Goal: Task Accomplishment & Management: Use online tool/utility

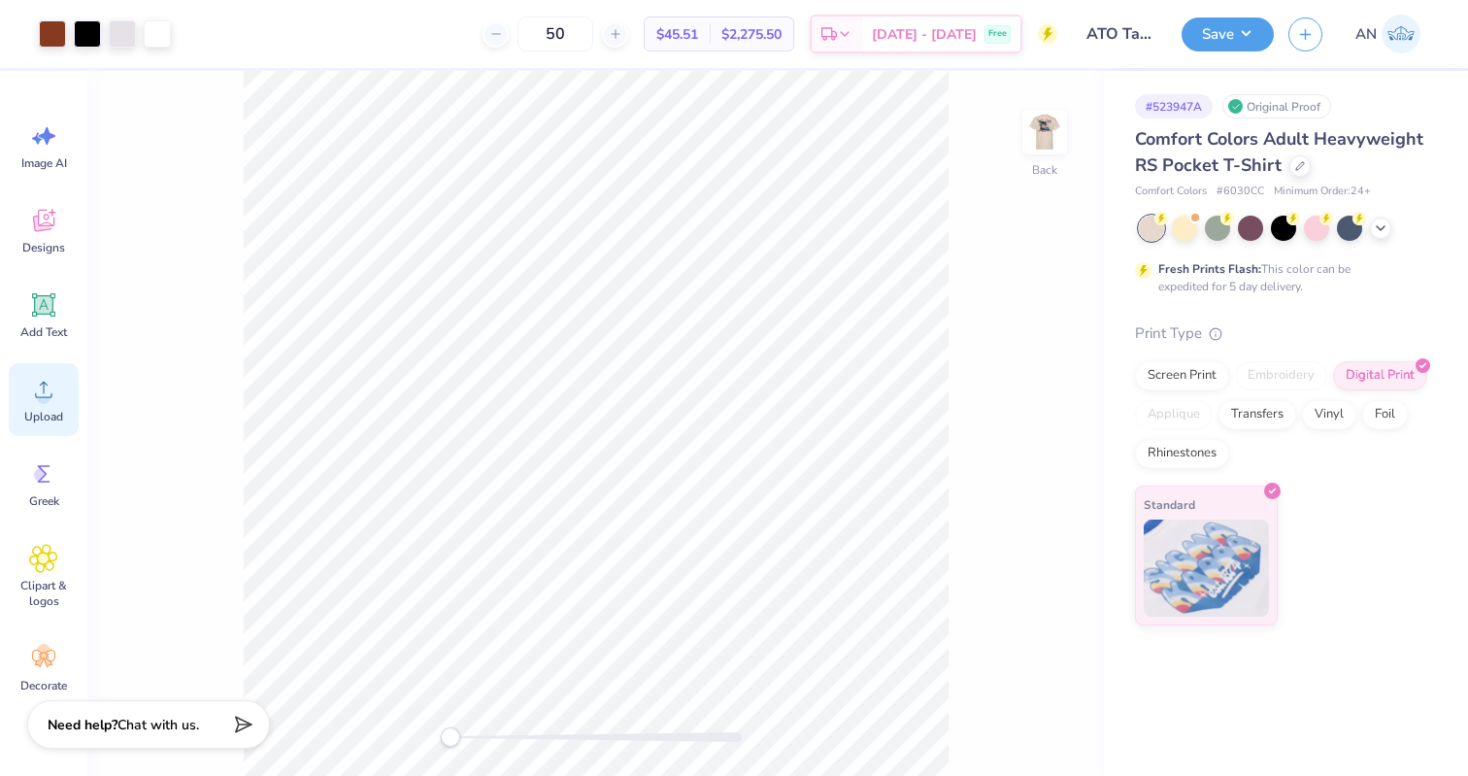
click at [34, 399] on icon at bounding box center [43, 389] width 29 height 29
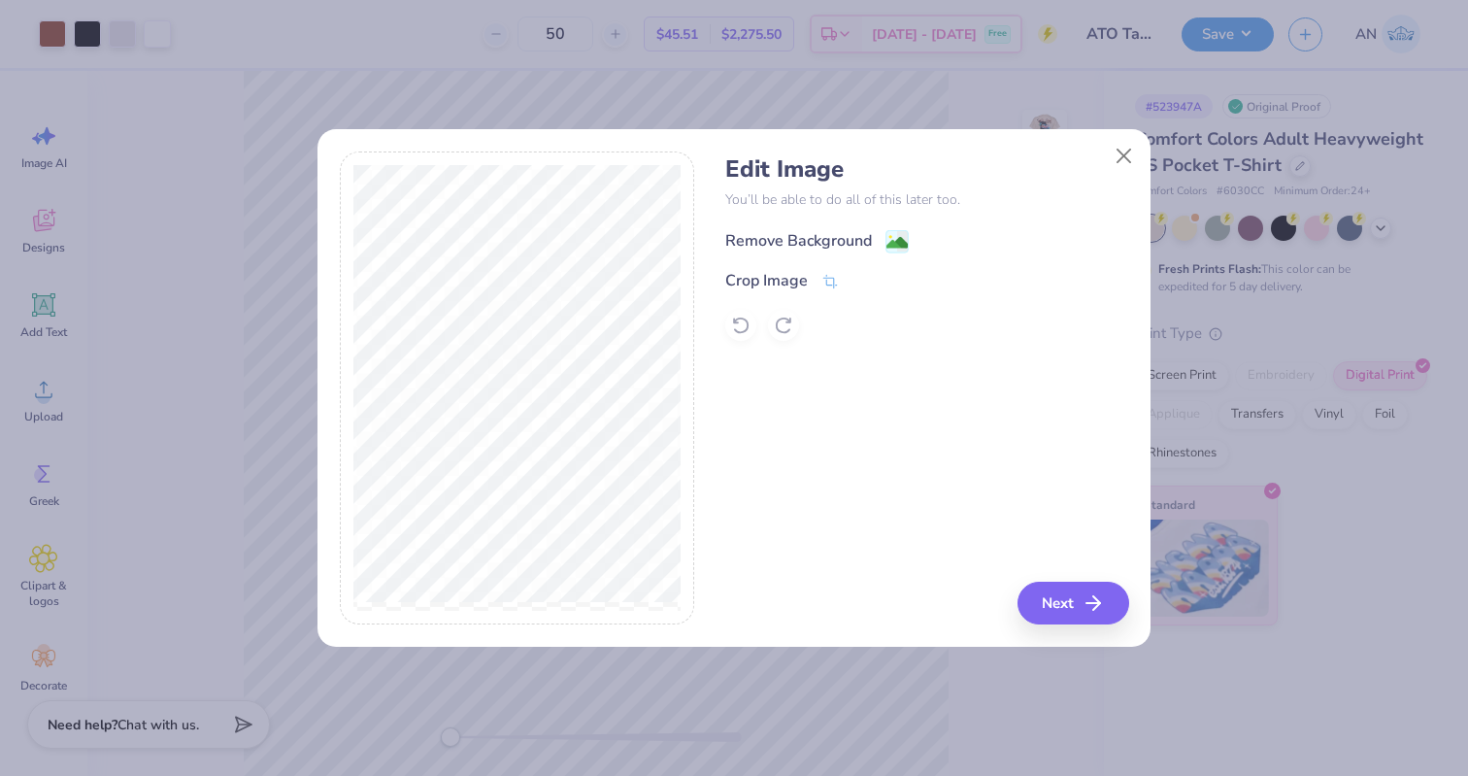
click at [883, 239] on div "Remove Background" at bounding box center [816, 241] width 183 height 24
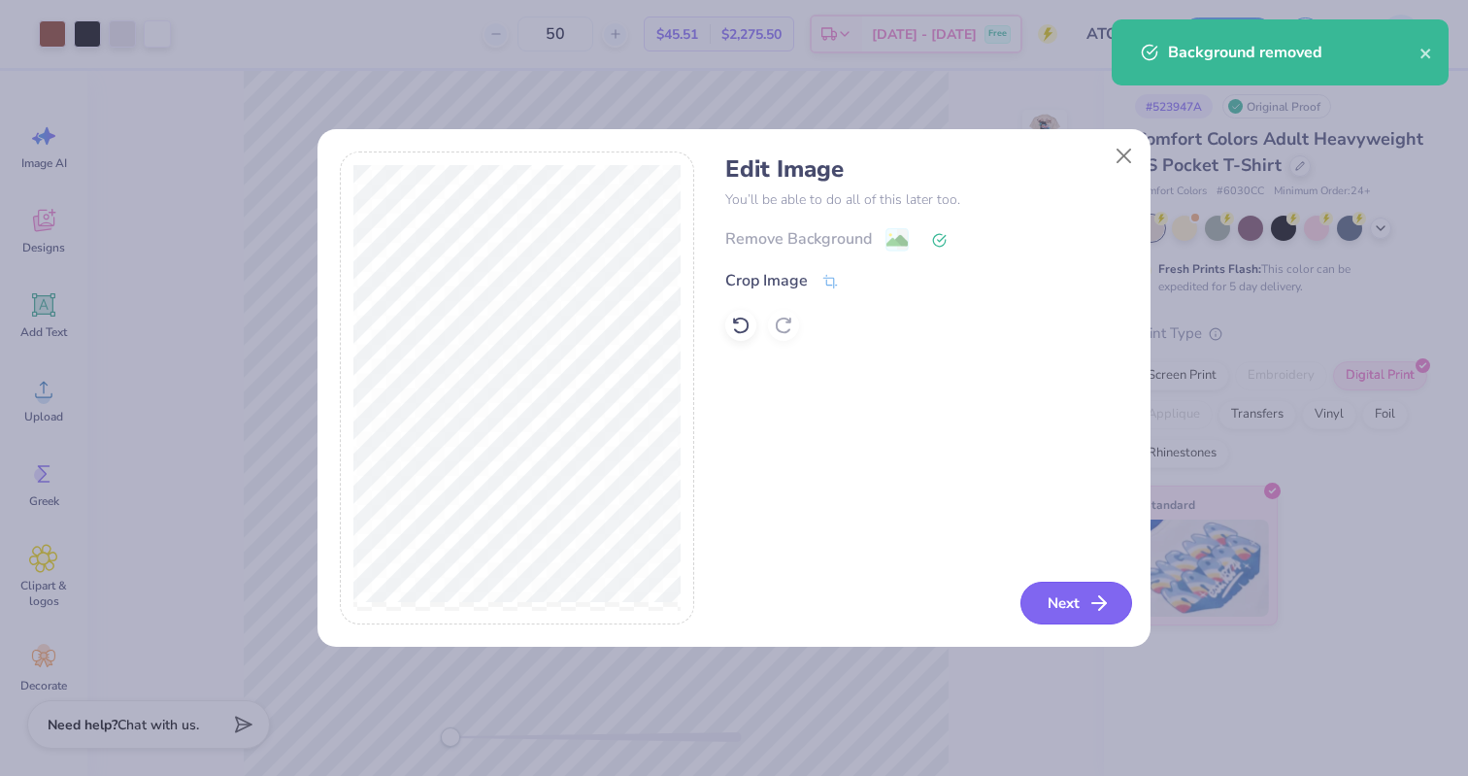
click at [1054, 605] on button "Next" at bounding box center [1076, 603] width 112 height 43
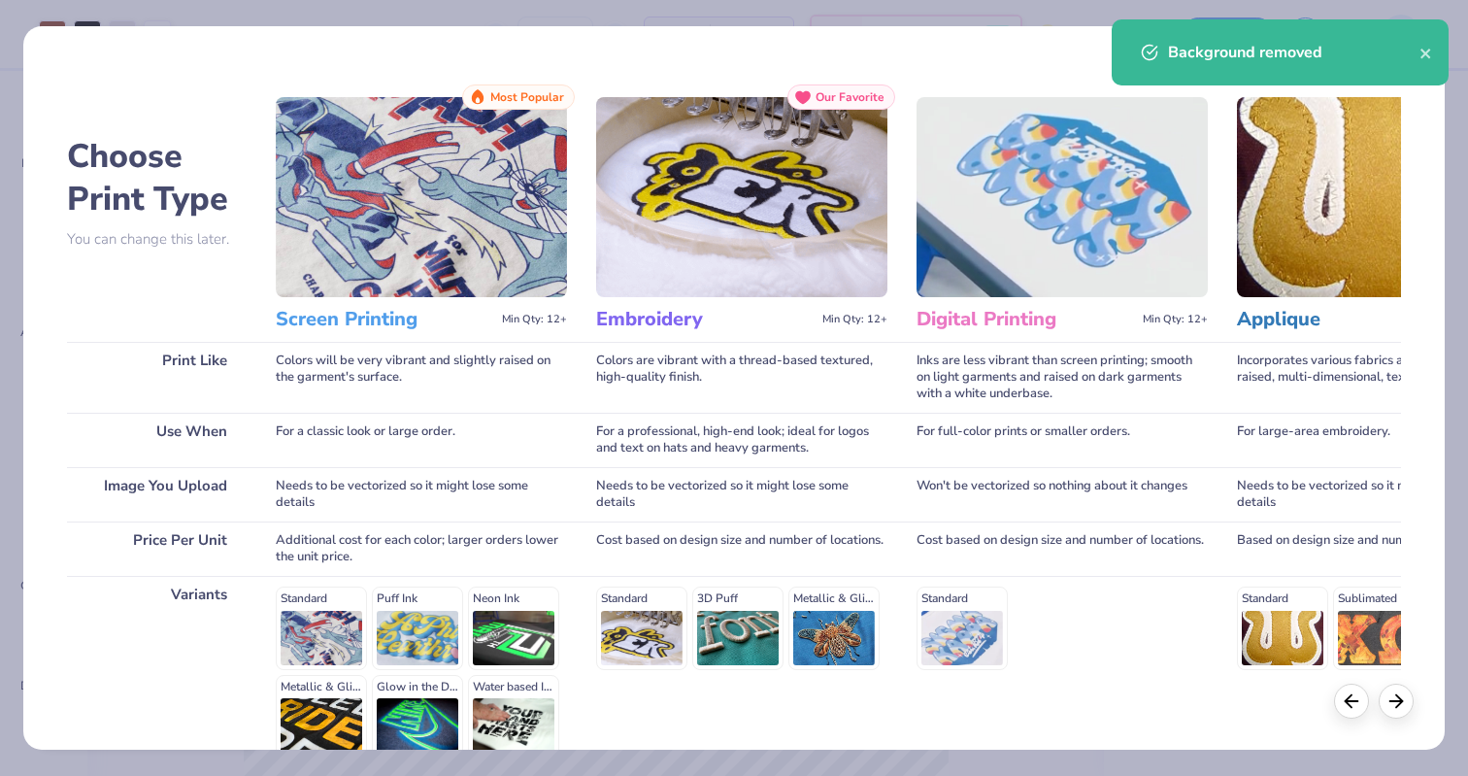
scroll to position [0, 3]
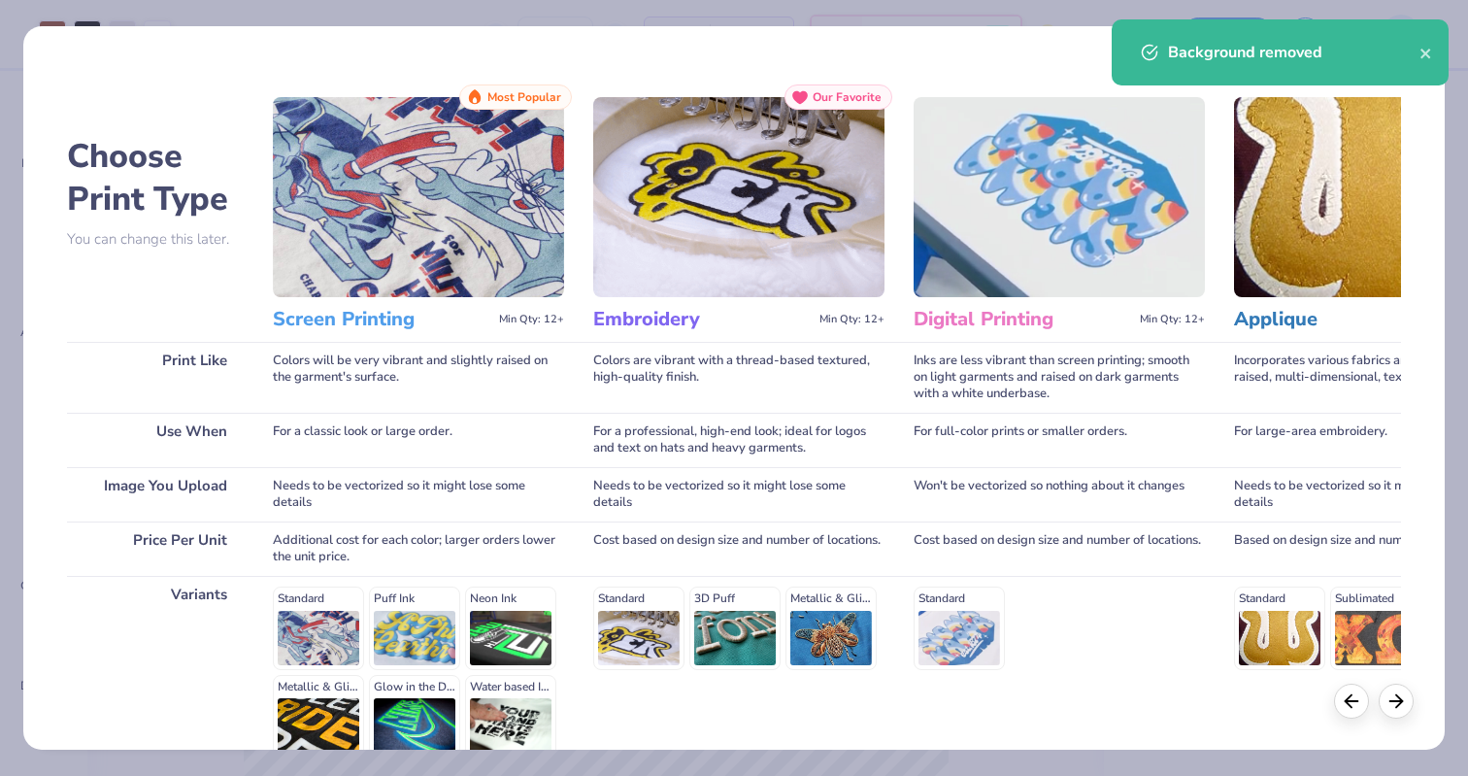
click at [295, 620] on div "Standard Puff Ink Neon Ink Metallic & Glitter Ink Glow in the Dark Ink Water ba…" at bounding box center [418, 671] width 291 height 171
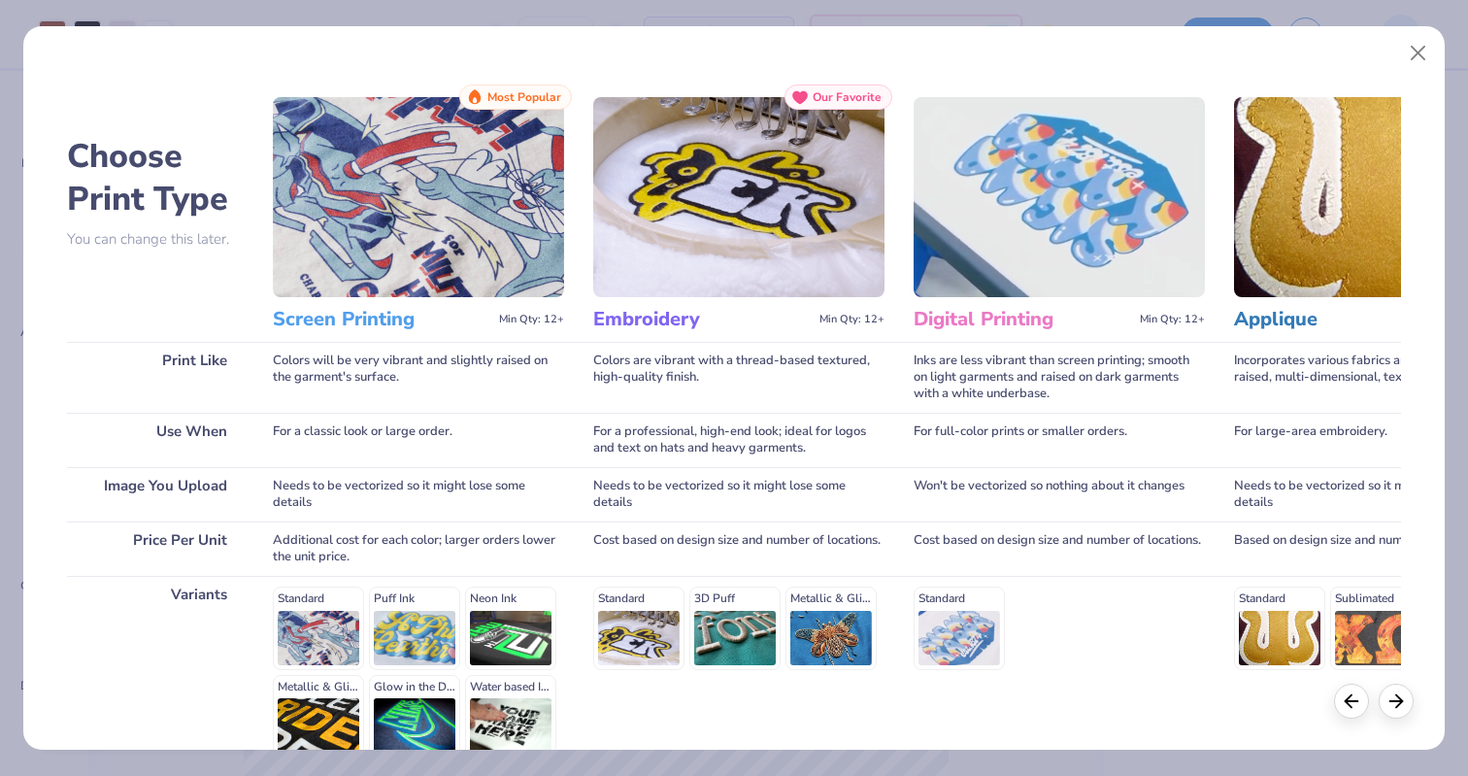
click at [310, 593] on div "Standard Puff Ink Neon Ink Metallic & Glitter Ink Glow in the Dark Ink Water ba…" at bounding box center [418, 671] width 291 height 171
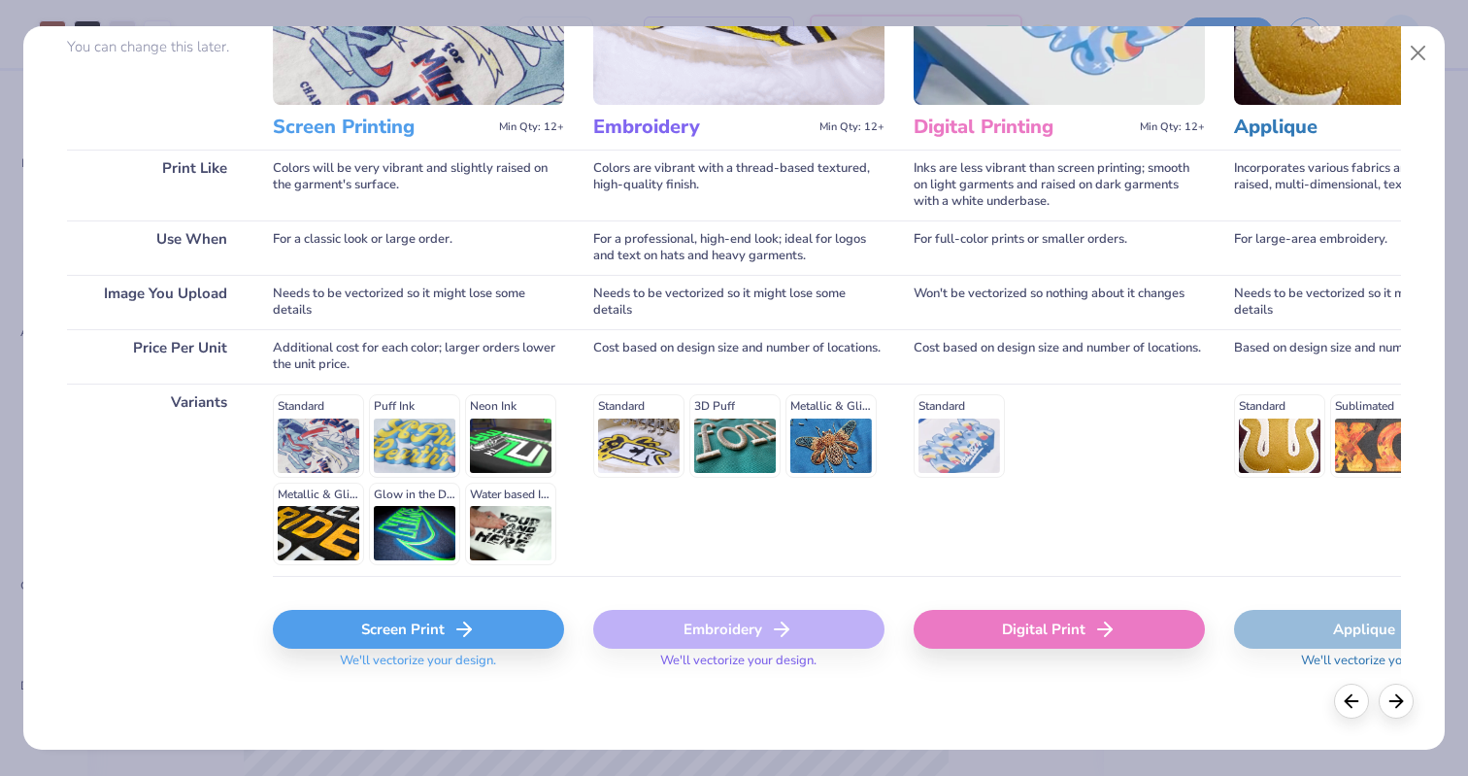
click at [333, 633] on div "Screen Print" at bounding box center [418, 629] width 291 height 39
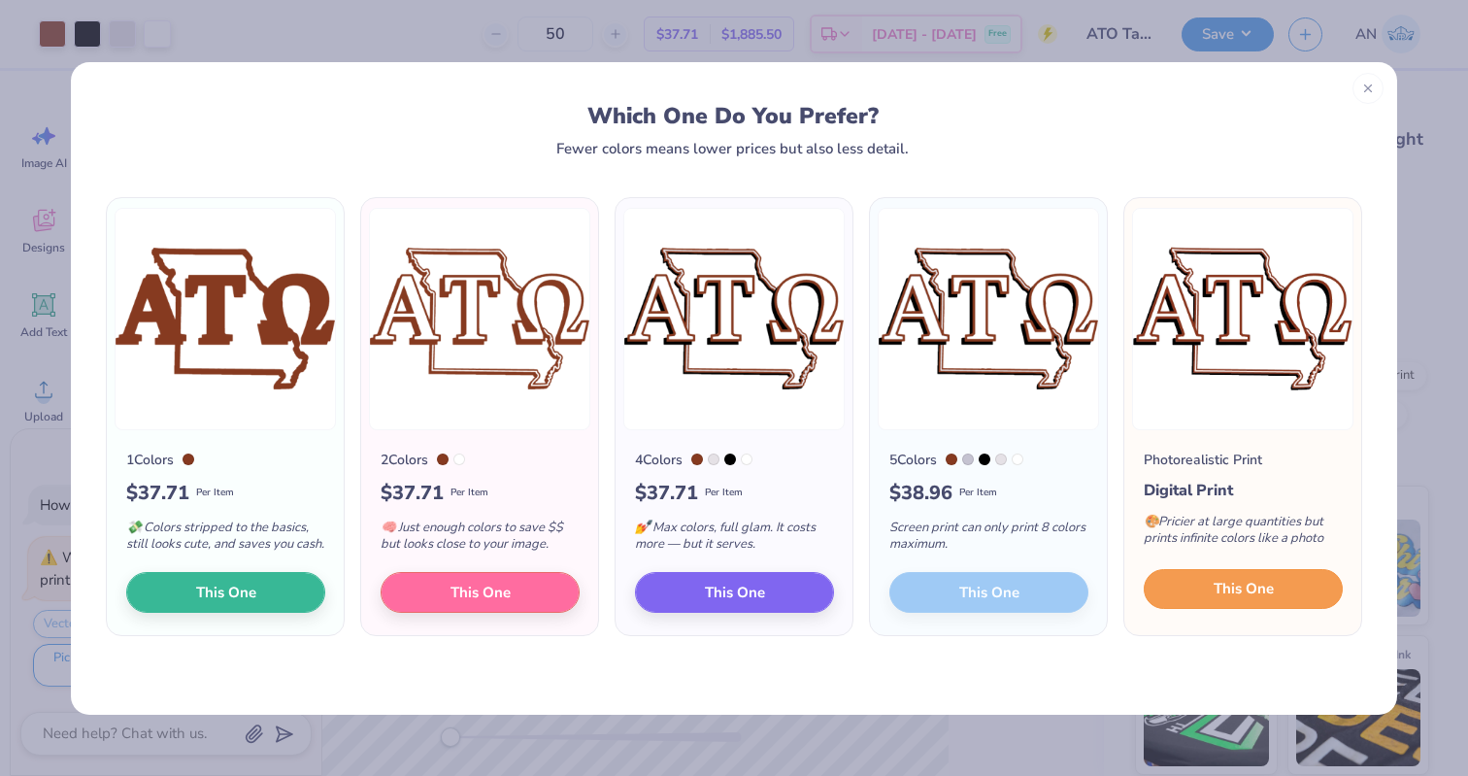
click at [1216, 600] on span "This One" at bounding box center [1244, 589] width 60 height 22
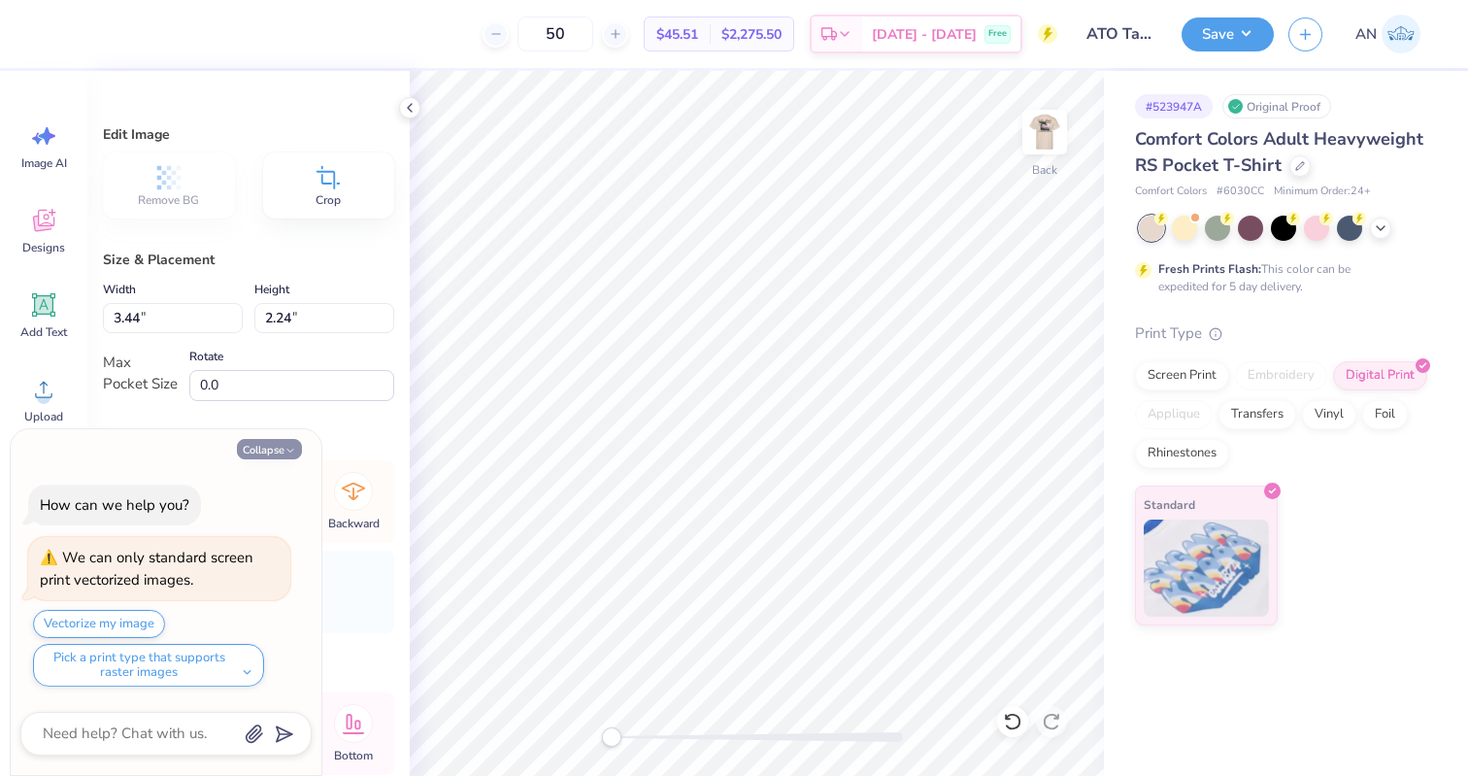
click at [274, 440] on button "Collapse" at bounding box center [269, 449] width 65 height 20
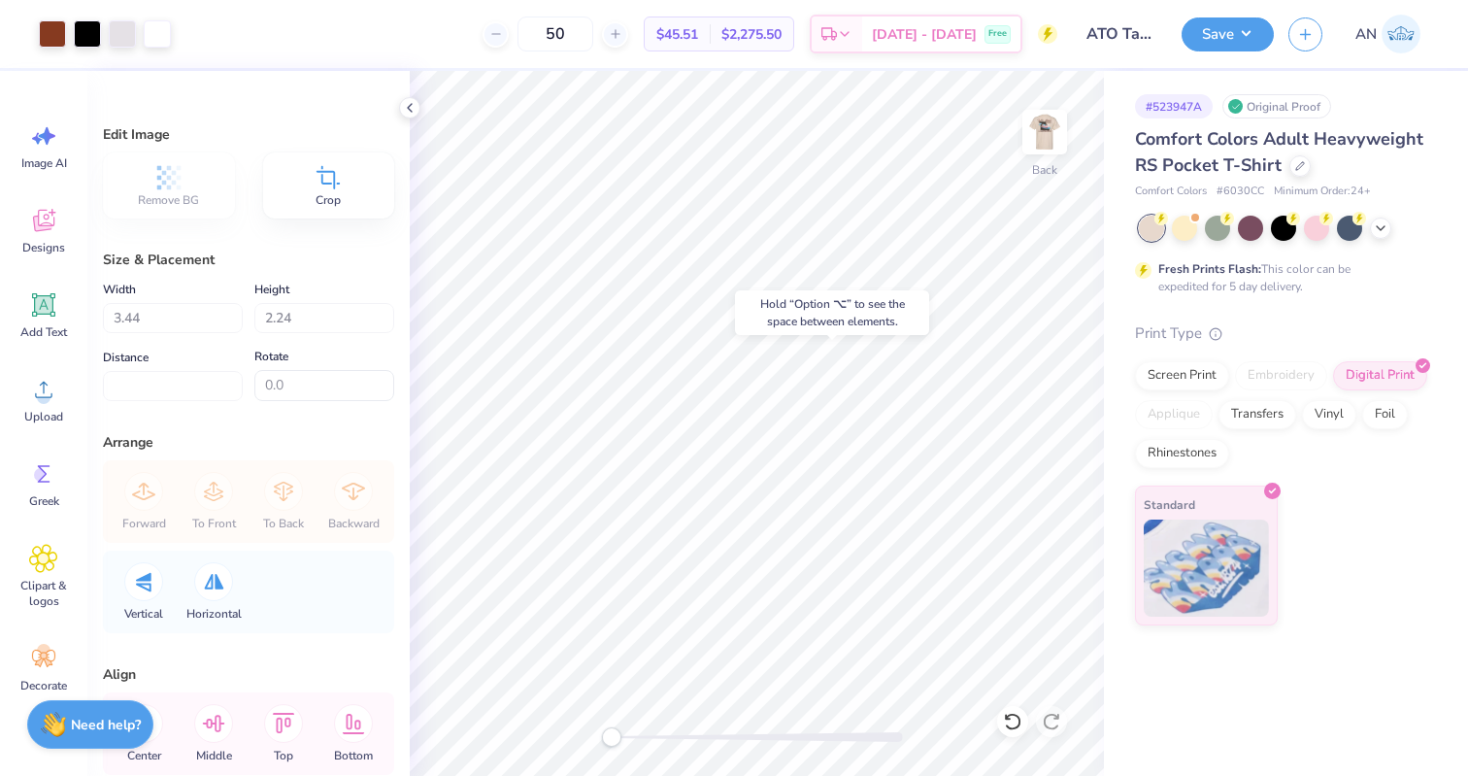
click at [827, 292] on div "Hold “Option ⌥” to see the space between elements." at bounding box center [832, 312] width 194 height 45
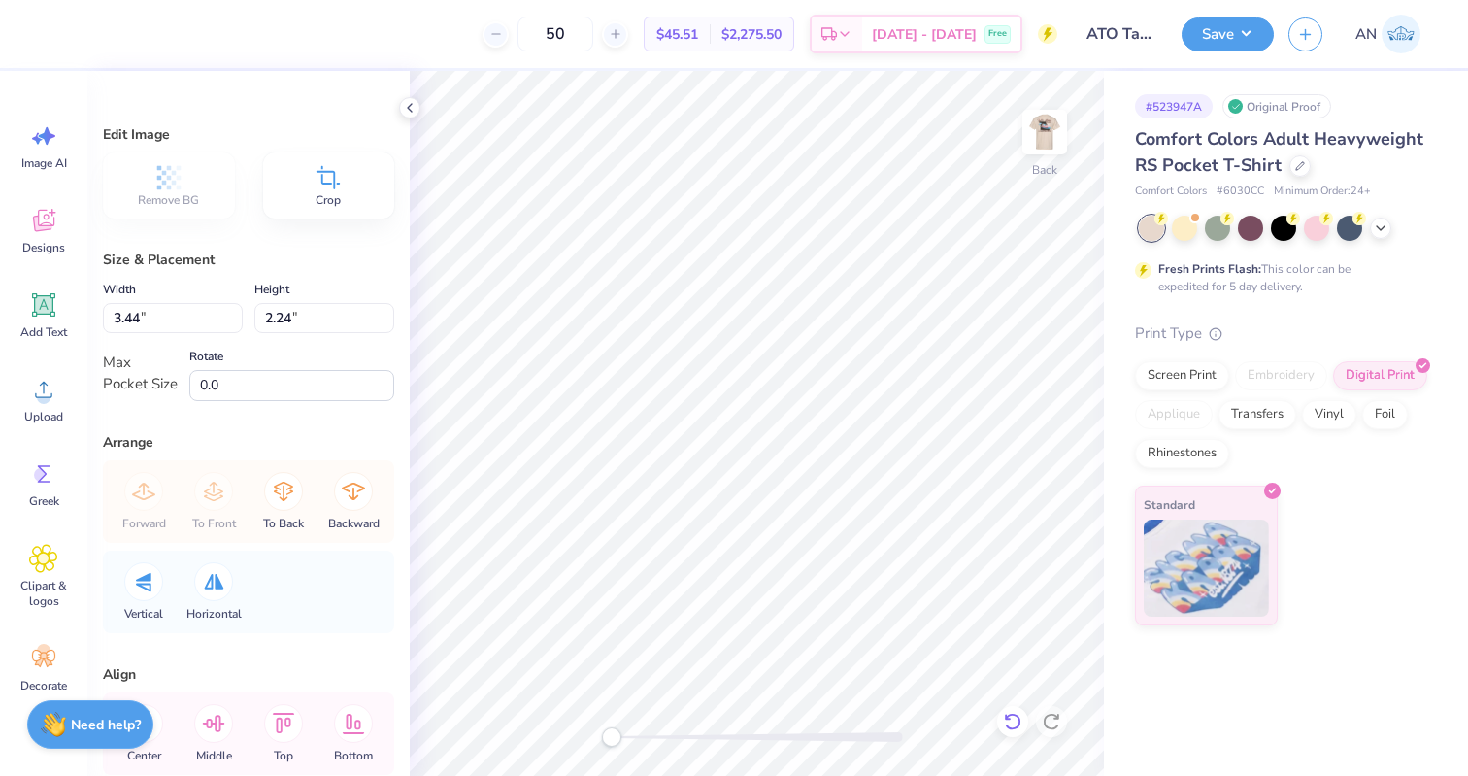
click at [1017, 724] on icon at bounding box center [1012, 721] width 19 height 19
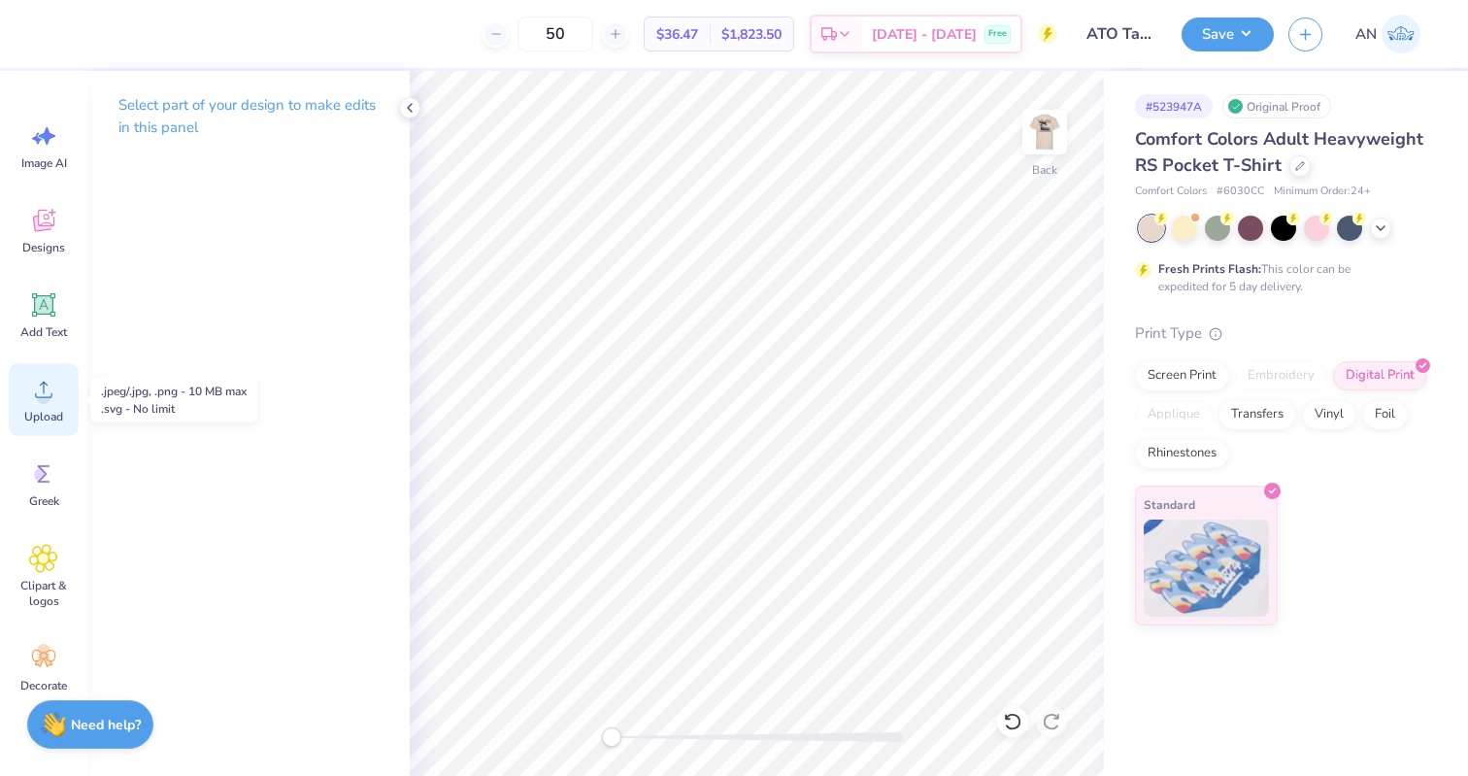
click at [41, 388] on icon at bounding box center [43, 389] width 29 height 29
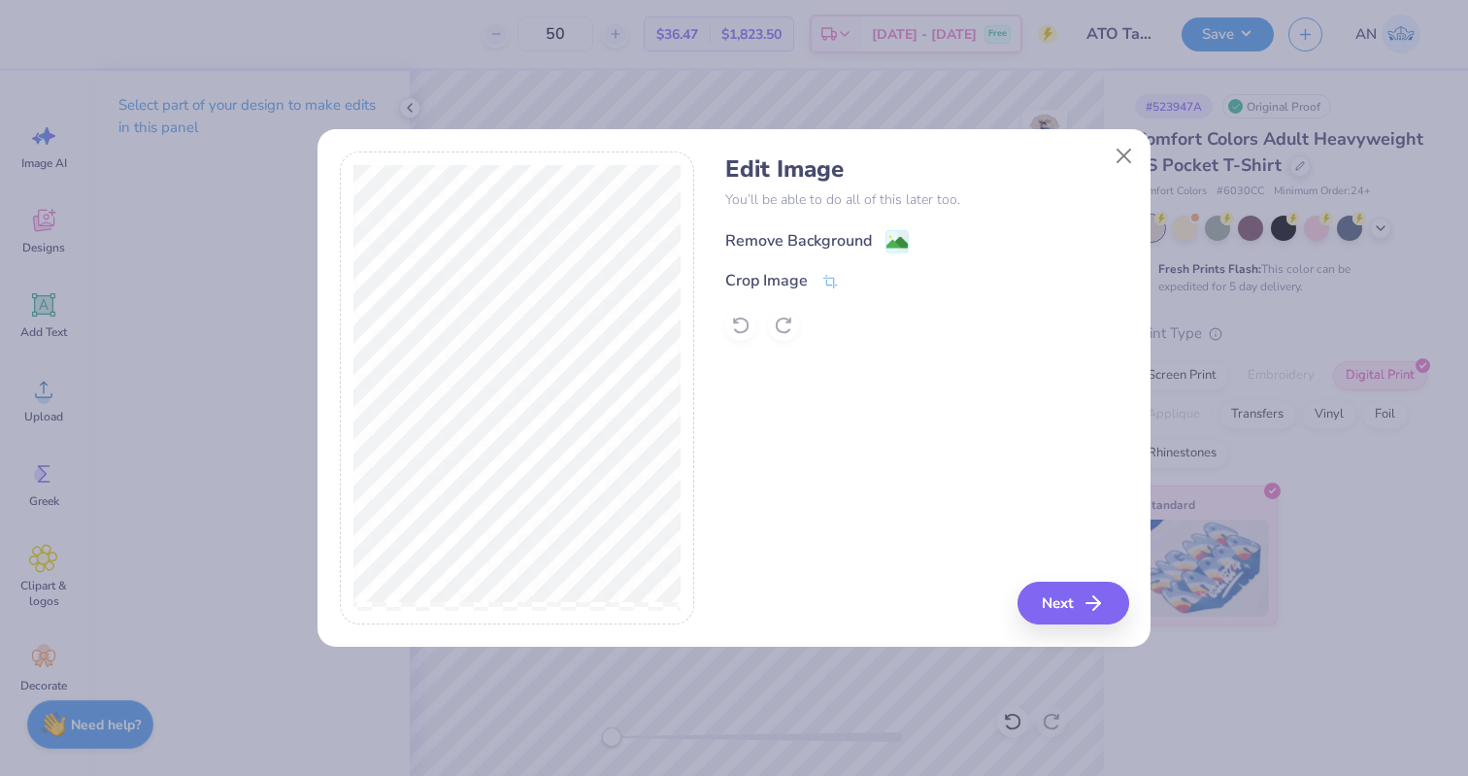
click at [893, 237] on image at bounding box center [896, 242] width 21 height 21
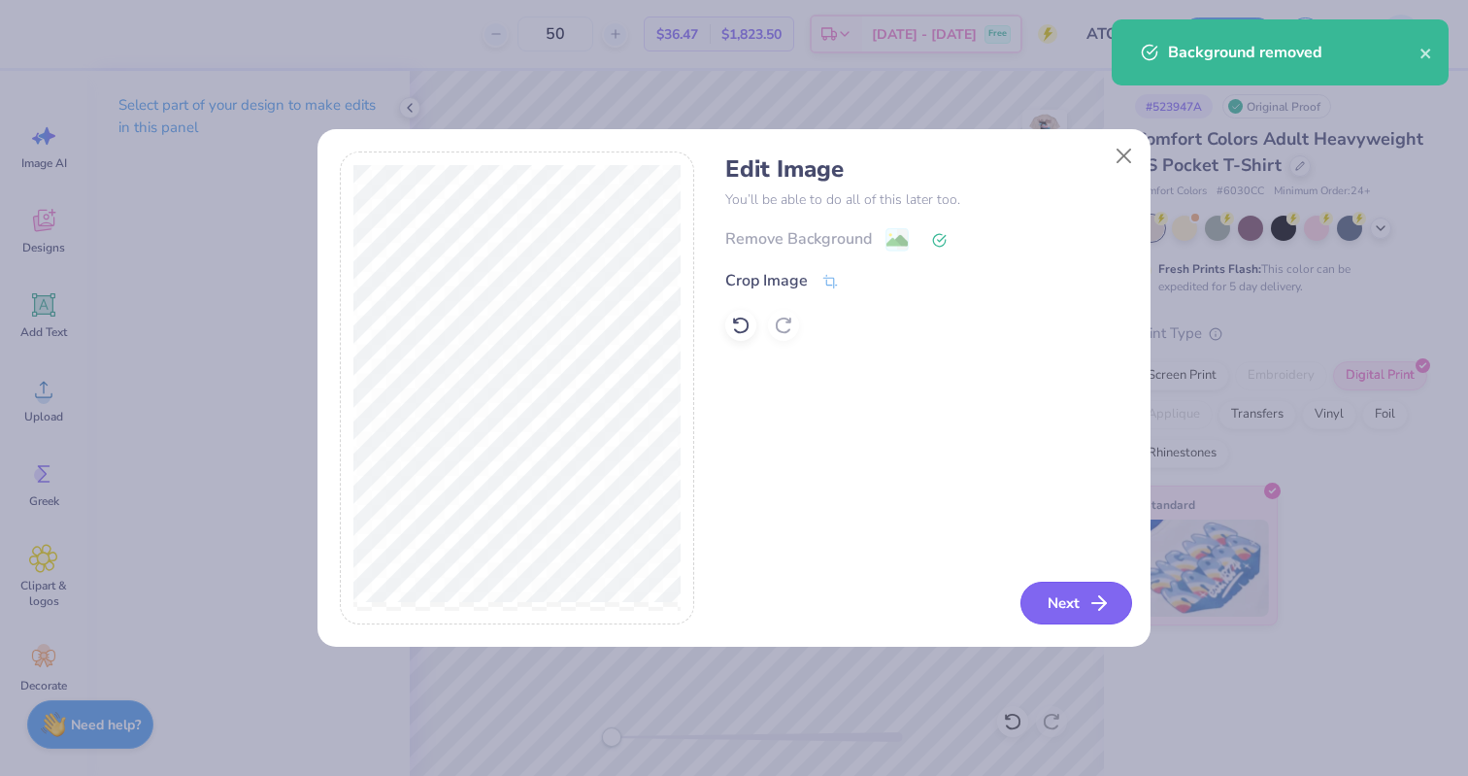
click at [1048, 610] on button "Next" at bounding box center [1076, 603] width 112 height 43
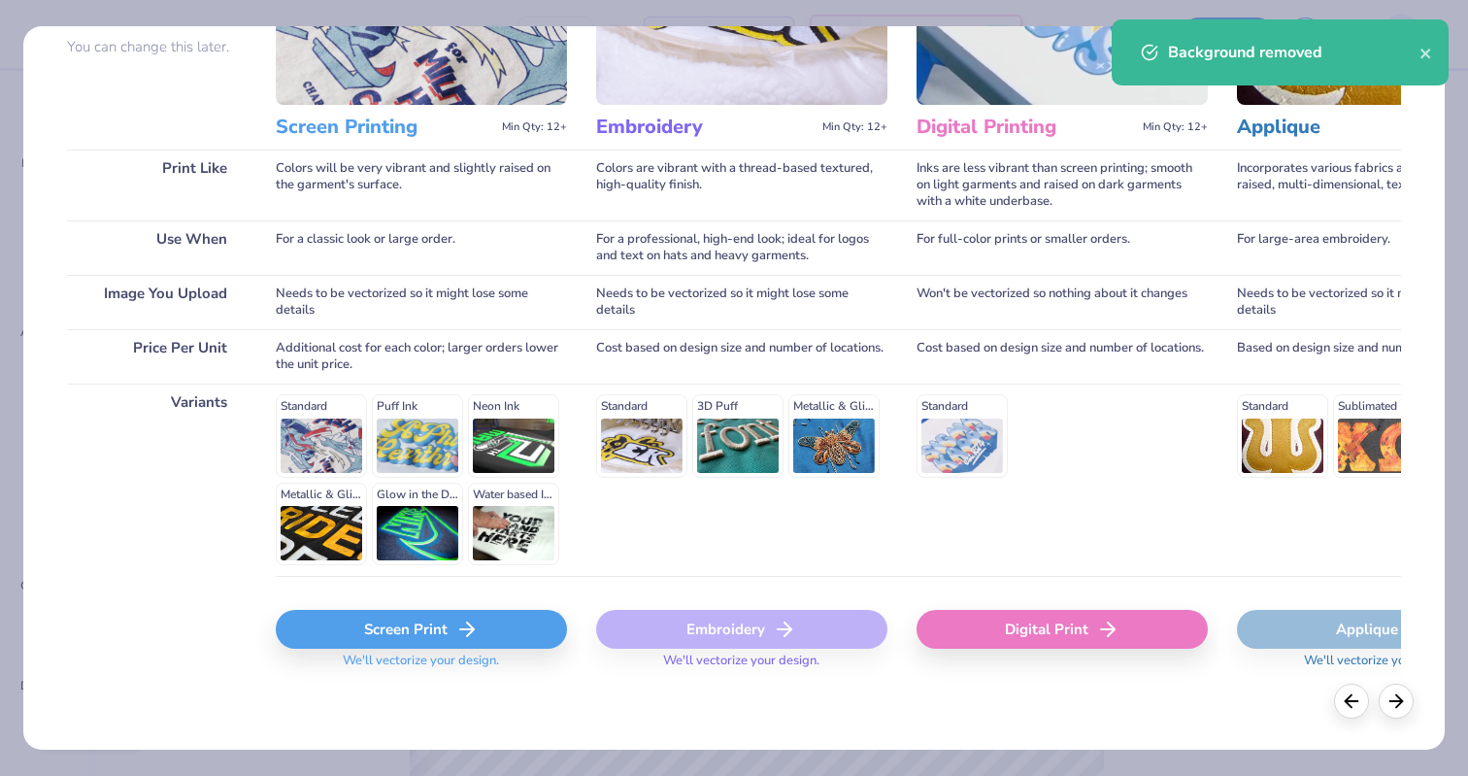
click at [452, 631] on div "Screen Print" at bounding box center [421, 629] width 291 height 39
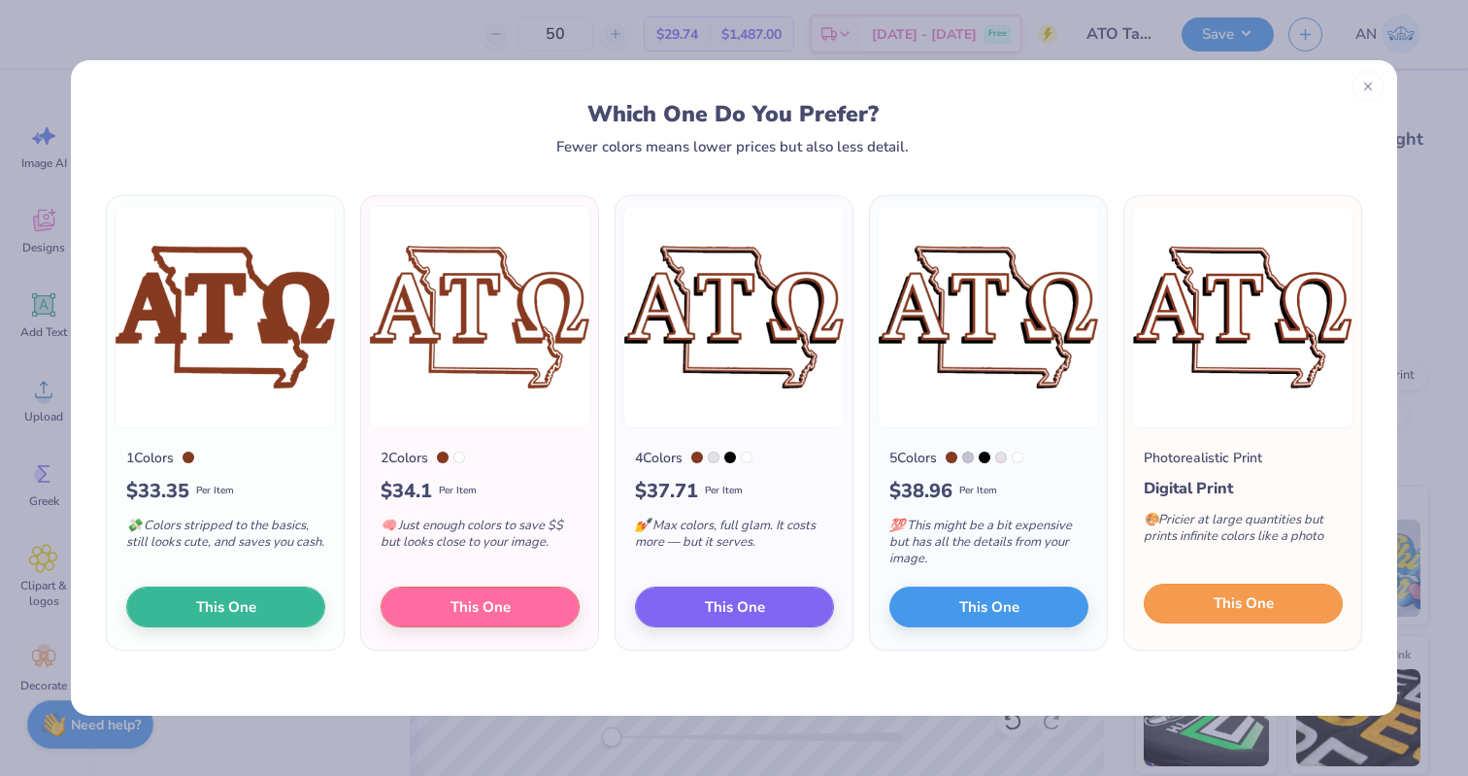
click at [1280, 609] on button "This One" at bounding box center [1243, 603] width 199 height 41
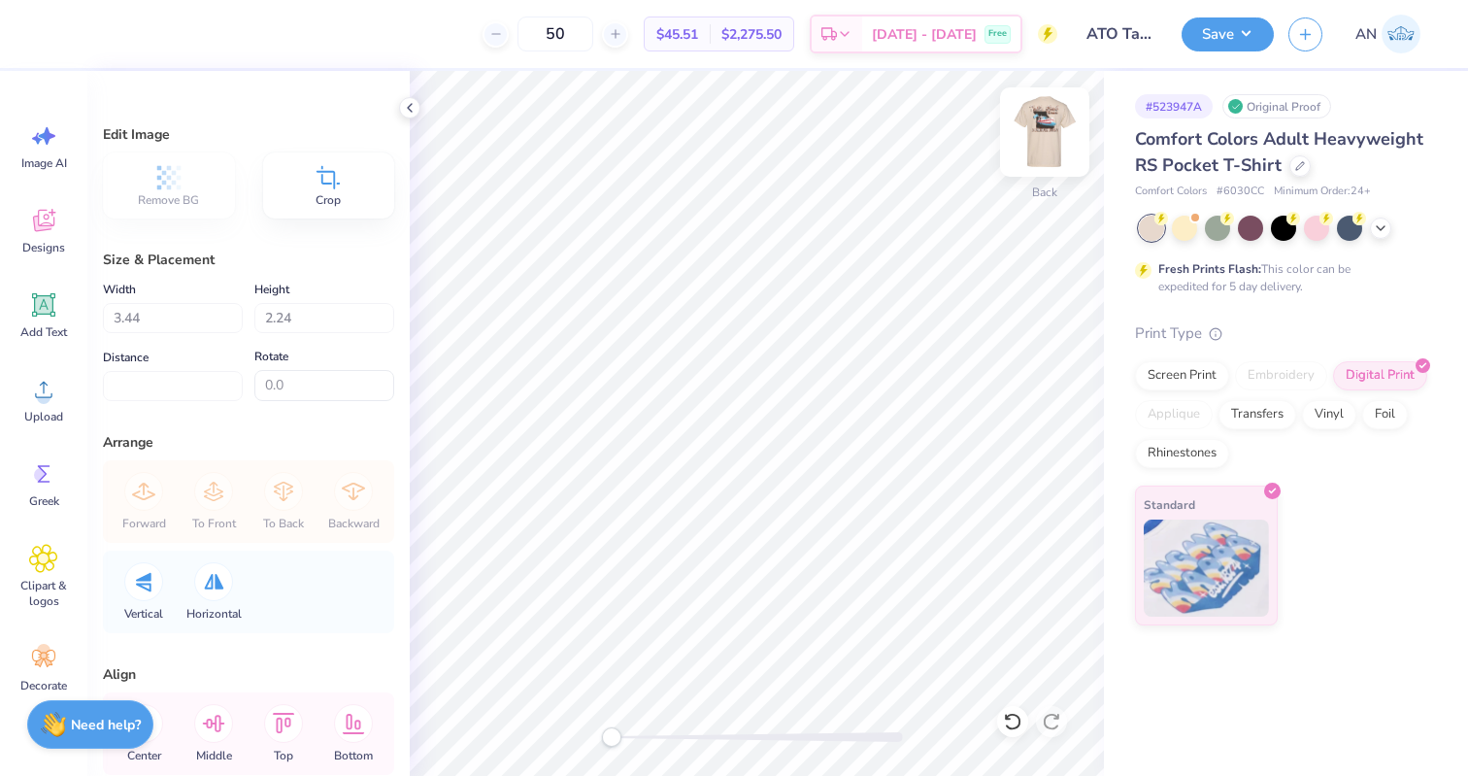
click at [1031, 135] on img at bounding box center [1045, 132] width 78 height 78
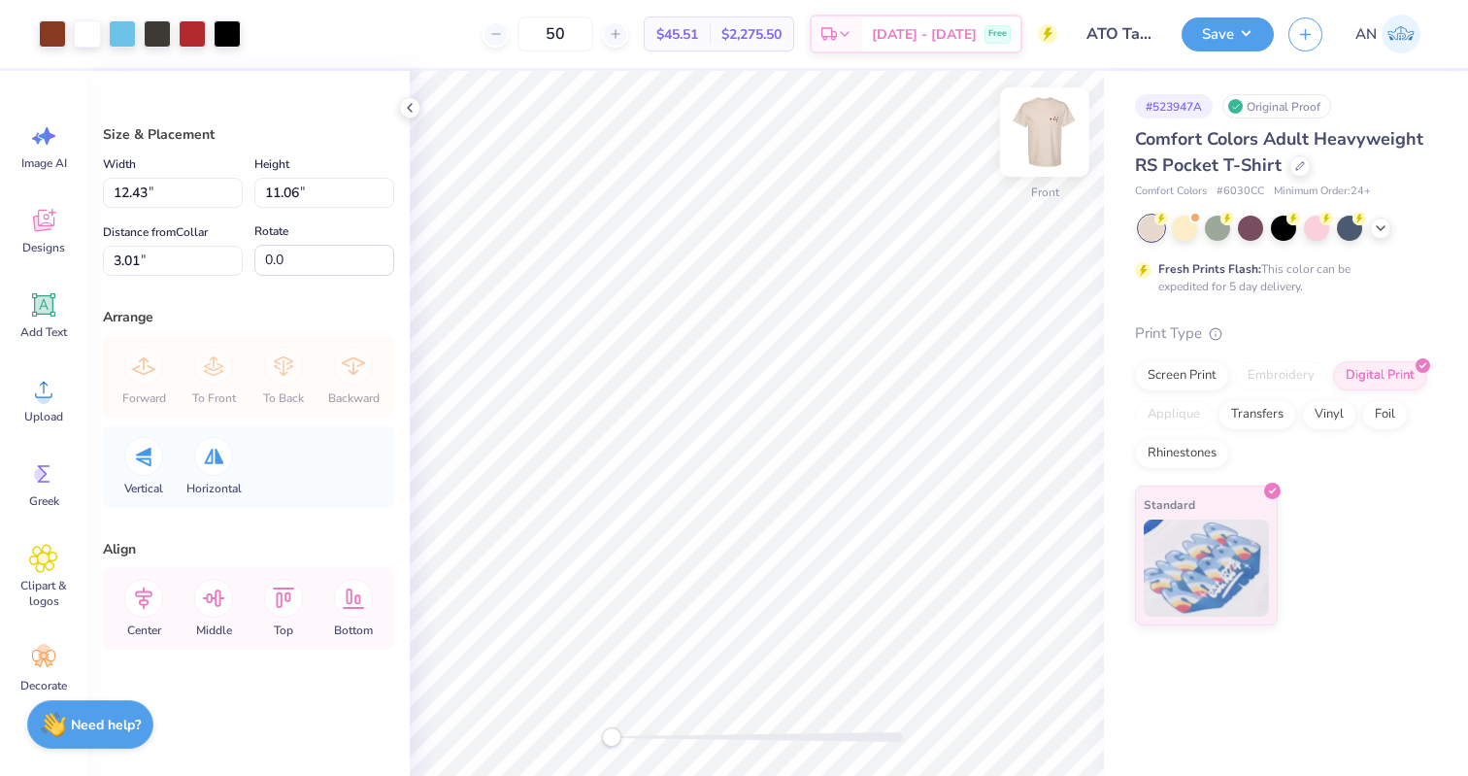
click at [1031, 135] on img at bounding box center [1045, 132] width 78 height 78
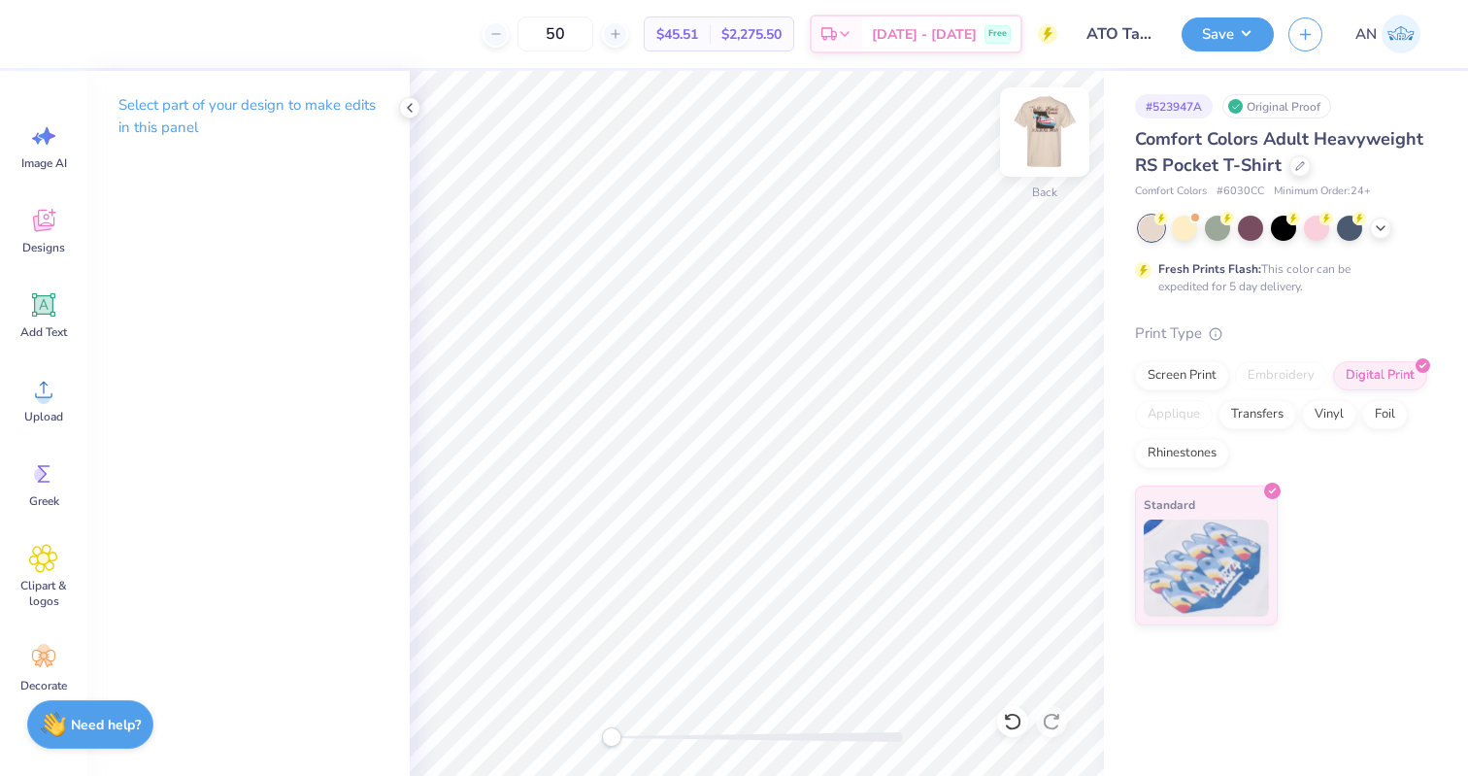
click at [1031, 117] on img at bounding box center [1045, 132] width 78 height 78
click at [1189, 370] on div "Screen Print" at bounding box center [1182, 372] width 94 height 29
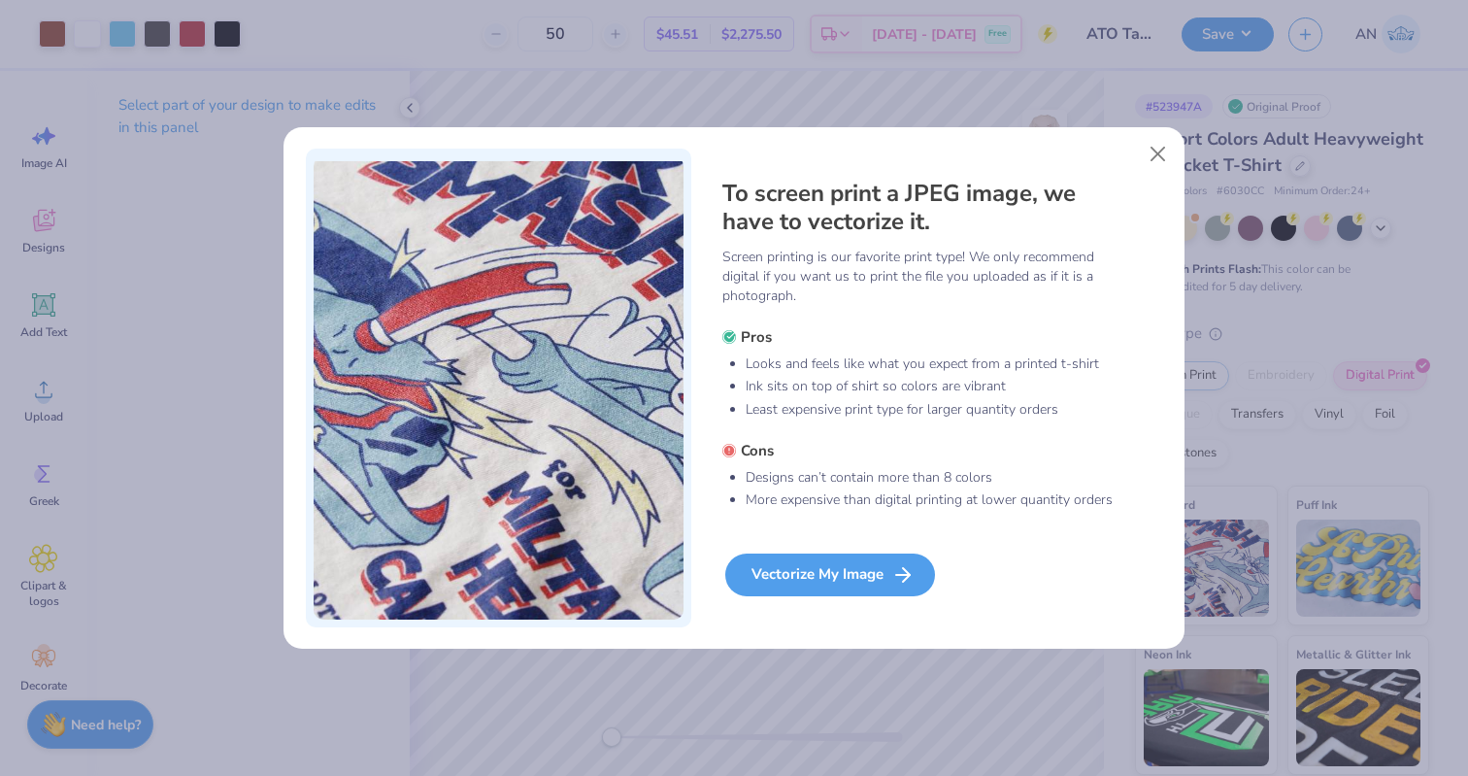
click at [787, 572] on div "Vectorize My Image" at bounding box center [830, 574] width 210 height 43
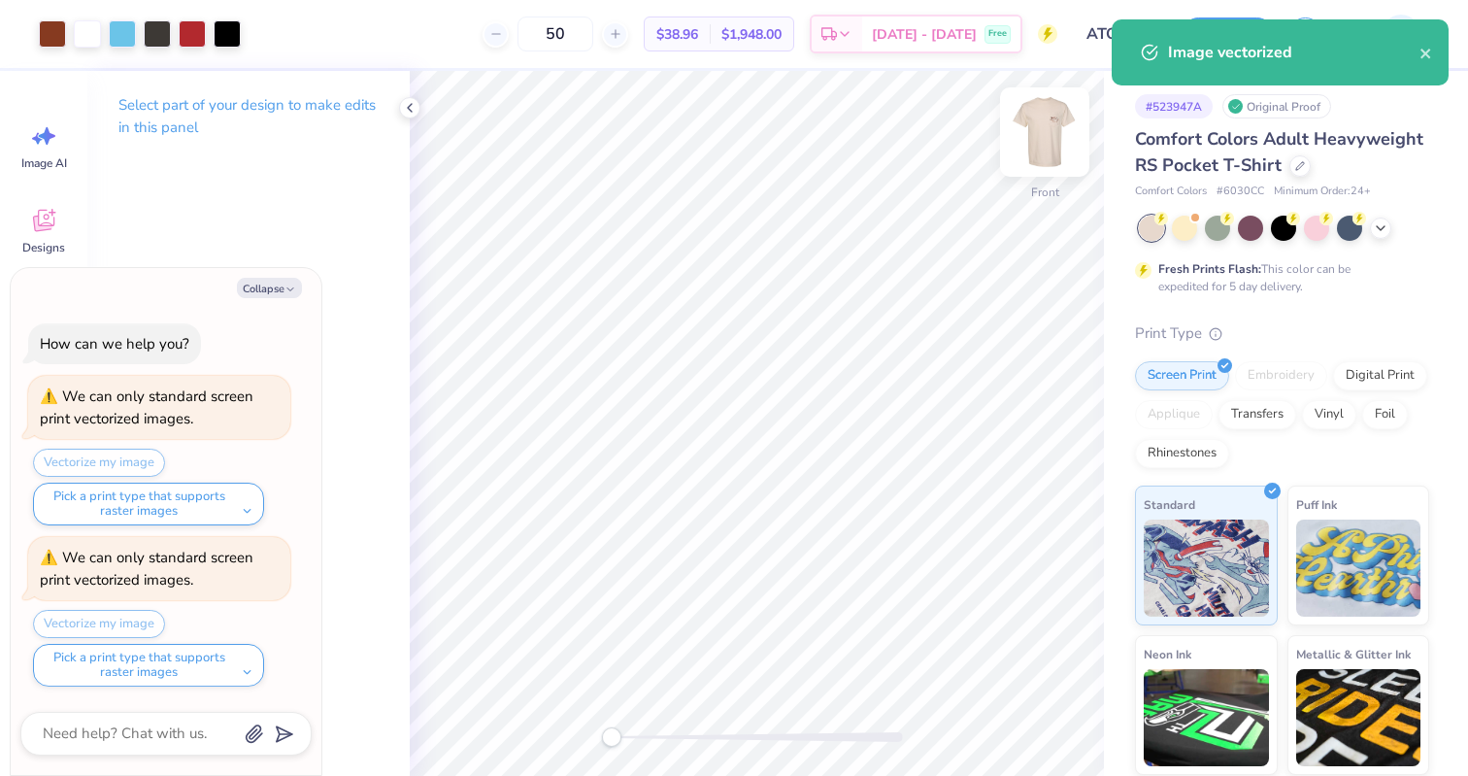
click at [1046, 121] on img at bounding box center [1045, 132] width 78 height 78
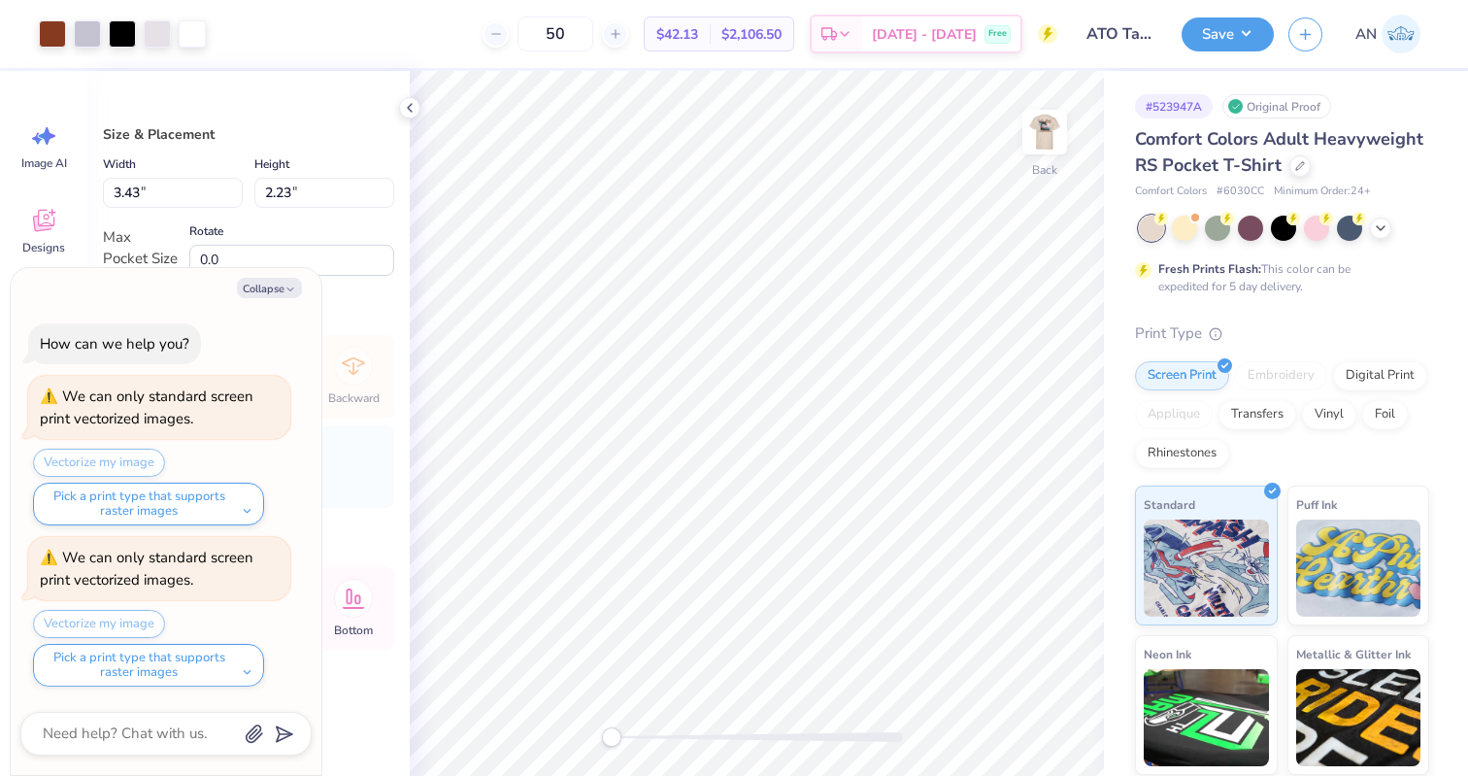
click at [1283, 334] on div "Print Type" at bounding box center [1282, 333] width 294 height 22
click at [1213, 28] on button "Save" at bounding box center [1228, 32] width 92 height 34
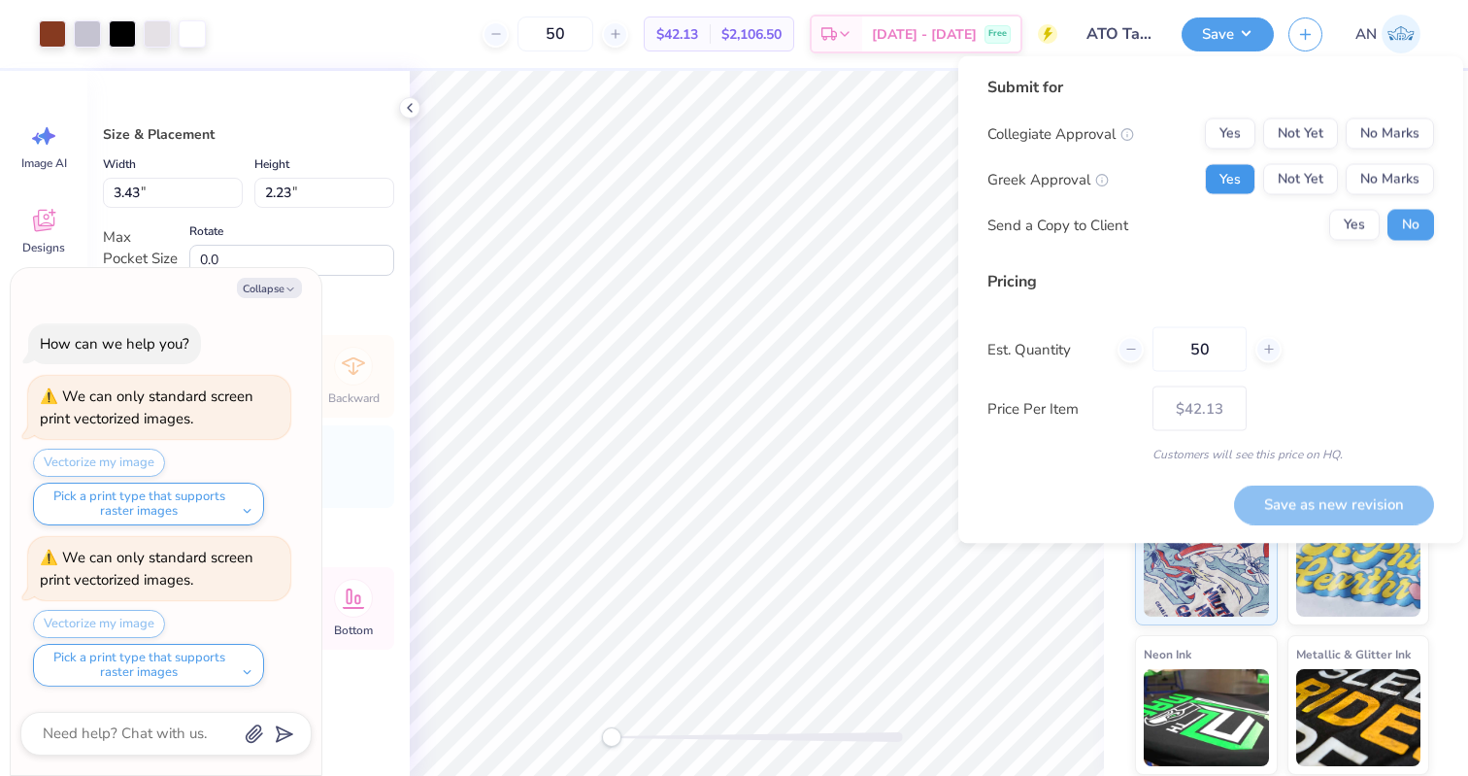
click at [1241, 179] on button "Yes" at bounding box center [1230, 179] width 50 height 31
click at [1392, 133] on button "No Marks" at bounding box center [1390, 133] width 88 height 31
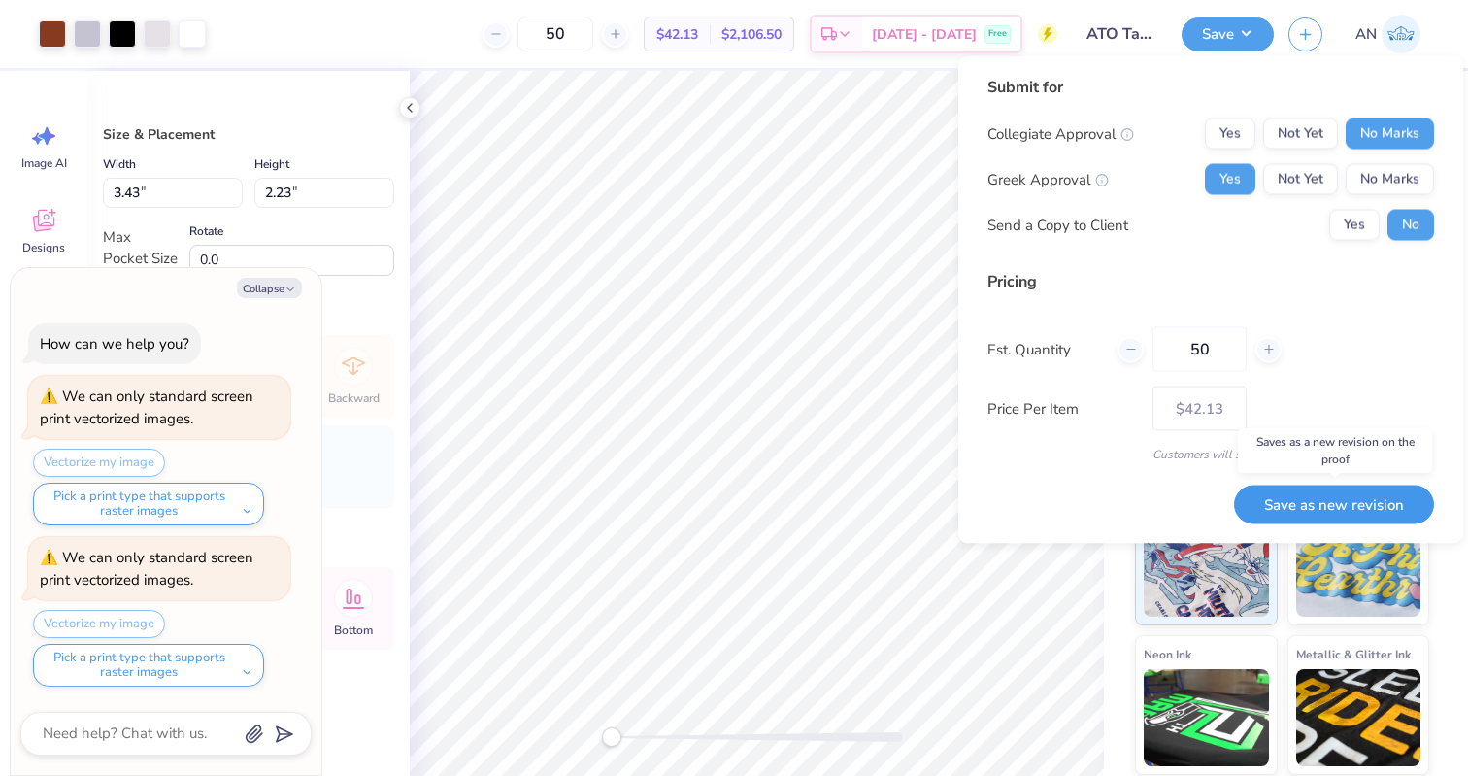
click at [1345, 501] on button "Save as new revision" at bounding box center [1334, 504] width 200 height 40
type textarea "x"
type input "– –"
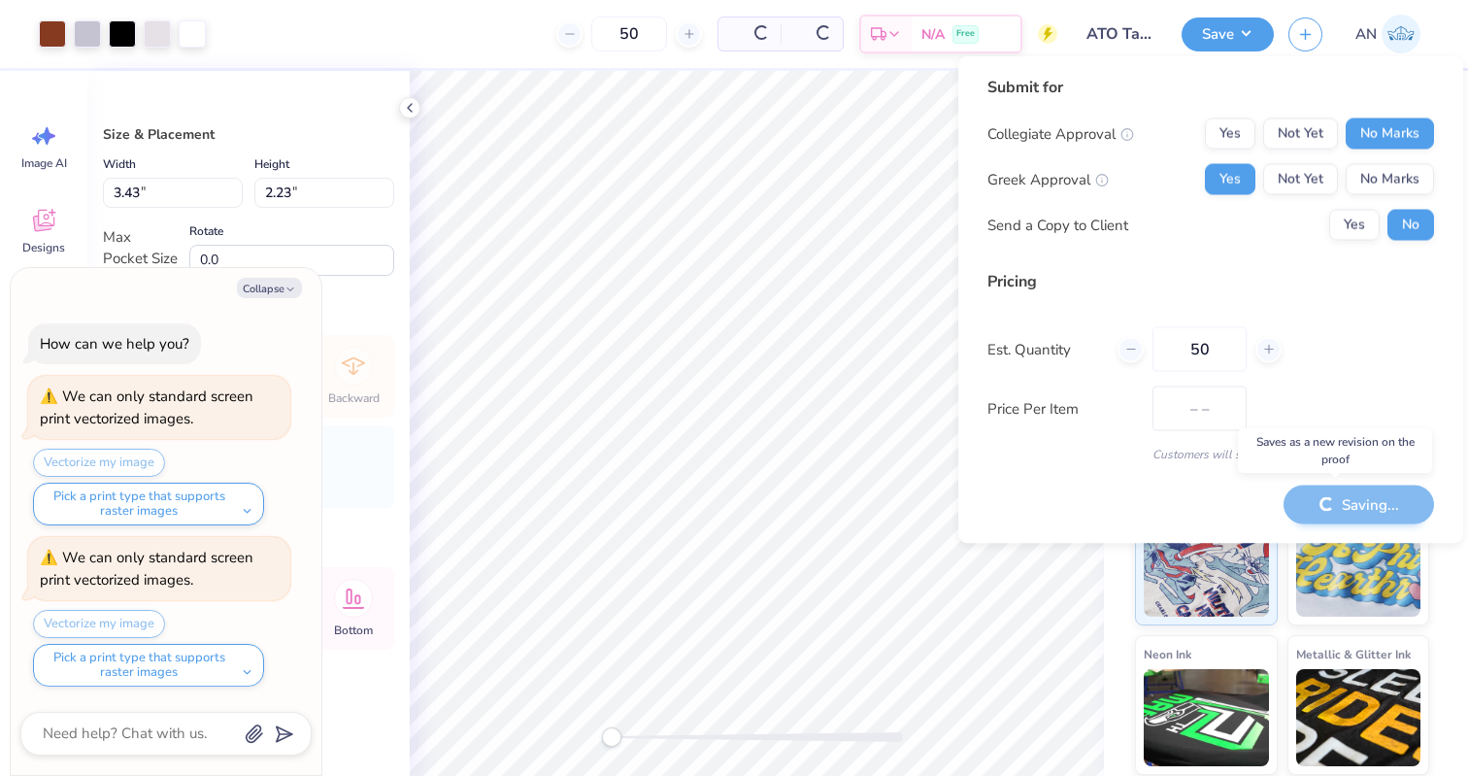
type textarea "x"
type input "$42.13"
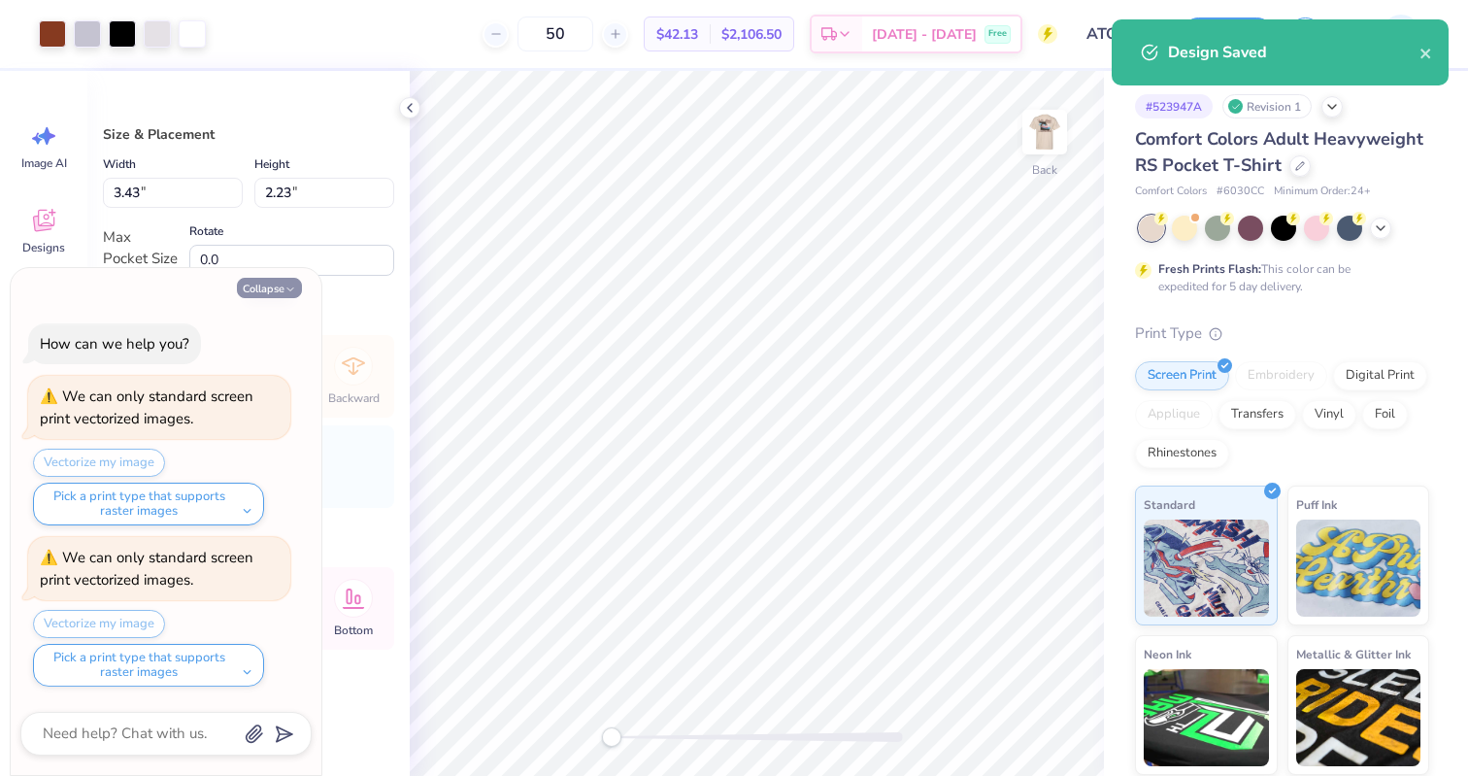
click at [261, 287] on button "Collapse" at bounding box center [269, 288] width 65 height 20
type textarea "x"
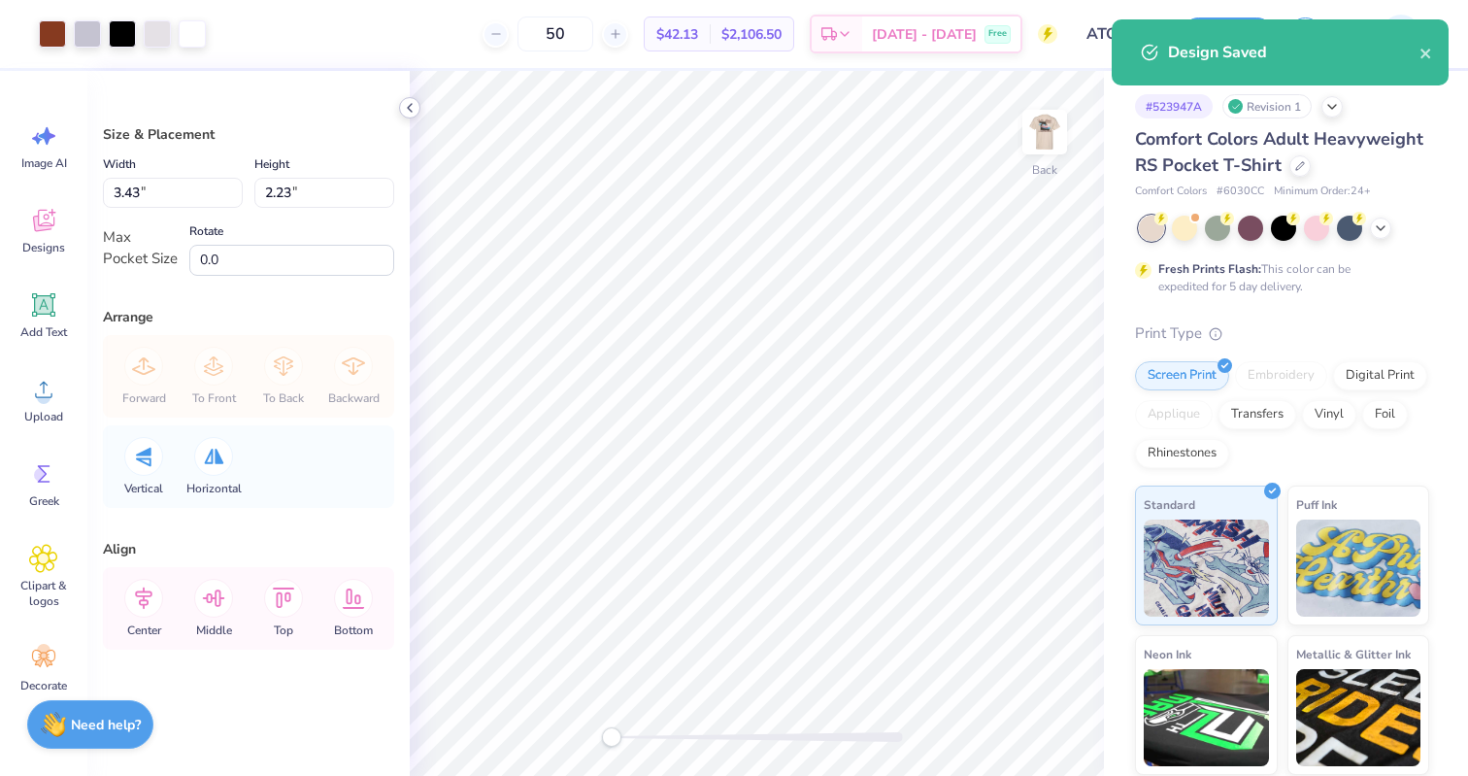
click at [411, 105] on icon at bounding box center [410, 108] width 16 height 16
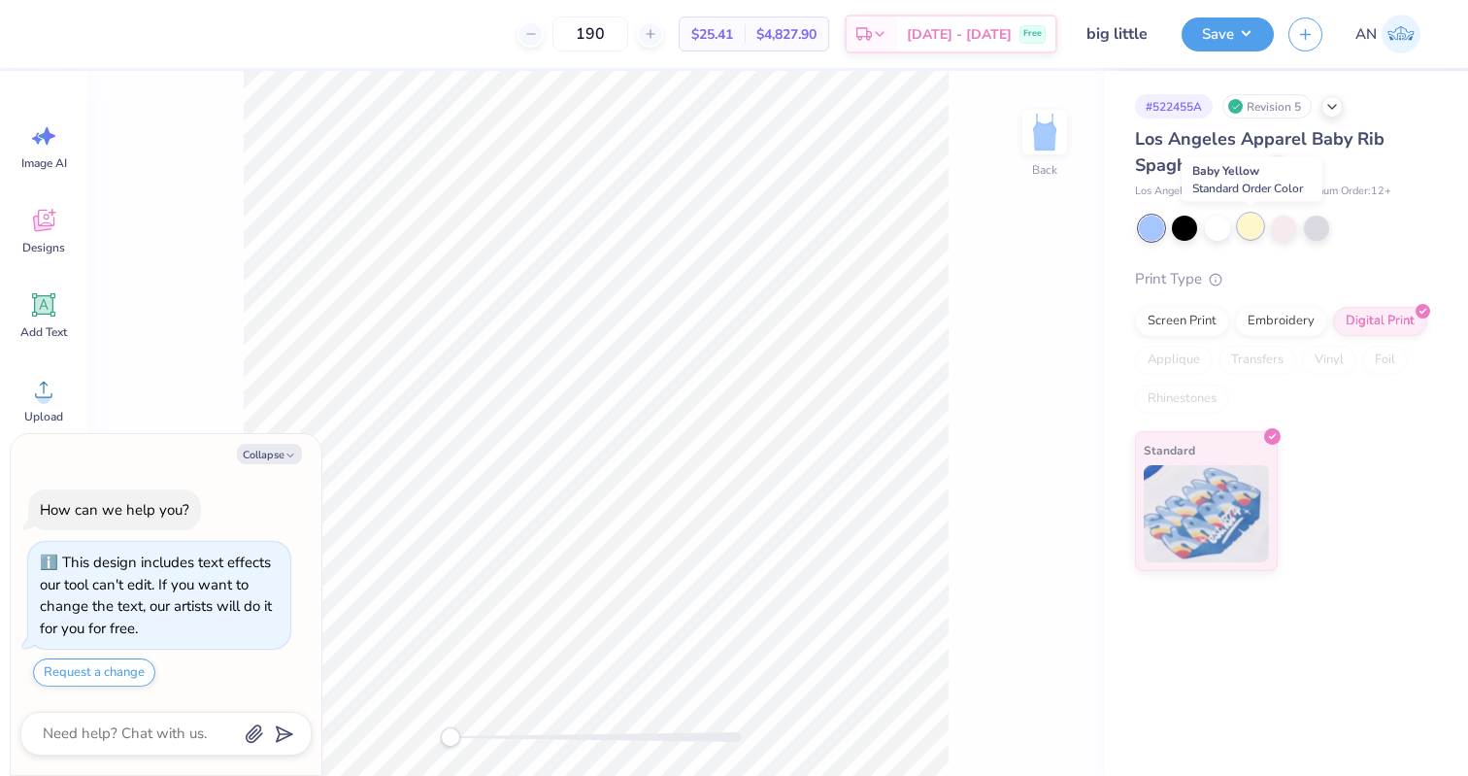
click at [1246, 232] on div at bounding box center [1250, 226] width 25 height 25
click at [1196, 314] on div "Screen Print" at bounding box center [1182, 318] width 94 height 29
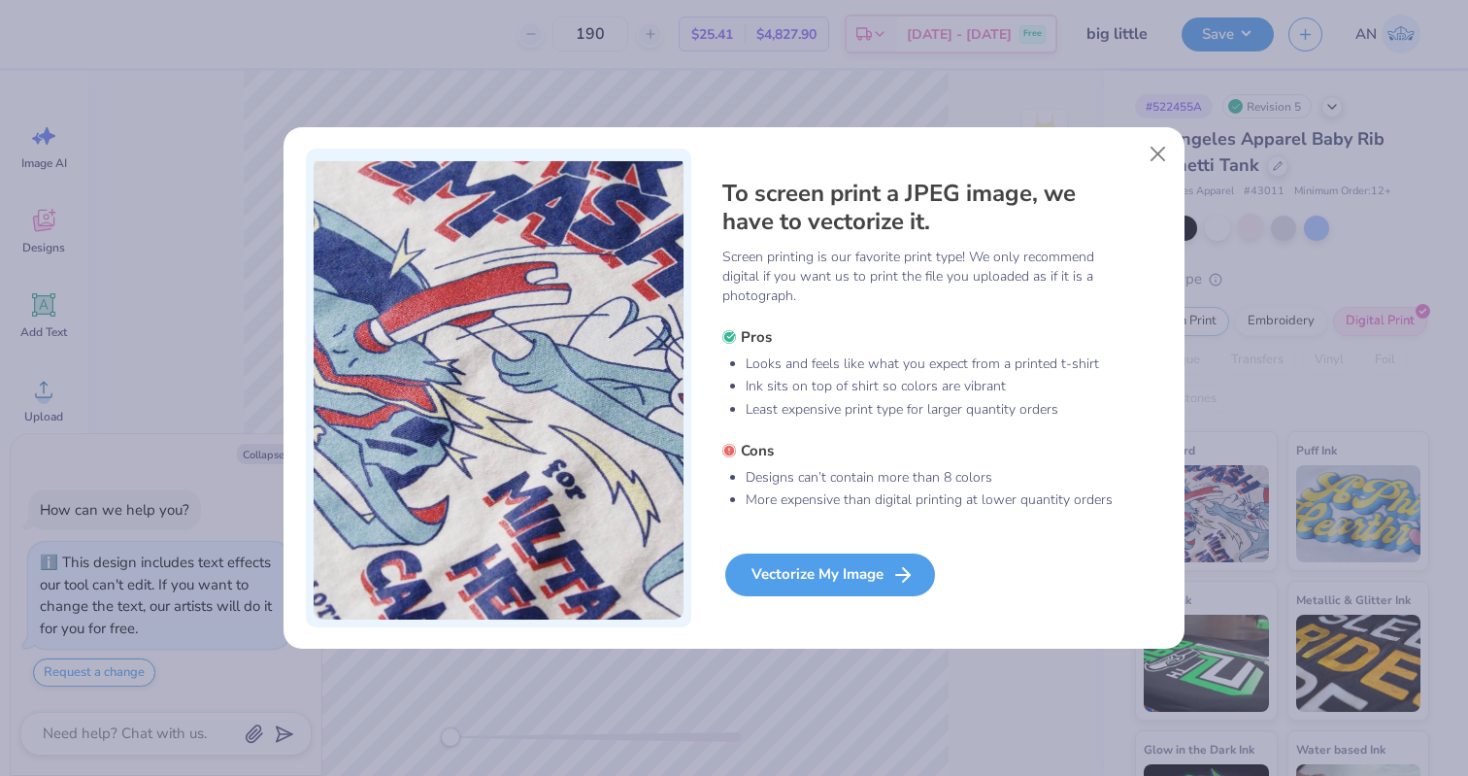
click at [841, 573] on div "Vectorize My Image" at bounding box center [830, 574] width 210 height 43
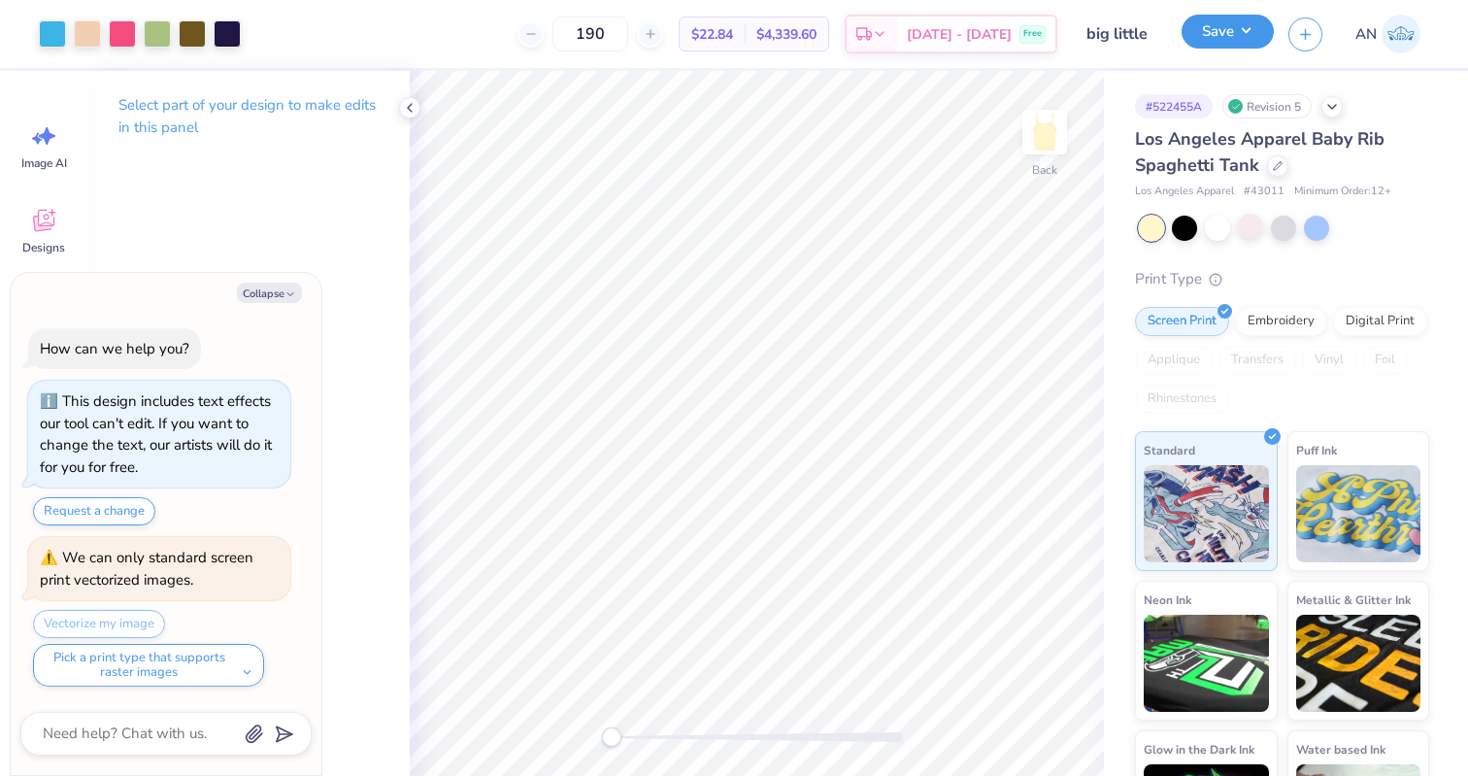
click at [1227, 33] on button "Save" at bounding box center [1228, 32] width 92 height 34
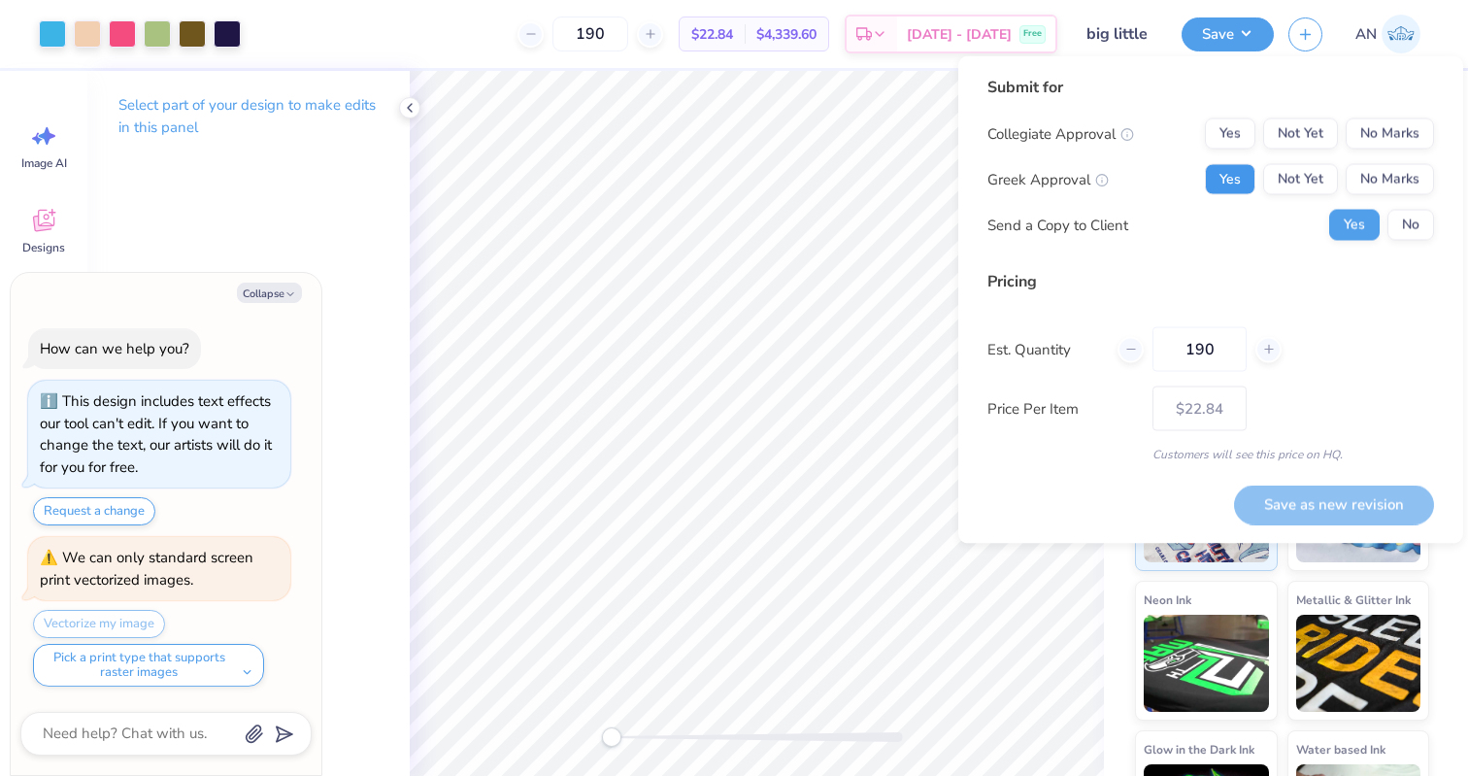
click at [1230, 183] on button "Yes" at bounding box center [1230, 179] width 50 height 31
click at [1417, 123] on button "No Marks" at bounding box center [1390, 133] width 88 height 31
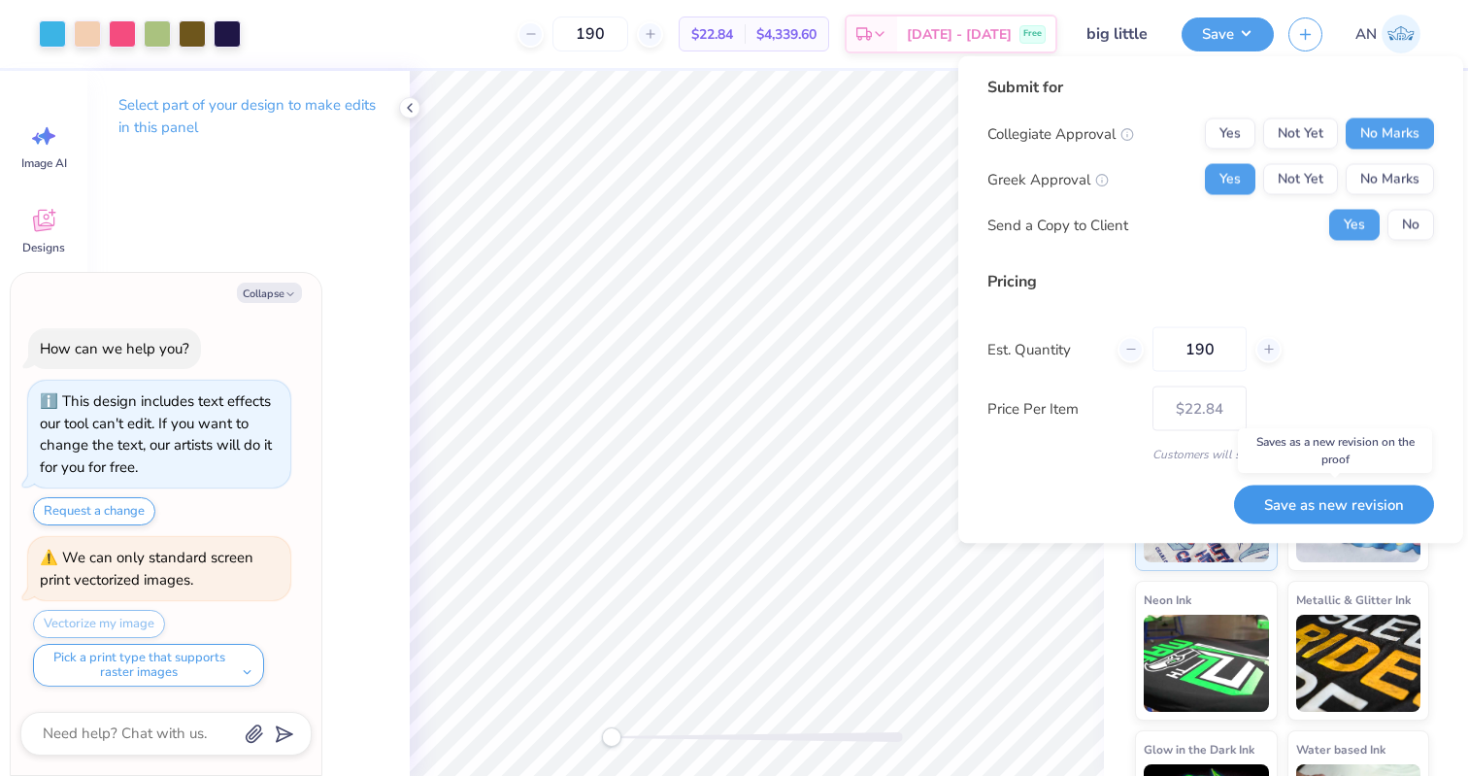
click at [1339, 500] on button "Save as new revision" at bounding box center [1334, 504] width 200 height 40
type textarea "x"
type input "– –"
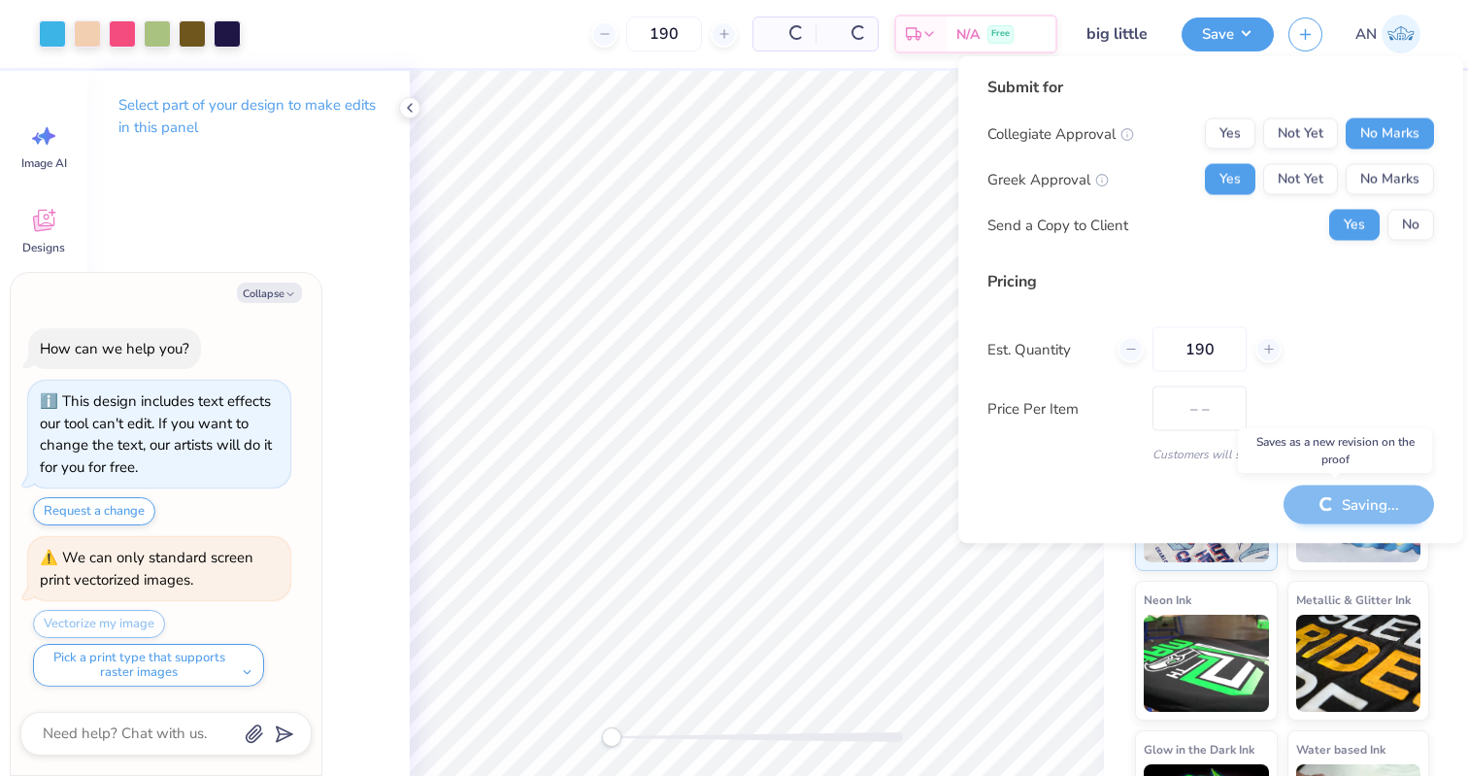
type textarea "x"
type input "$22.84"
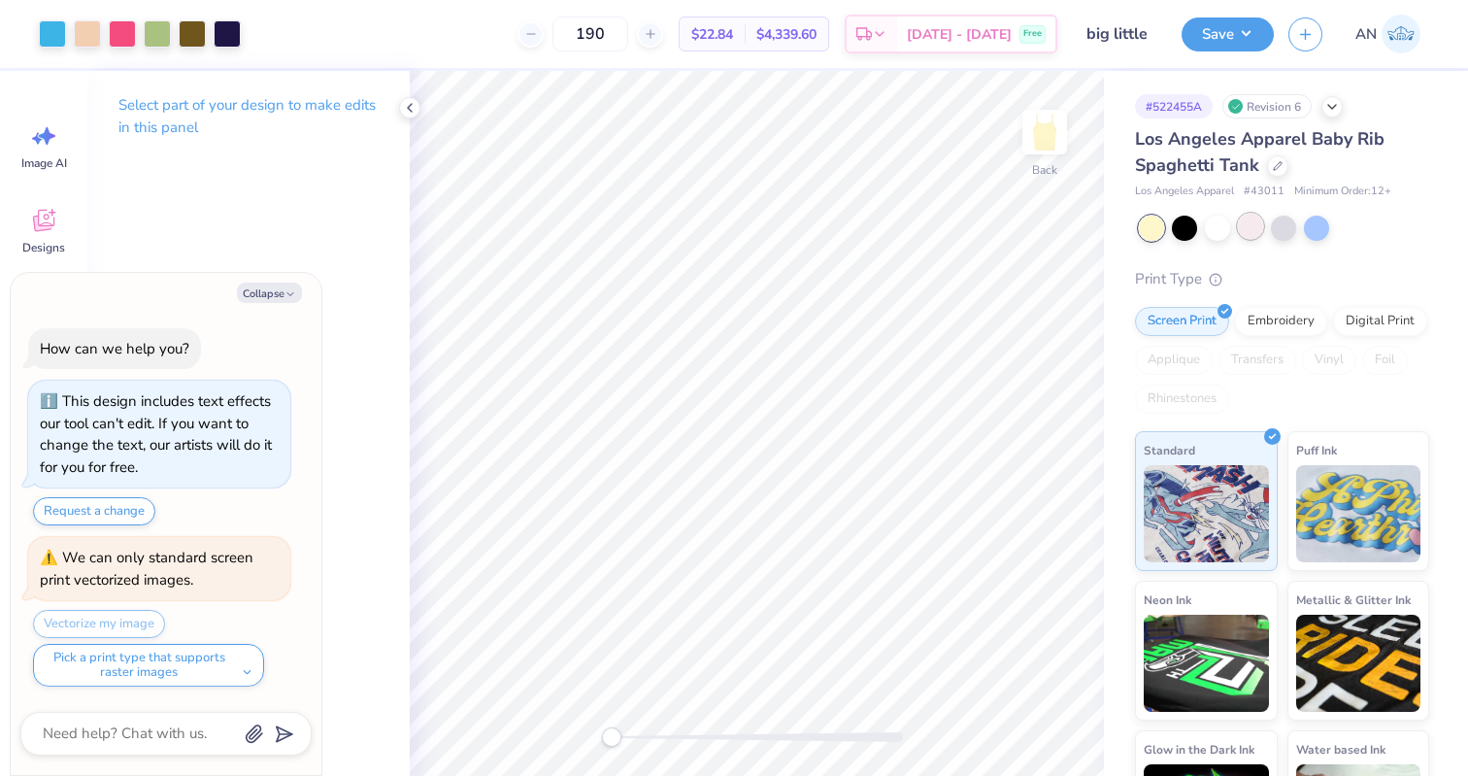
click at [1250, 235] on div at bounding box center [1250, 226] width 25 height 25
click at [1214, 38] on button "Save" at bounding box center [1228, 32] width 92 height 34
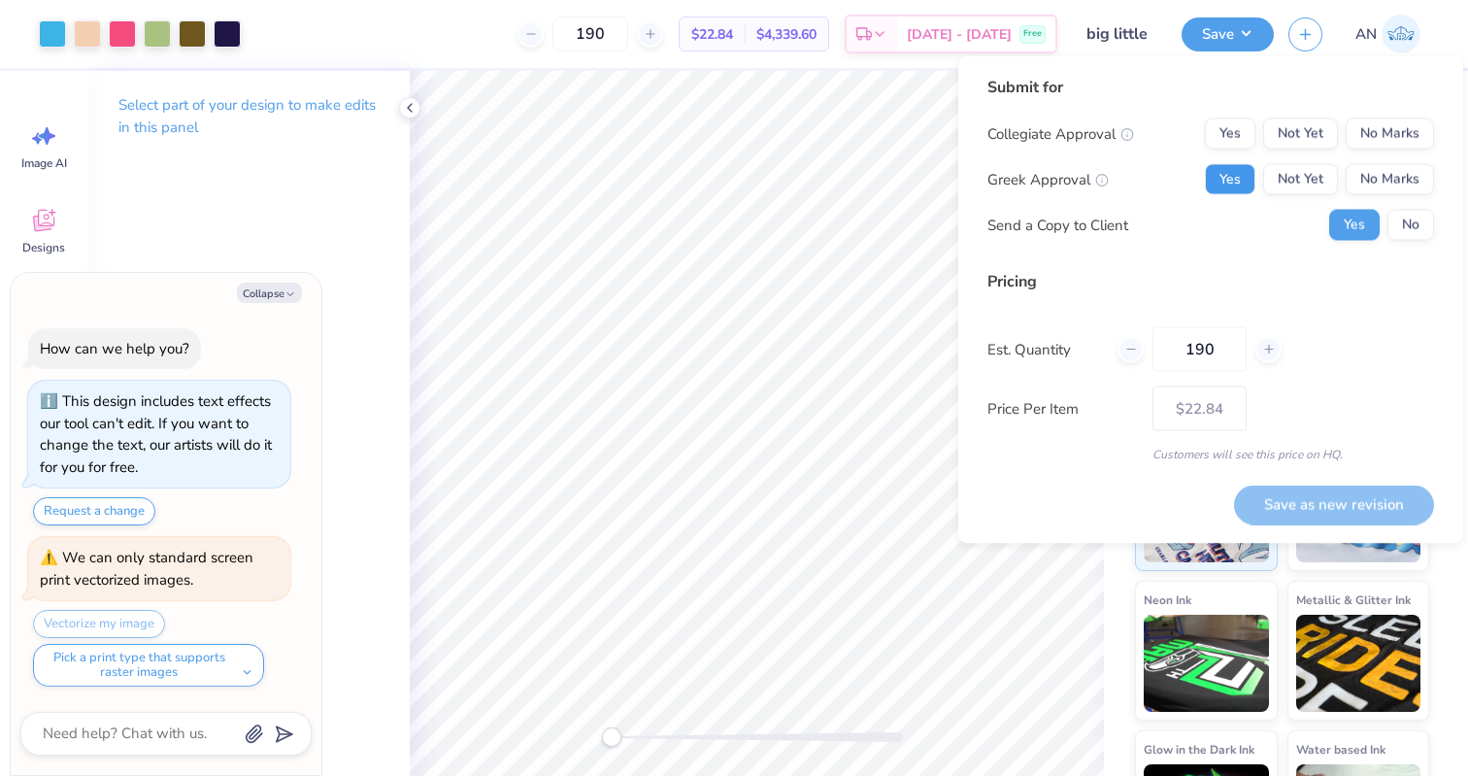
click at [1230, 181] on button "Yes" at bounding box center [1230, 179] width 50 height 31
click at [1394, 131] on button "No Marks" at bounding box center [1390, 133] width 88 height 31
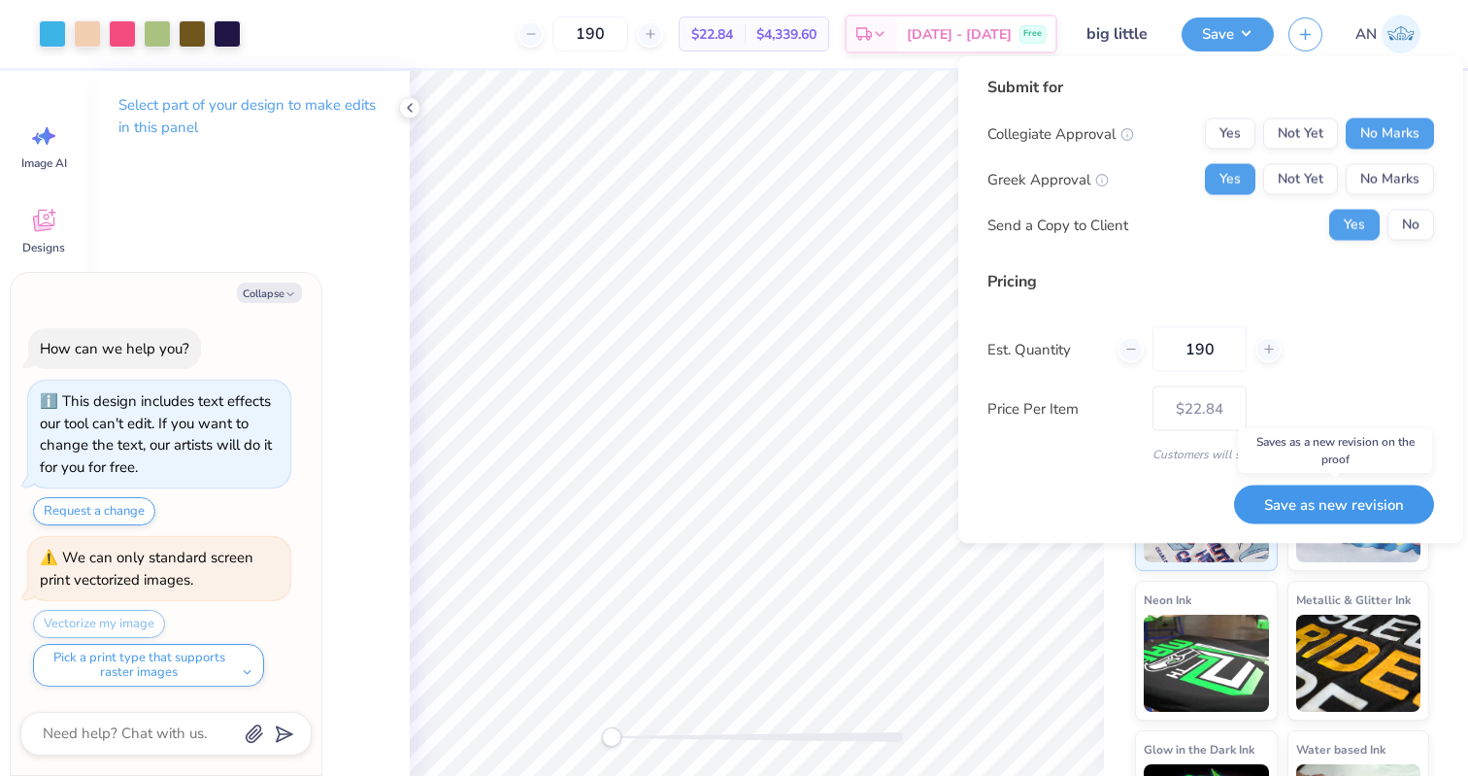
click at [1336, 510] on button "Save as new revision" at bounding box center [1334, 504] width 200 height 40
type textarea "x"
type input "– –"
type textarea "x"
type input "$22.84"
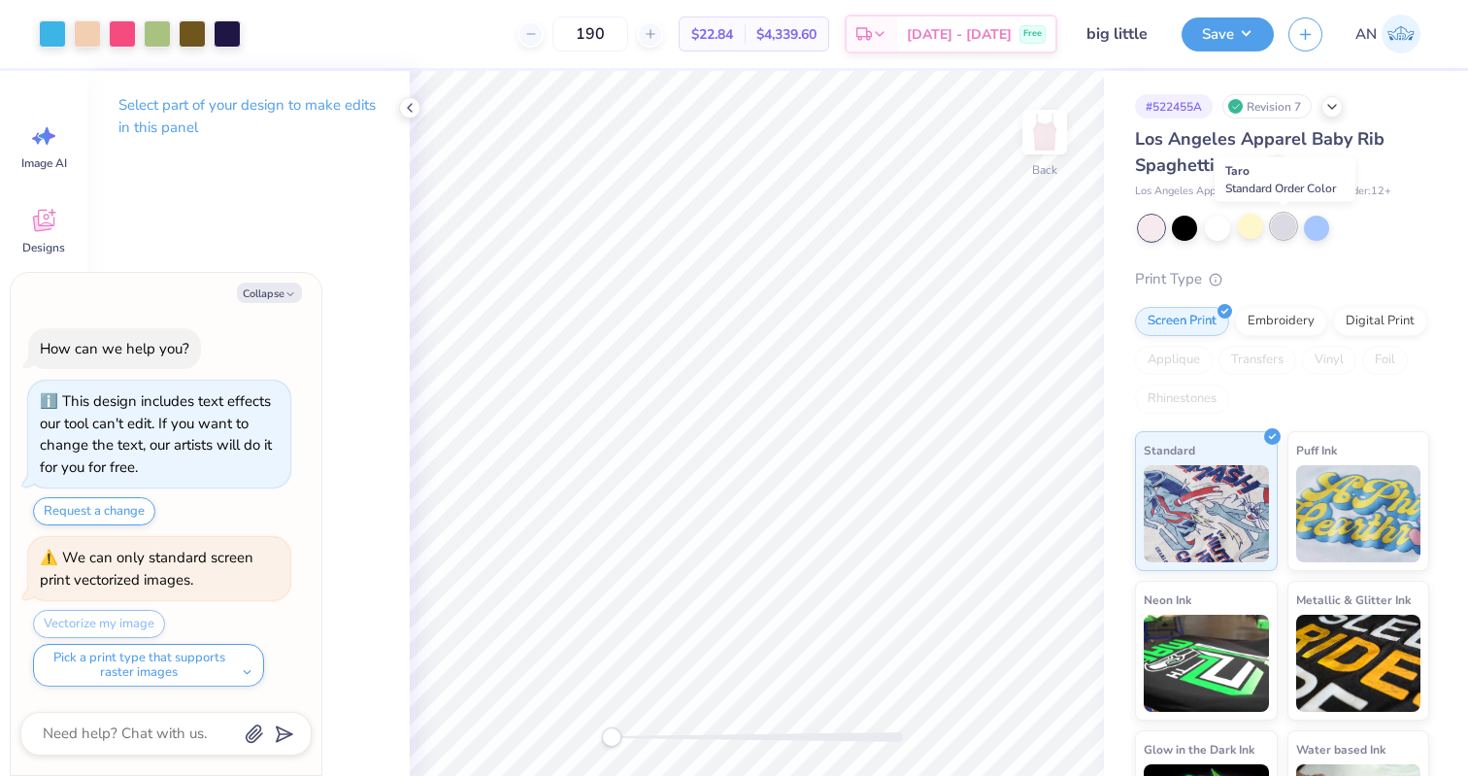
click at [1289, 228] on div at bounding box center [1283, 226] width 25 height 25
click at [1210, 223] on div at bounding box center [1217, 226] width 25 height 25
click at [1216, 32] on button "Save" at bounding box center [1228, 32] width 92 height 34
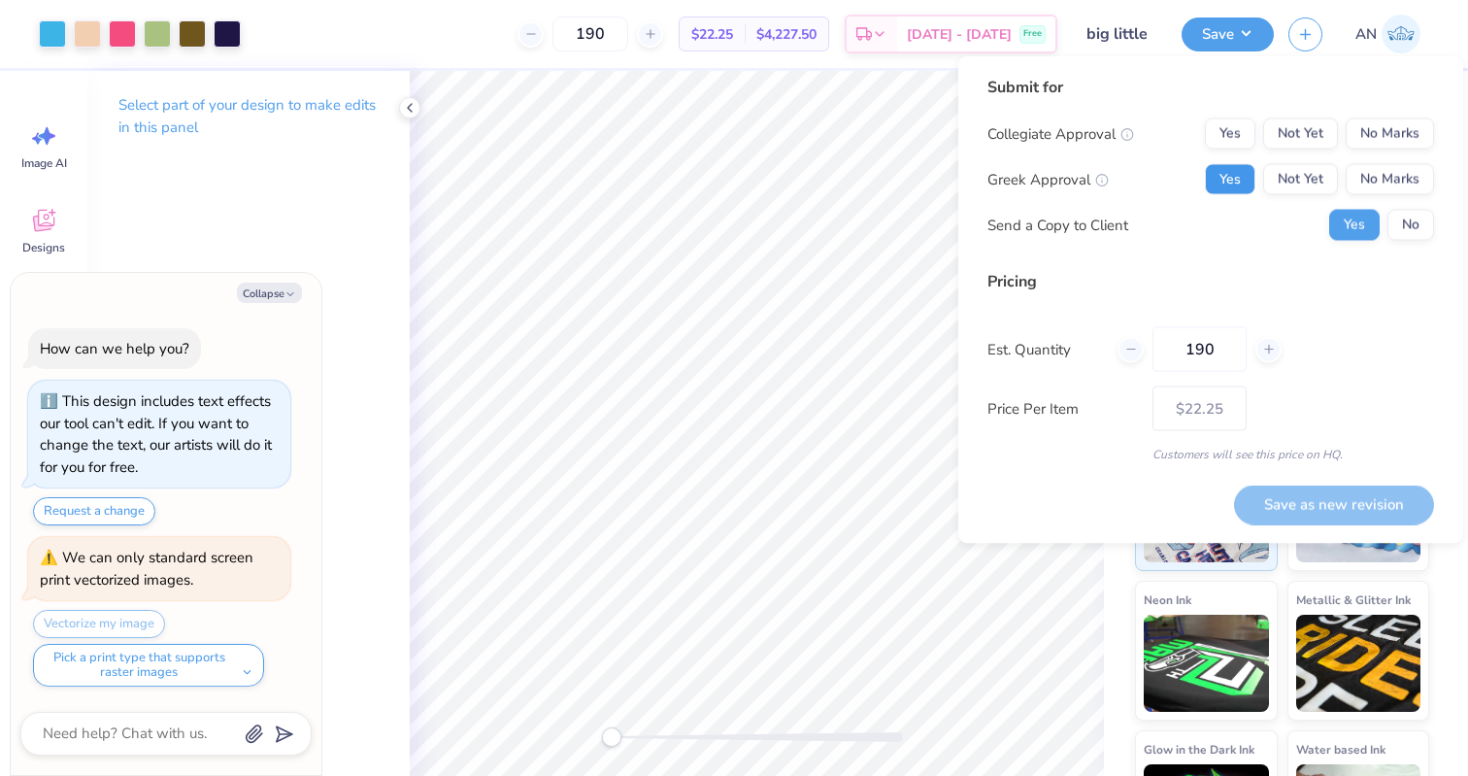
click at [1218, 175] on button "Yes" at bounding box center [1230, 179] width 50 height 31
click at [1391, 136] on button "No Marks" at bounding box center [1390, 133] width 88 height 31
click at [1323, 519] on button "Save as new revision" at bounding box center [1334, 504] width 200 height 40
type textarea "x"
type input "– –"
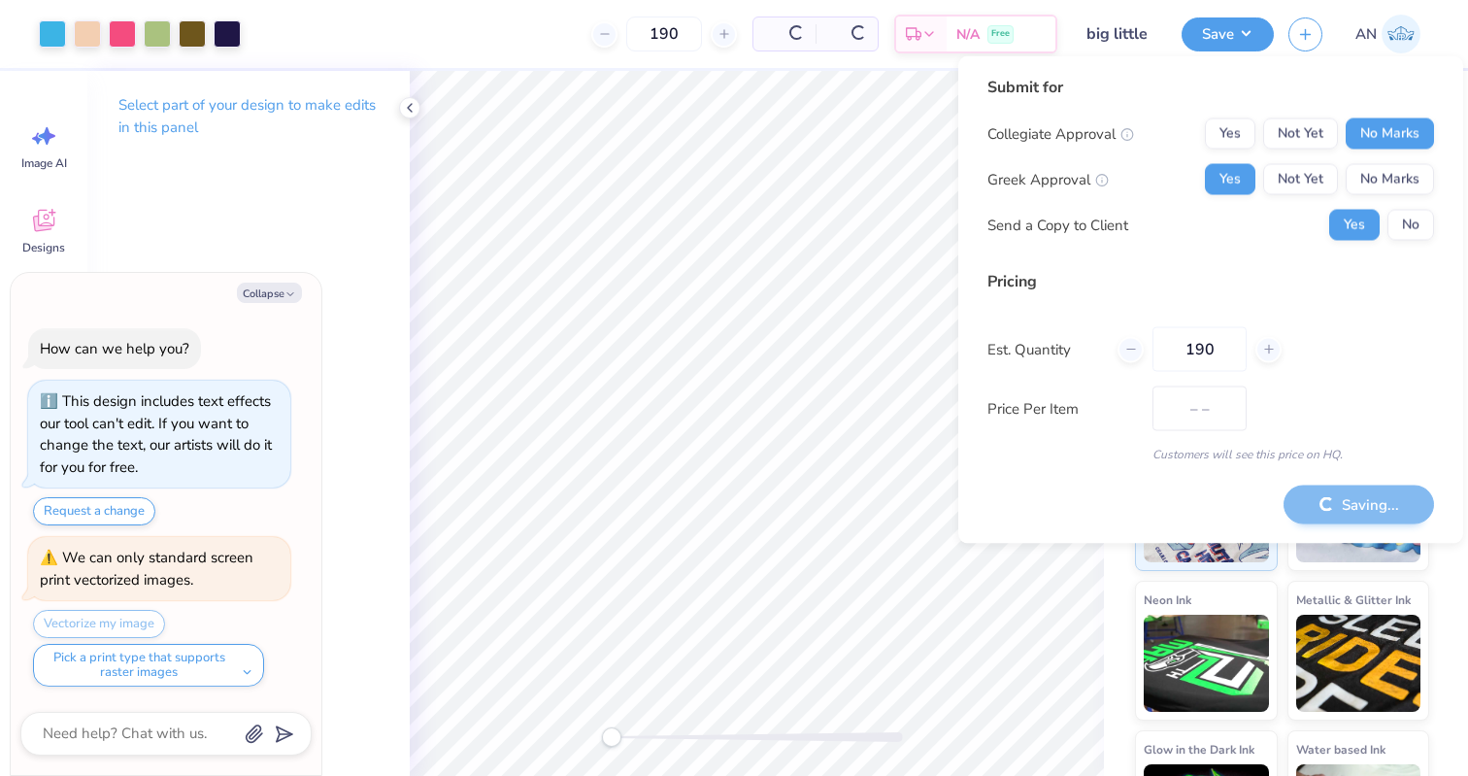
type textarea "x"
type input "$22.25"
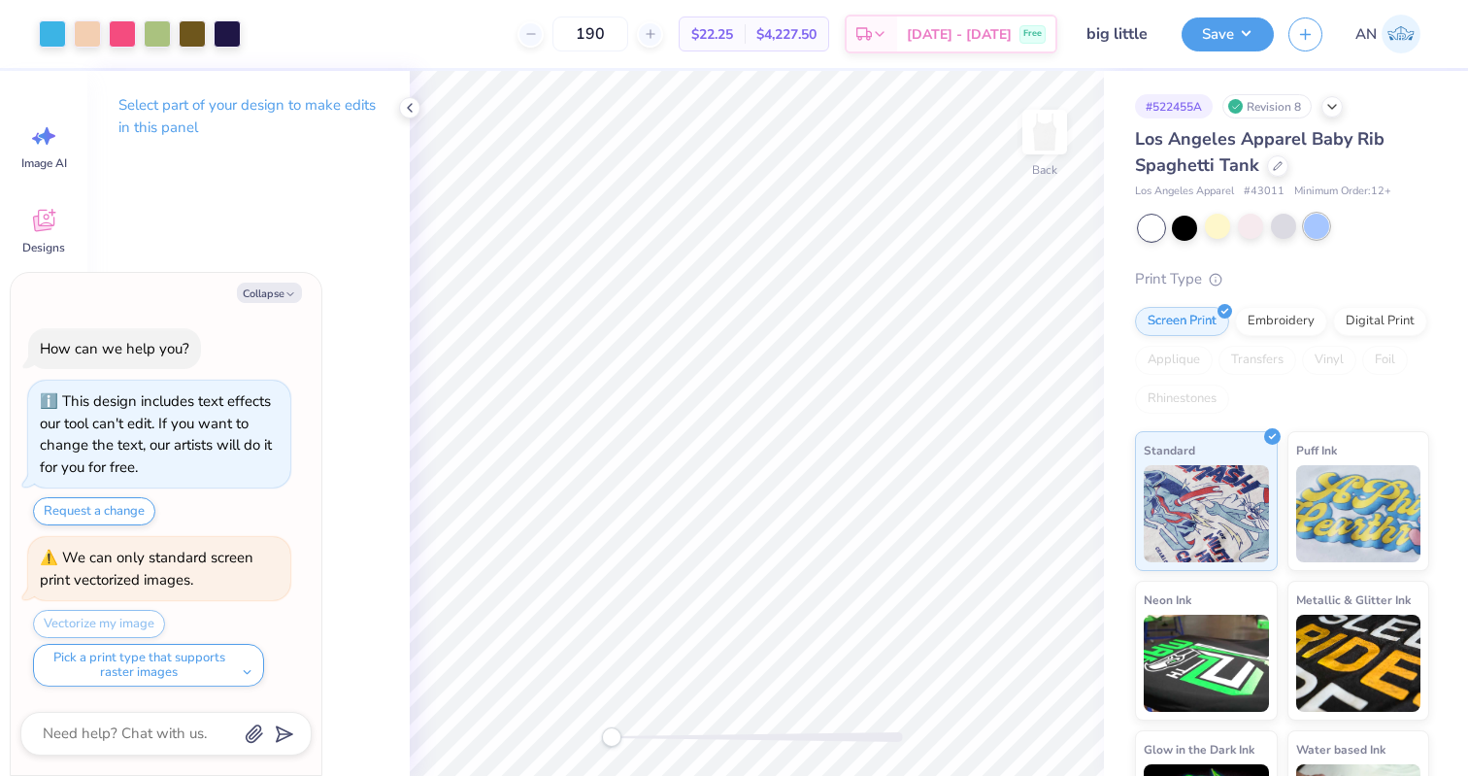
click at [1323, 224] on div at bounding box center [1316, 226] width 25 height 25
click at [1214, 30] on button "Save" at bounding box center [1228, 32] width 92 height 34
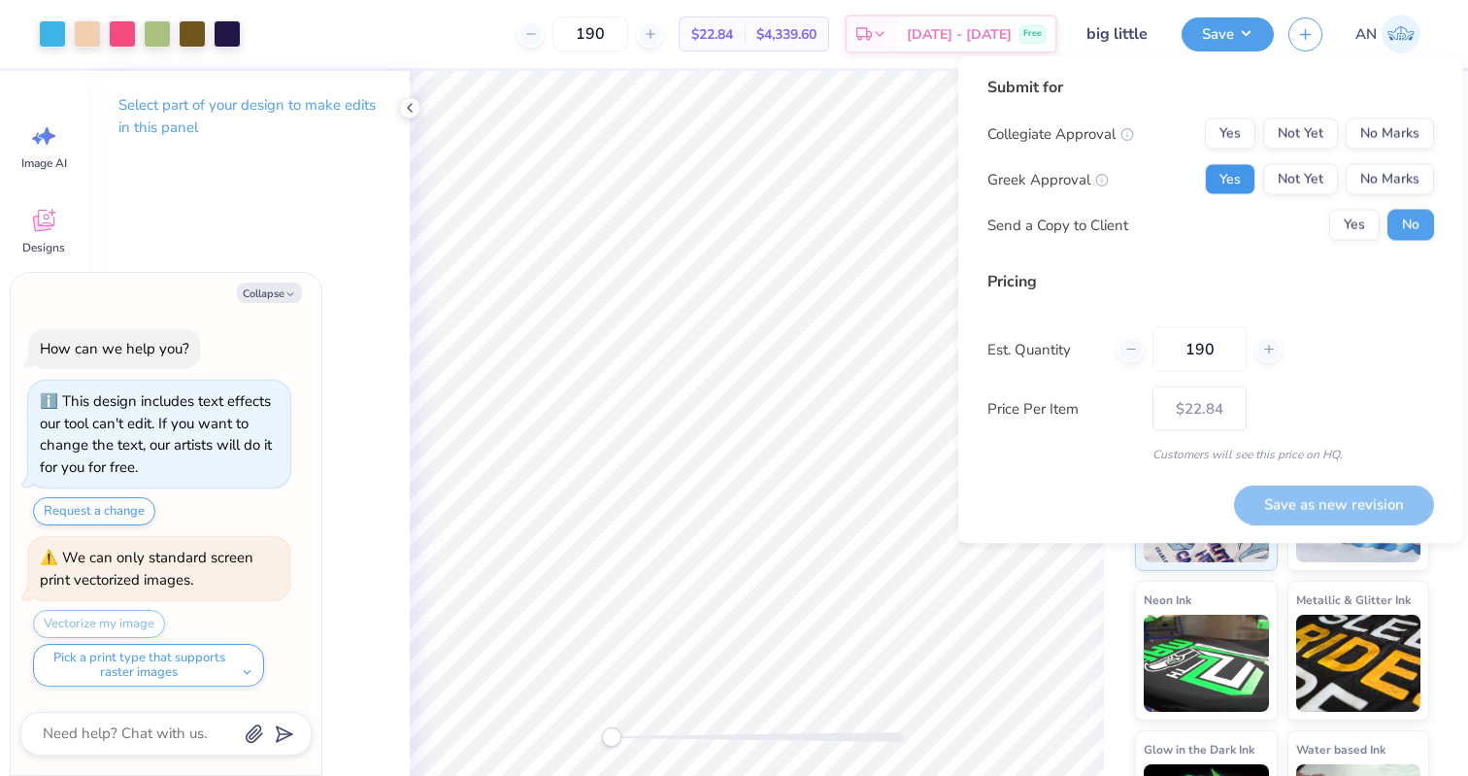
click at [1226, 180] on button "Yes" at bounding box center [1230, 179] width 50 height 31
click at [1380, 142] on button "No Marks" at bounding box center [1390, 133] width 88 height 31
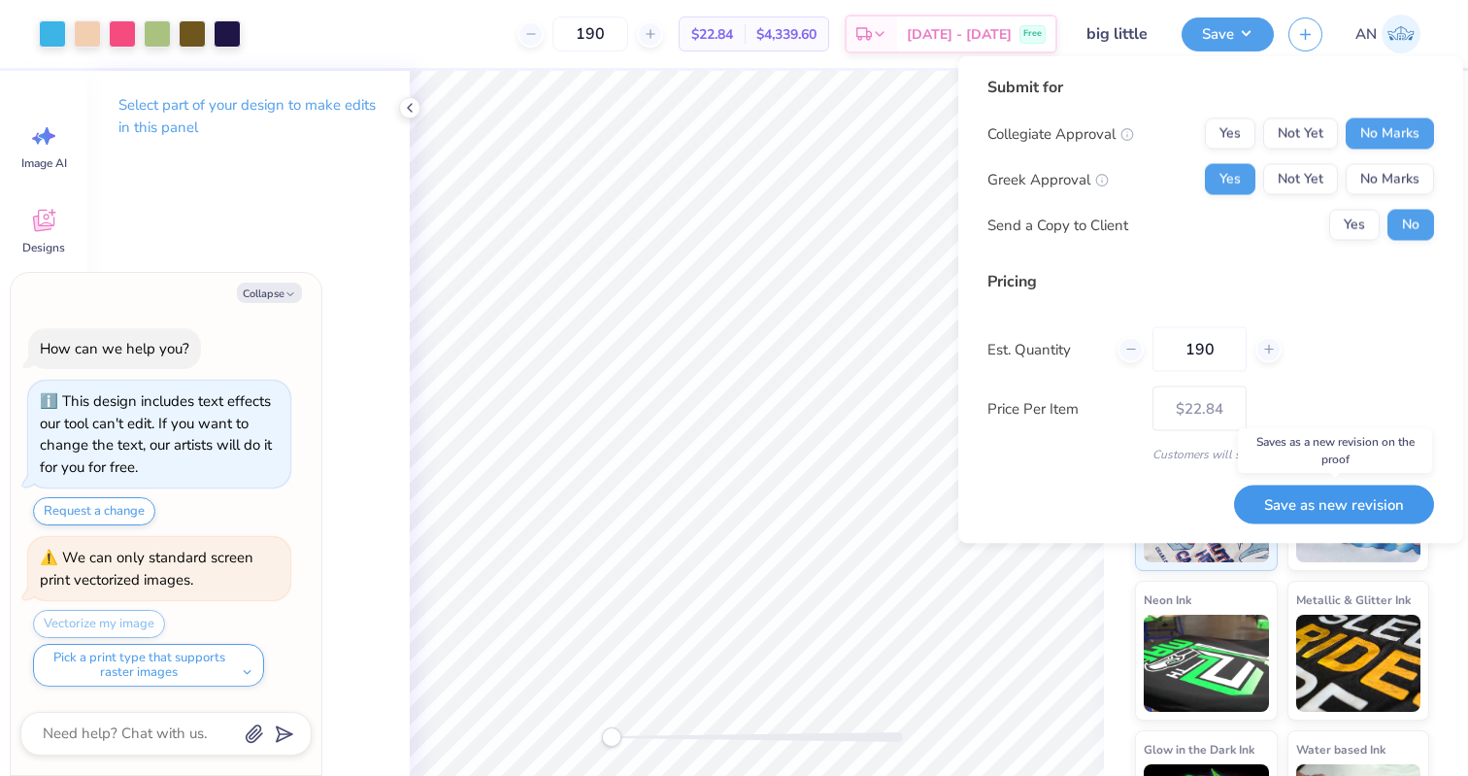
click at [1304, 499] on button "Save as new revision" at bounding box center [1334, 504] width 200 height 40
type textarea "x"
type input "– –"
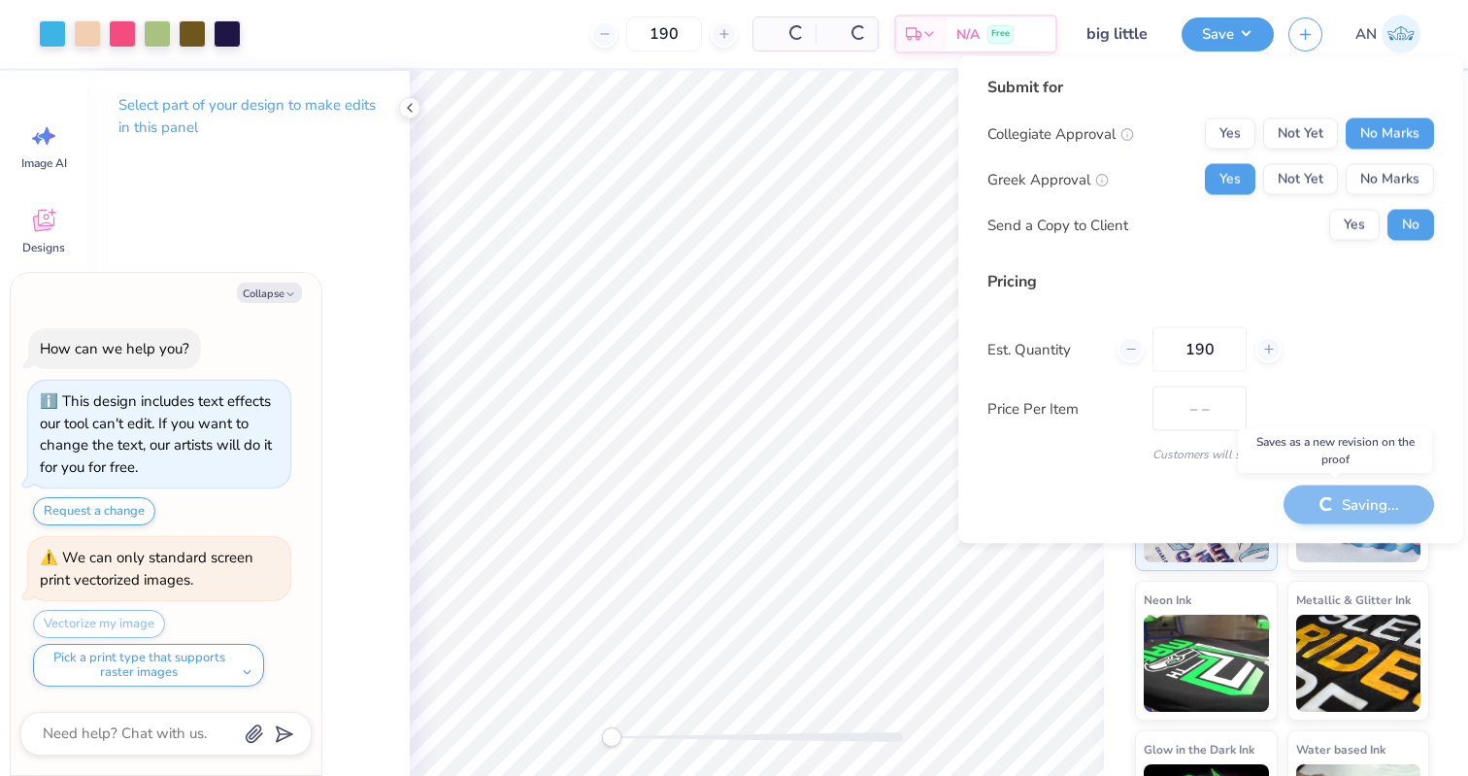
type textarea "x"
type input "$22.84"
type textarea "x"
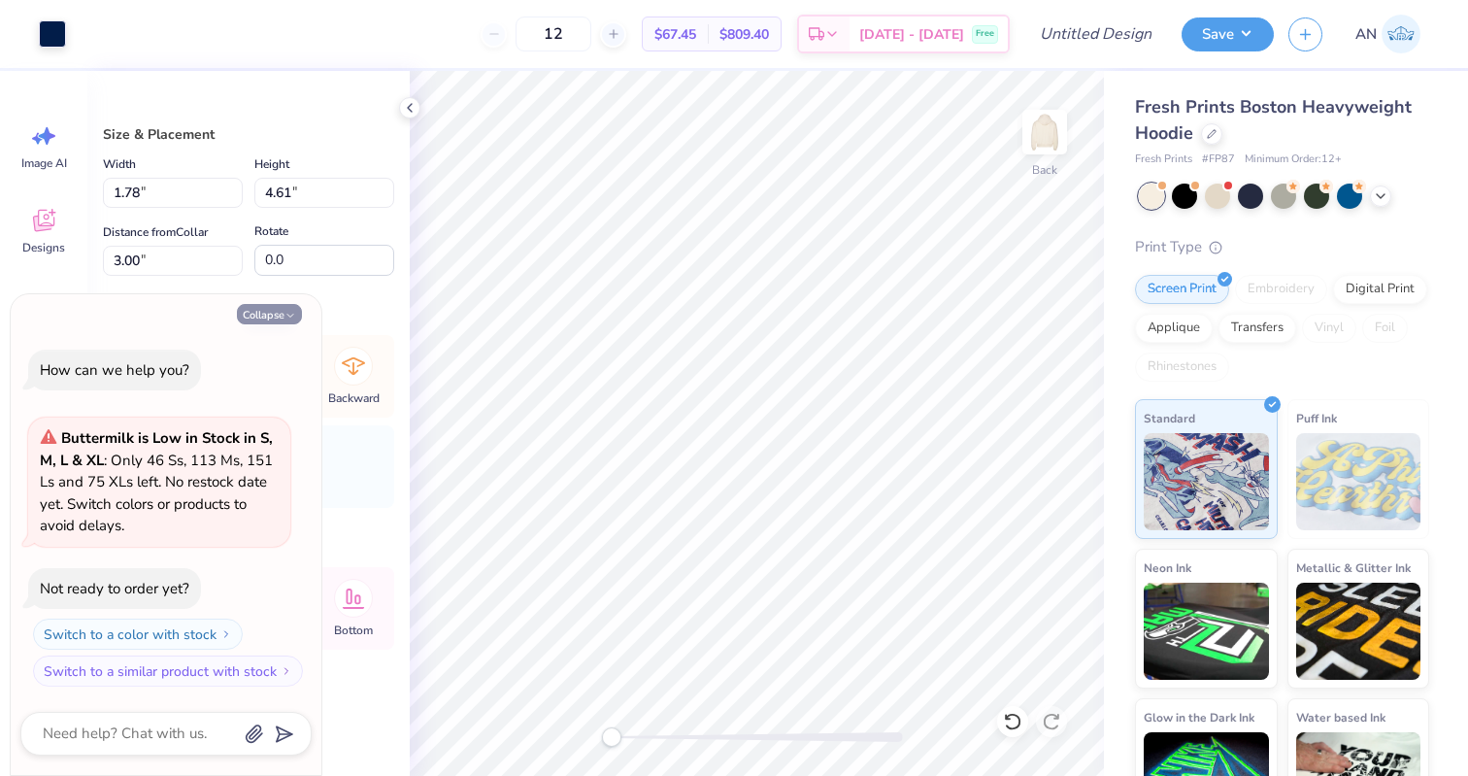
click at [272, 308] on button "Collapse" at bounding box center [269, 314] width 65 height 20
type textarea "x"
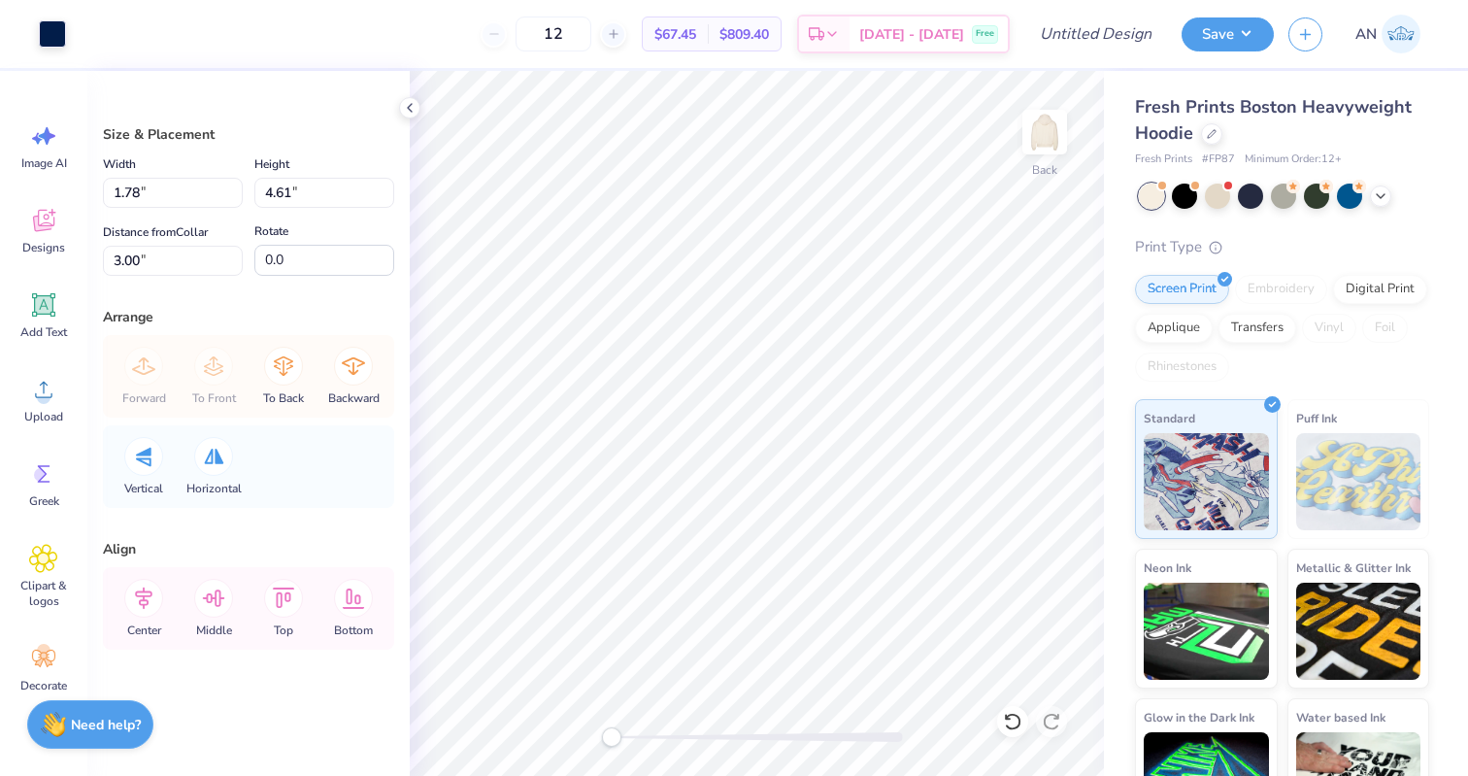
type input "3.23"
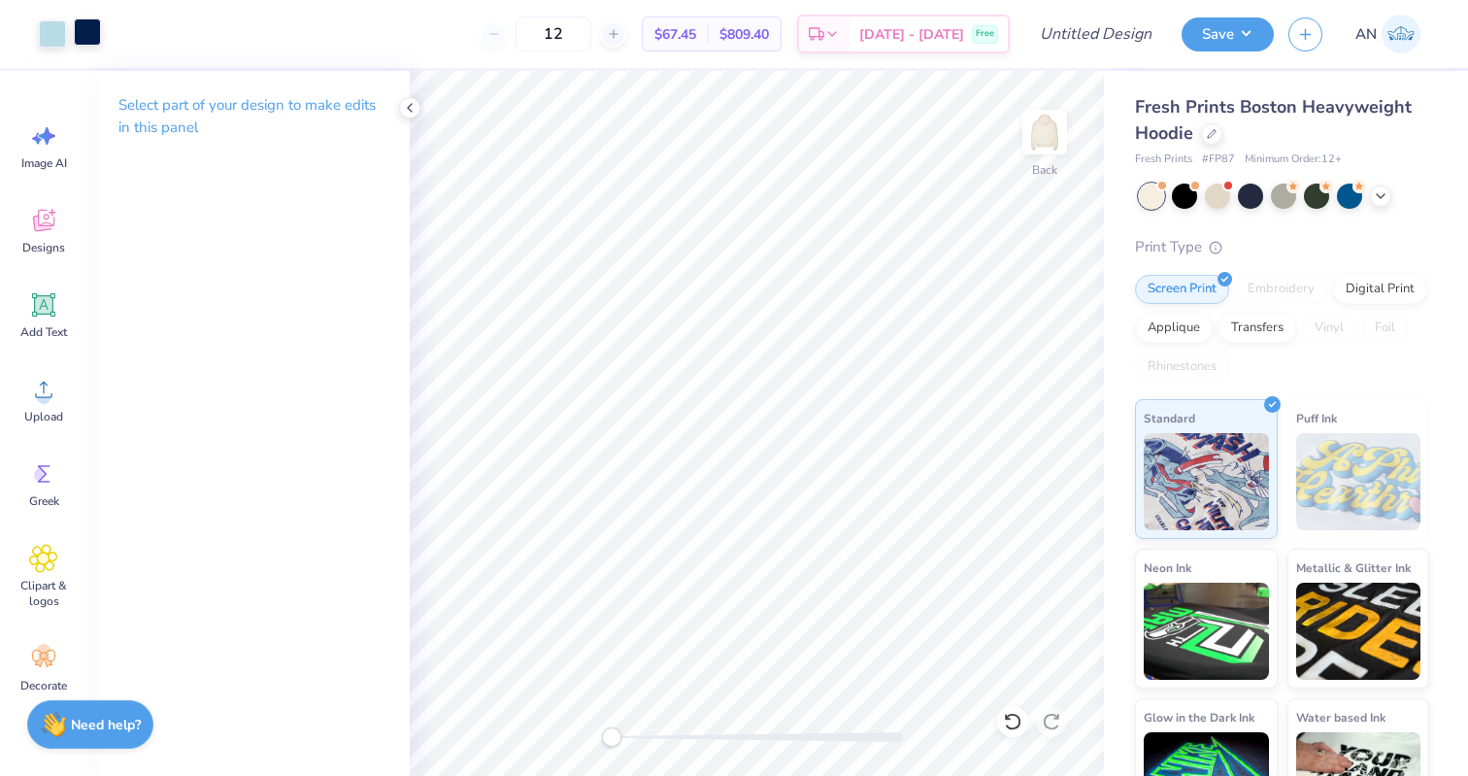
click at [78, 41] on div at bounding box center [87, 31] width 27 height 27
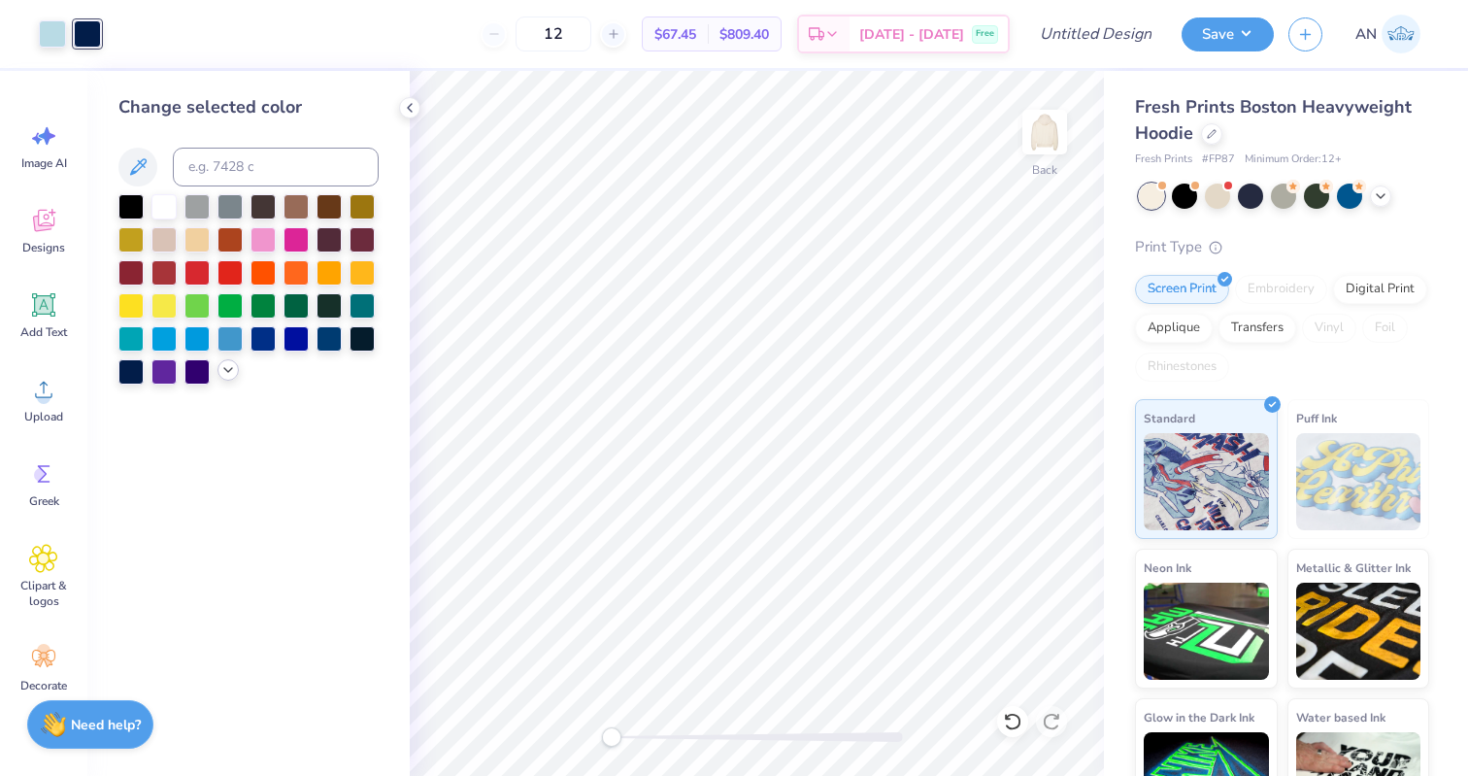
click at [227, 376] on icon at bounding box center [228, 370] width 16 height 16
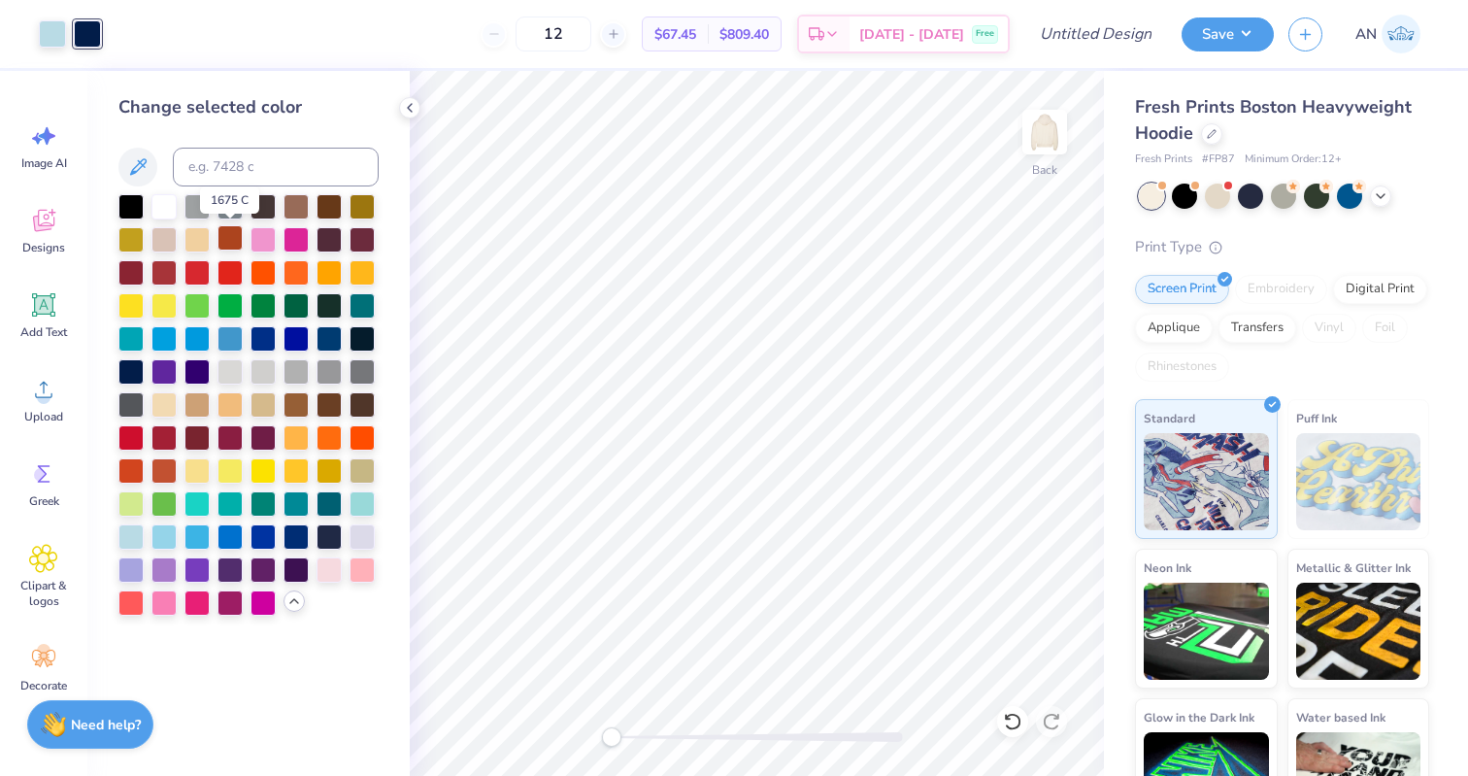
click at [229, 238] on div at bounding box center [229, 237] width 25 height 25
click at [50, 35] on div at bounding box center [52, 31] width 27 height 27
click at [331, 212] on div at bounding box center [329, 204] width 25 height 25
click at [299, 409] on div at bounding box center [295, 402] width 25 height 25
click at [325, 413] on div at bounding box center [329, 402] width 25 height 25
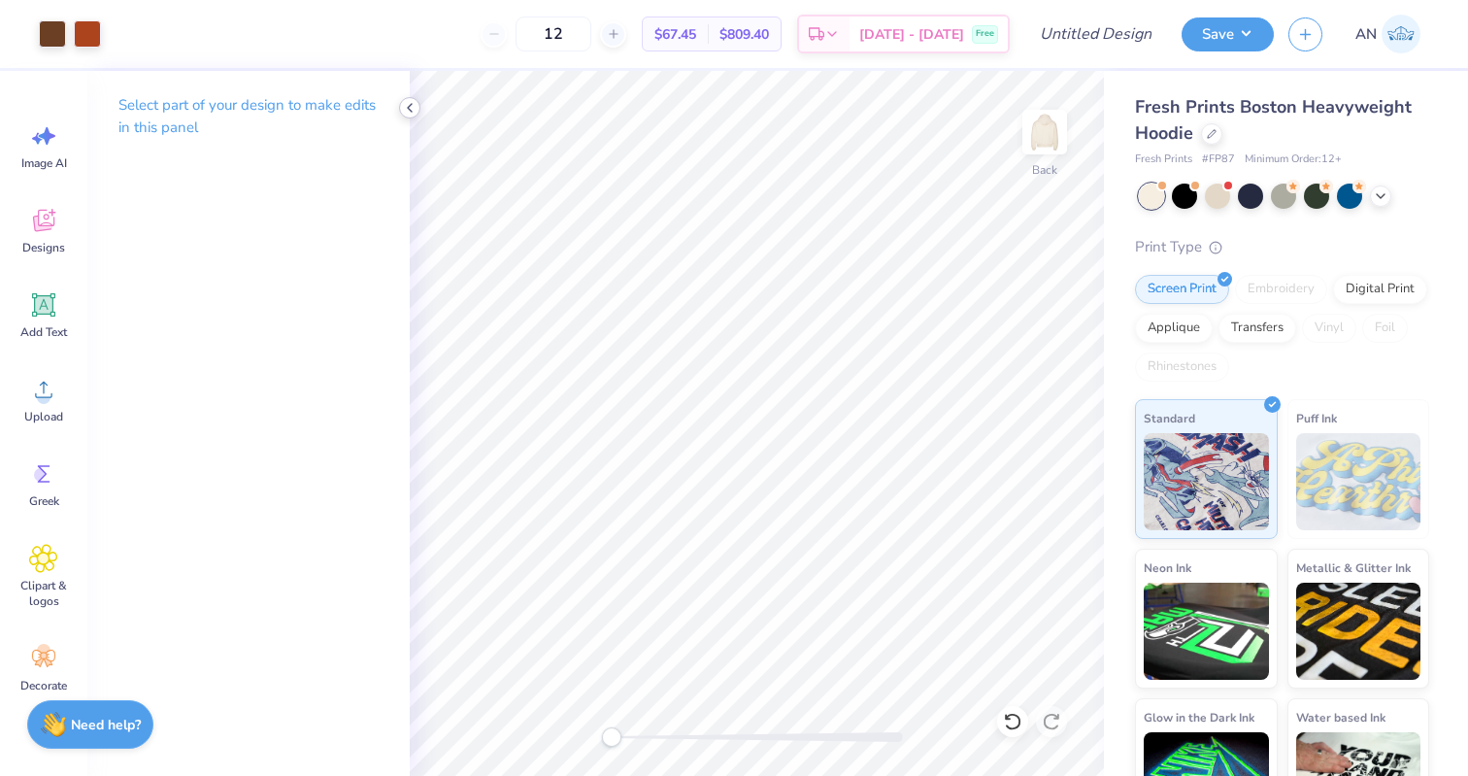
click at [416, 114] on icon at bounding box center [410, 108] width 16 height 16
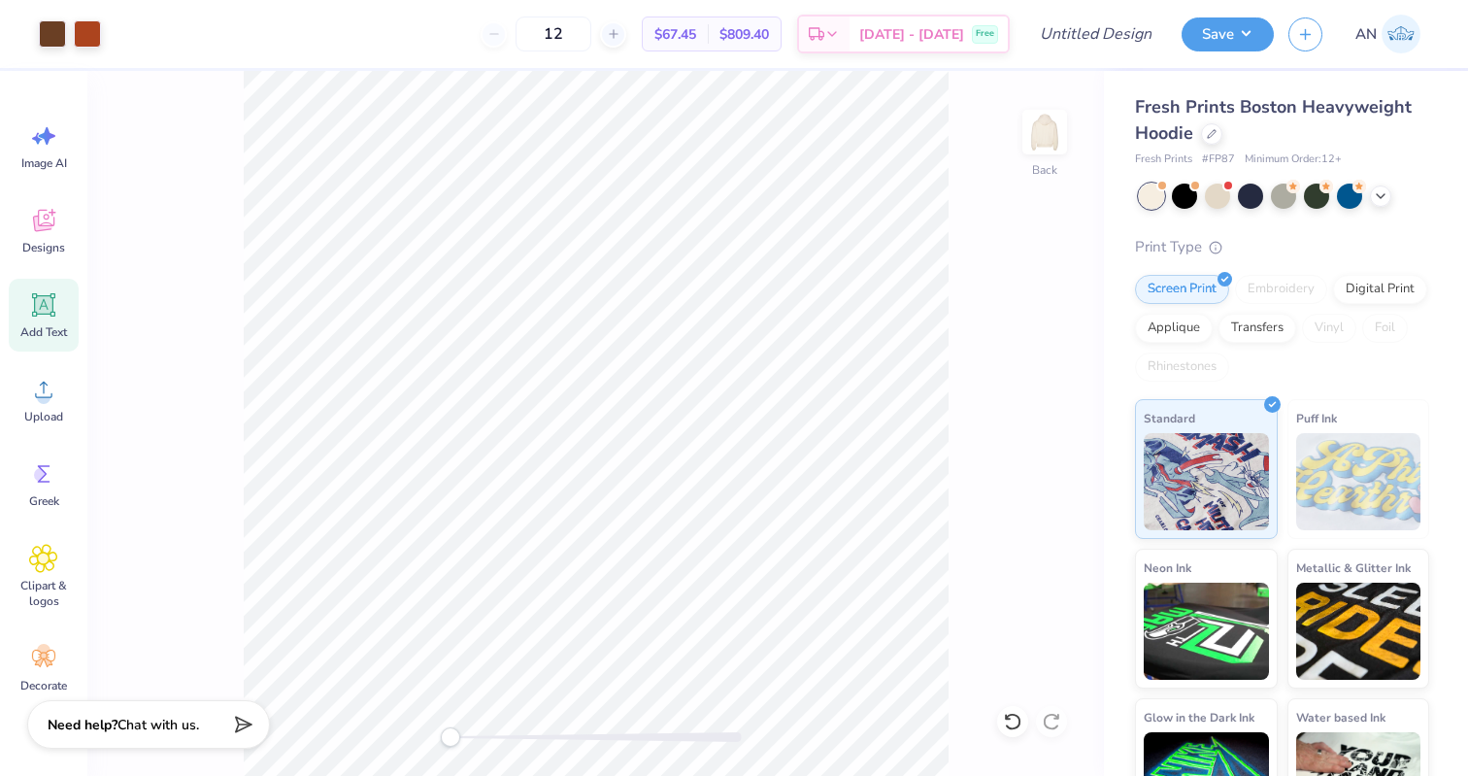
click at [44, 304] on icon at bounding box center [44, 305] width 18 height 18
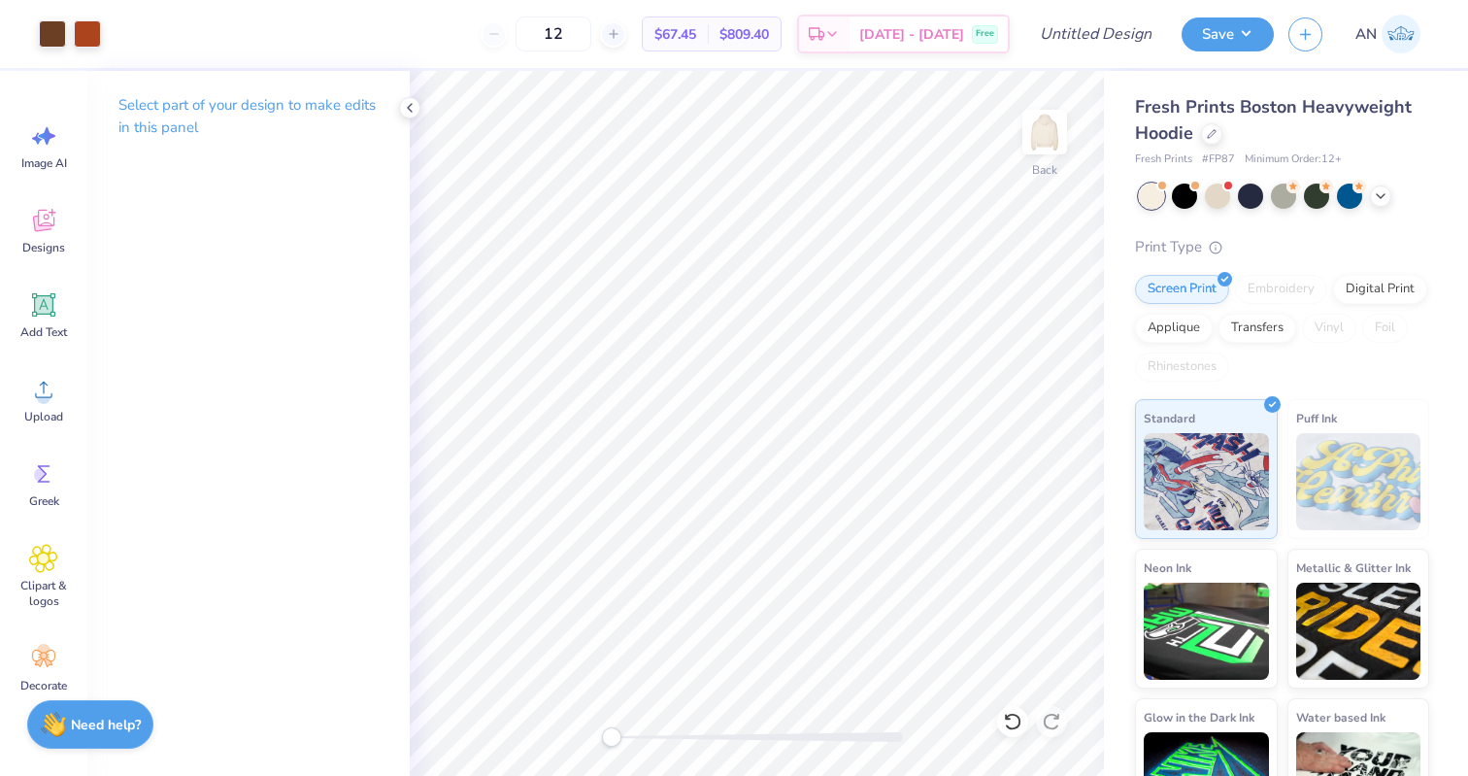
click at [393, 106] on div "Select part of your design to make edits in this panel" at bounding box center [248, 124] width 322 height 106
click at [410, 109] on polyline at bounding box center [410, 108] width 4 height 8
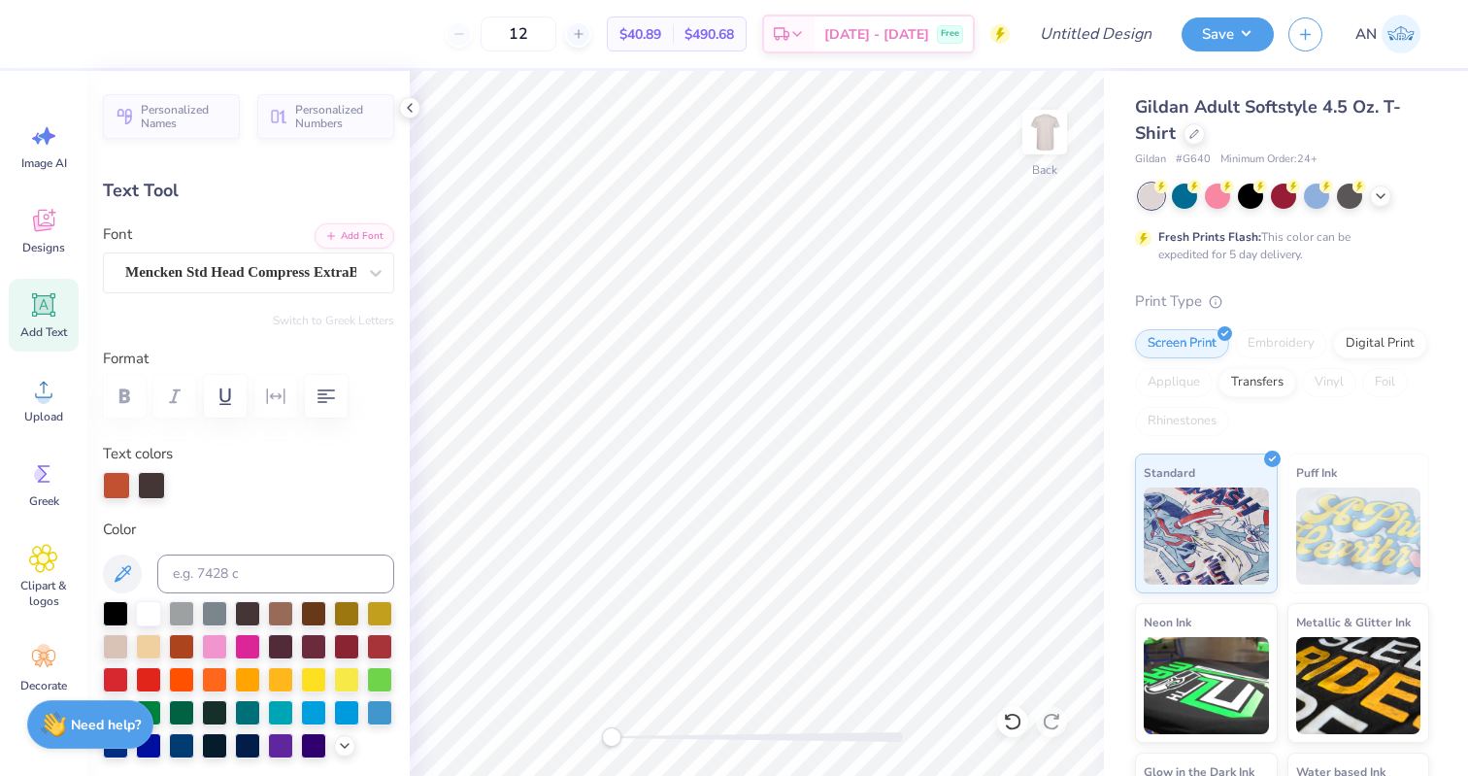
type textarea "S"
type textarea "FALL BALL"
type input "4.71"
type input "0.54"
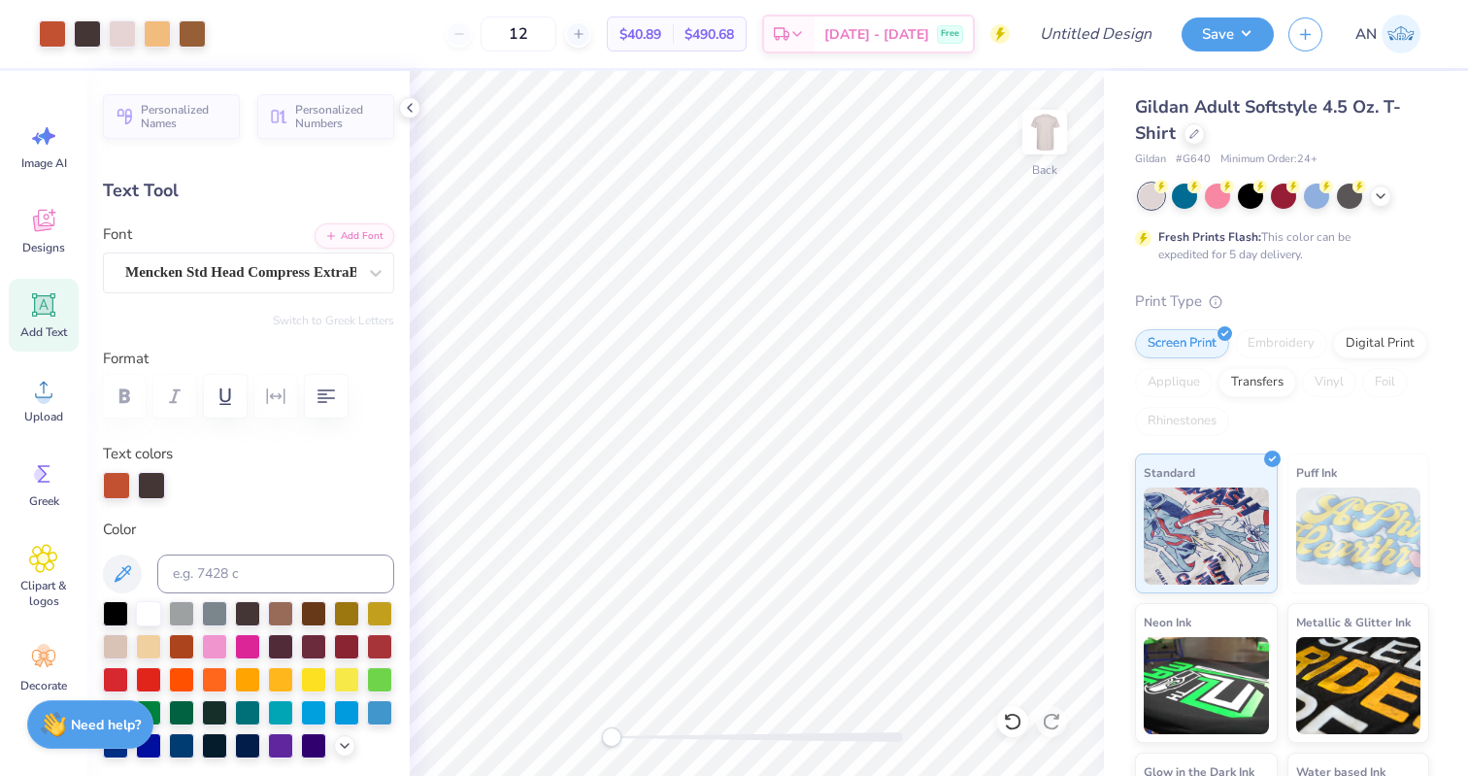
type input "15.91"
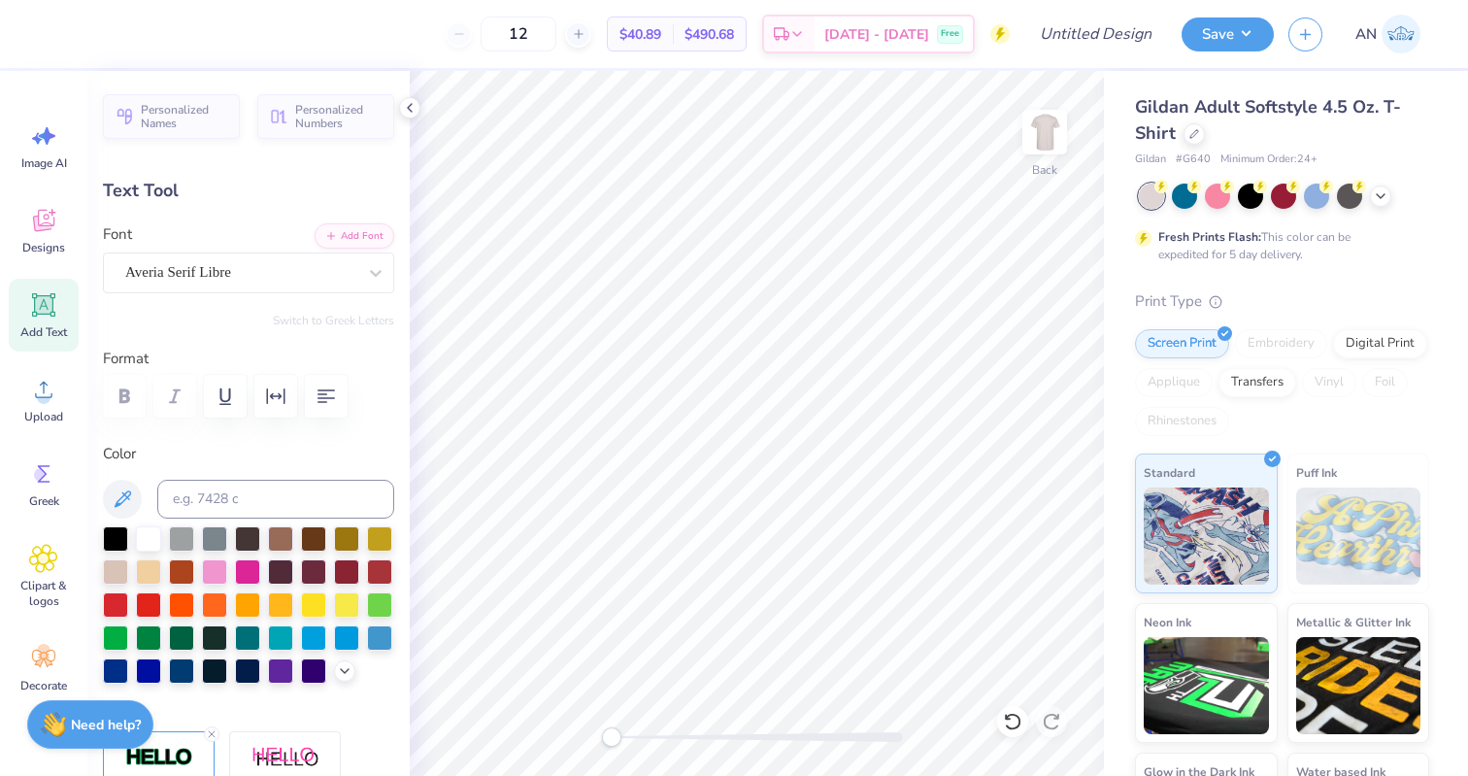
scroll to position [0, 0]
type textarea "D"
type textarea "PI PHI X DELT FORMAL"
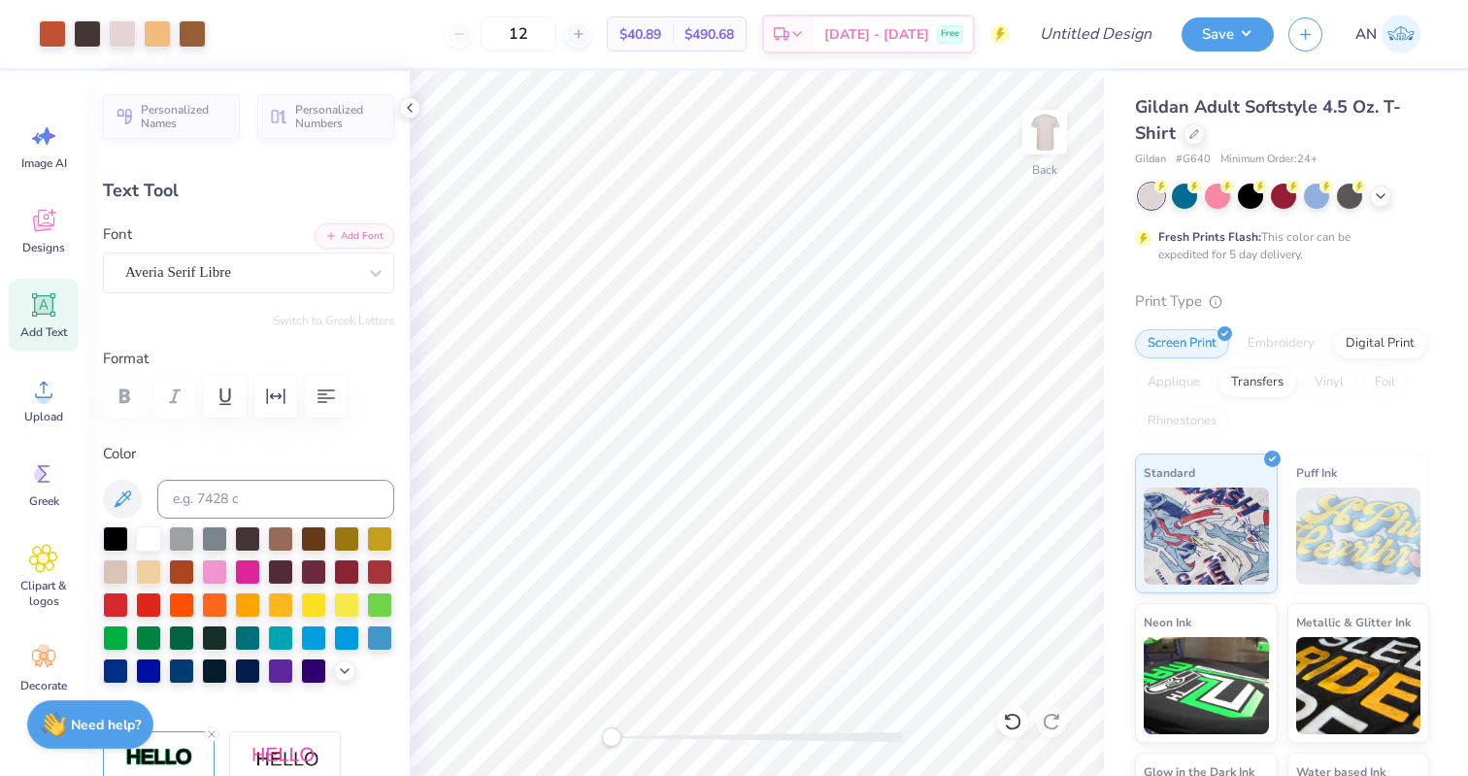
type input "8.63"
type input "0.55"
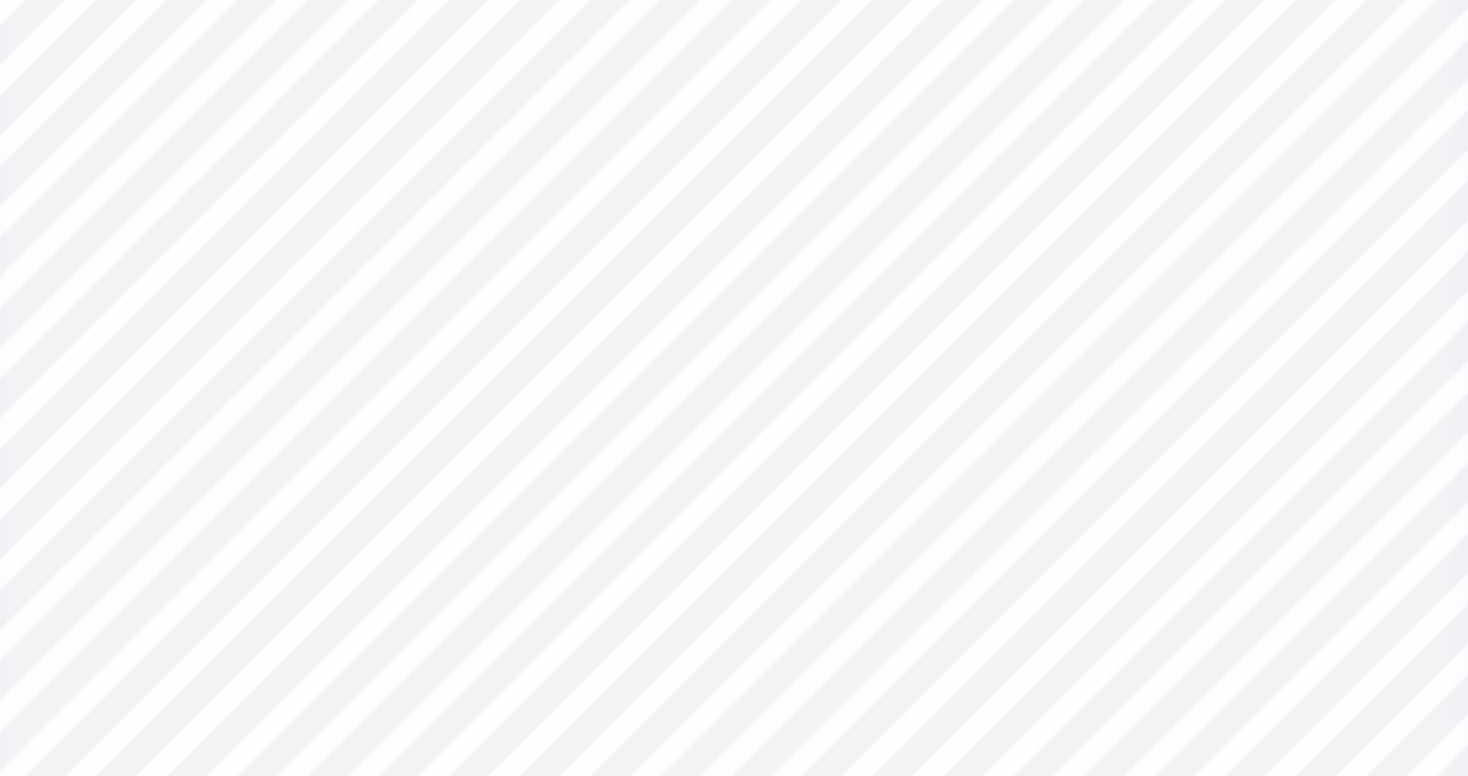
type input "15.76"
type input "15.85"
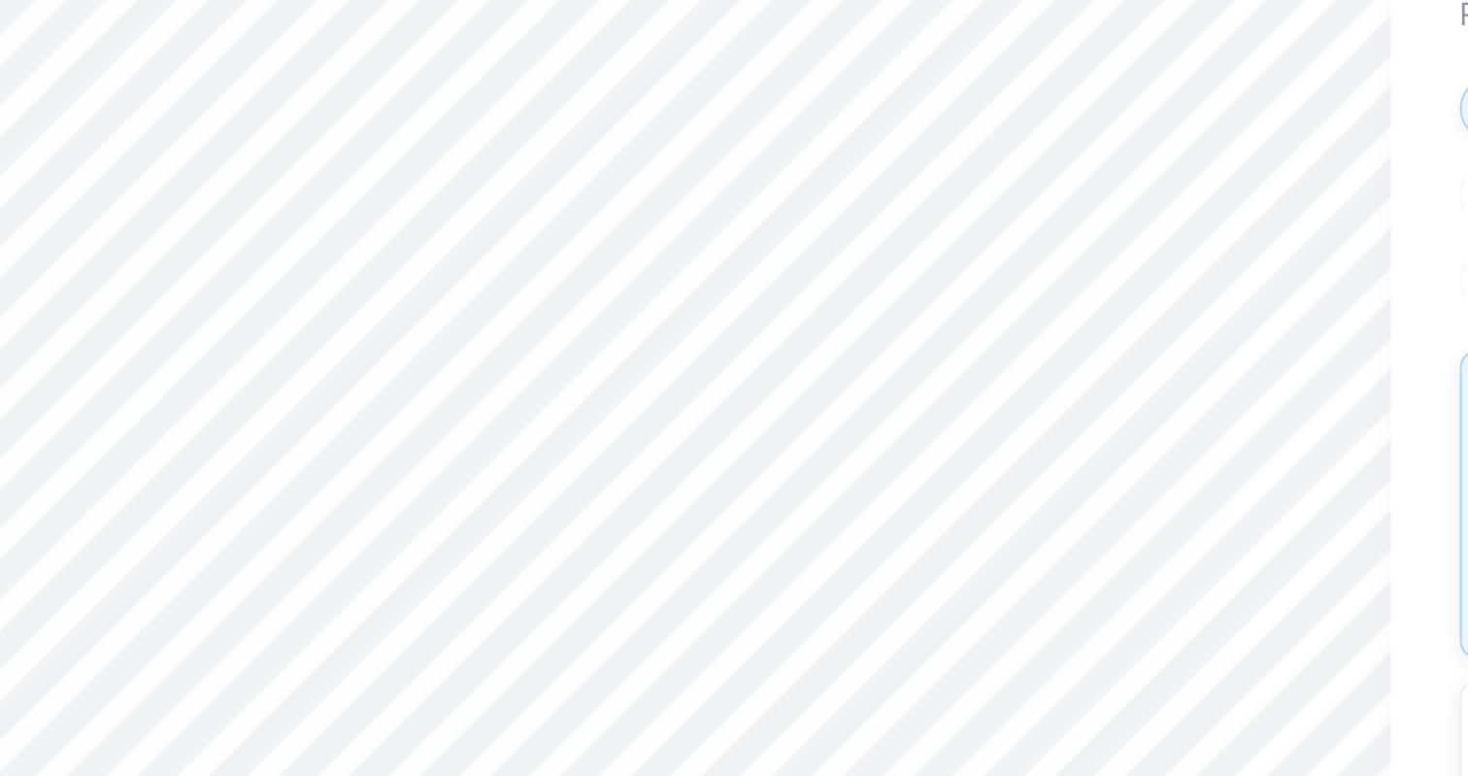
type input "1.65"
type input "0.54"
type input "15.91"
type input "8.63"
type input "0.55"
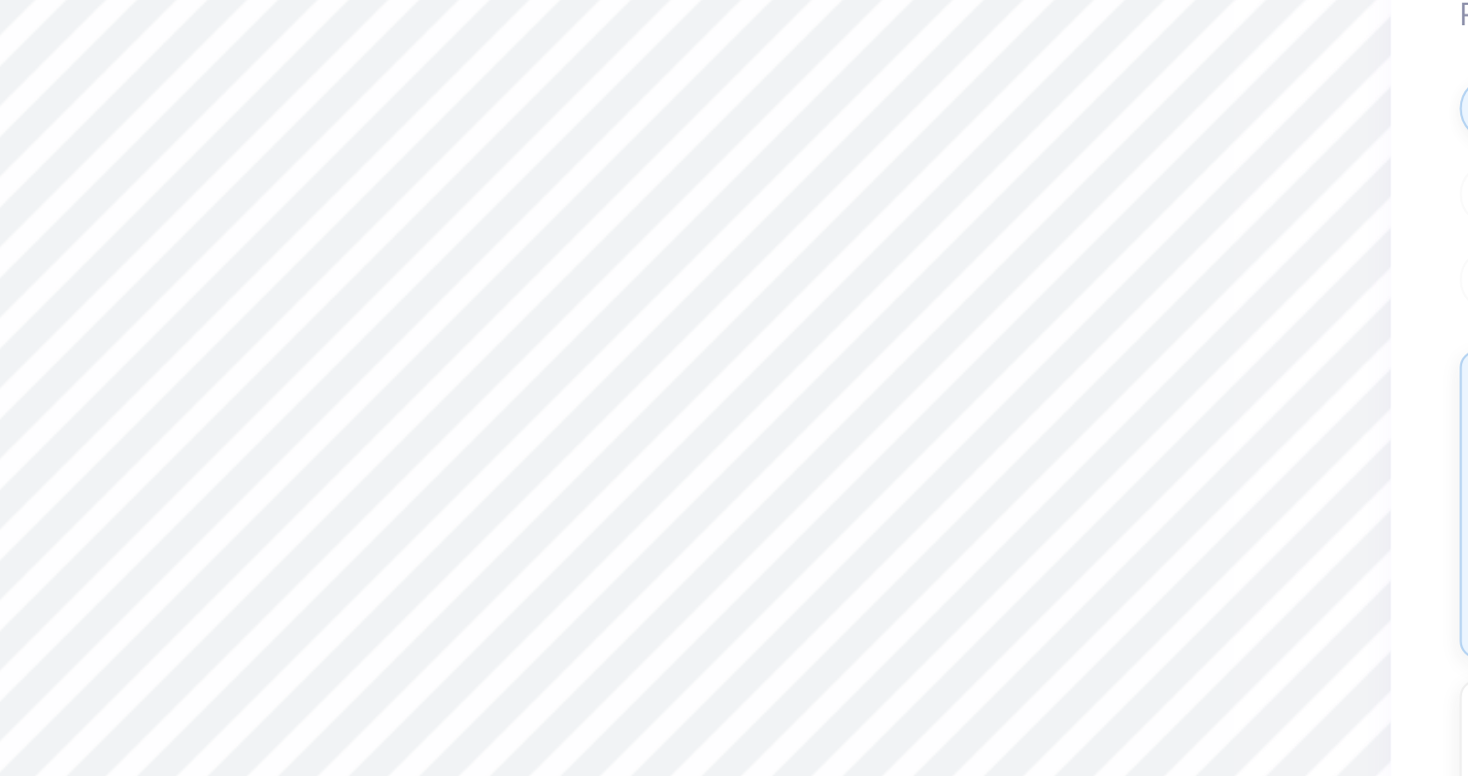
type input "15.76"
type textarea "PI PHI X DELT FORMAL 2025"
type input "10.49"
type input "0.57"
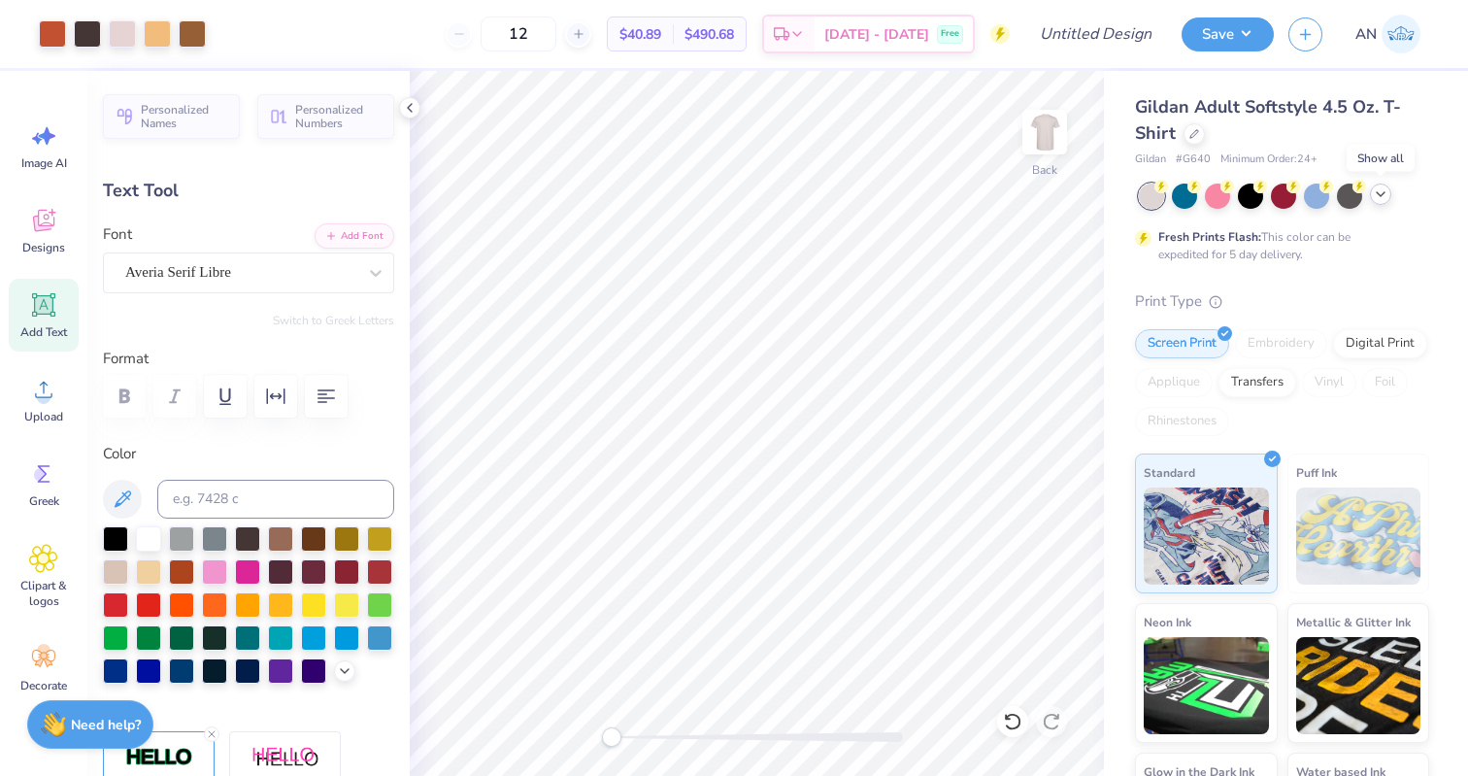
click at [1383, 191] on icon at bounding box center [1381, 194] width 16 height 16
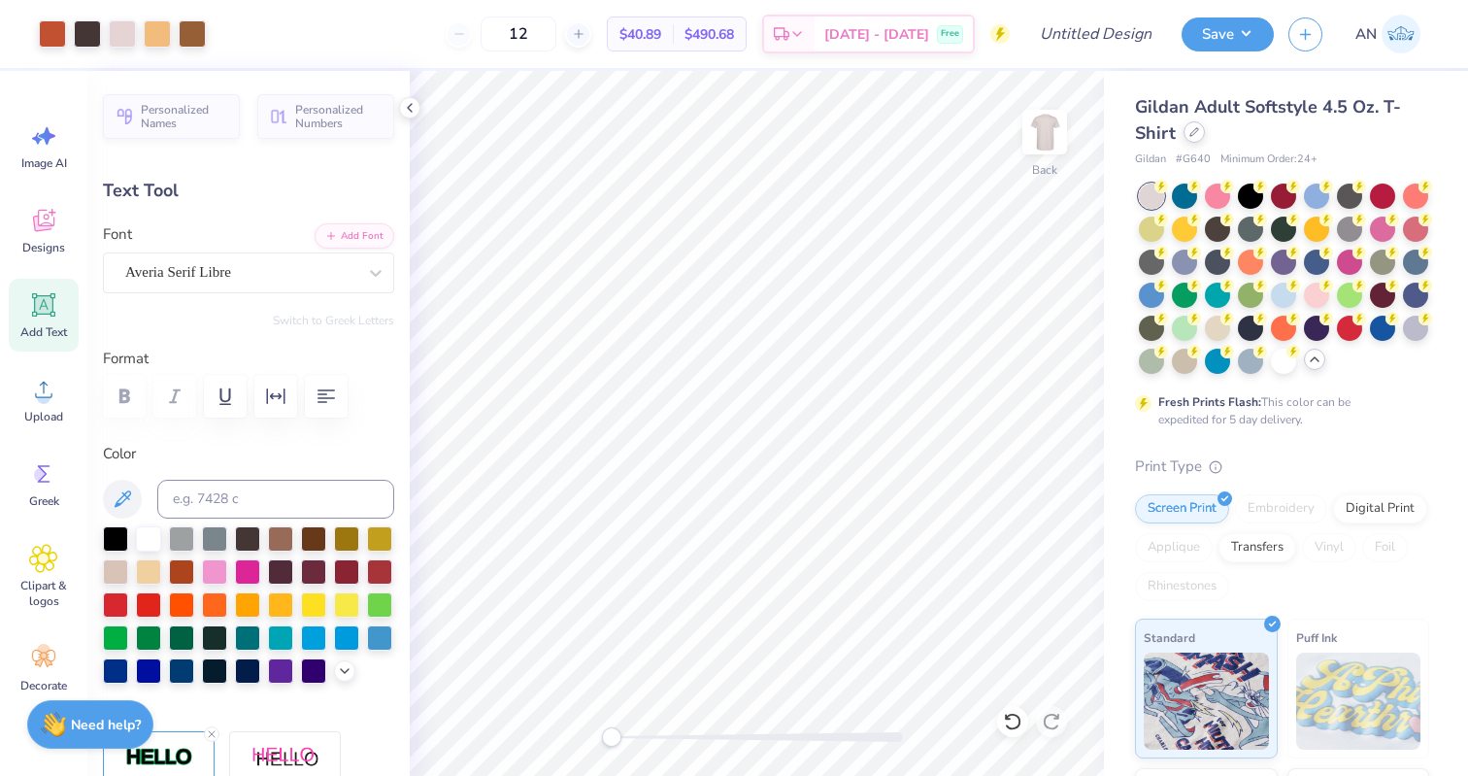
click at [1197, 131] on icon at bounding box center [1194, 132] width 10 height 10
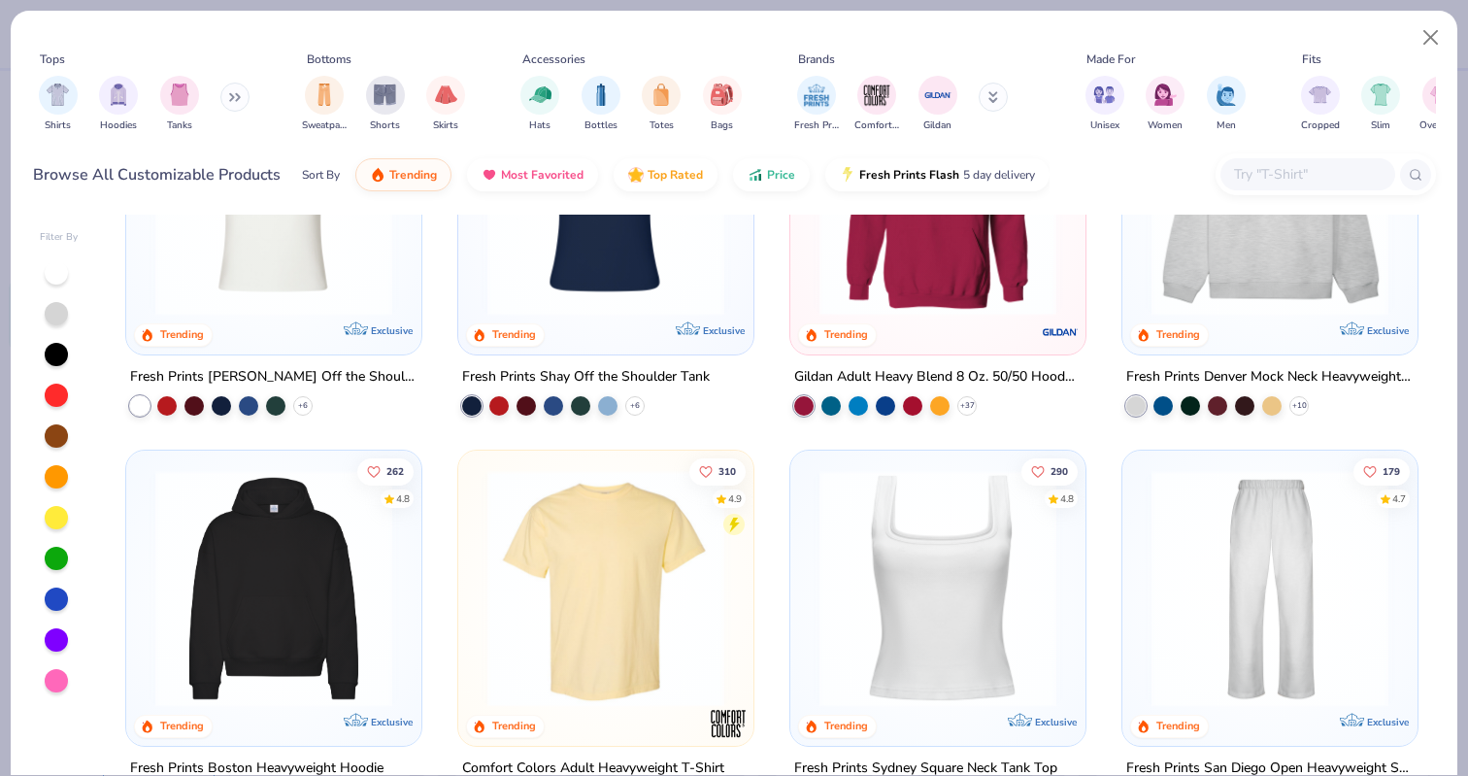
scroll to position [195, 0]
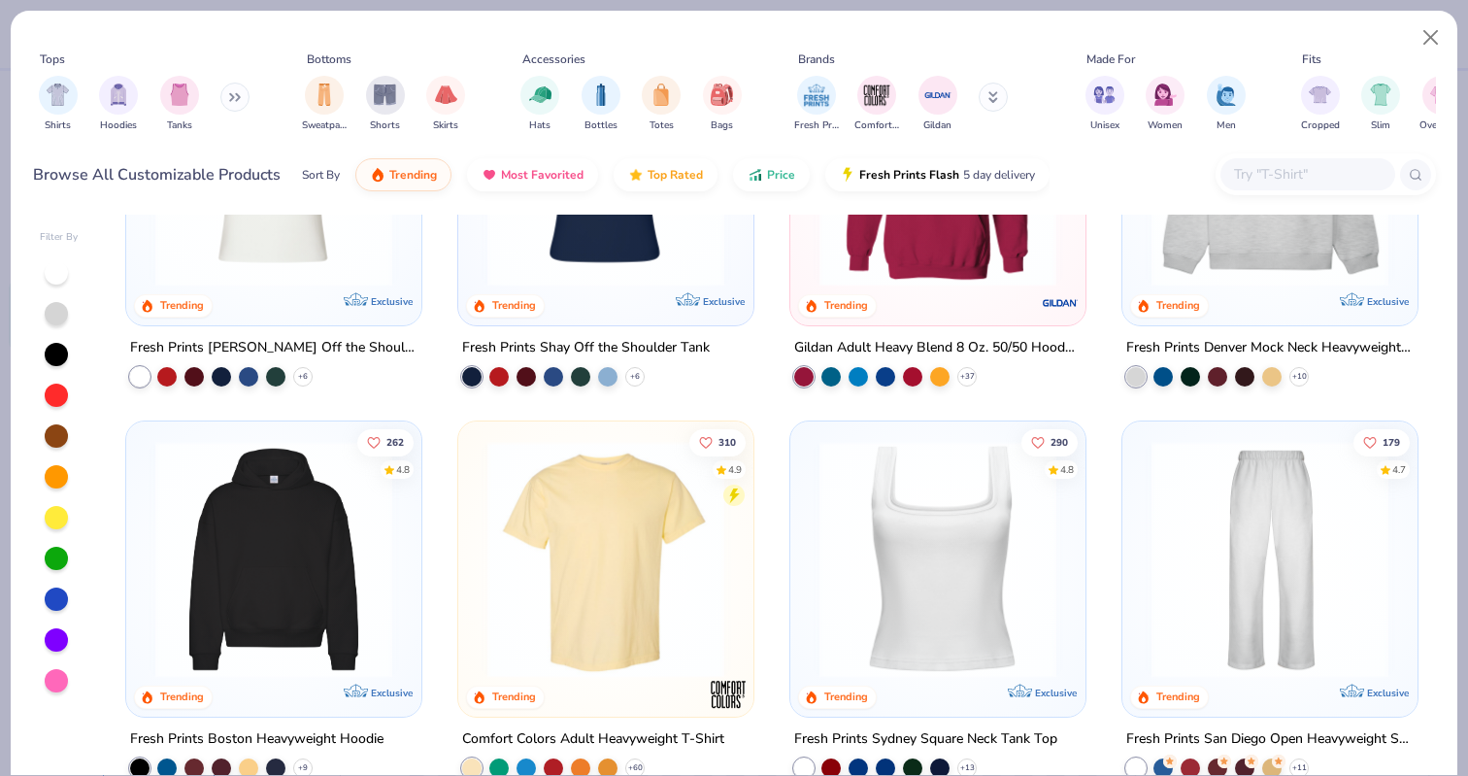
click at [594, 551] on img at bounding box center [606, 559] width 256 height 237
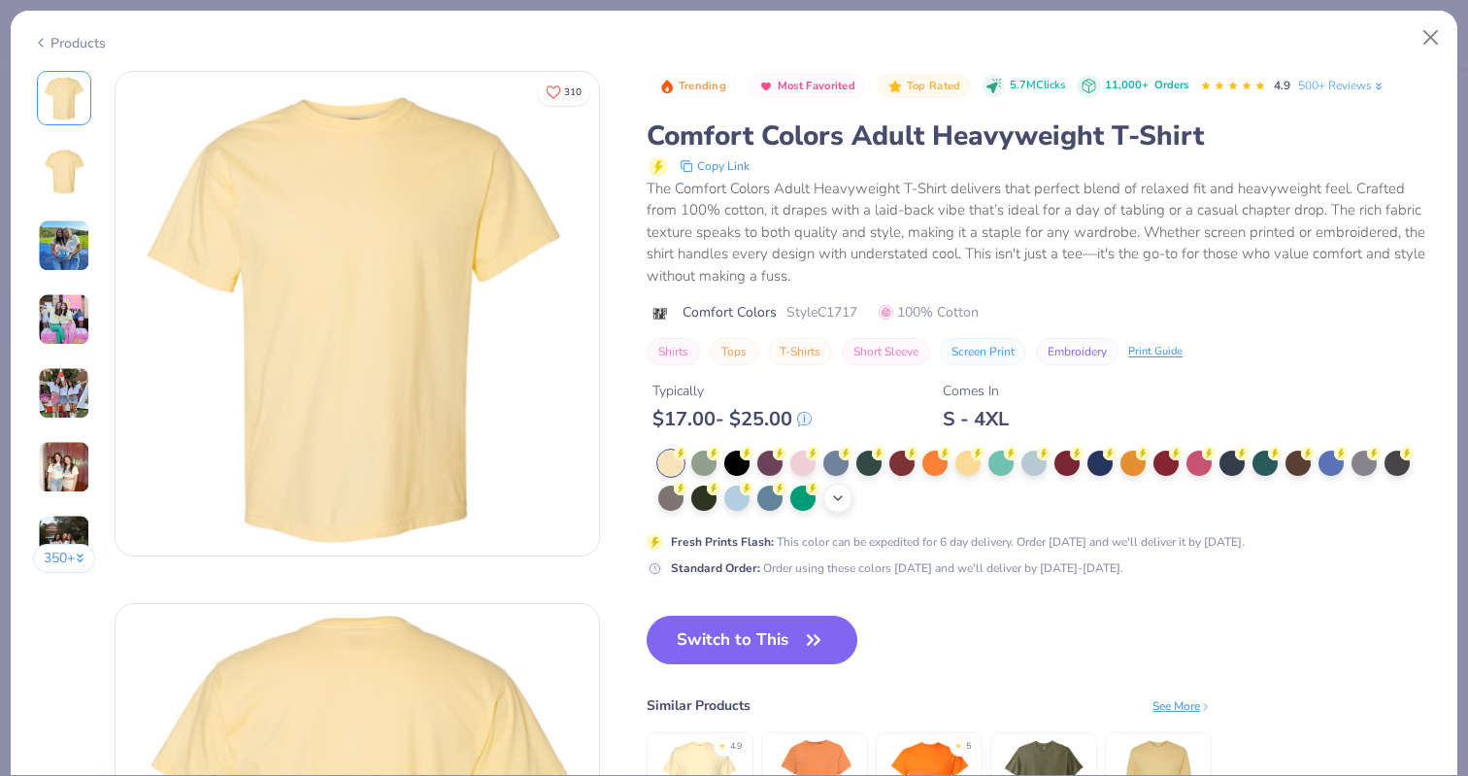
click at [839, 493] on icon at bounding box center [838, 498] width 16 height 16
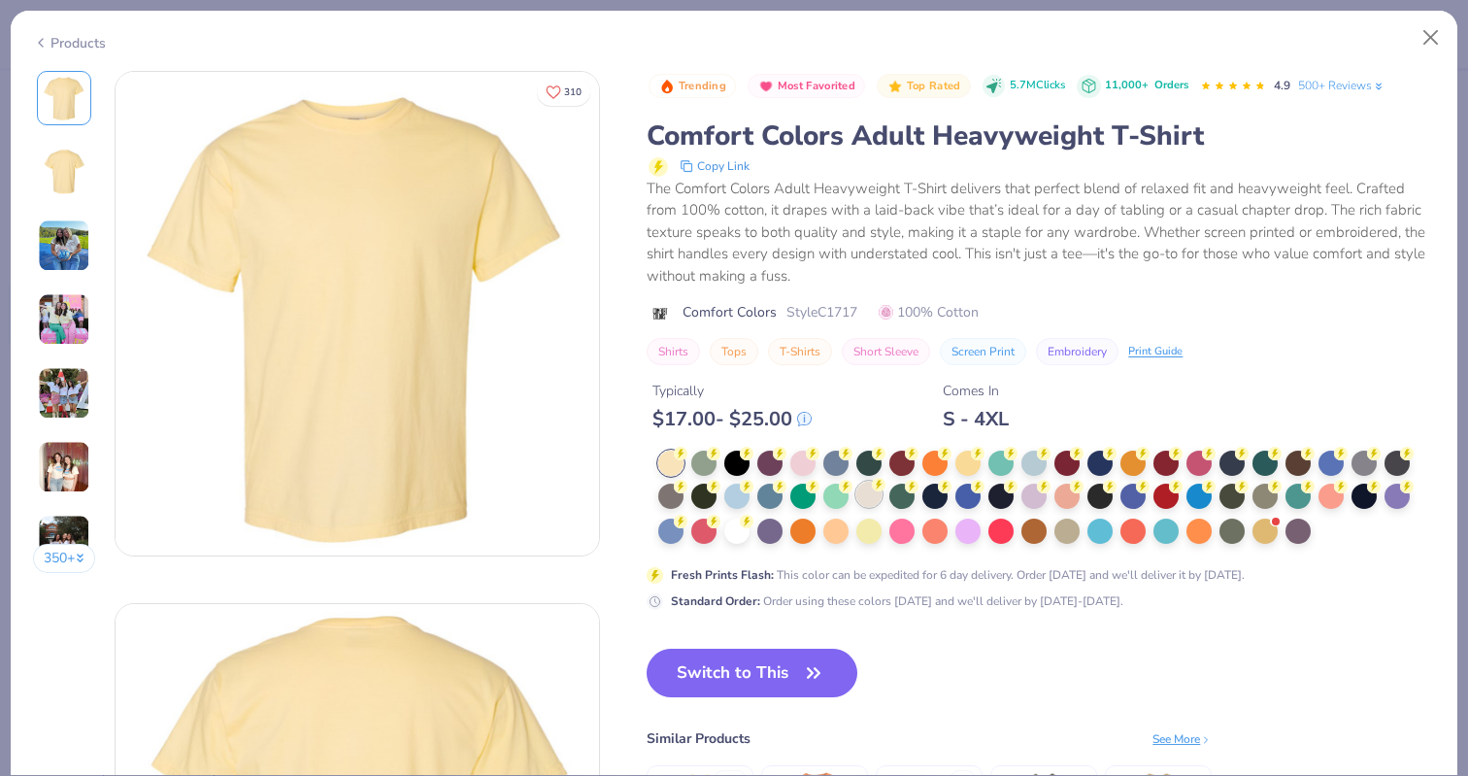
click at [877, 497] on div at bounding box center [868, 494] width 25 height 25
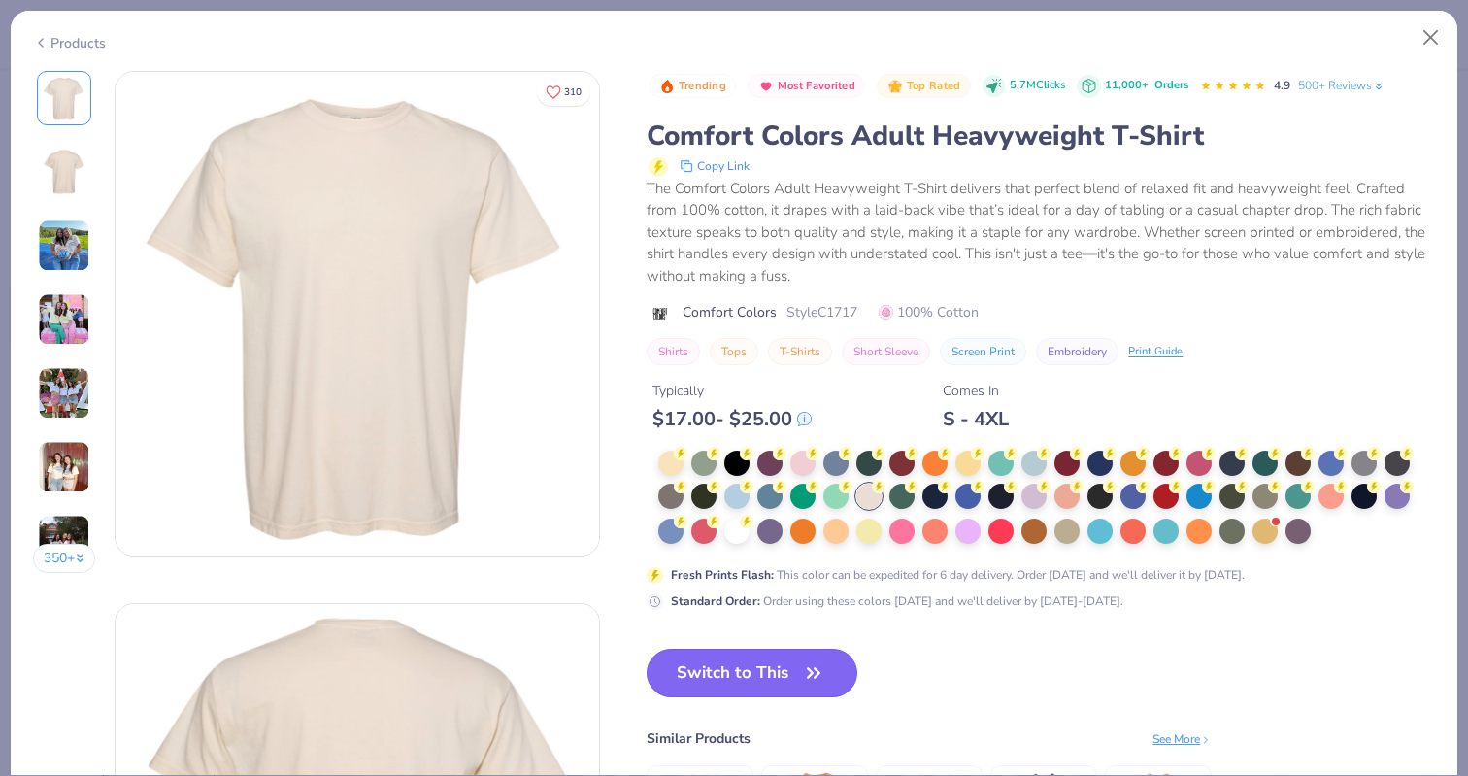
click at [763, 668] on button "Switch to This" at bounding box center [752, 673] width 211 height 49
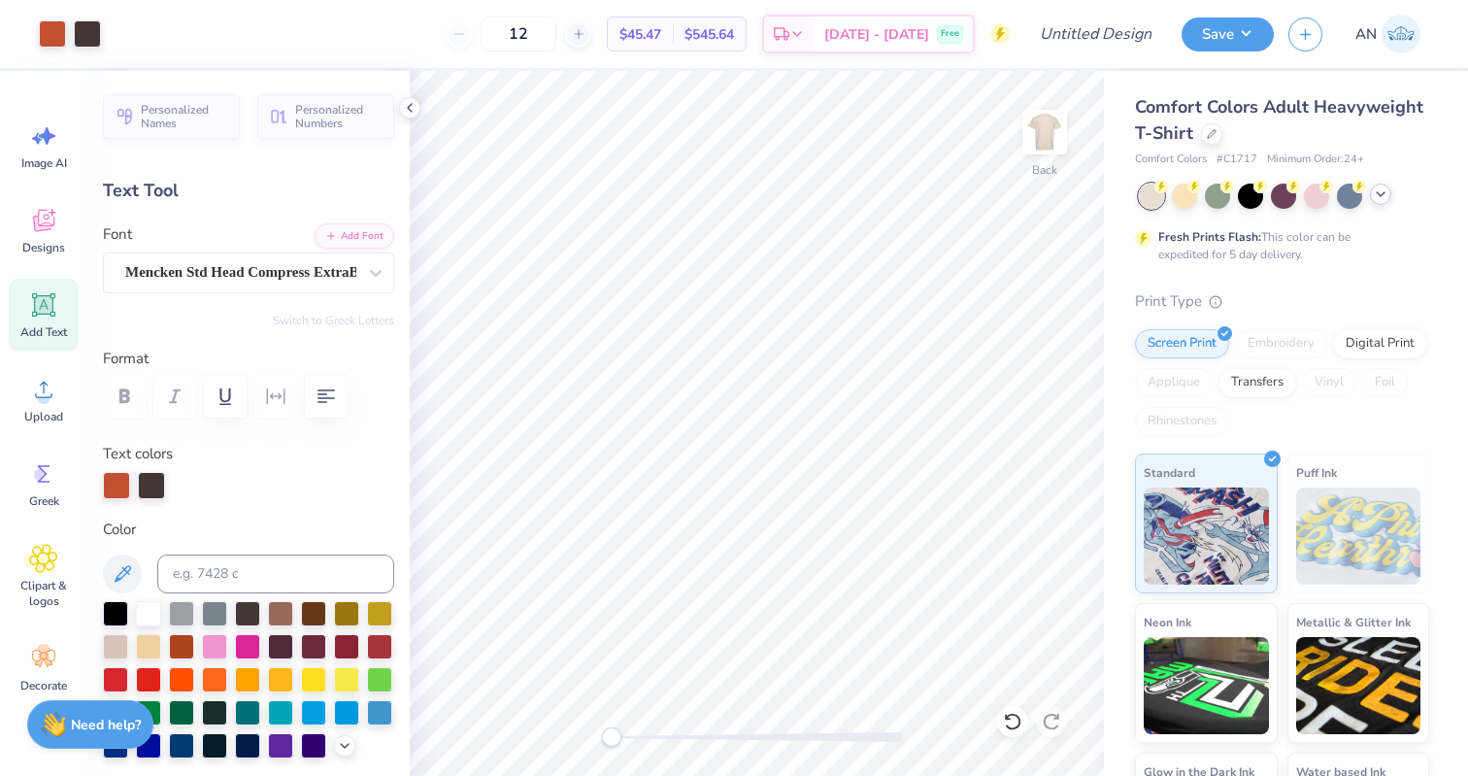
type input "10.63"
type input "5.07"
type input "2.11"
click at [1007, 717] on icon at bounding box center [1008, 717] width 4 height 4
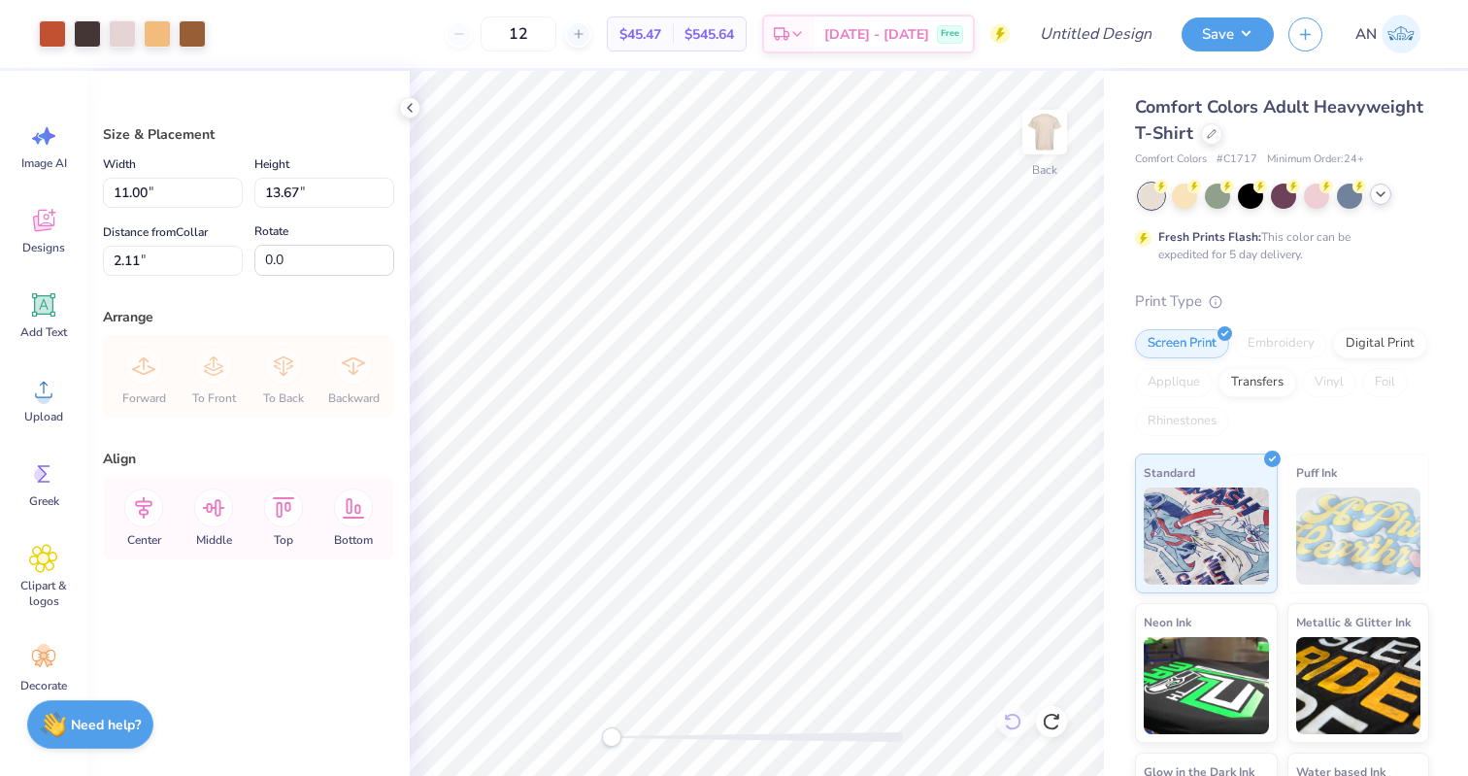
type input "2.12"
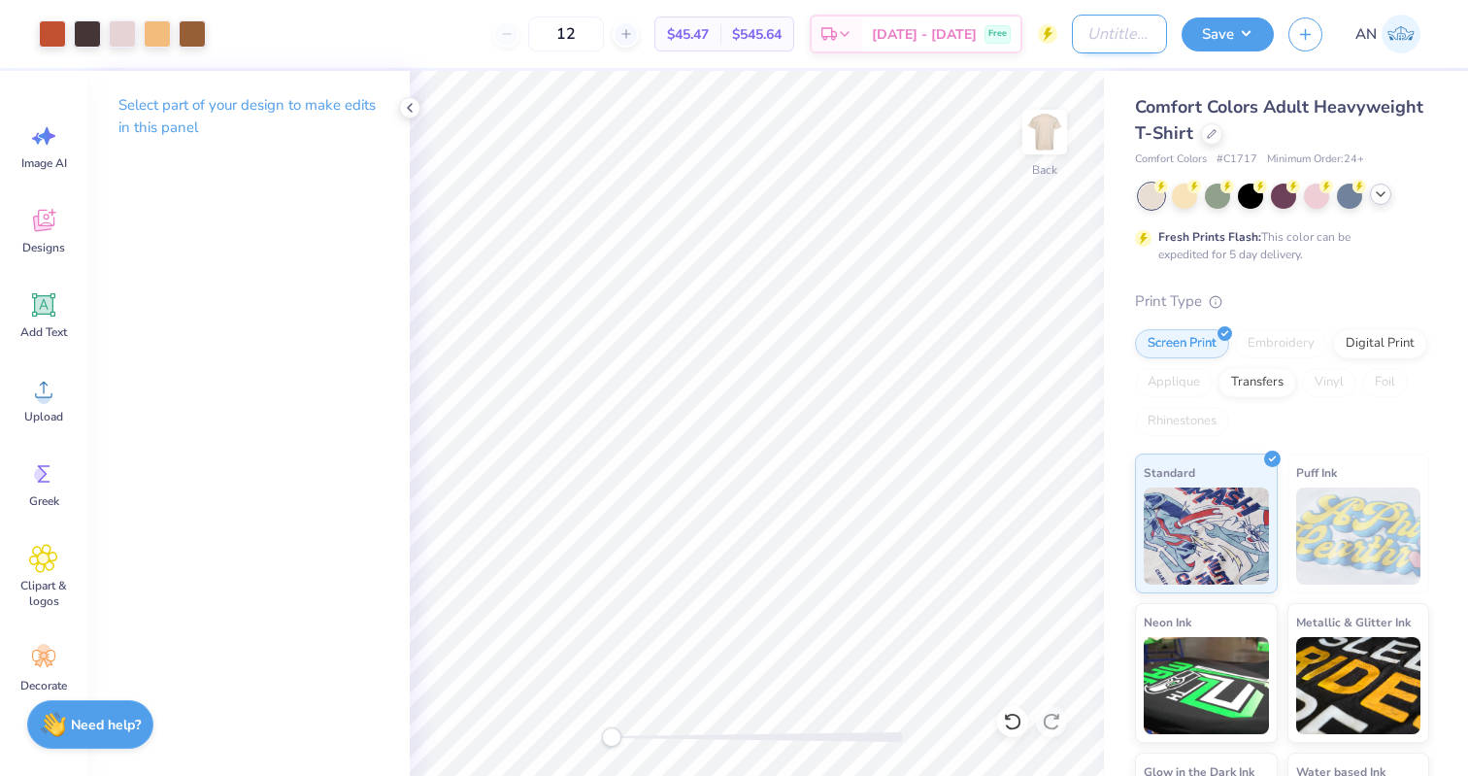
click at [1084, 24] on input "Design Title" at bounding box center [1119, 34] width 95 height 39
type input "Pi Phi Fall Ball 2025"
click at [1233, 34] on button "Save" at bounding box center [1228, 32] width 92 height 34
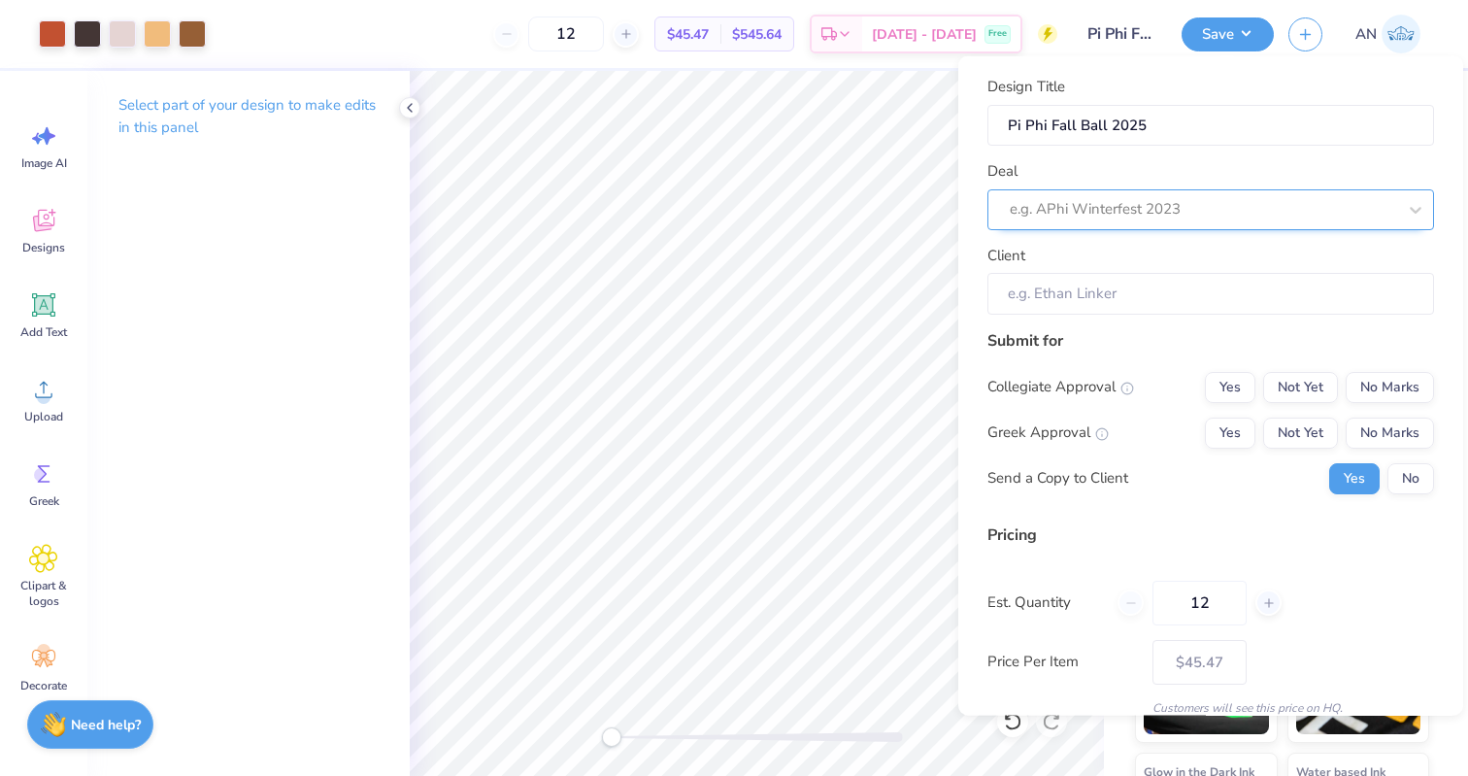
click at [1139, 200] on div at bounding box center [1203, 209] width 386 height 26
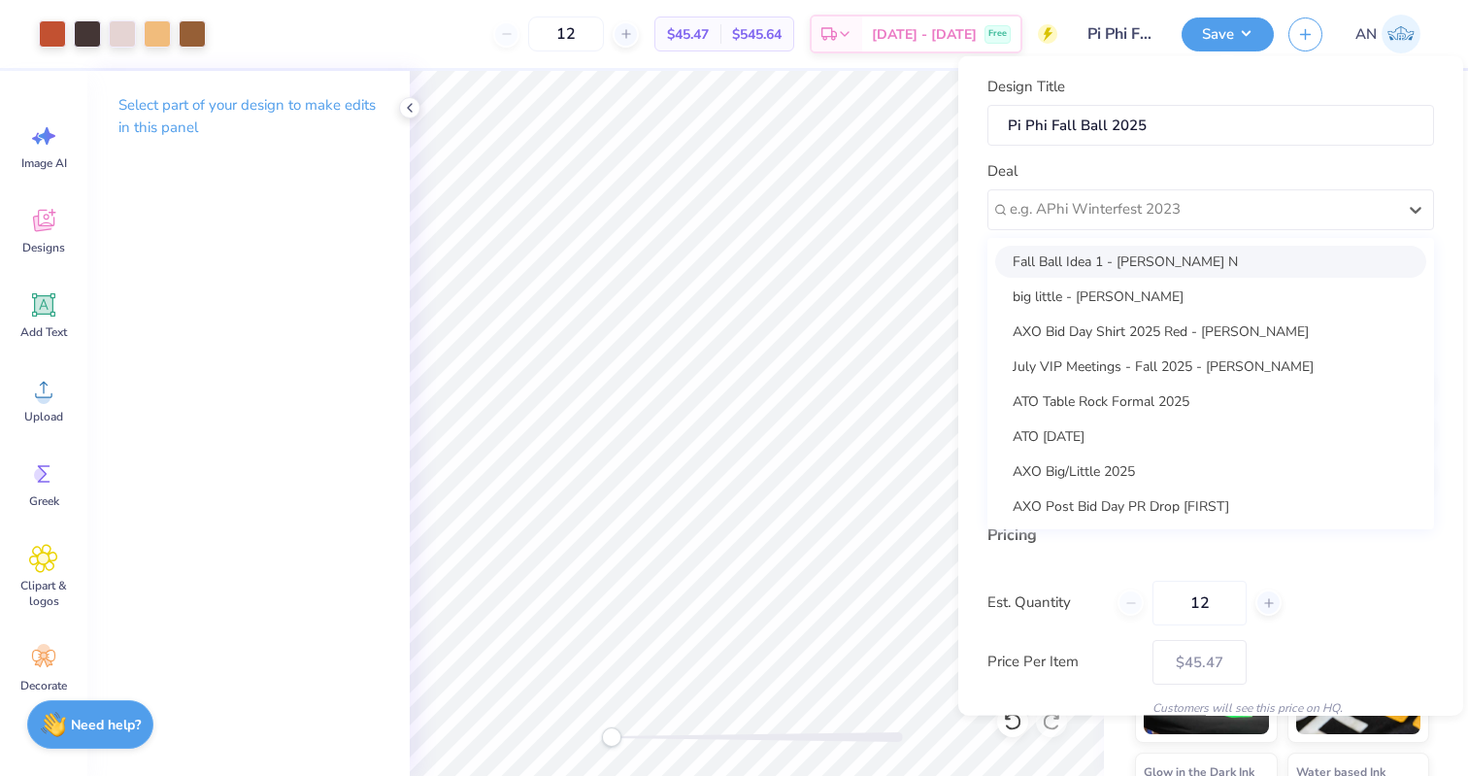
click at [1126, 260] on div "Fall Ball Idea 1 - Kennedy N" at bounding box center [1210, 261] width 431 height 32
type input "Kennedy N"
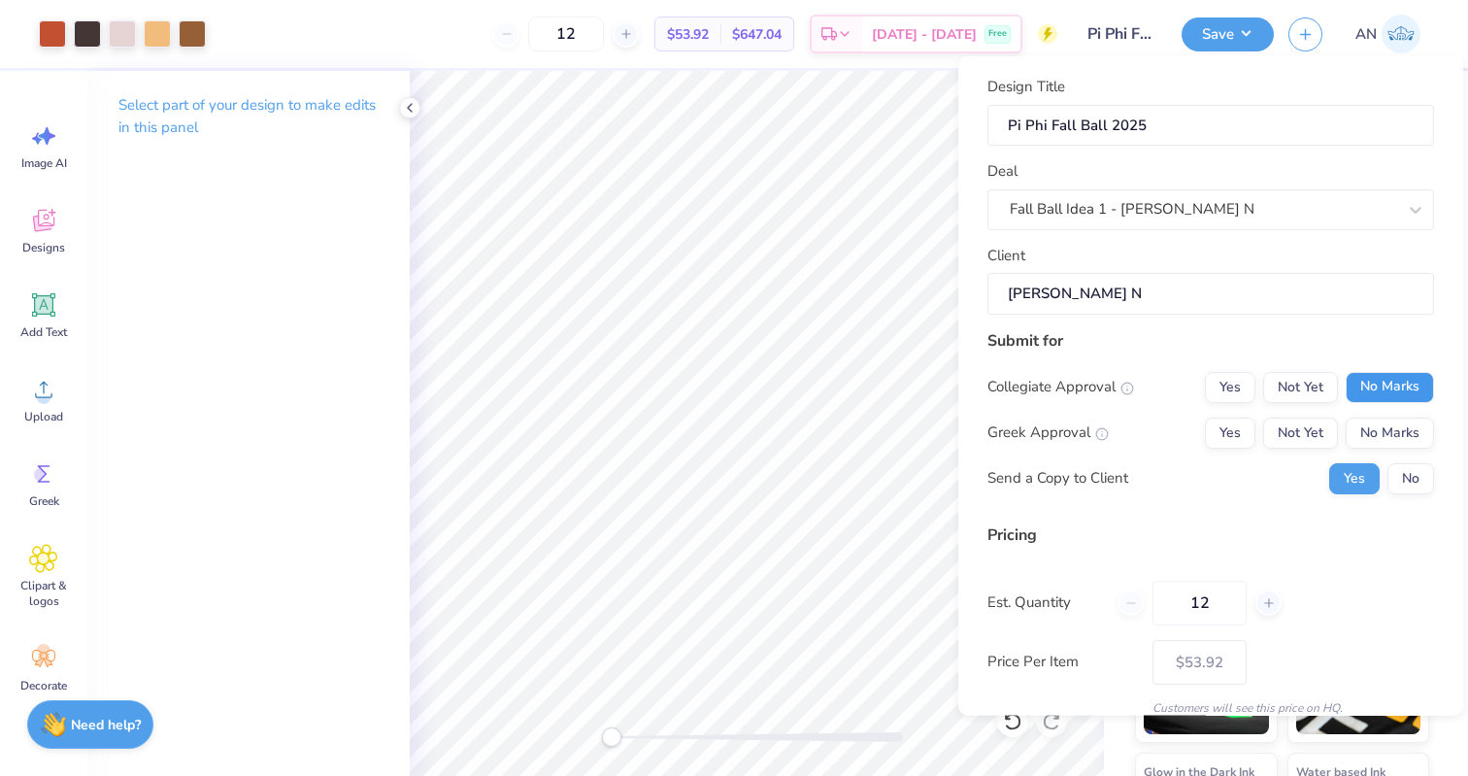
click at [1378, 384] on button "No Marks" at bounding box center [1390, 386] width 88 height 31
click at [1231, 422] on button "Yes" at bounding box center [1230, 432] width 50 height 31
type input "$53.92"
click at [1224, 603] on input "12" at bounding box center [1199, 602] width 94 height 45
type input "1"
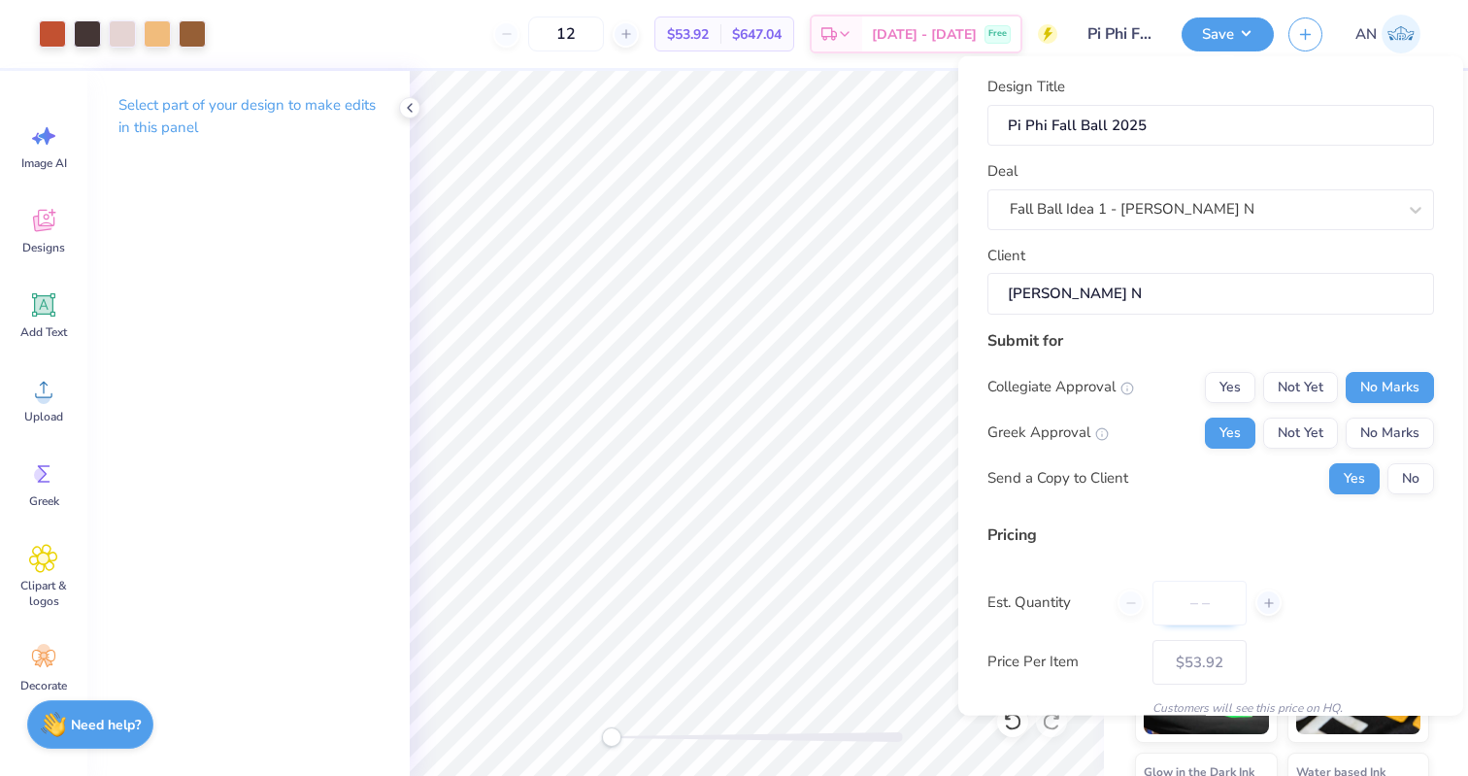
type input "0"
type input "050"
type input "50"
type input "$26.33"
type input "0"
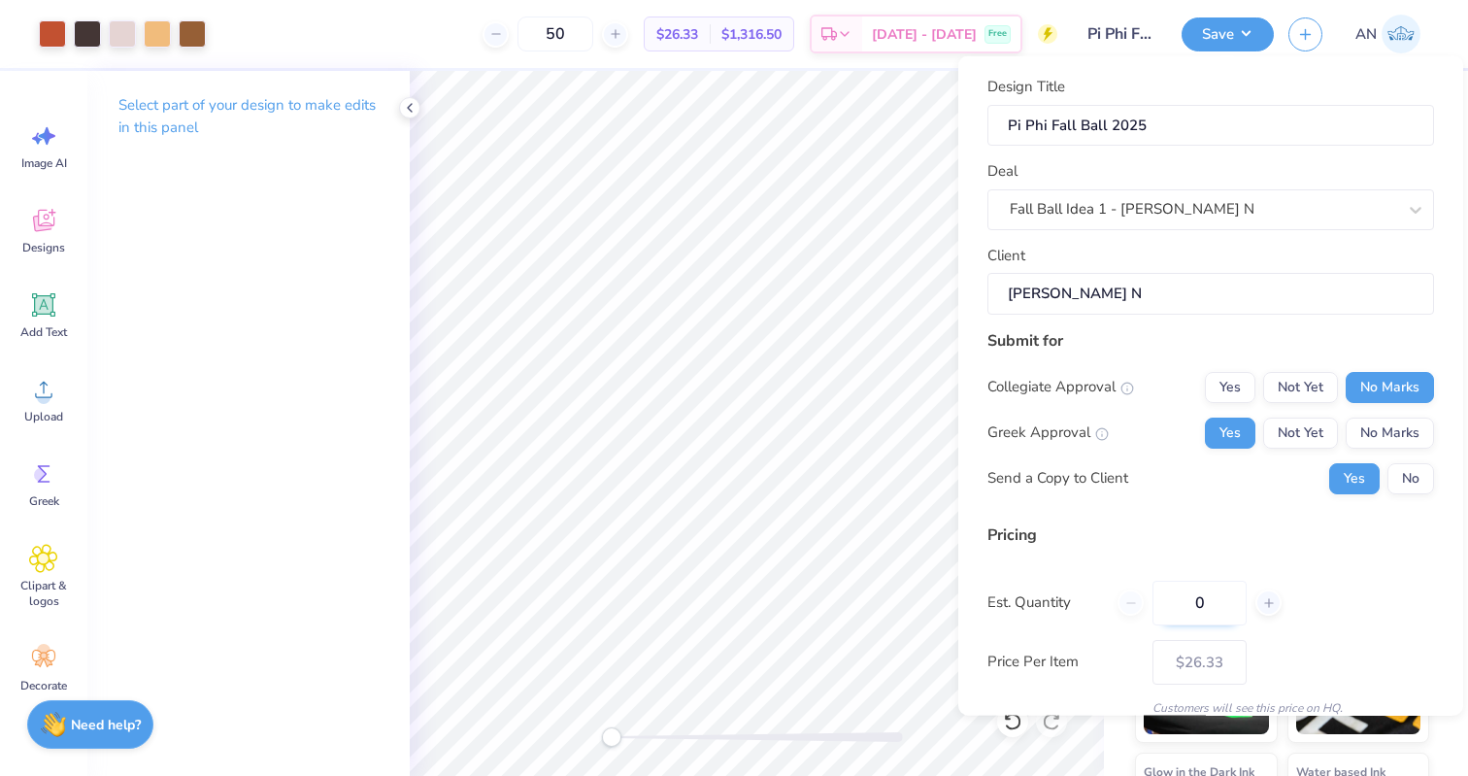
type input "0"
type input "12"
click at [1297, 577] on div "Pricing Est. Quantity 12 The quantity you have entered is below the minimum ord…" at bounding box center [1210, 646] width 447 height 249
type input "12"
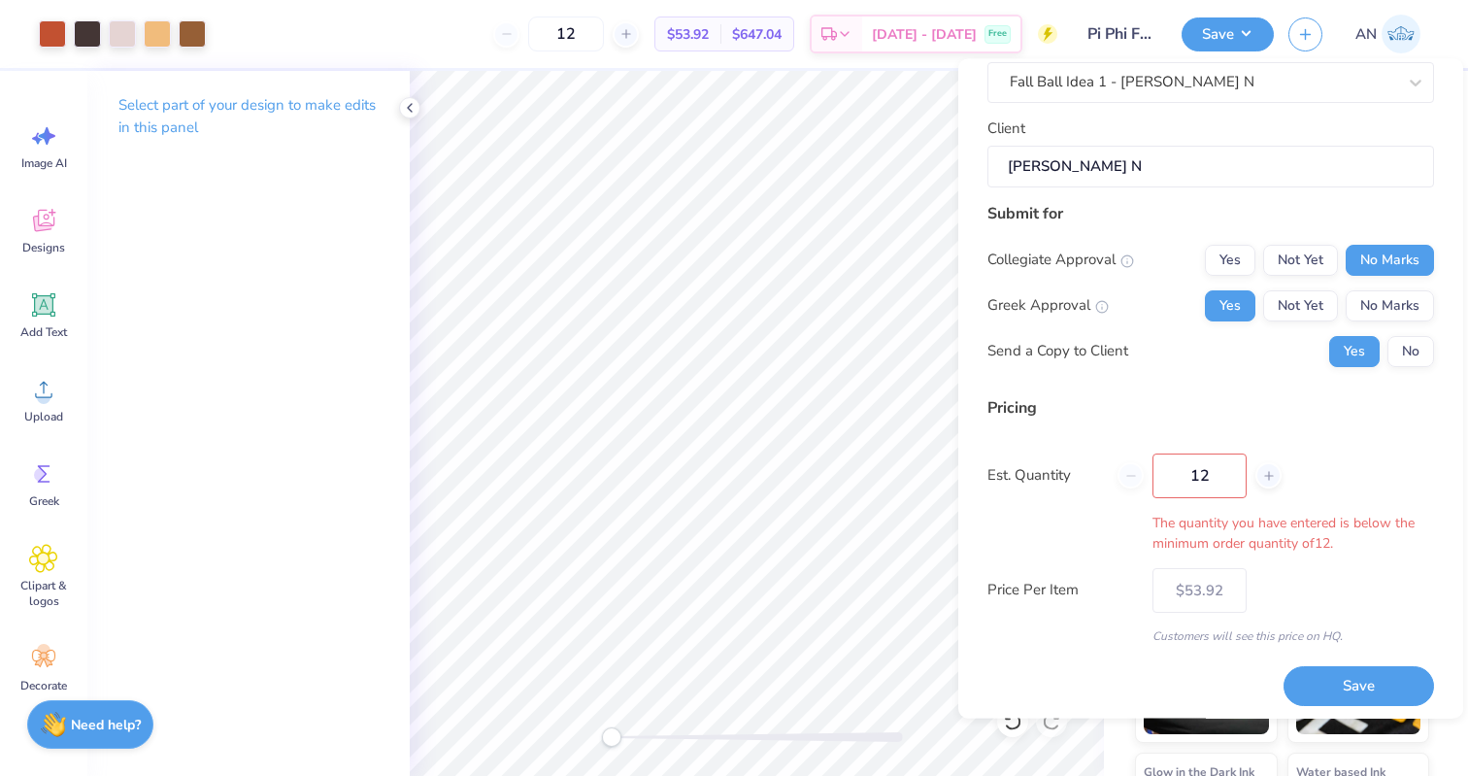
scroll to position [130, 0]
click at [1368, 677] on button "Save" at bounding box center [1358, 686] width 150 height 40
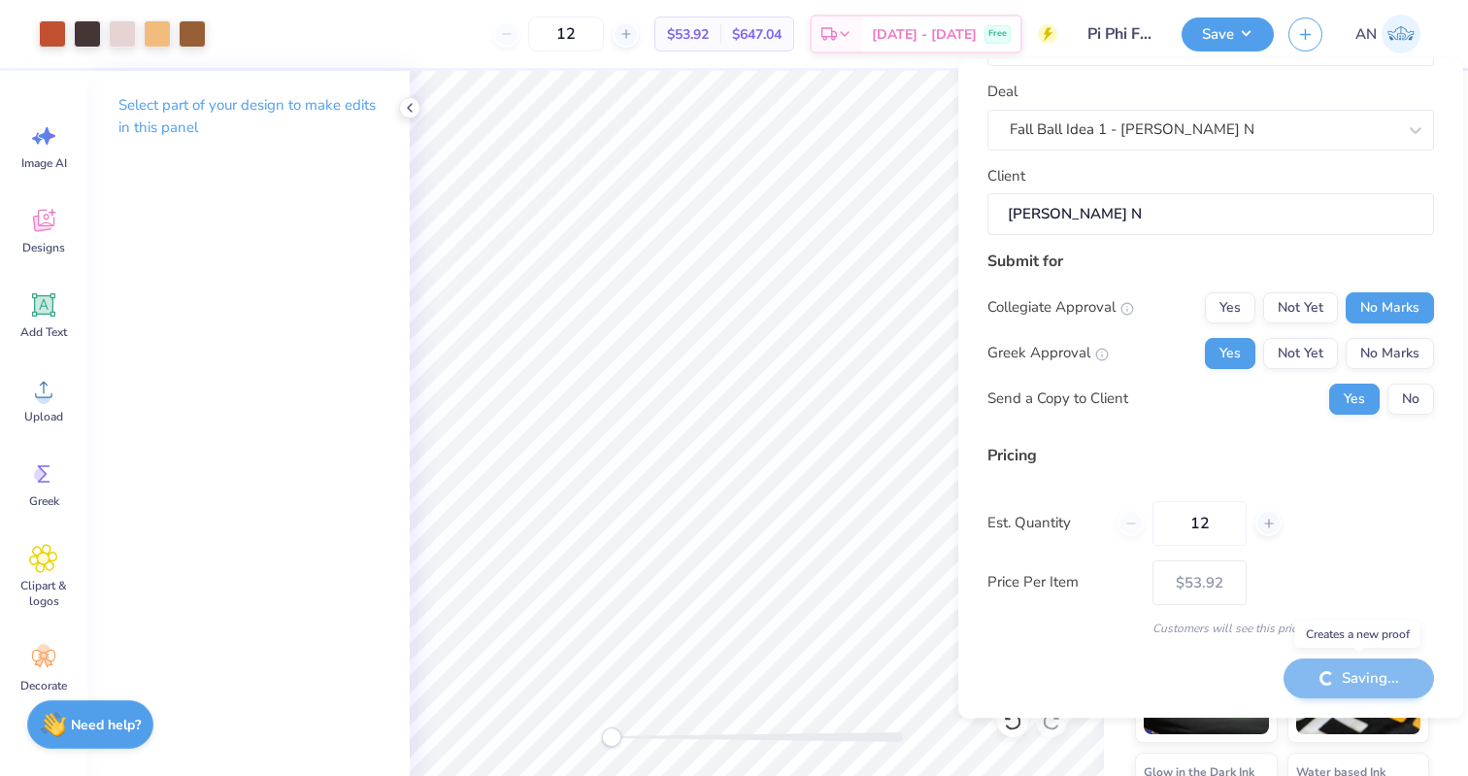
scroll to position [81, 0]
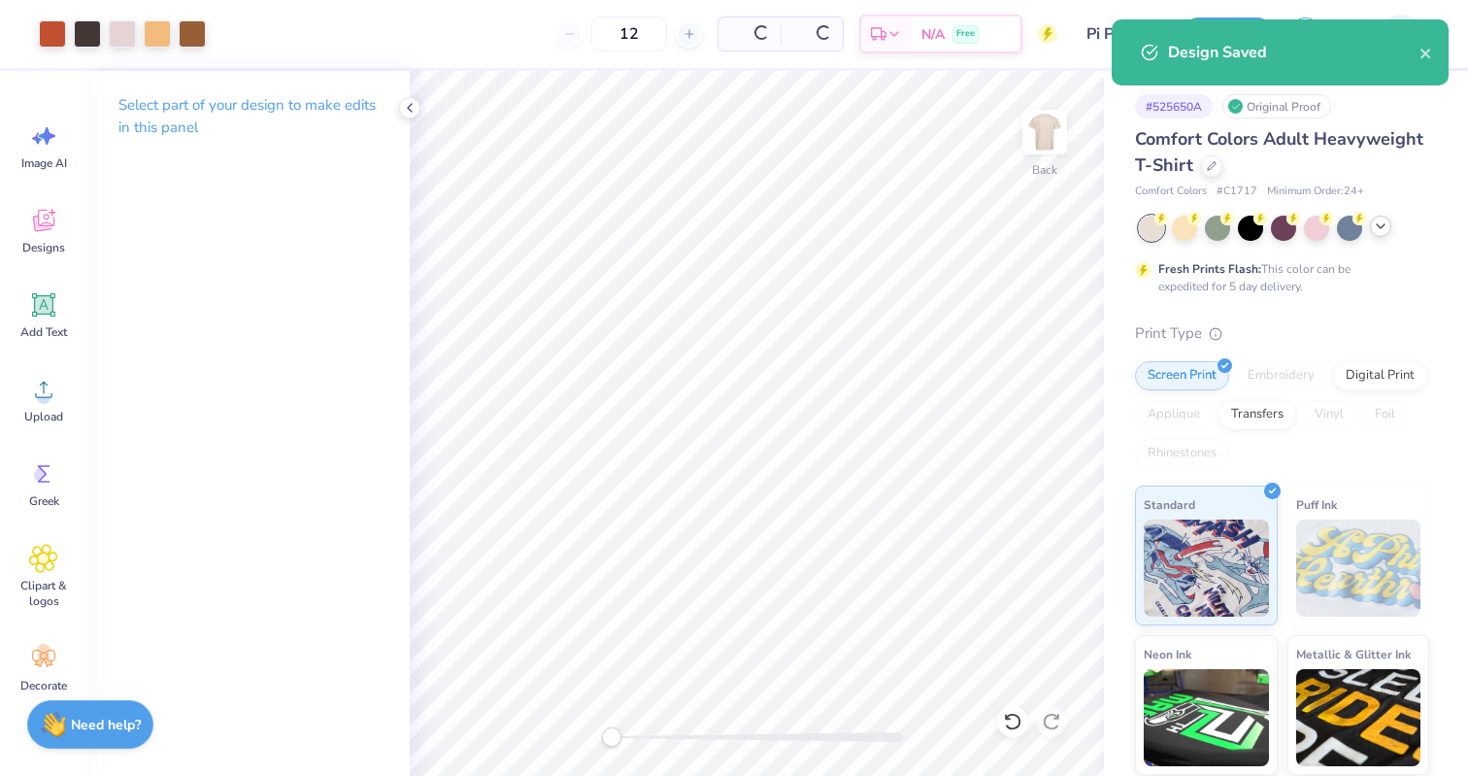
type input "$53.92"
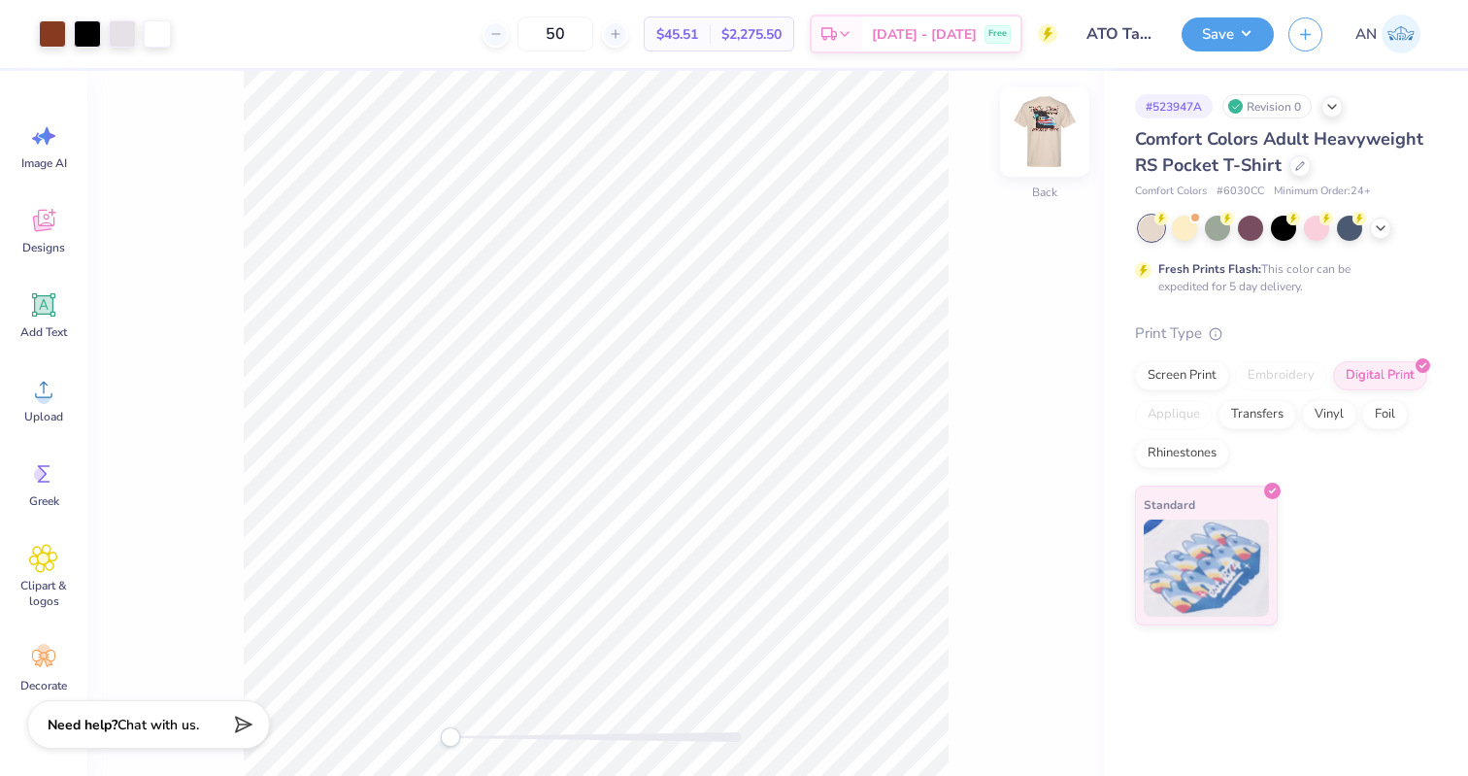
click at [1033, 147] on img at bounding box center [1045, 132] width 78 height 78
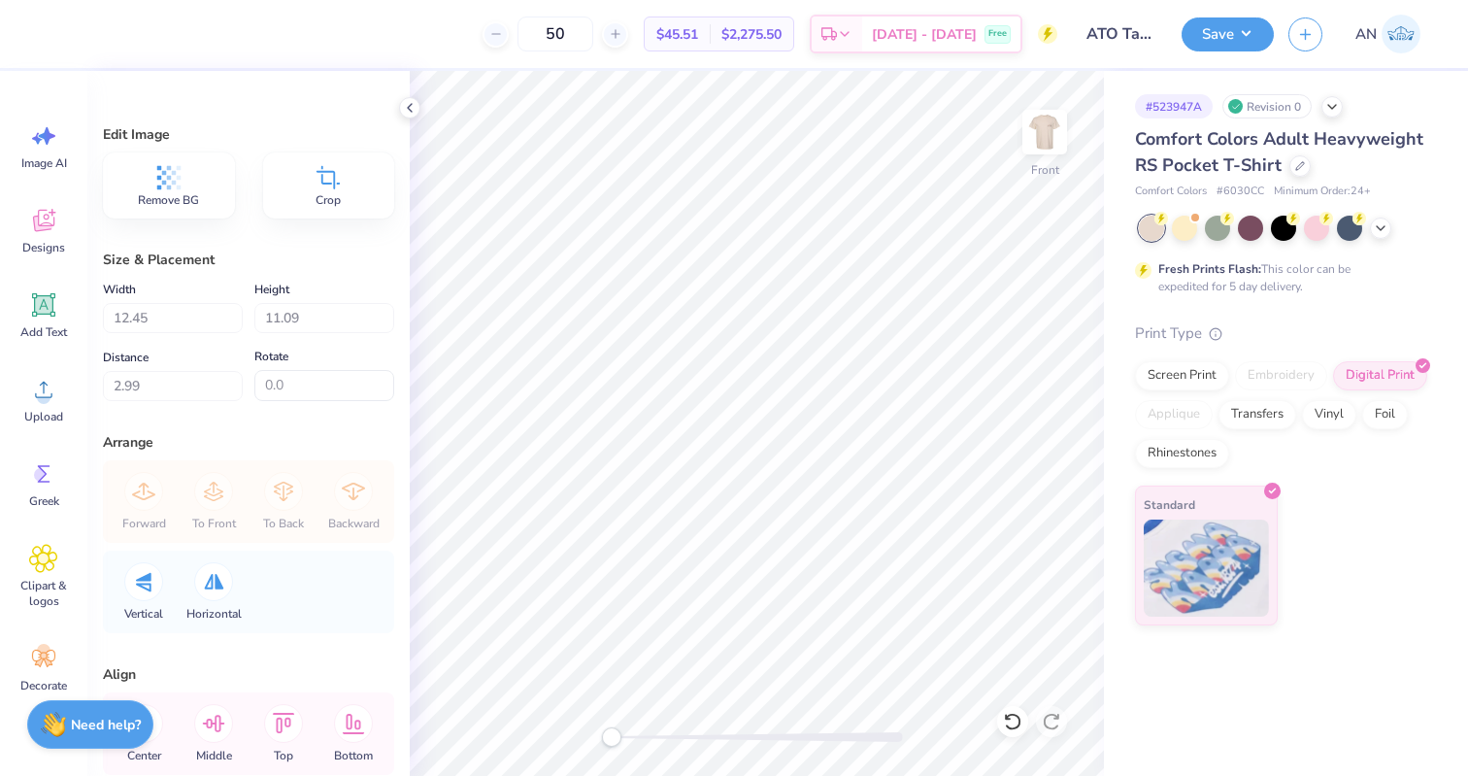
type input "3.00"
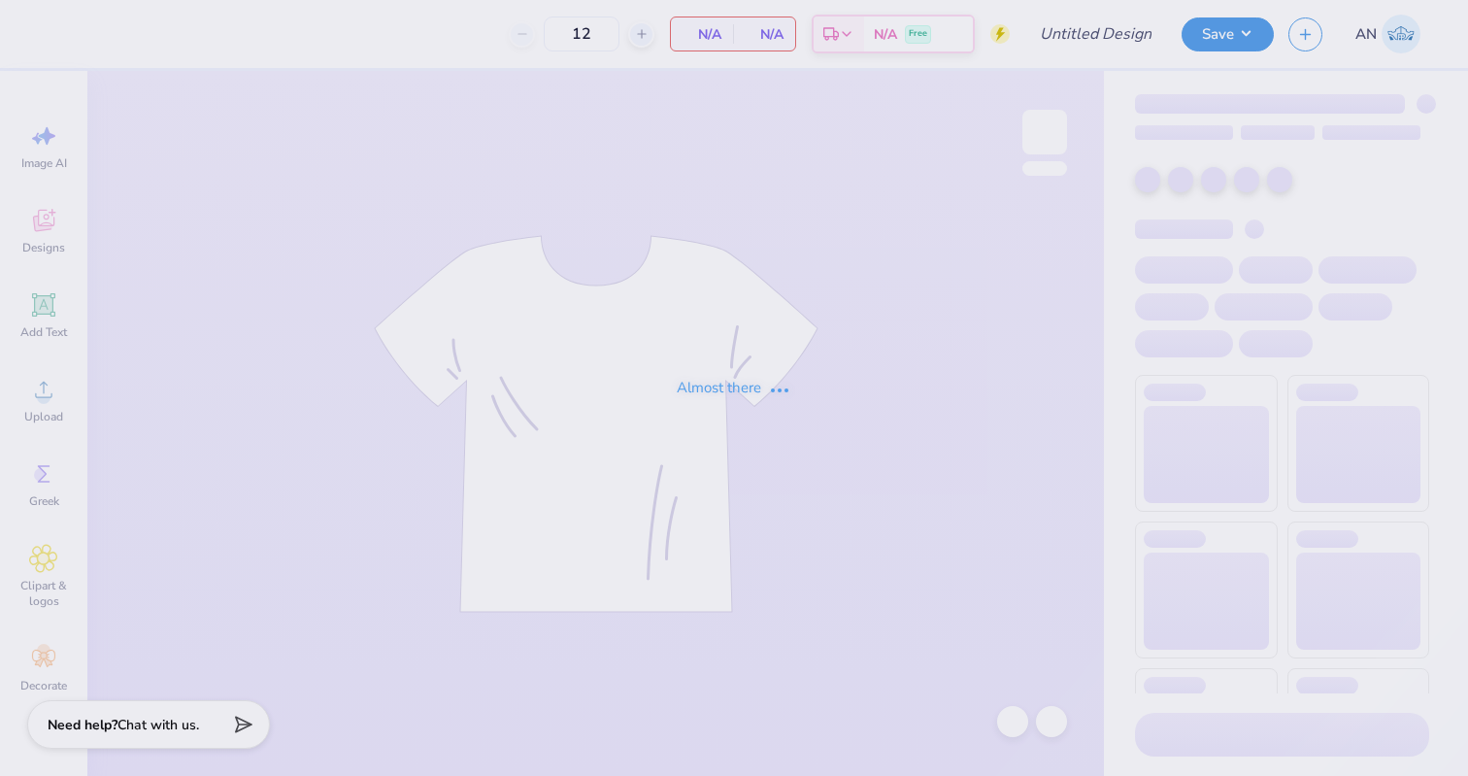
type input "ATO [DATE] Formal 2025"
type input "50"
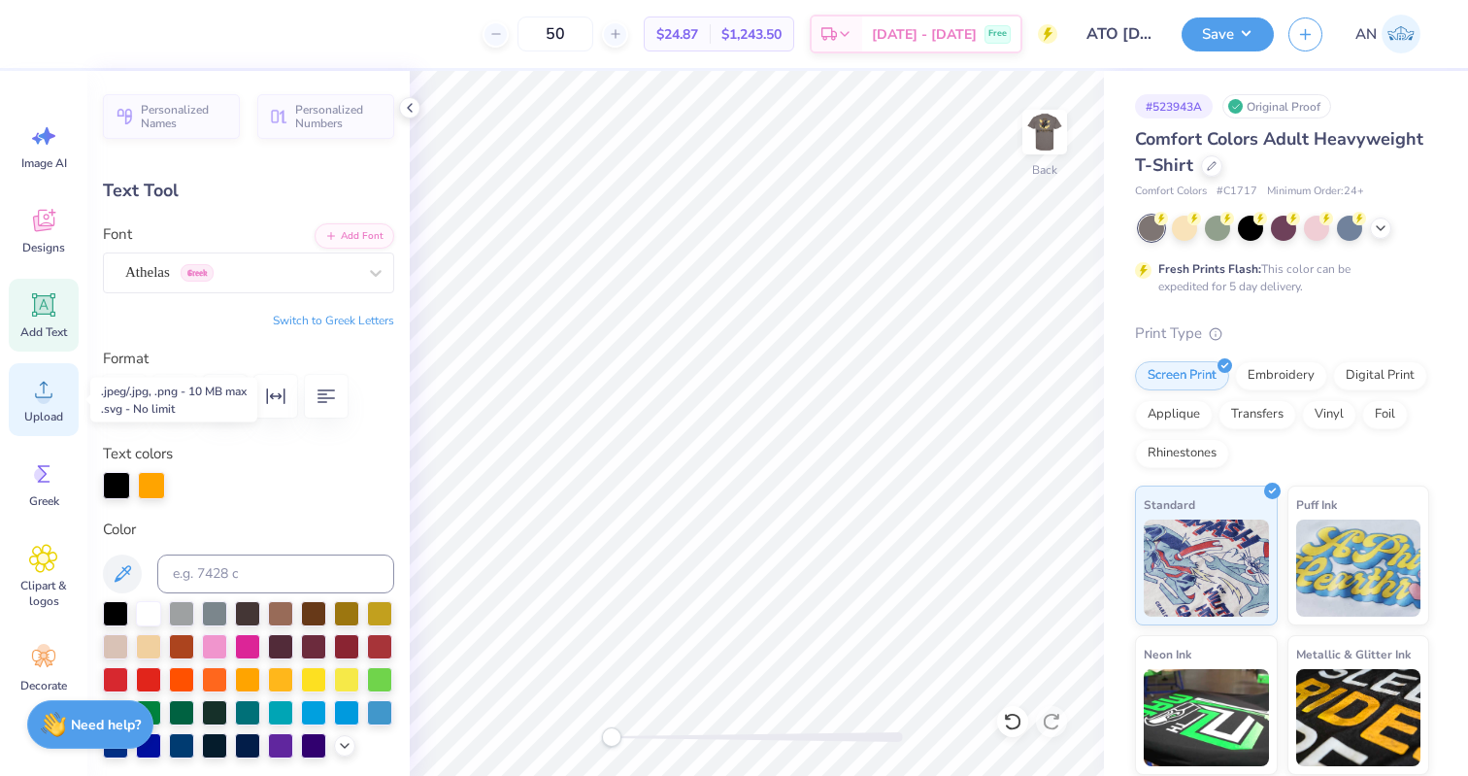
click at [51, 385] on icon at bounding box center [43, 389] width 29 height 29
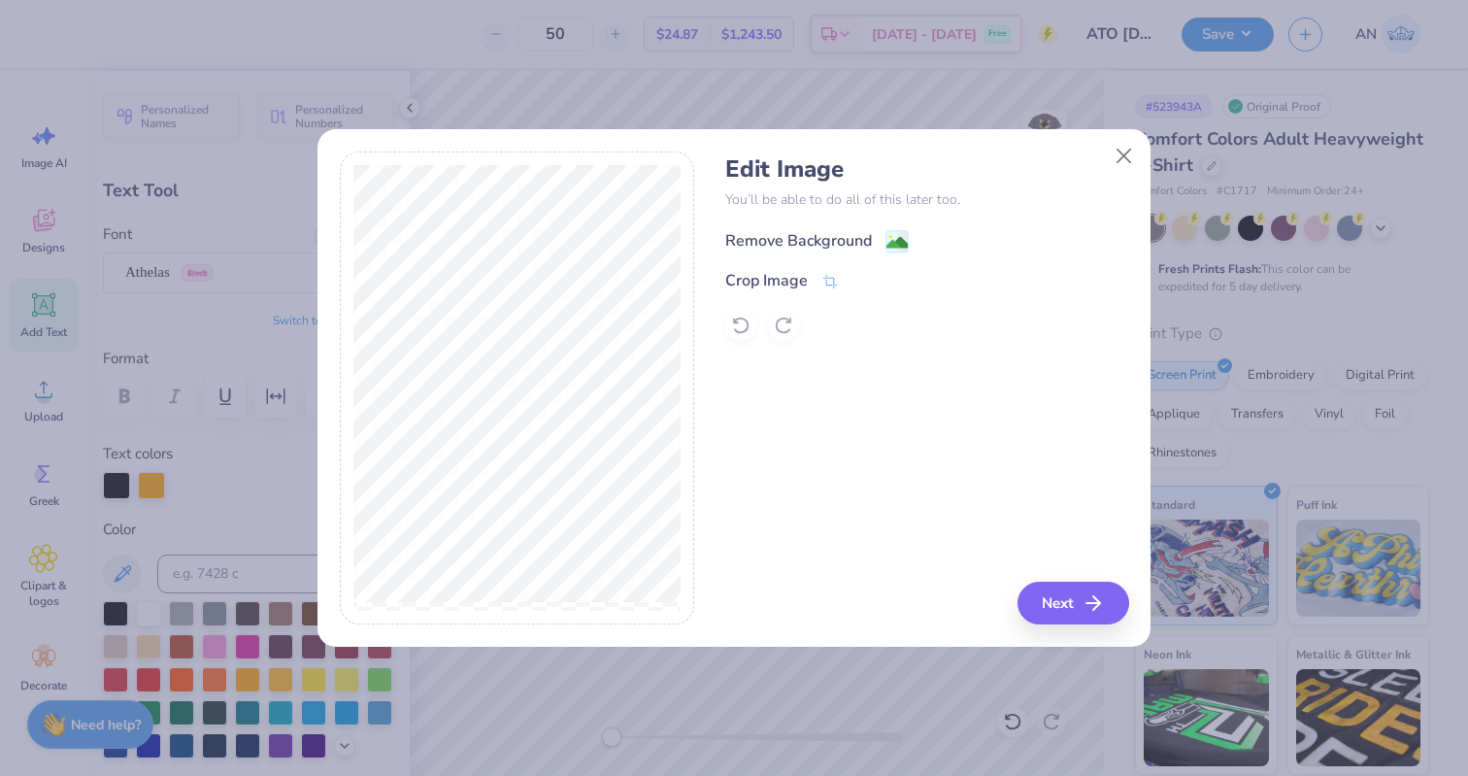
click at [899, 233] on image at bounding box center [896, 242] width 21 height 21
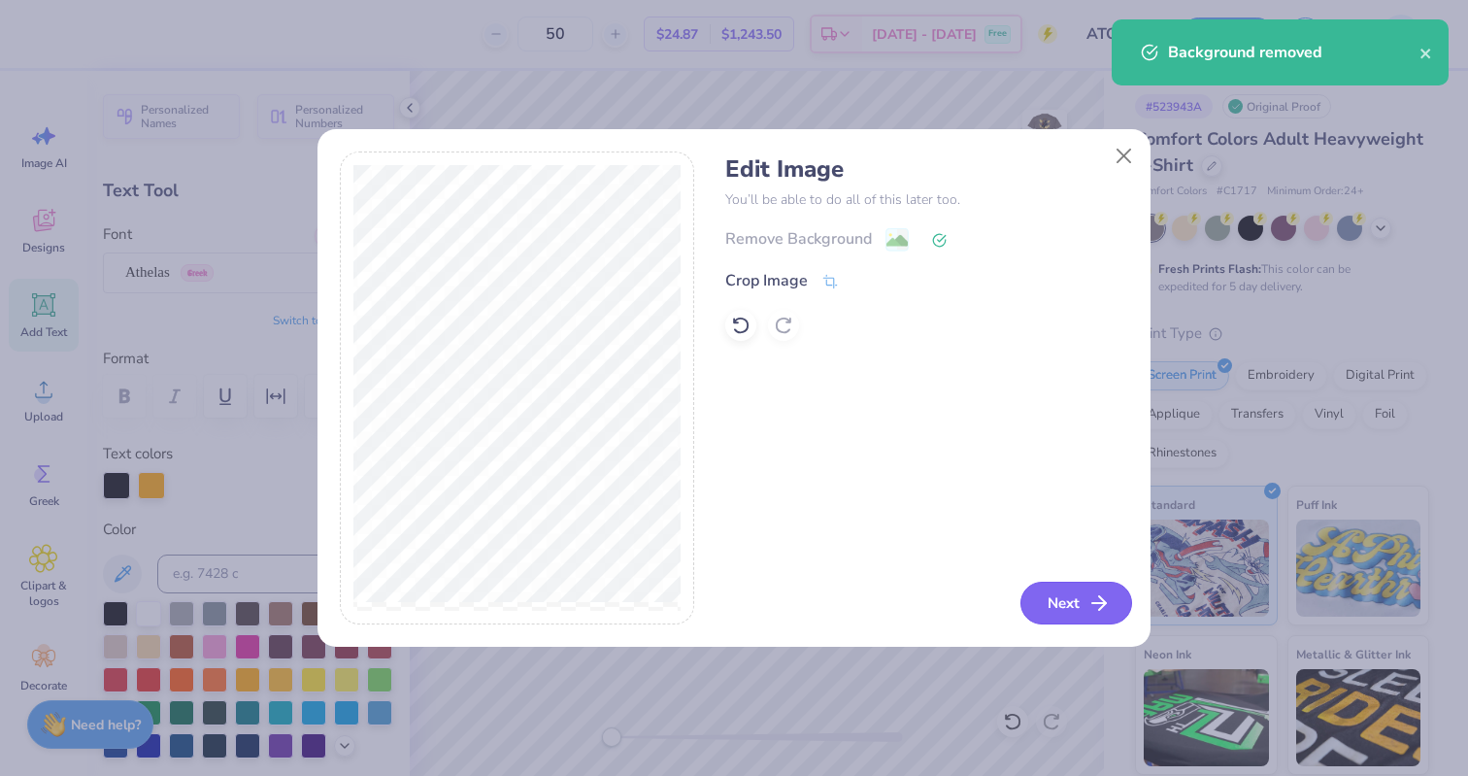
click at [1056, 595] on button "Next" at bounding box center [1076, 603] width 112 height 43
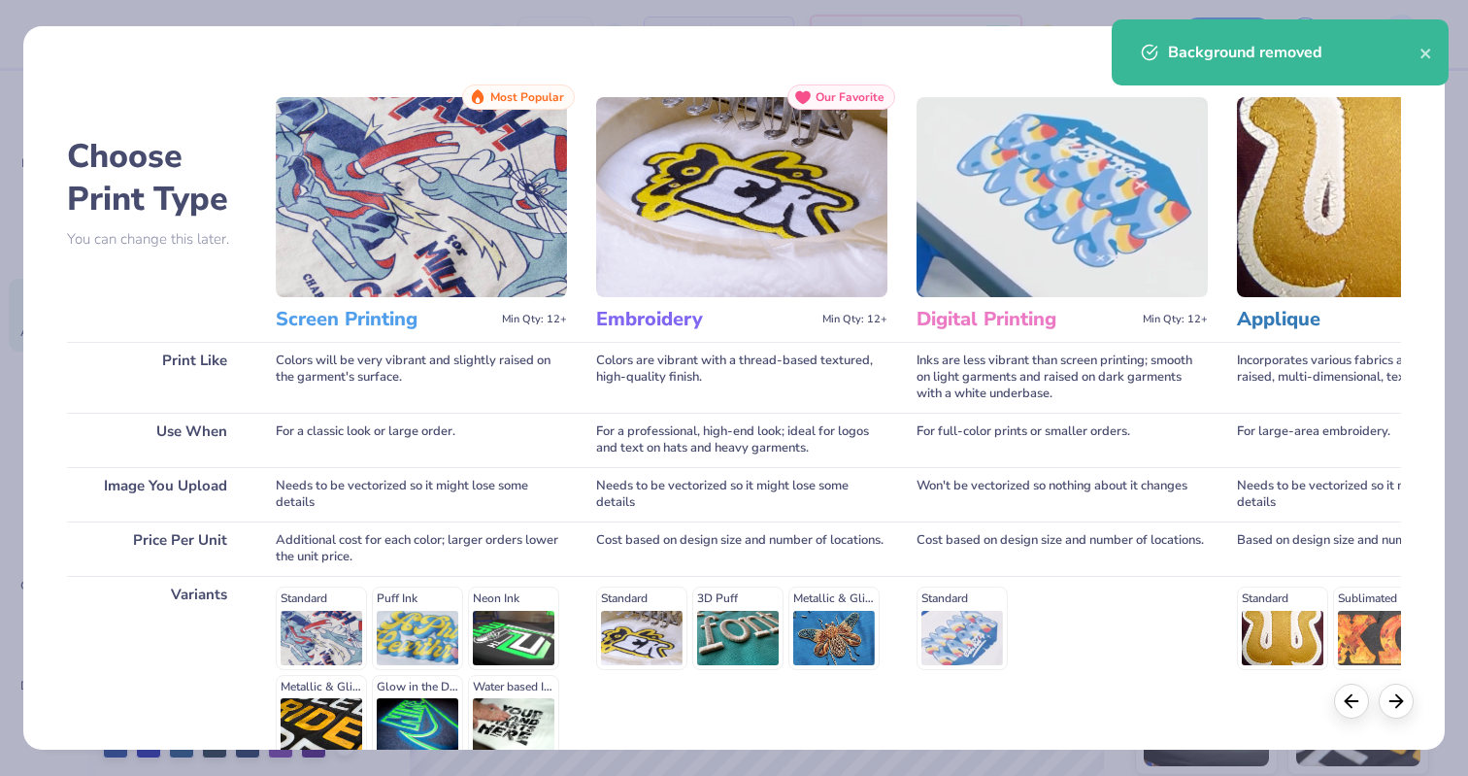
scroll to position [192, 0]
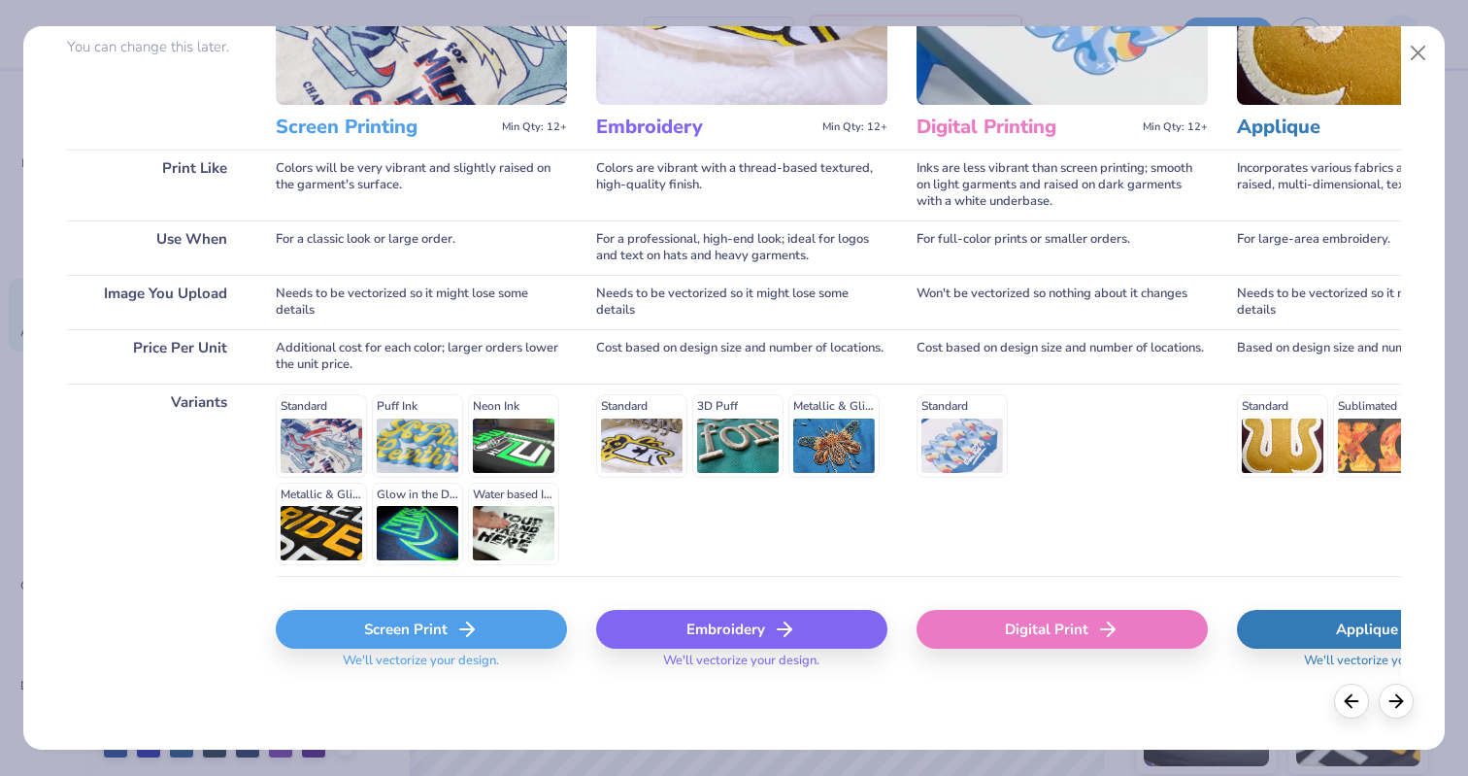
click at [382, 647] on div "Screen Print" at bounding box center [421, 629] width 291 height 39
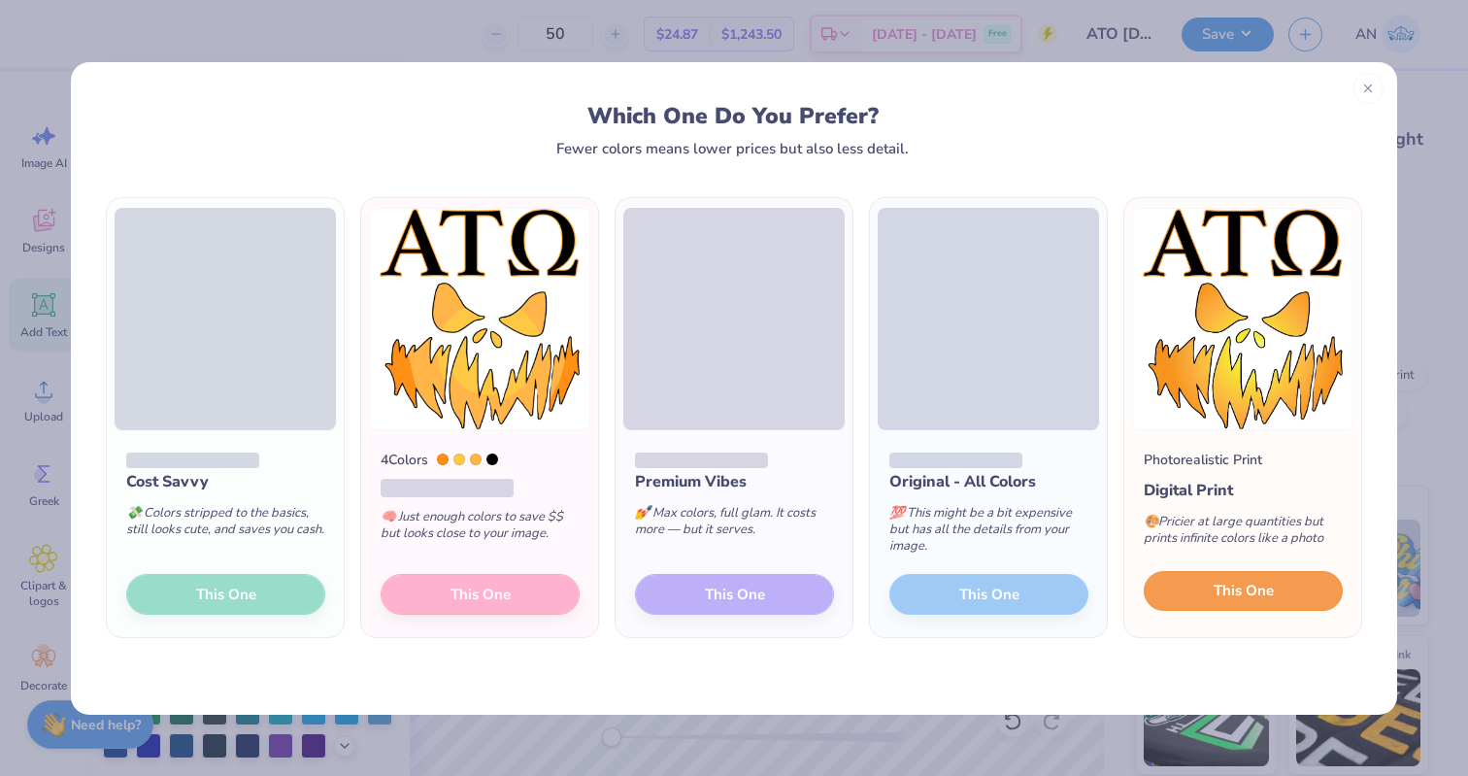
click at [1247, 594] on span "This One" at bounding box center [1244, 591] width 60 height 22
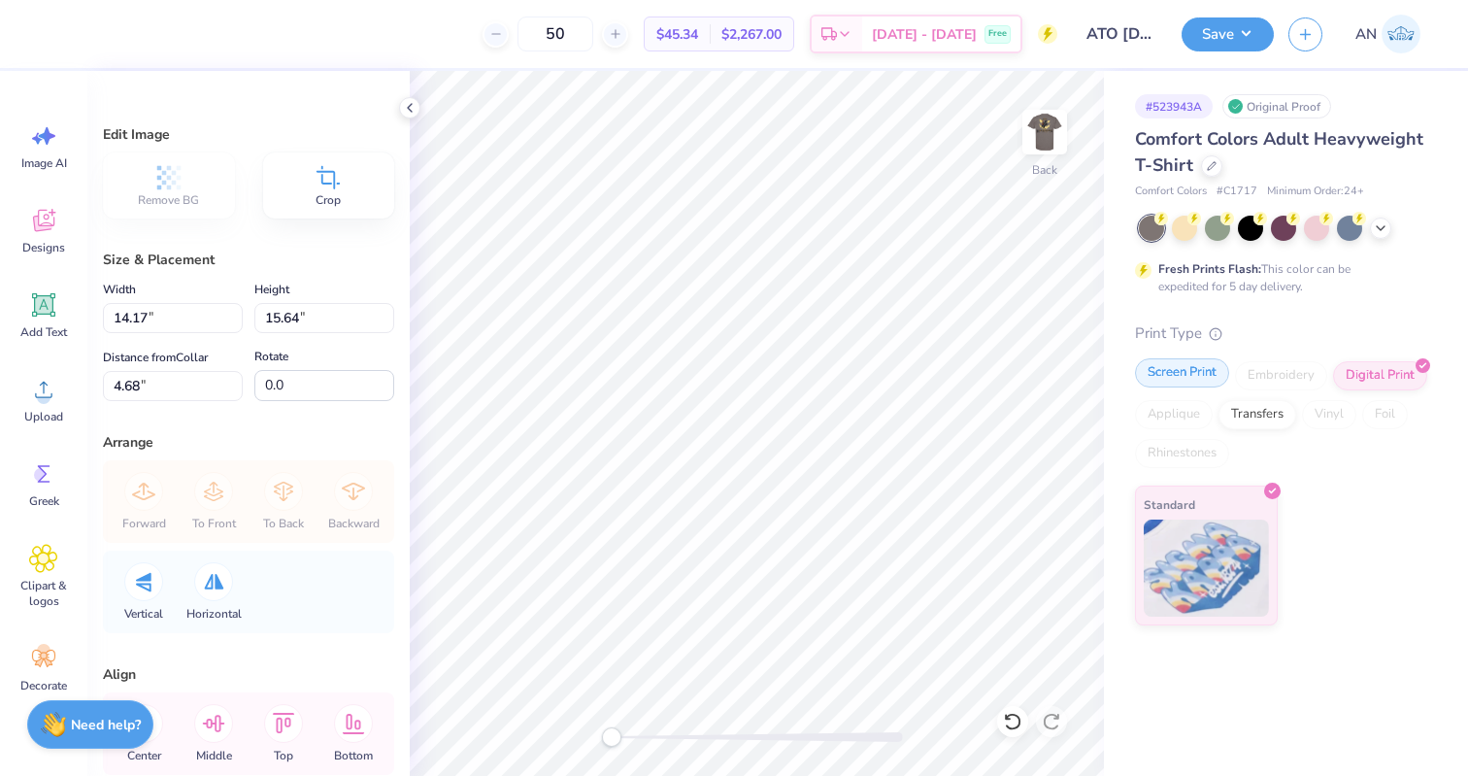
click at [1194, 372] on div "Screen Print" at bounding box center [1182, 372] width 94 height 29
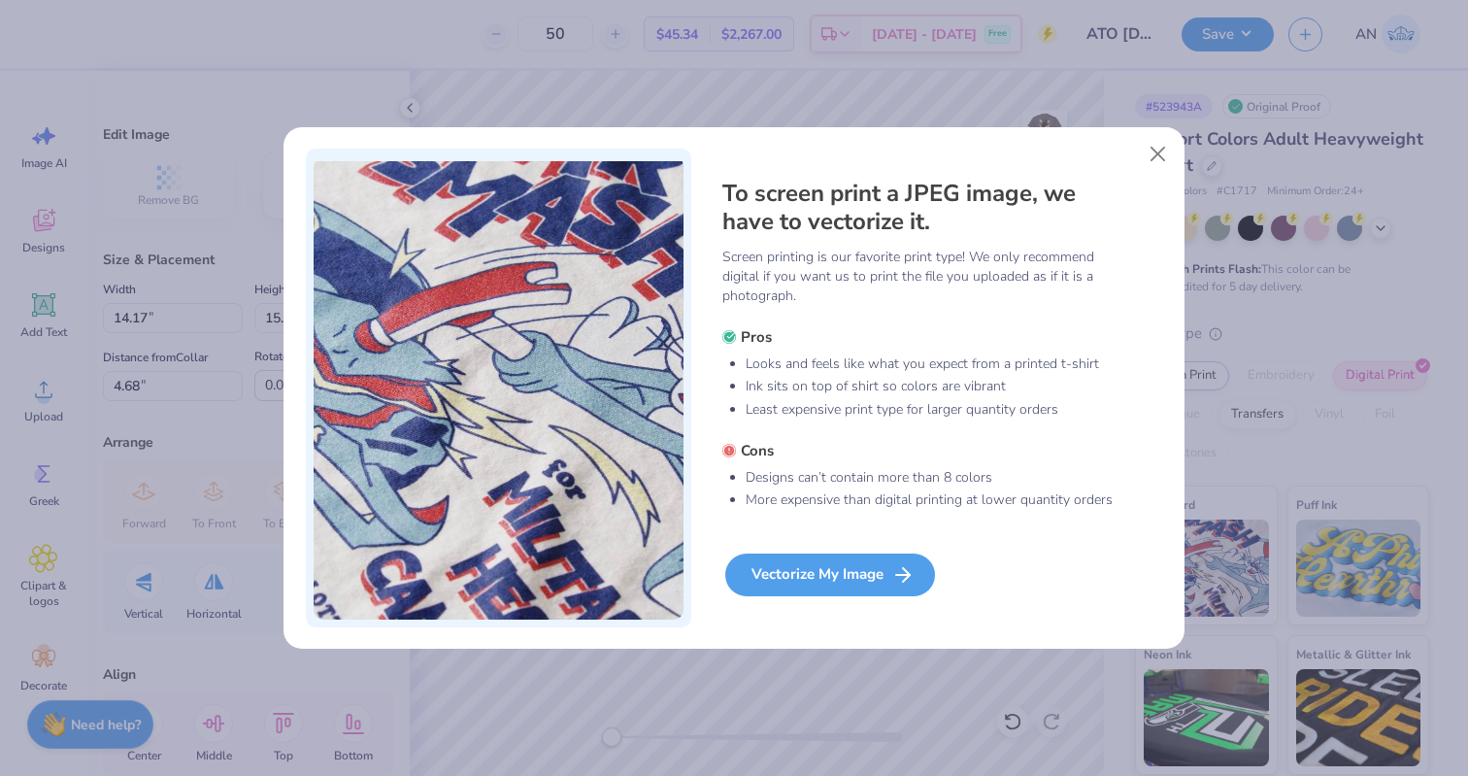
click at [848, 574] on div "Vectorize My Image" at bounding box center [830, 574] width 210 height 43
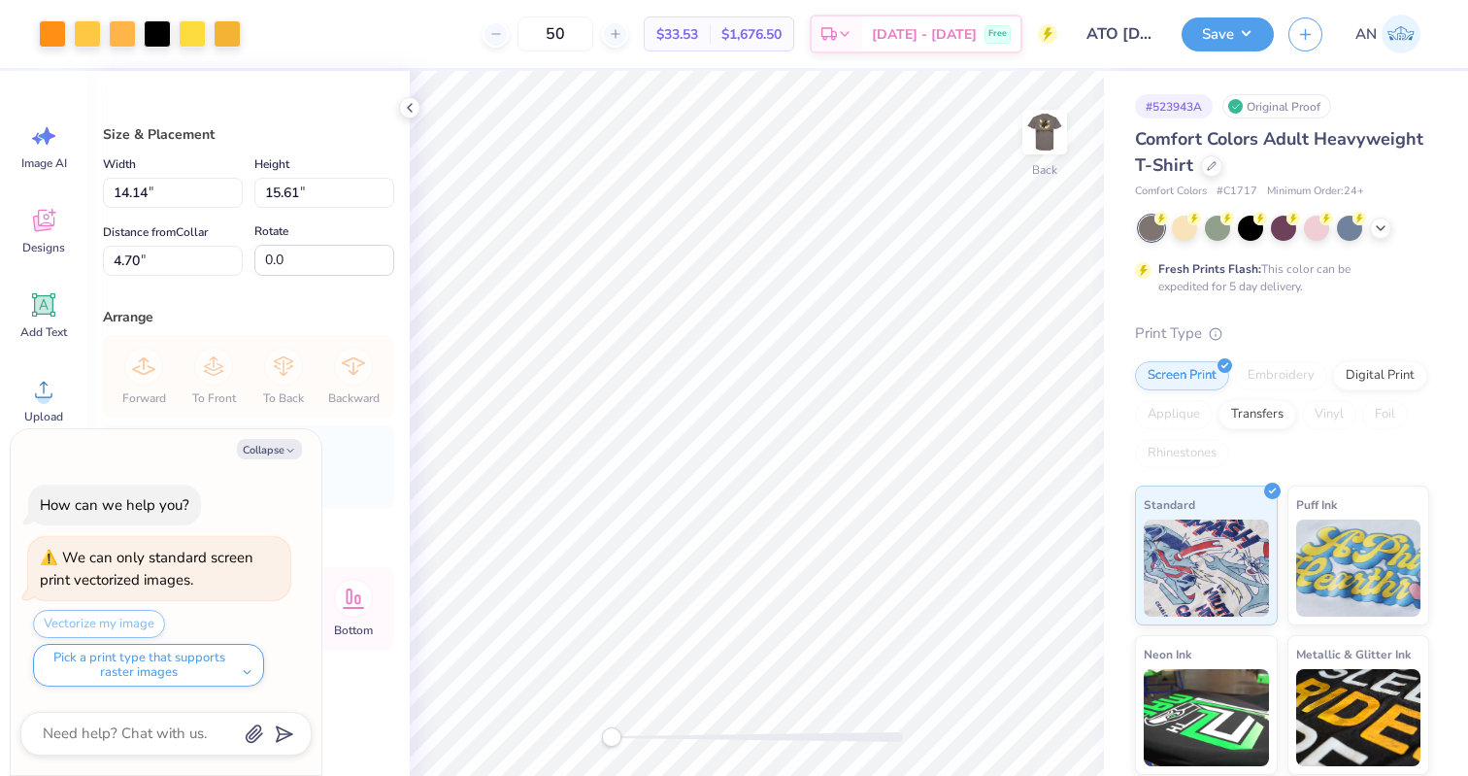
type textarea "x"
type input "3.43"
type input "3.79"
type textarea "x"
type input "2.76"
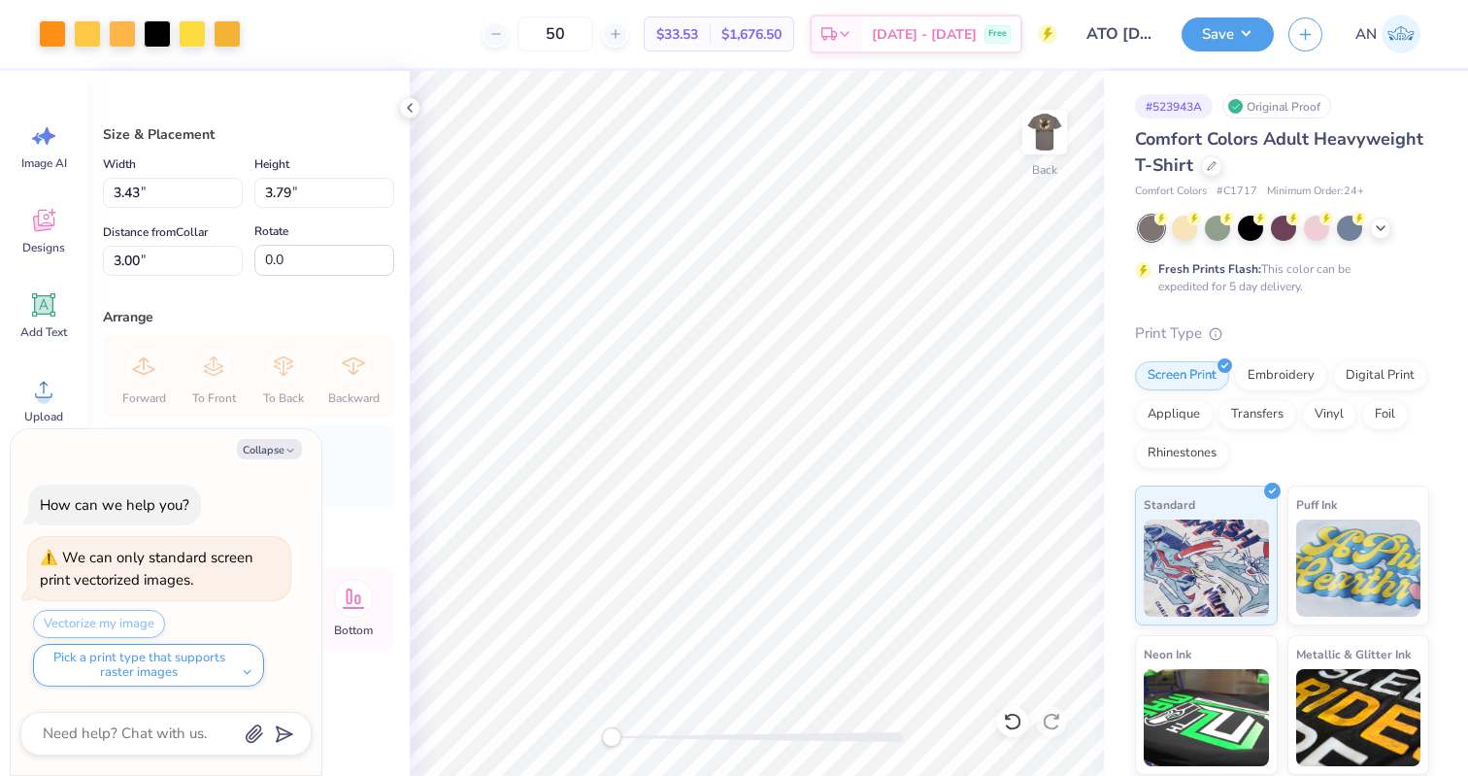
type input "3.05"
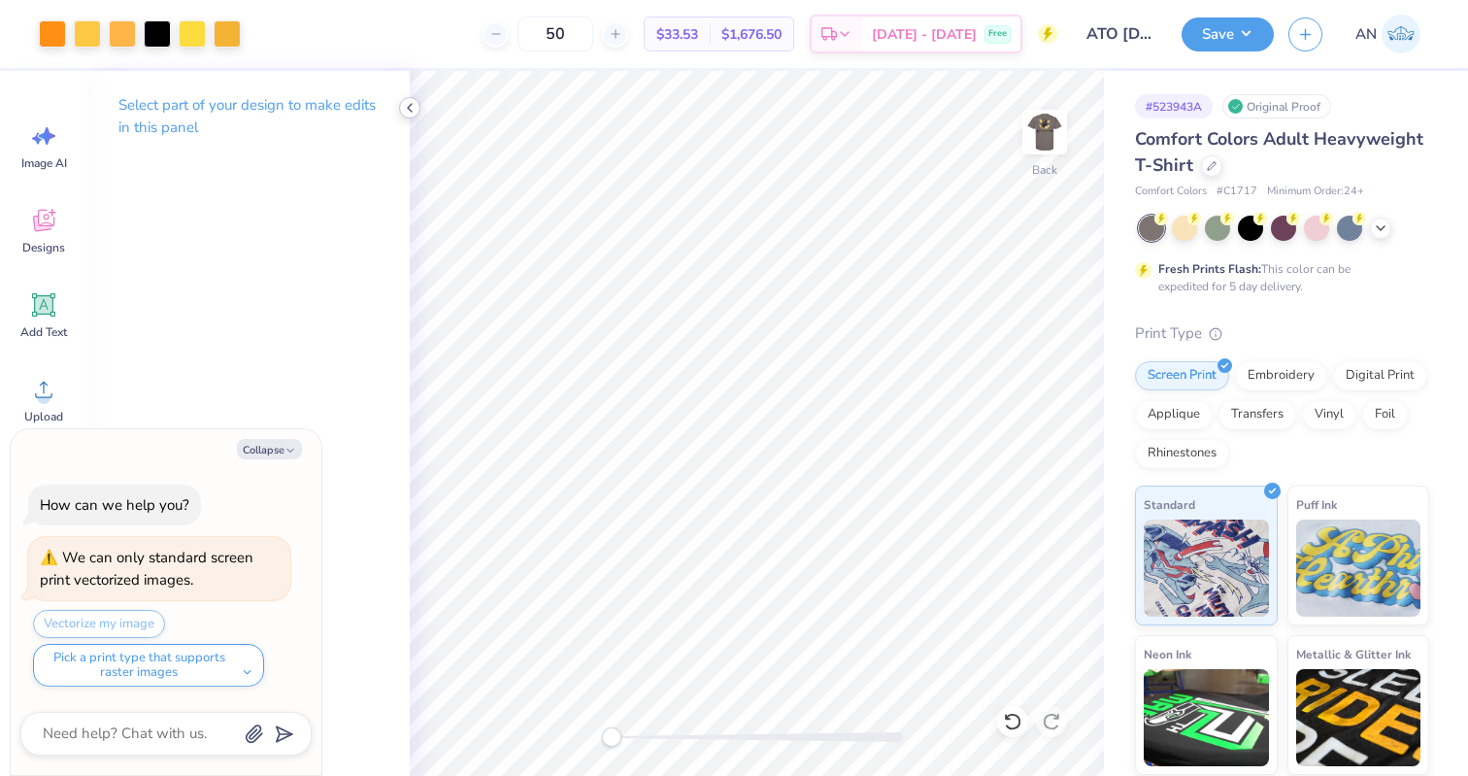
click at [411, 106] on icon at bounding box center [410, 108] width 16 height 16
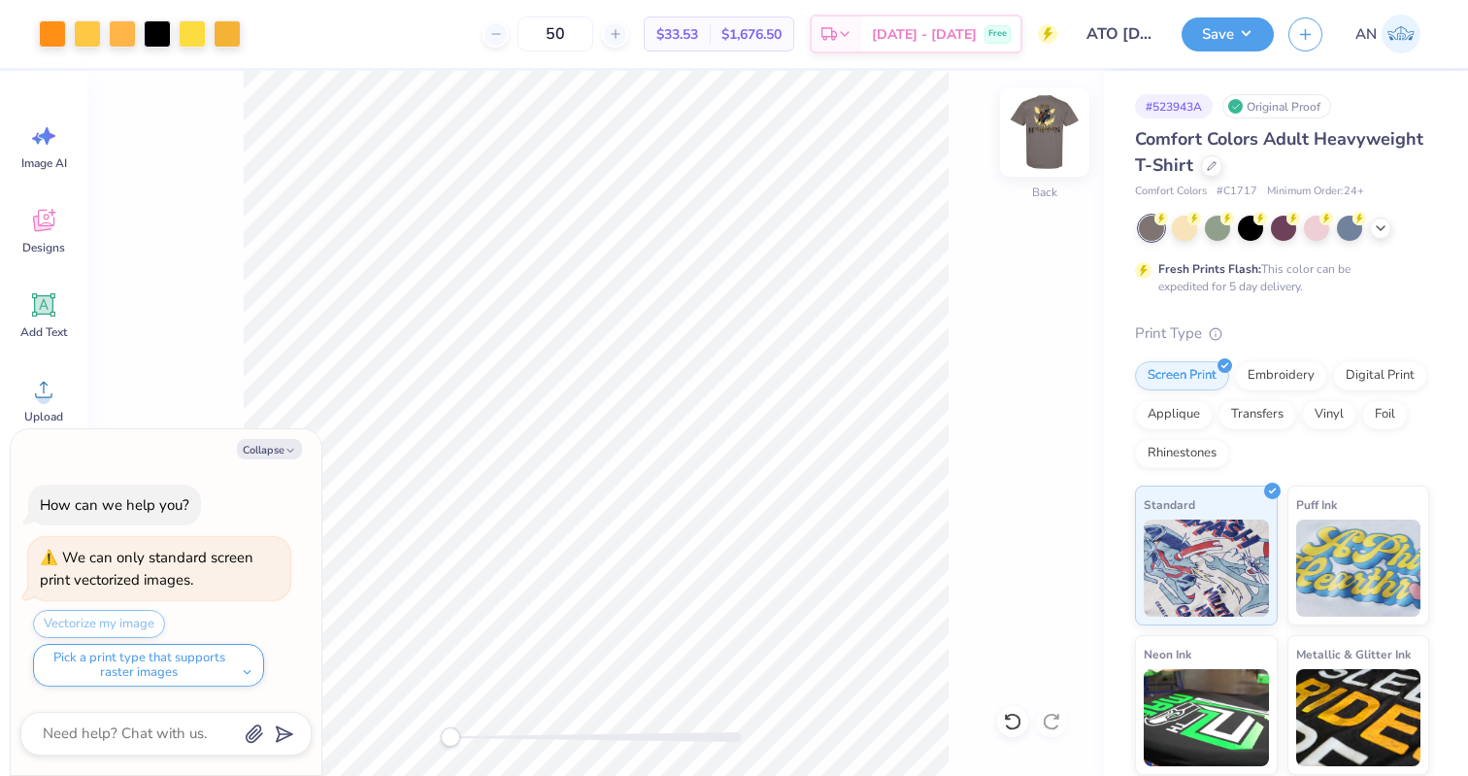
click at [1028, 123] on img at bounding box center [1045, 132] width 78 height 78
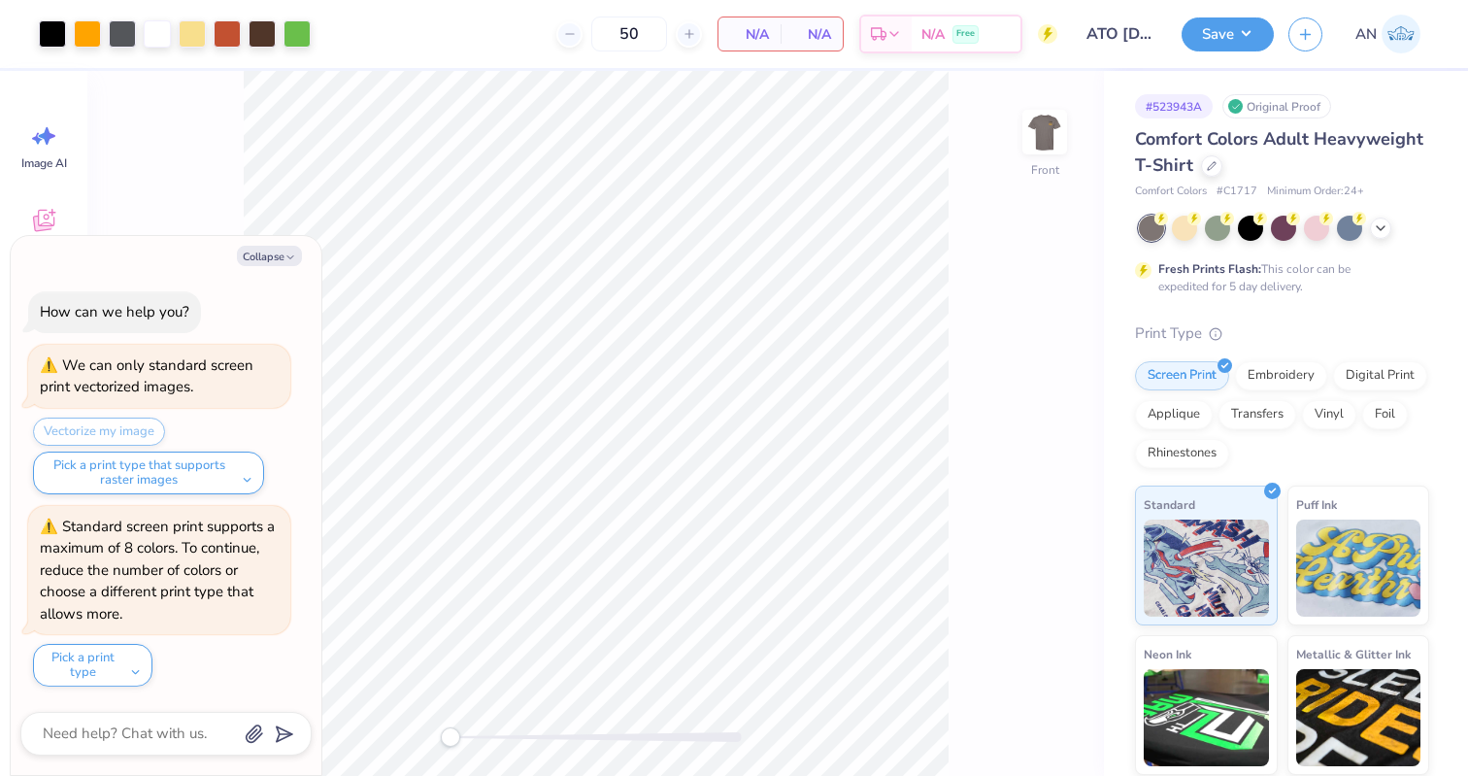
click at [1028, 123] on img at bounding box center [1044, 132] width 39 height 39
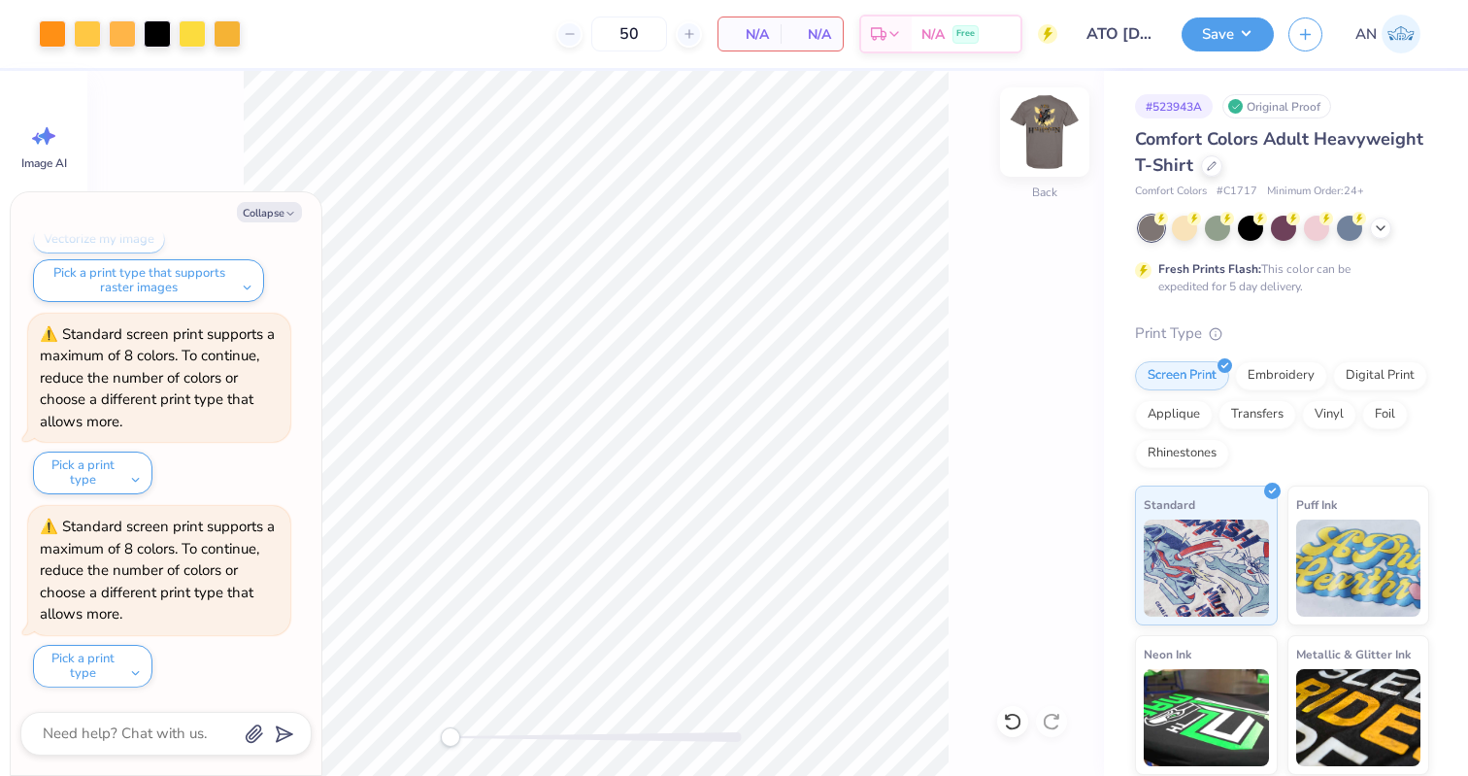
click at [1041, 124] on img at bounding box center [1045, 132] width 78 height 78
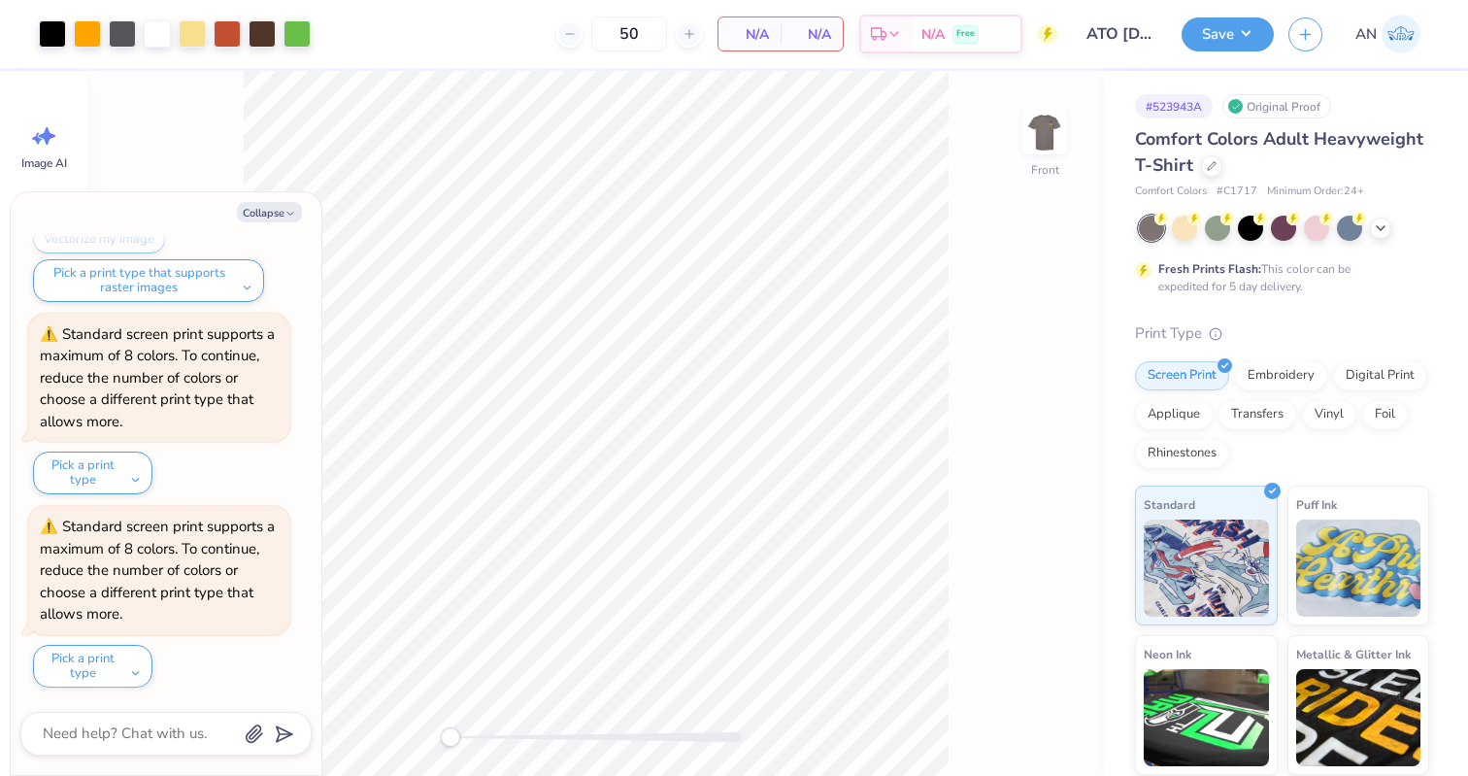
click at [1041, 124] on img at bounding box center [1044, 132] width 39 height 39
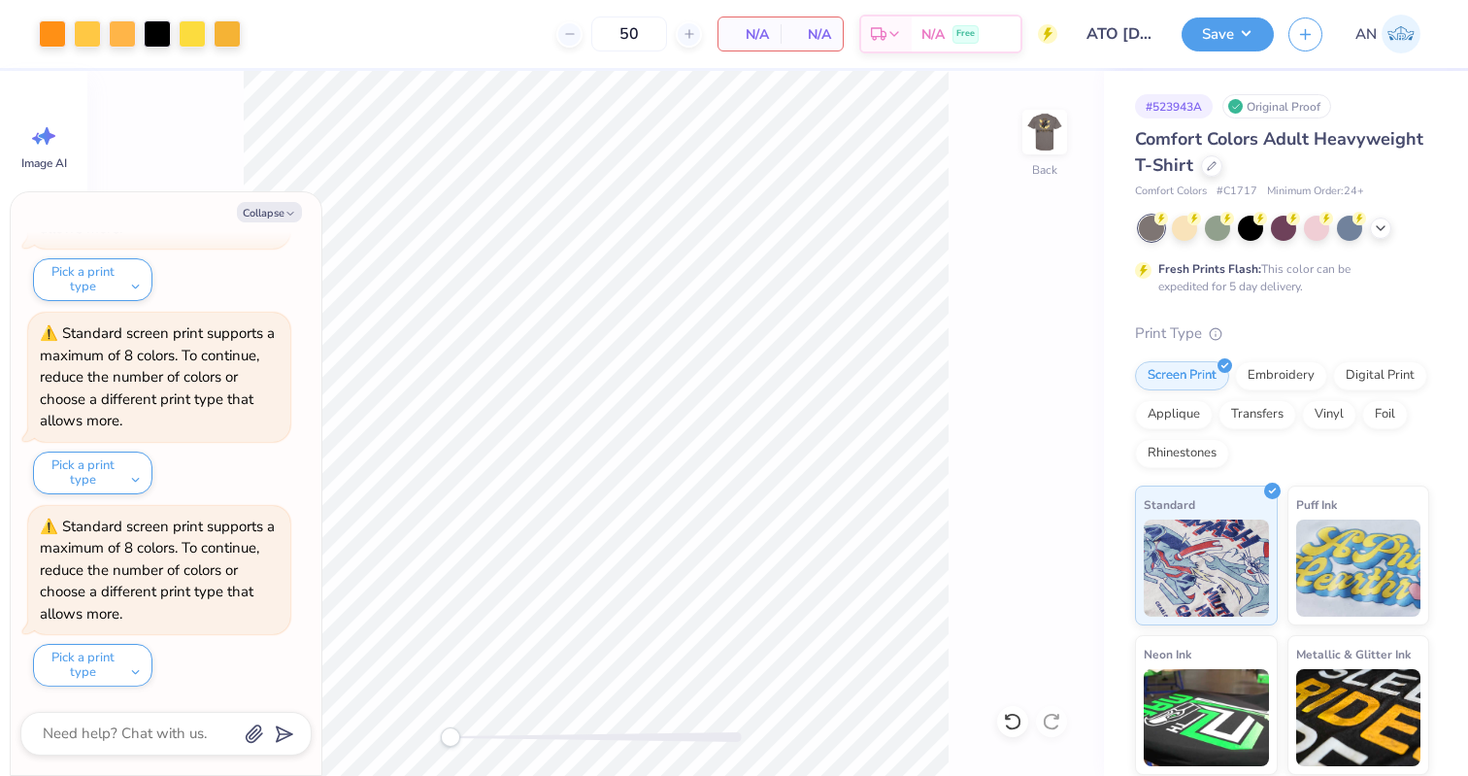
click at [1041, 124] on img at bounding box center [1044, 132] width 39 height 39
click at [269, 212] on button "Collapse" at bounding box center [269, 212] width 65 height 20
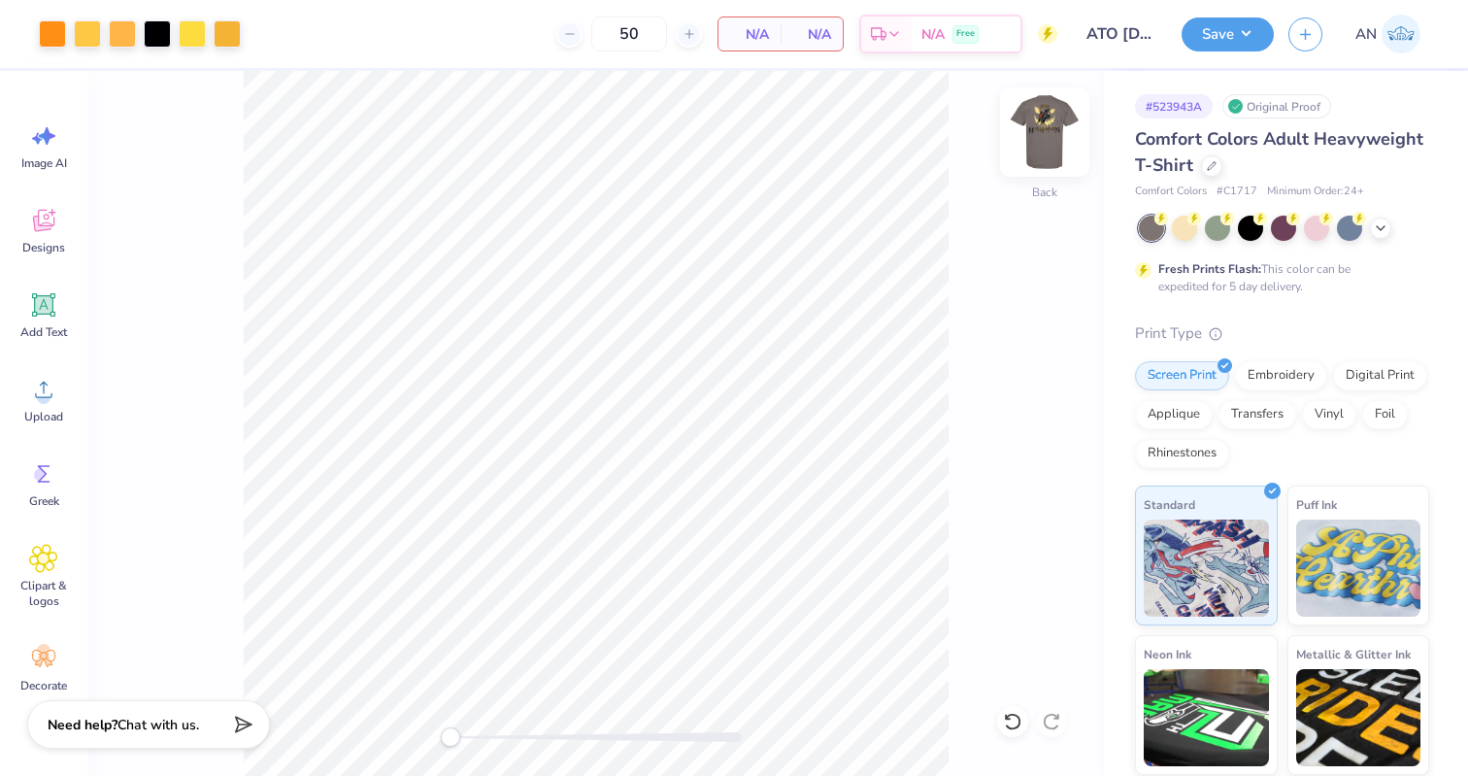
click at [1038, 140] on img at bounding box center [1045, 132] width 78 height 78
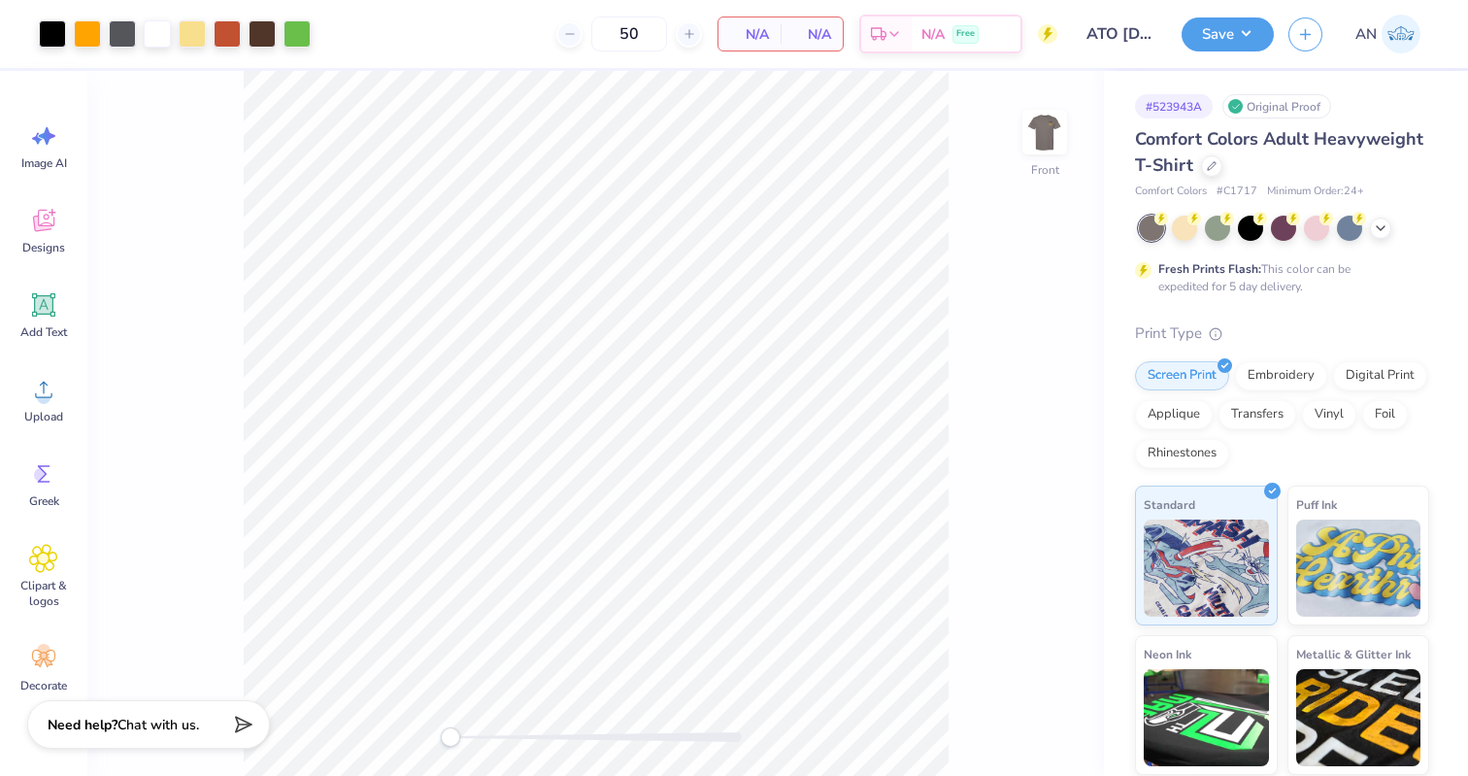
click at [1038, 140] on img at bounding box center [1044, 132] width 39 height 39
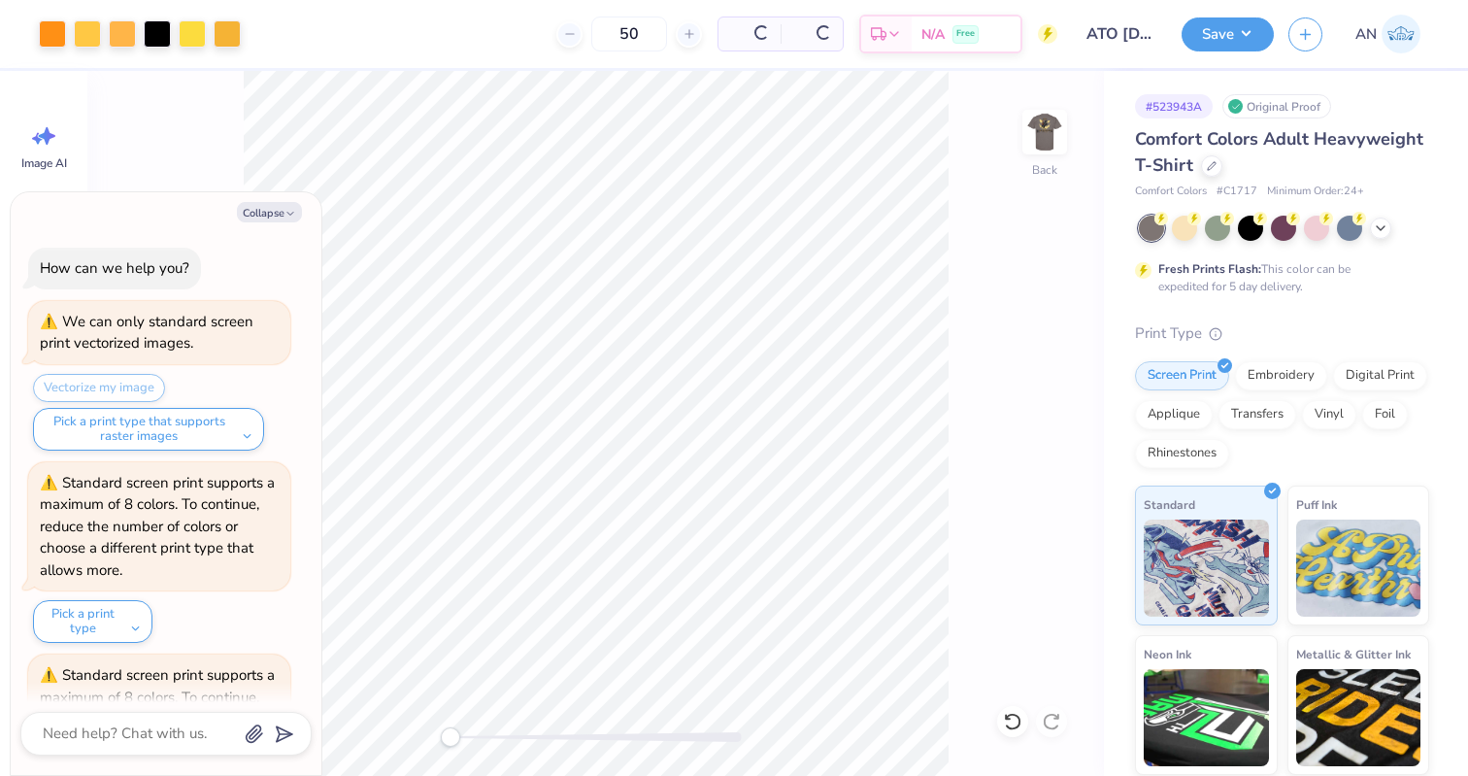
scroll to position [727, 0]
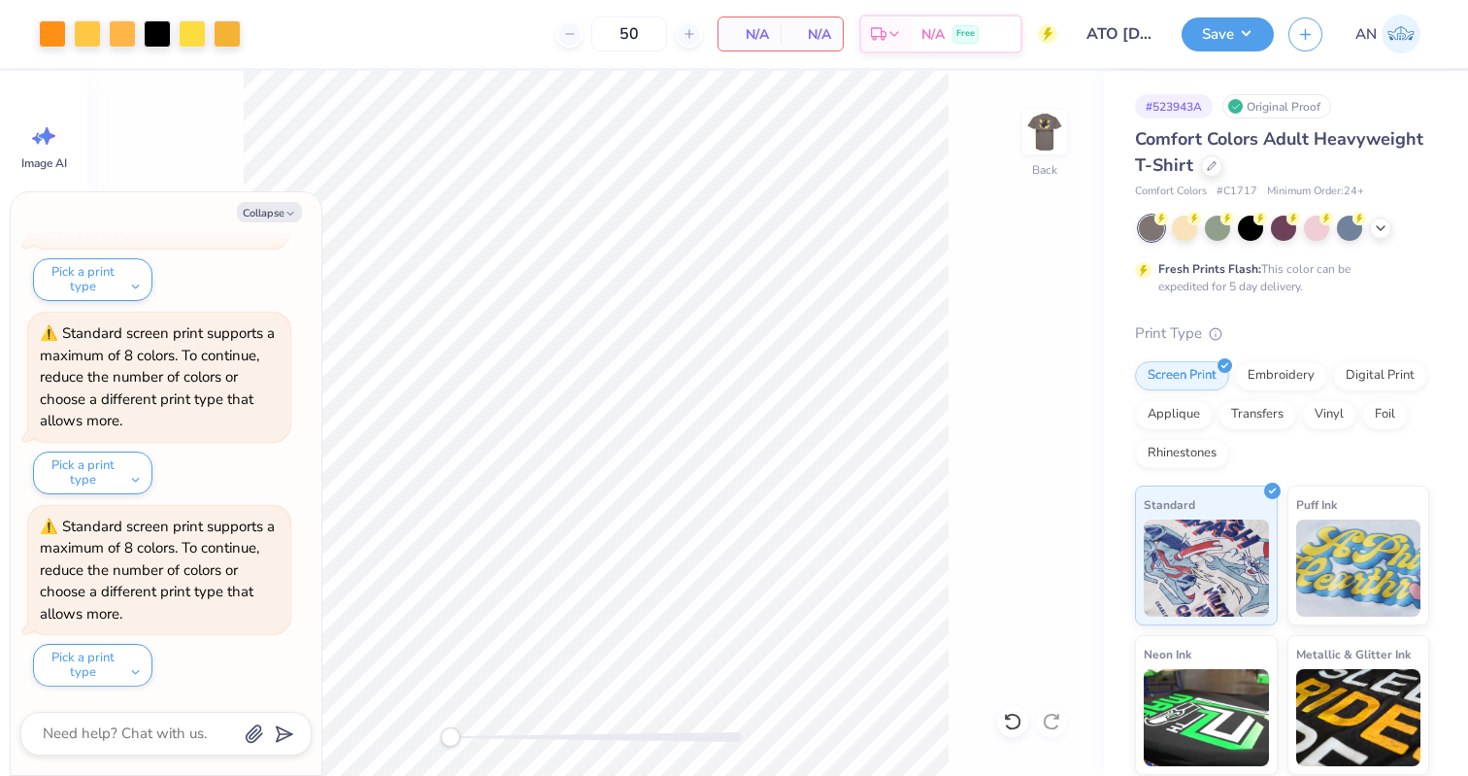
click at [1038, 140] on img at bounding box center [1044, 132] width 39 height 39
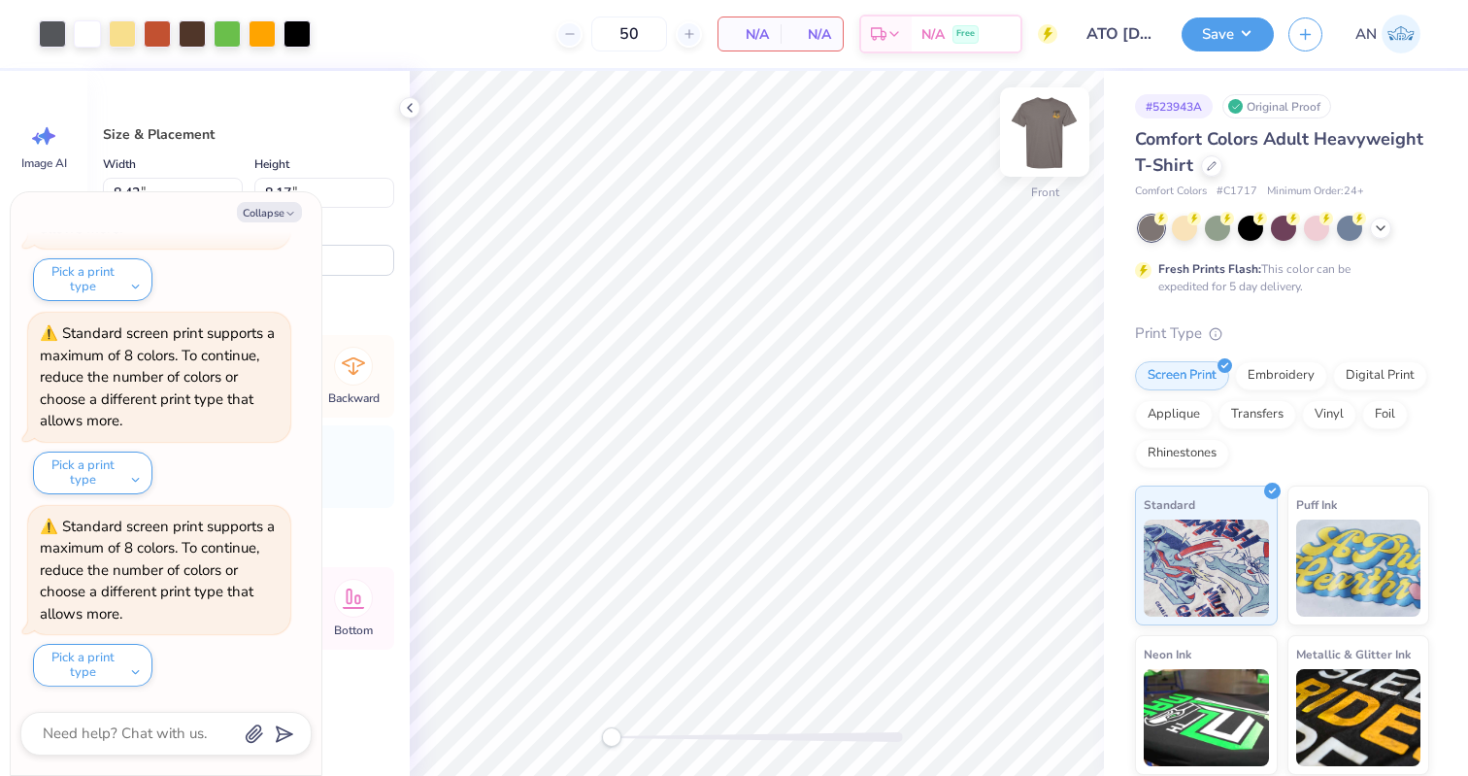
click at [1049, 121] on img at bounding box center [1045, 132] width 78 height 78
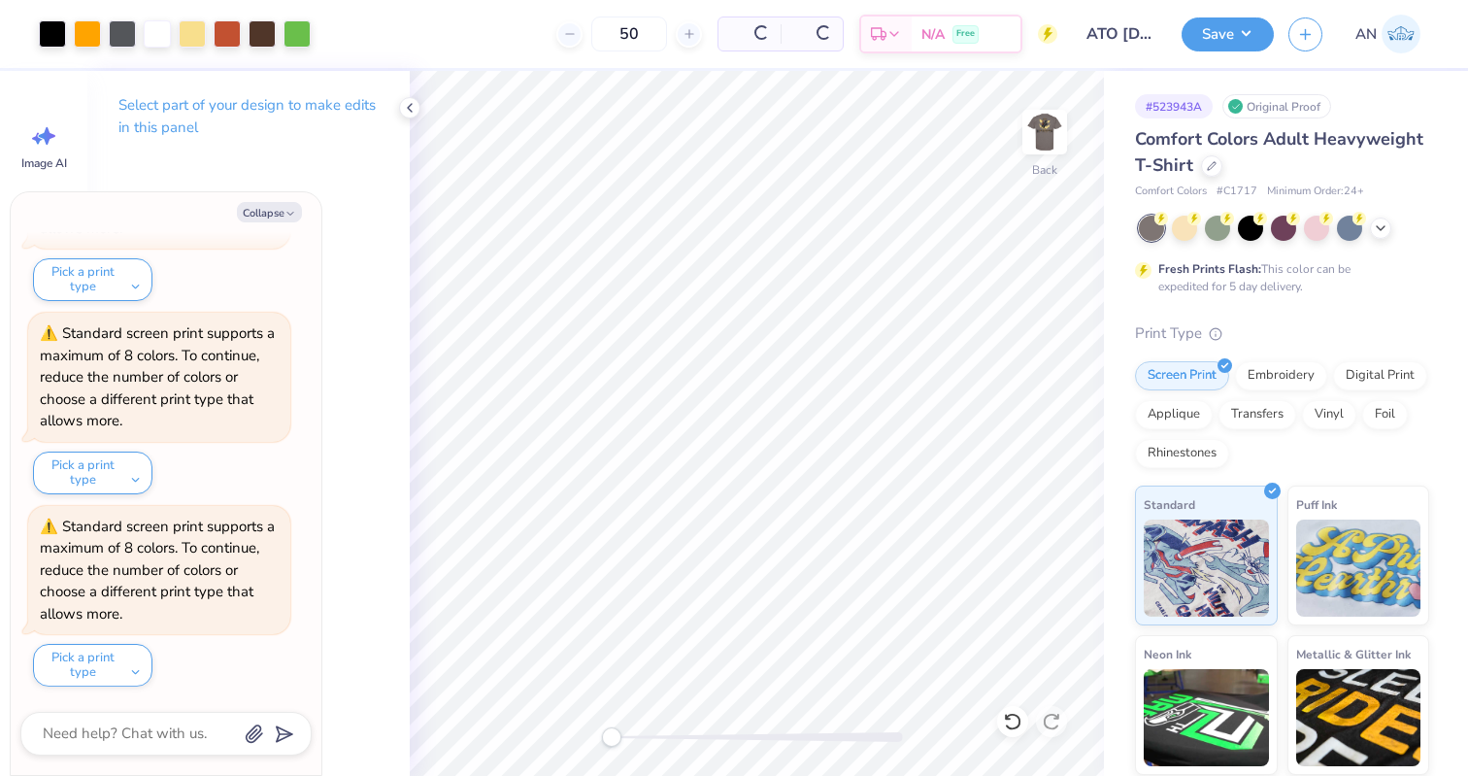
scroll to position [919, 0]
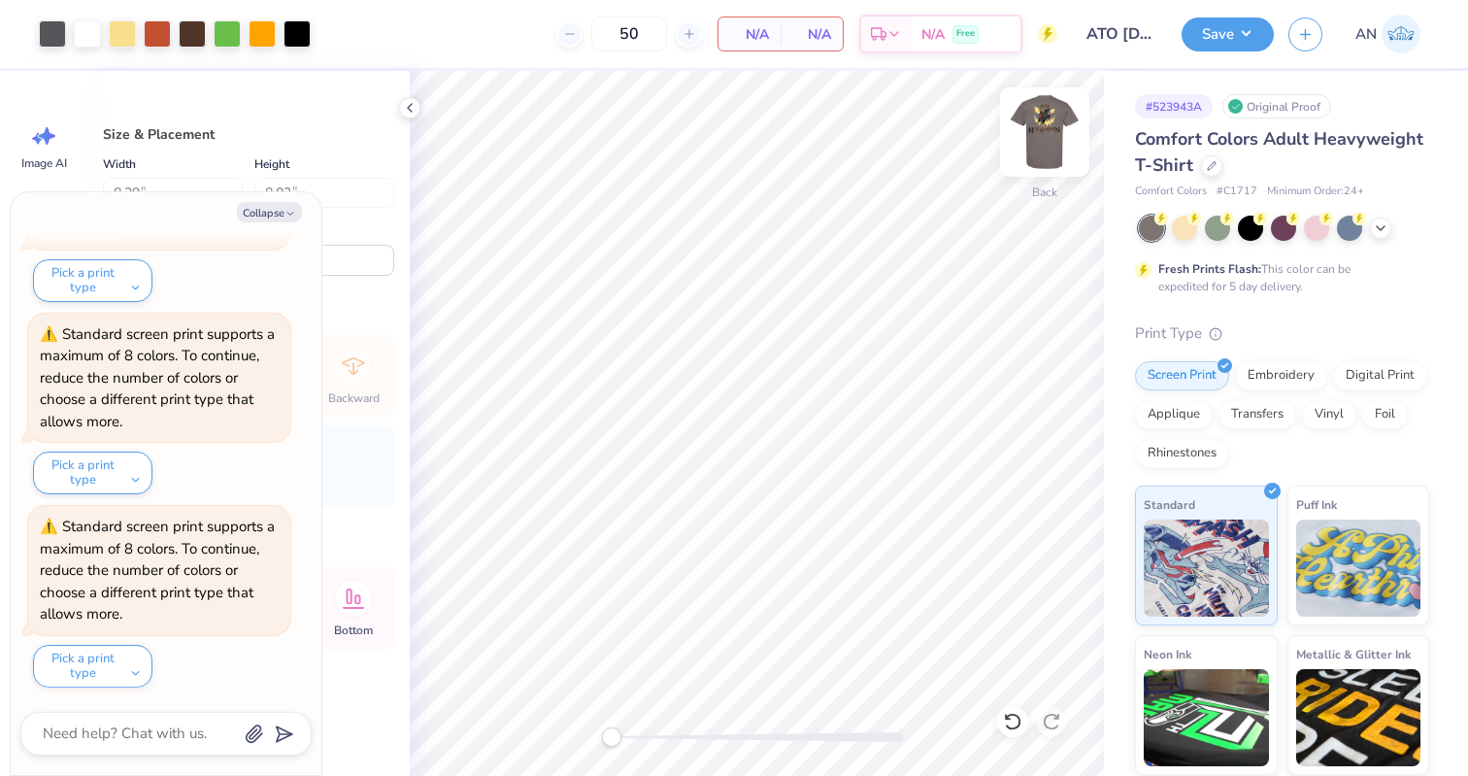
type textarea "x"
type input "2.76"
type input "3.05"
type input "3.00"
click at [1050, 121] on img at bounding box center [1045, 132] width 78 height 78
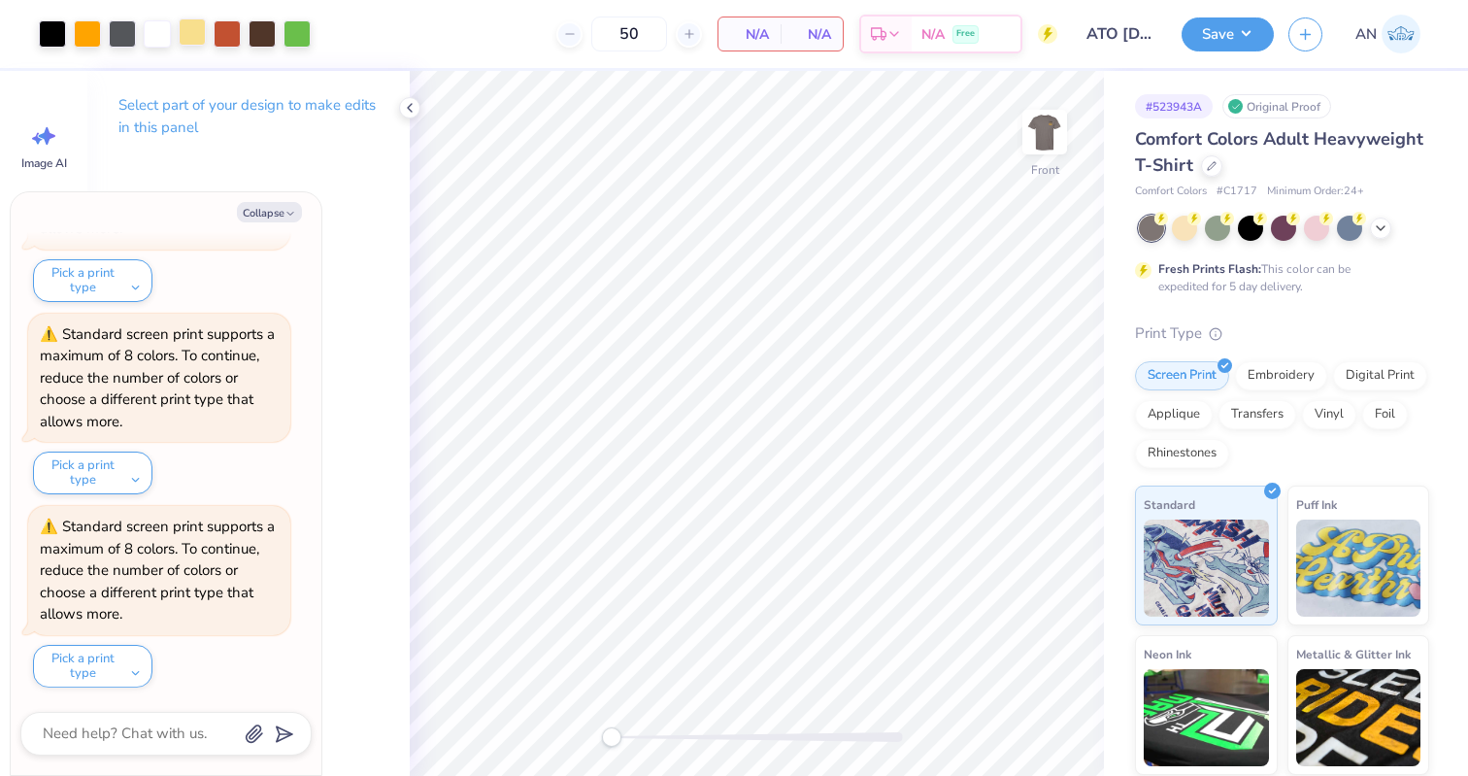
click at [191, 32] on div at bounding box center [192, 31] width 27 height 27
type textarea "x"
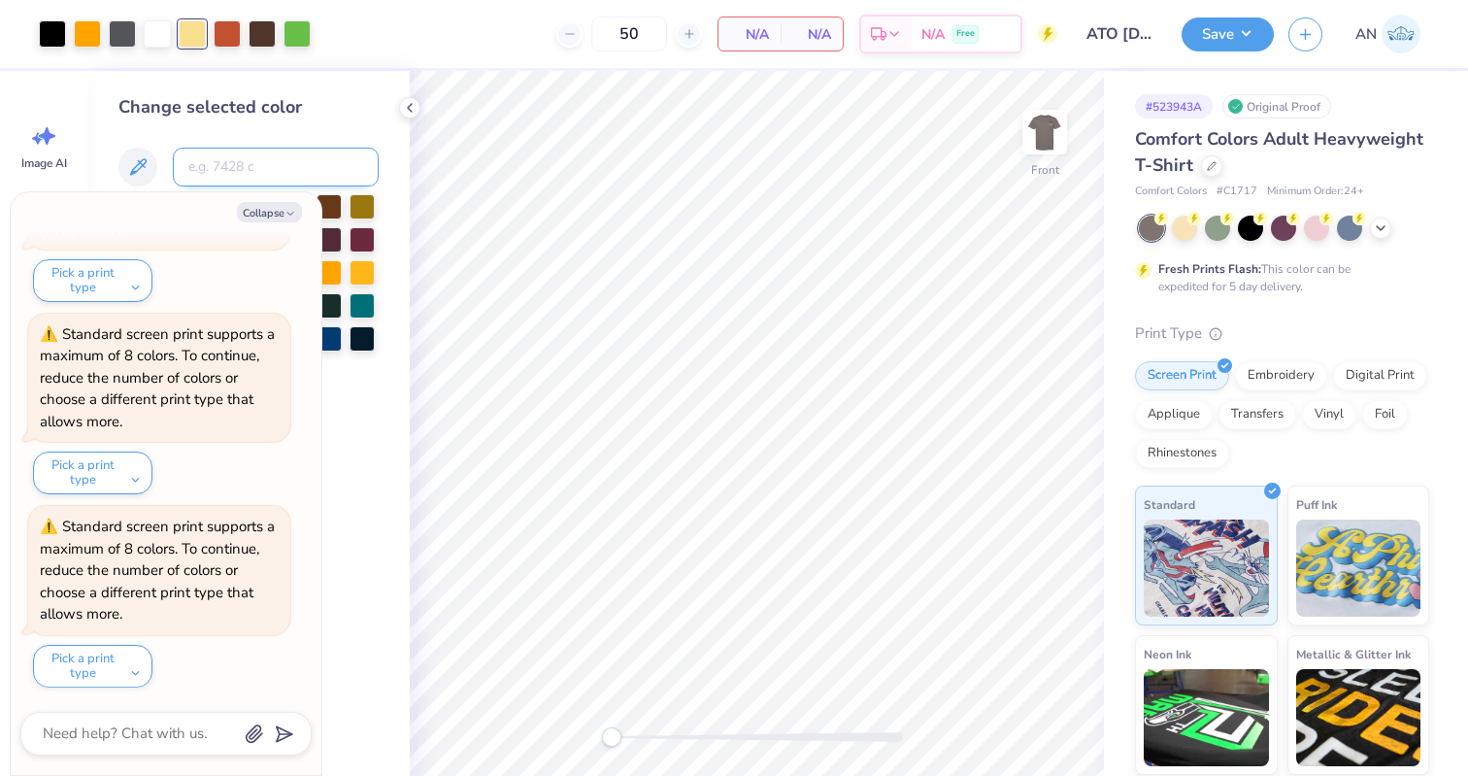
click at [278, 171] on input at bounding box center [276, 167] width 206 height 39
type input "1365"
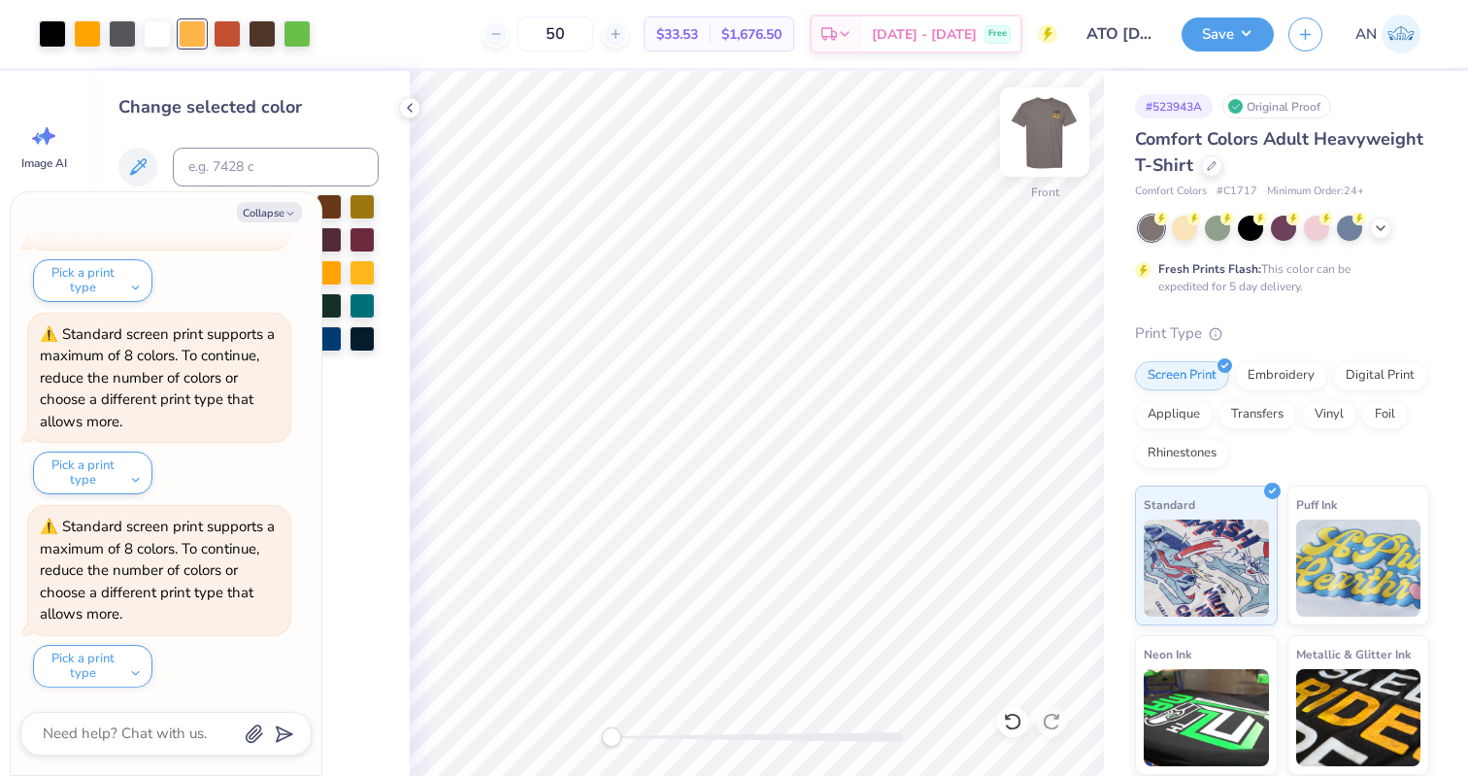
click at [1049, 127] on img at bounding box center [1045, 132] width 78 height 78
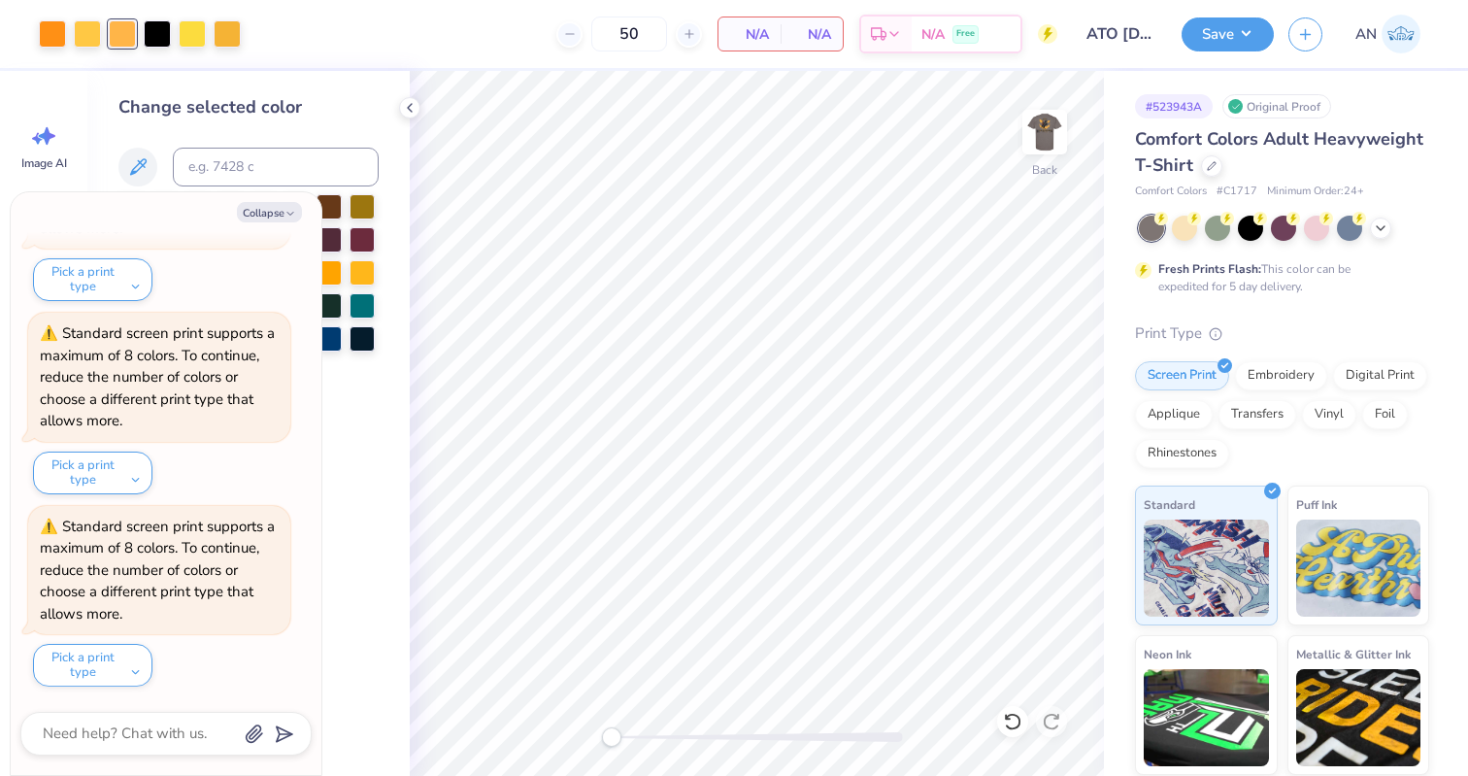
click at [1049, 127] on img at bounding box center [1044, 132] width 39 height 39
click at [407, 104] on icon at bounding box center [410, 108] width 16 height 16
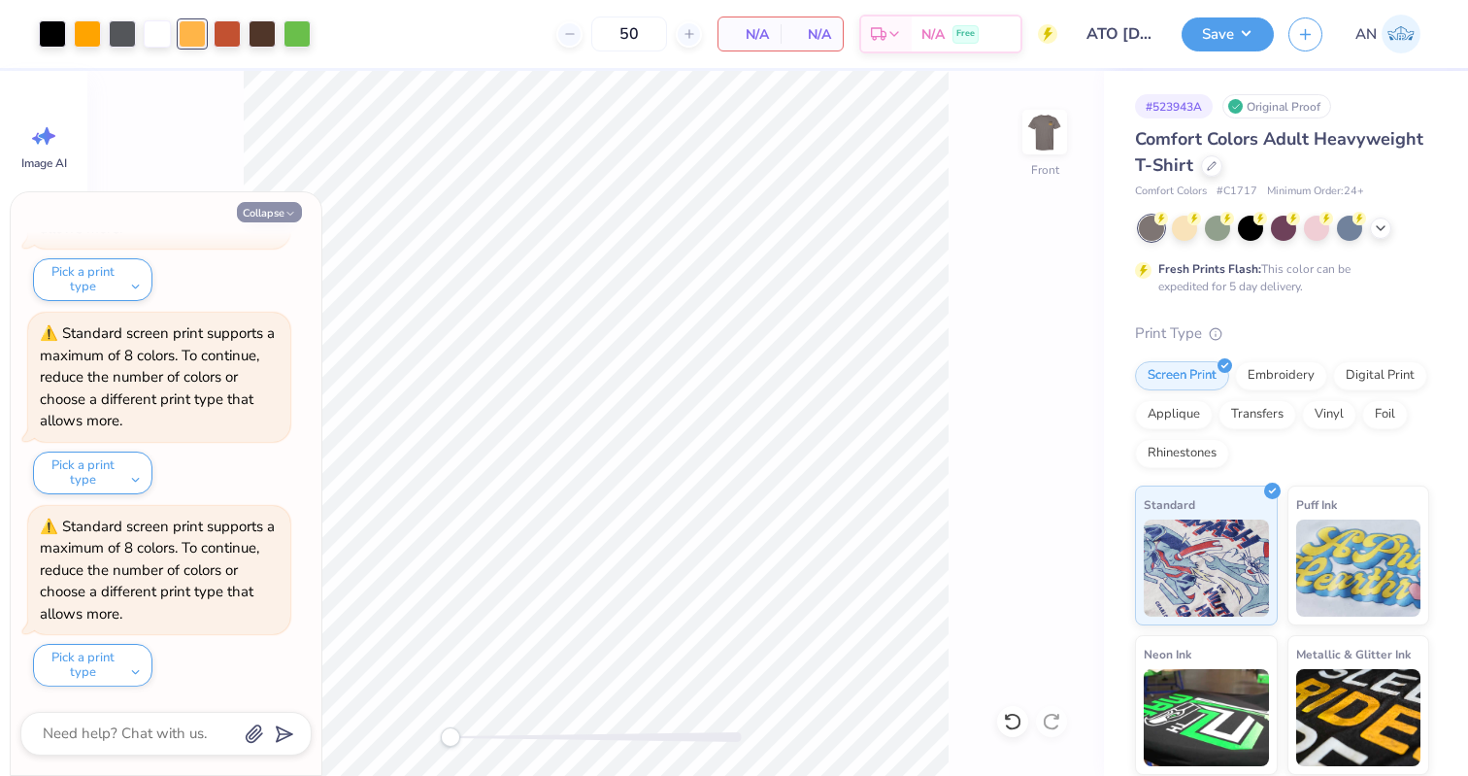
click at [283, 209] on button "Collapse" at bounding box center [269, 212] width 65 height 20
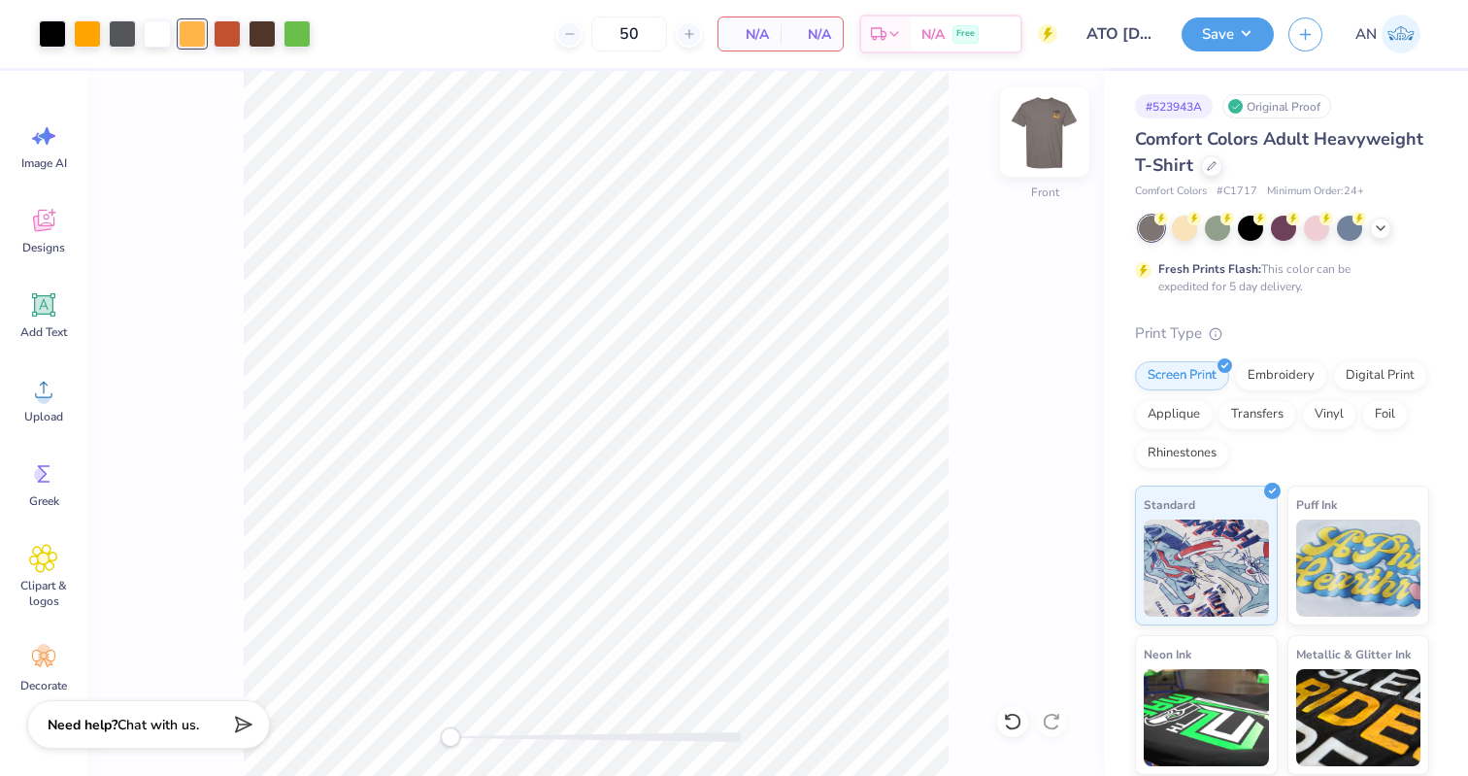
click at [1034, 124] on img at bounding box center [1045, 132] width 78 height 78
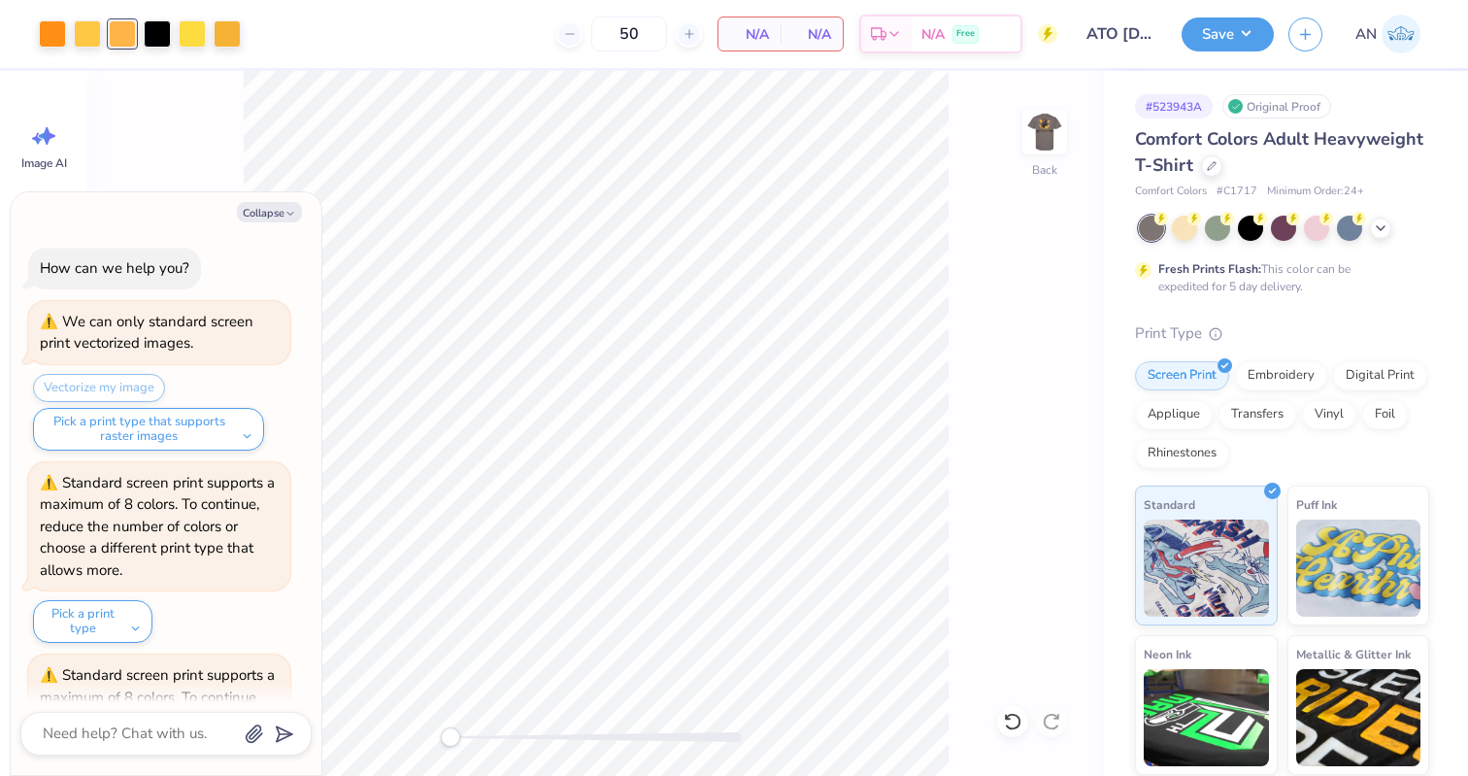
scroll to position [1305, 0]
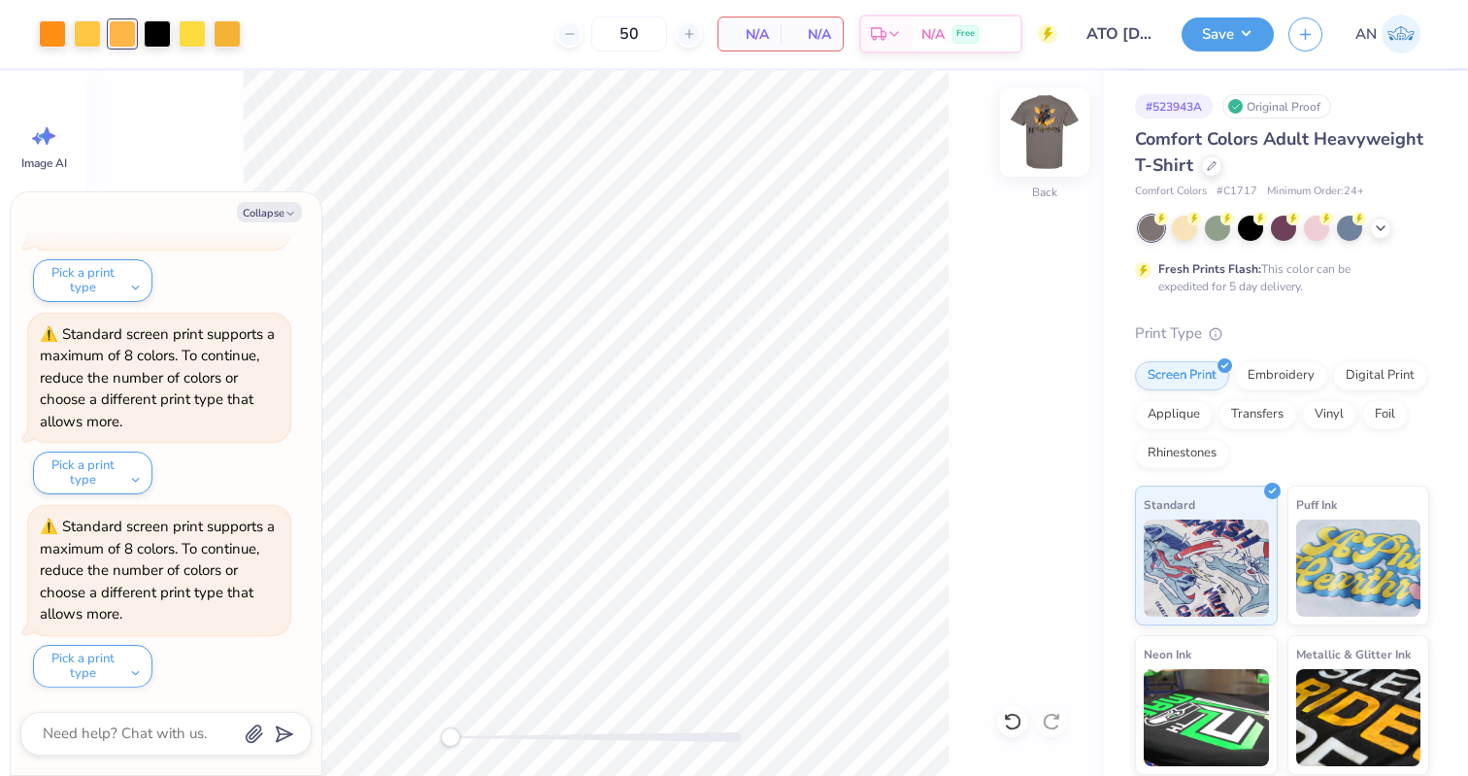
click at [1039, 126] on img at bounding box center [1045, 132] width 78 height 78
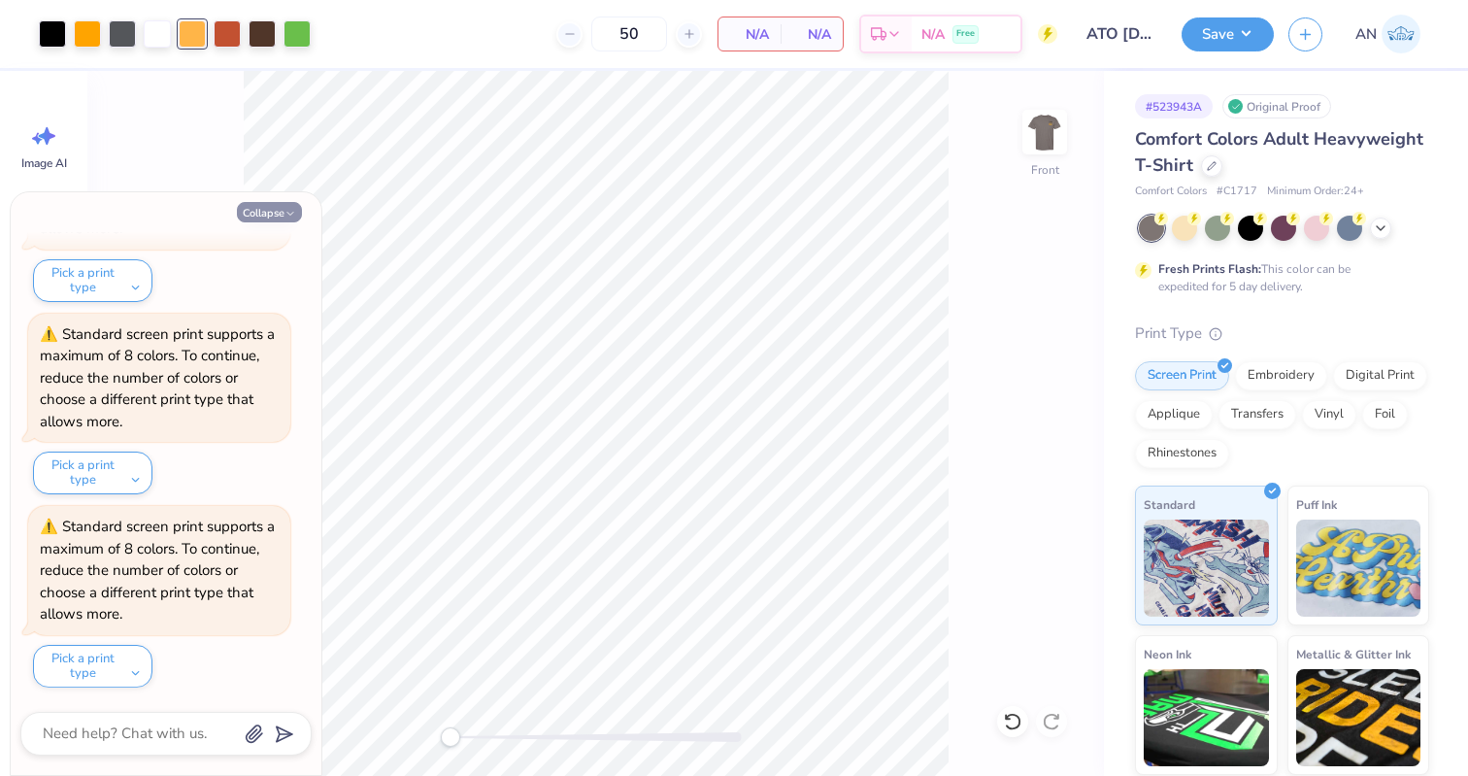
click at [277, 205] on button "Collapse" at bounding box center [269, 212] width 65 height 20
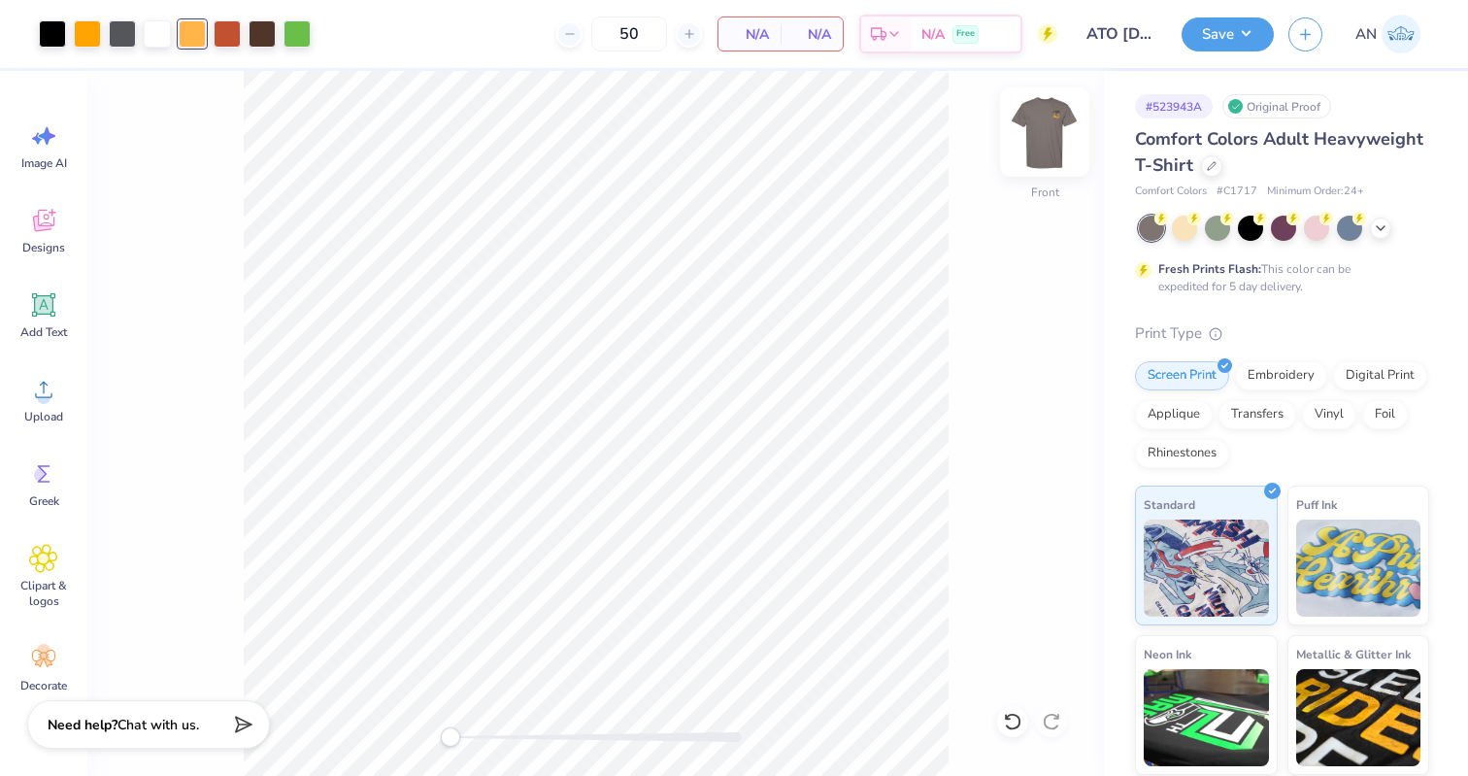
click at [1043, 139] on img at bounding box center [1045, 132] width 78 height 78
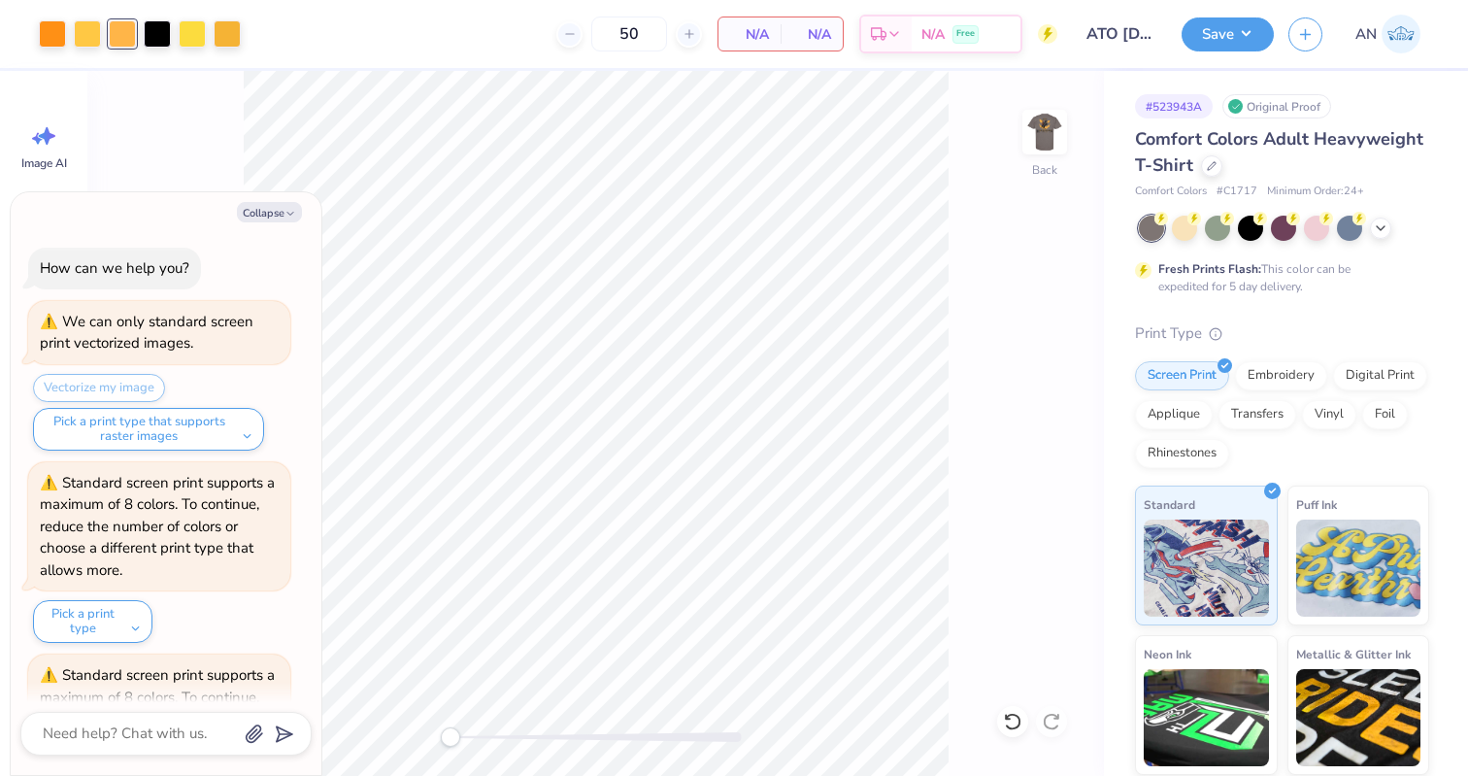
scroll to position [1498, 0]
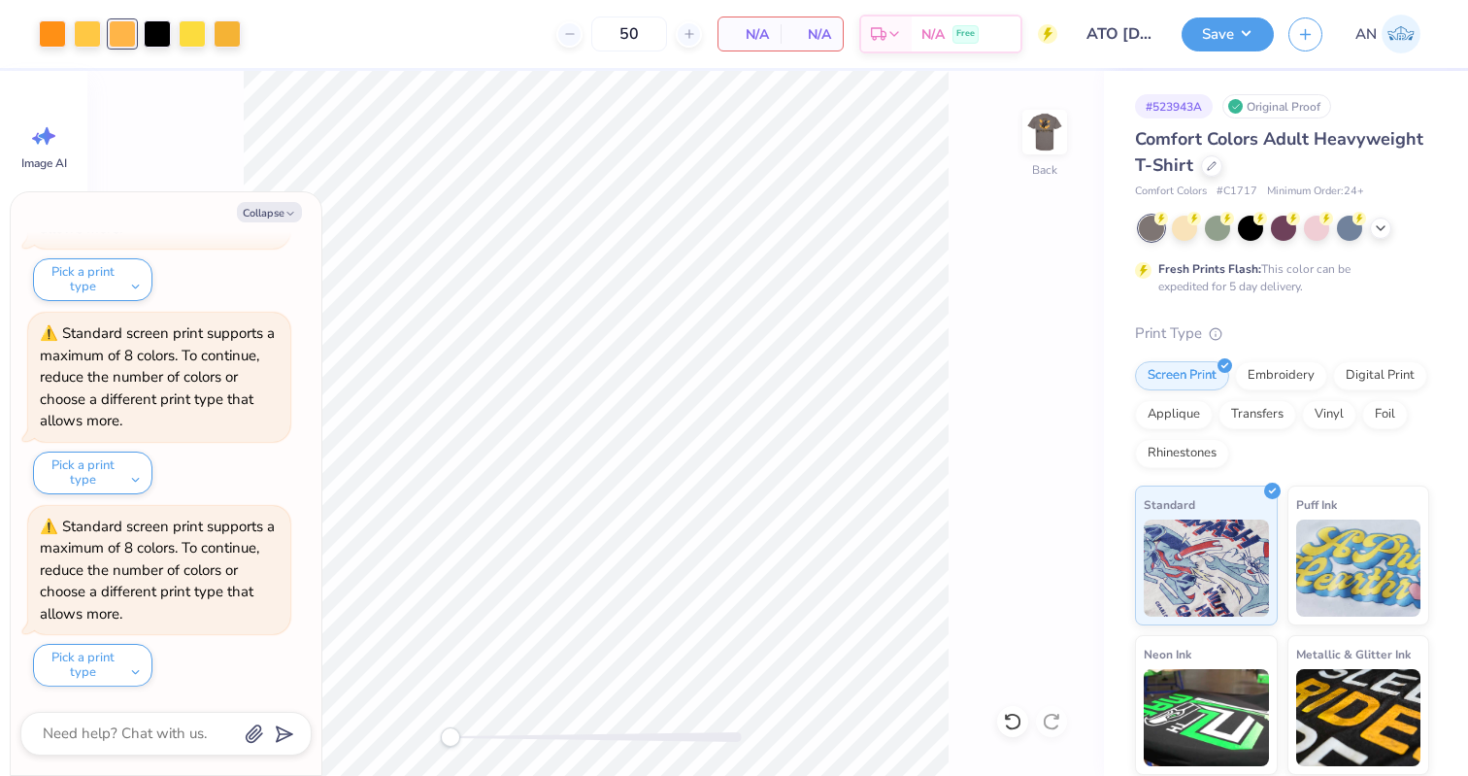
click at [1043, 139] on img at bounding box center [1044, 132] width 39 height 39
click at [278, 211] on button "Collapse" at bounding box center [269, 212] width 65 height 20
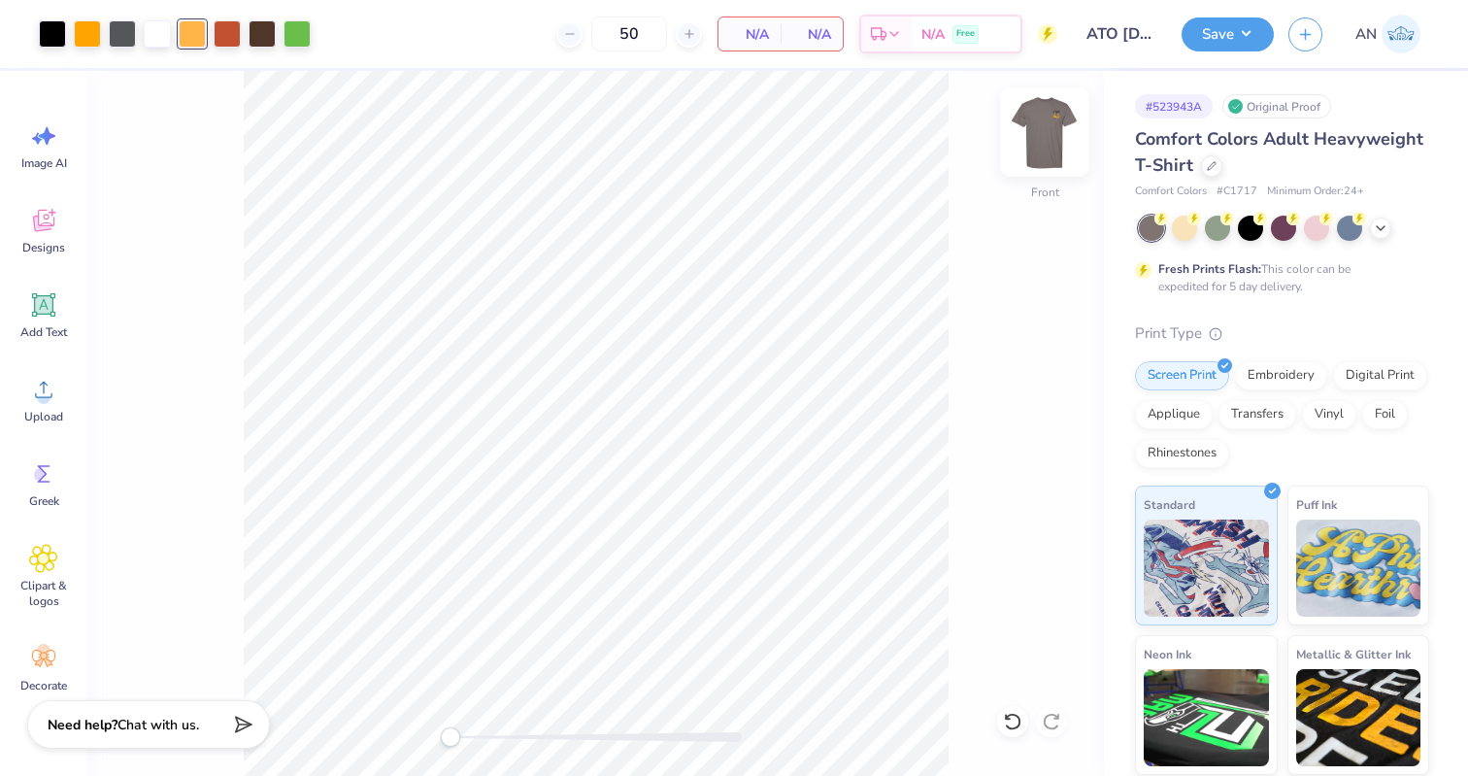
click at [1039, 139] on img at bounding box center [1045, 132] width 78 height 78
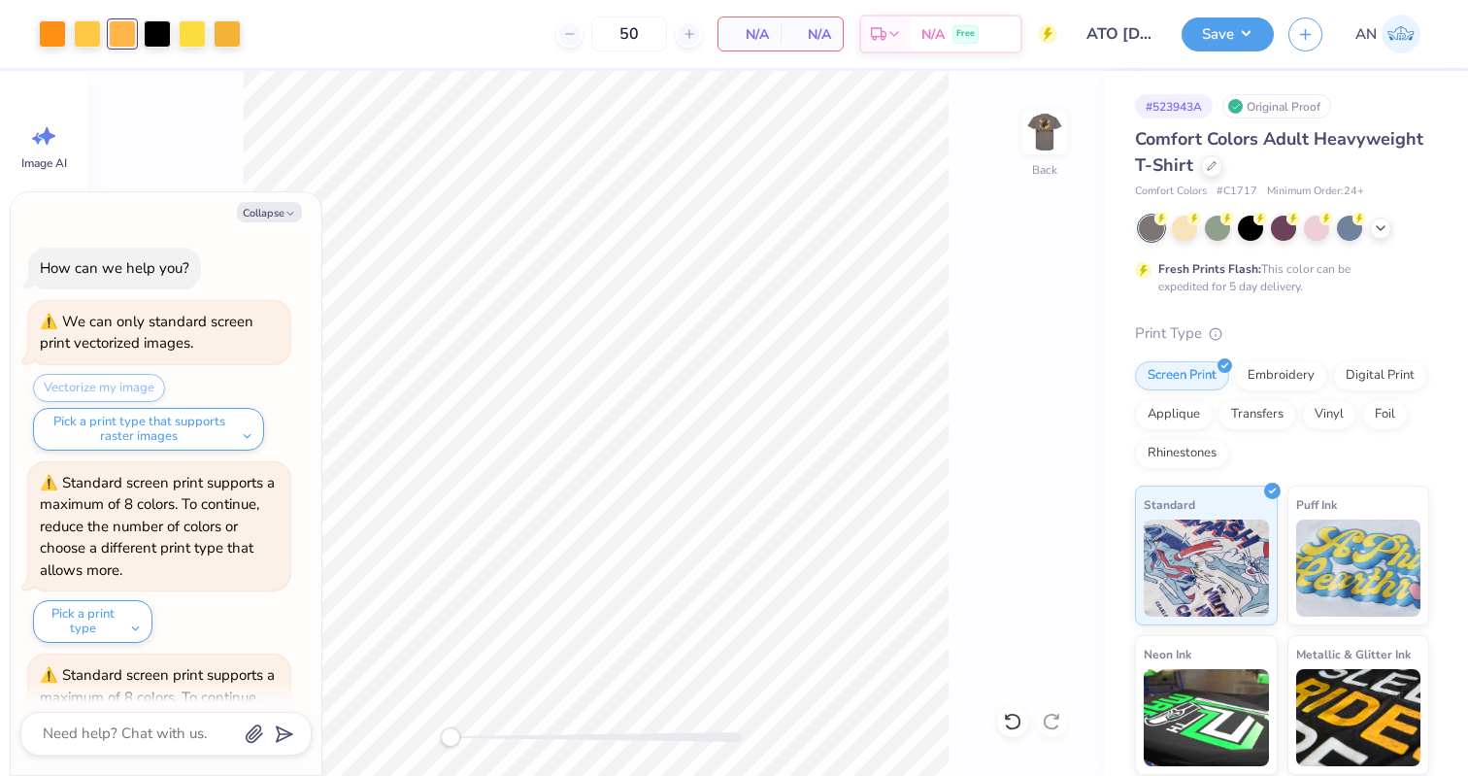
scroll to position [1690, 0]
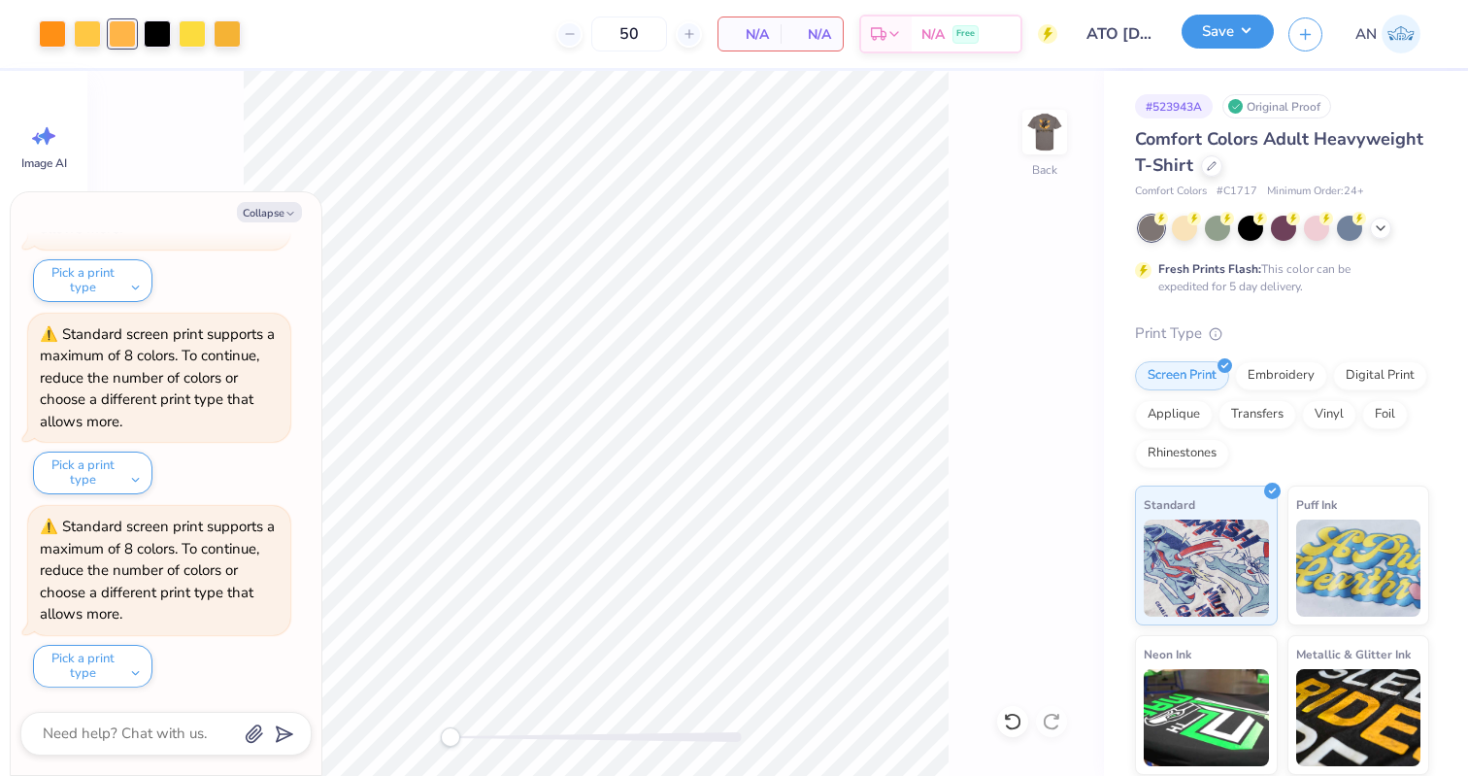
click at [1209, 36] on button "Save" at bounding box center [1228, 32] width 92 height 34
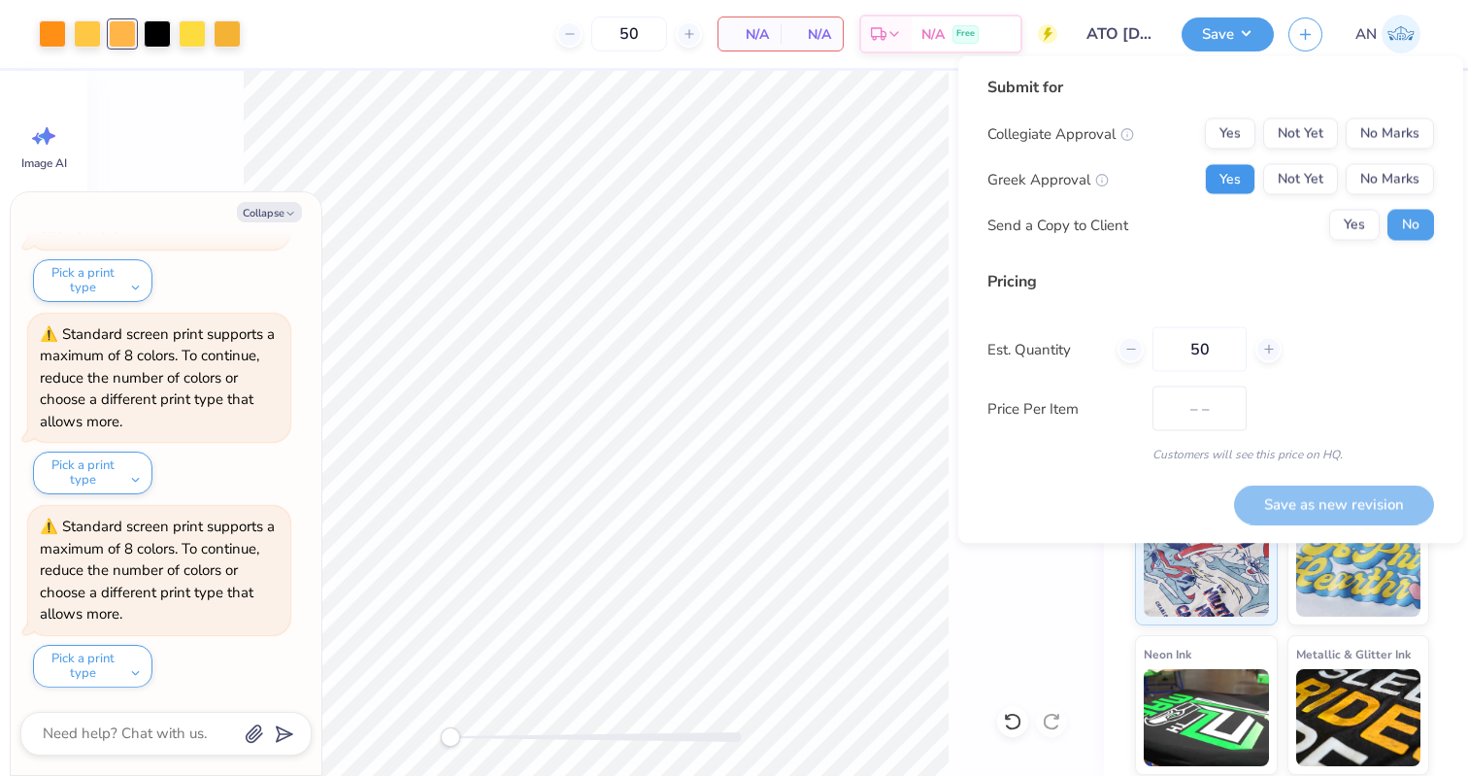
click at [1241, 173] on button "Yes" at bounding box center [1230, 179] width 50 height 31
click at [1390, 142] on button "No Marks" at bounding box center [1390, 133] width 88 height 31
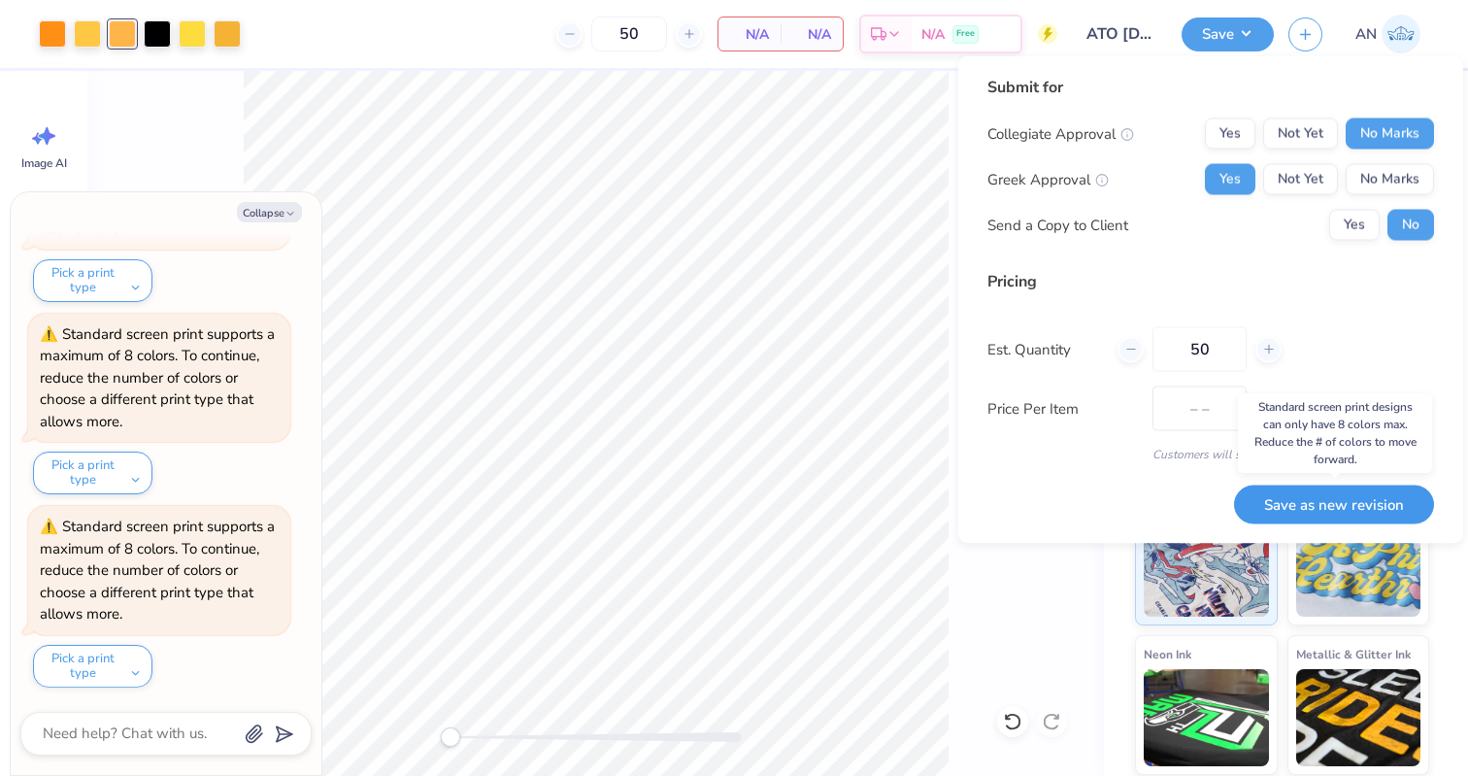
click at [1328, 506] on button "Save as new revision" at bounding box center [1334, 504] width 200 height 40
click at [1353, 499] on button "Save as new revision" at bounding box center [1334, 504] width 200 height 40
click at [1359, 495] on button "Save as new revision" at bounding box center [1334, 504] width 200 height 40
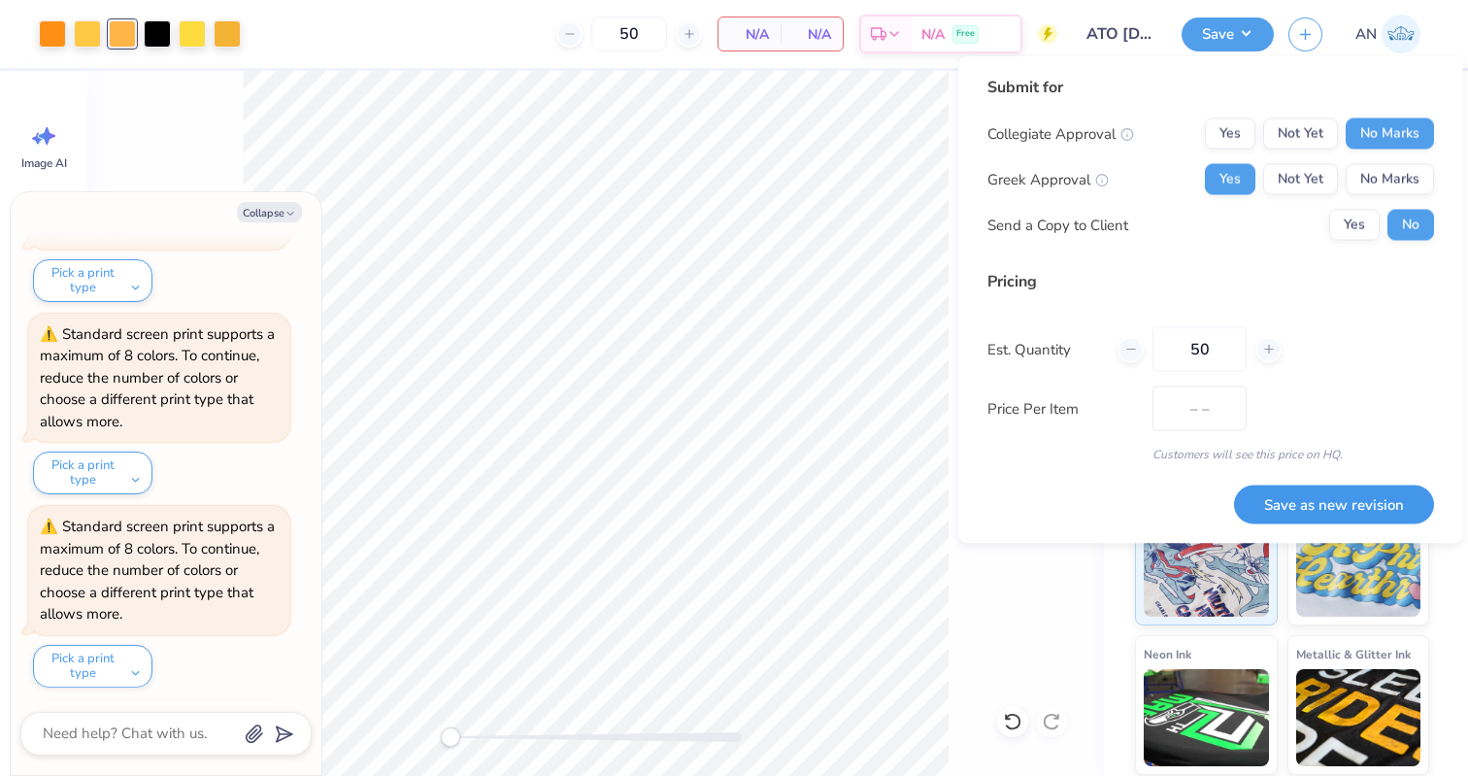
scroll to position [2269, 0]
click at [1066, 579] on div "Back" at bounding box center [595, 423] width 1017 height 705
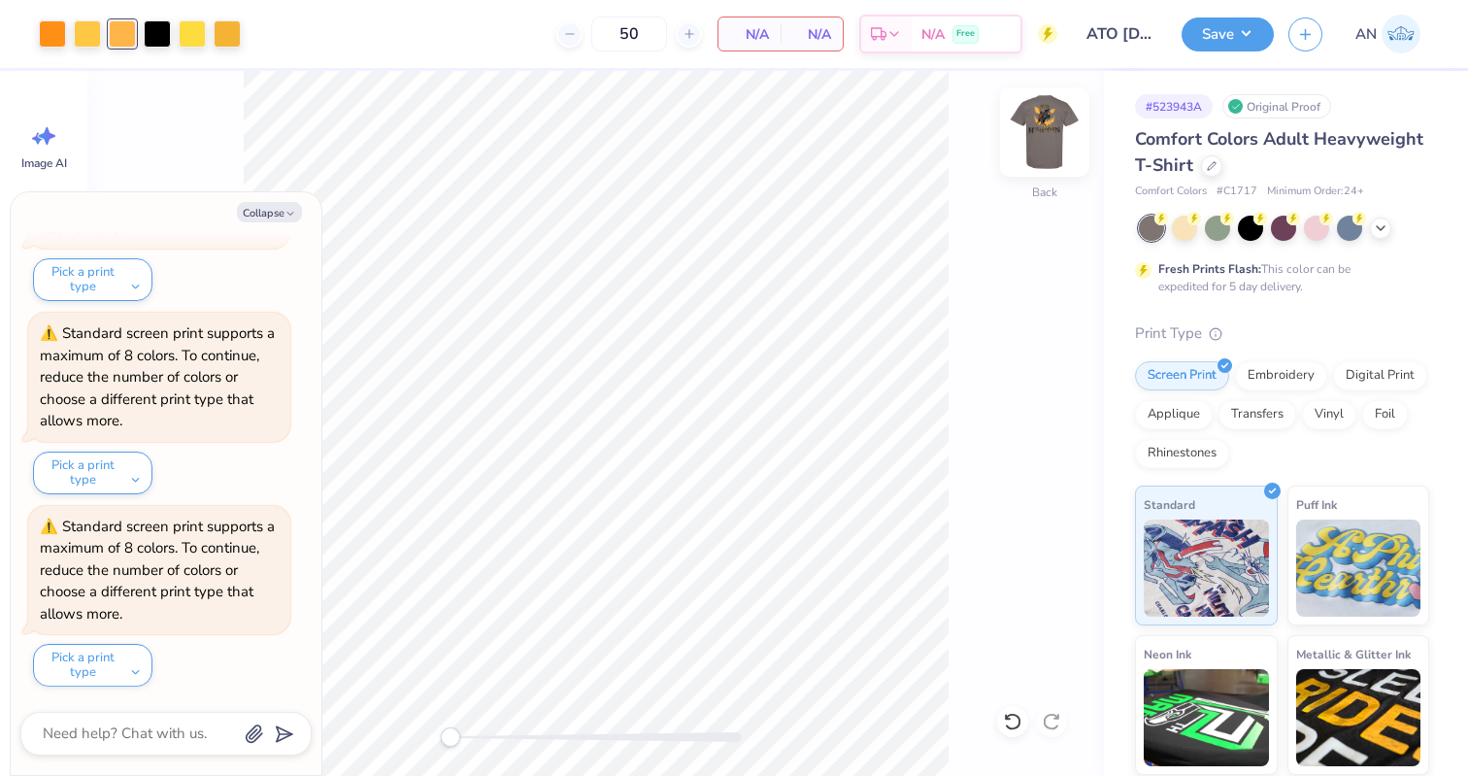
click at [1049, 144] on img at bounding box center [1045, 132] width 78 height 78
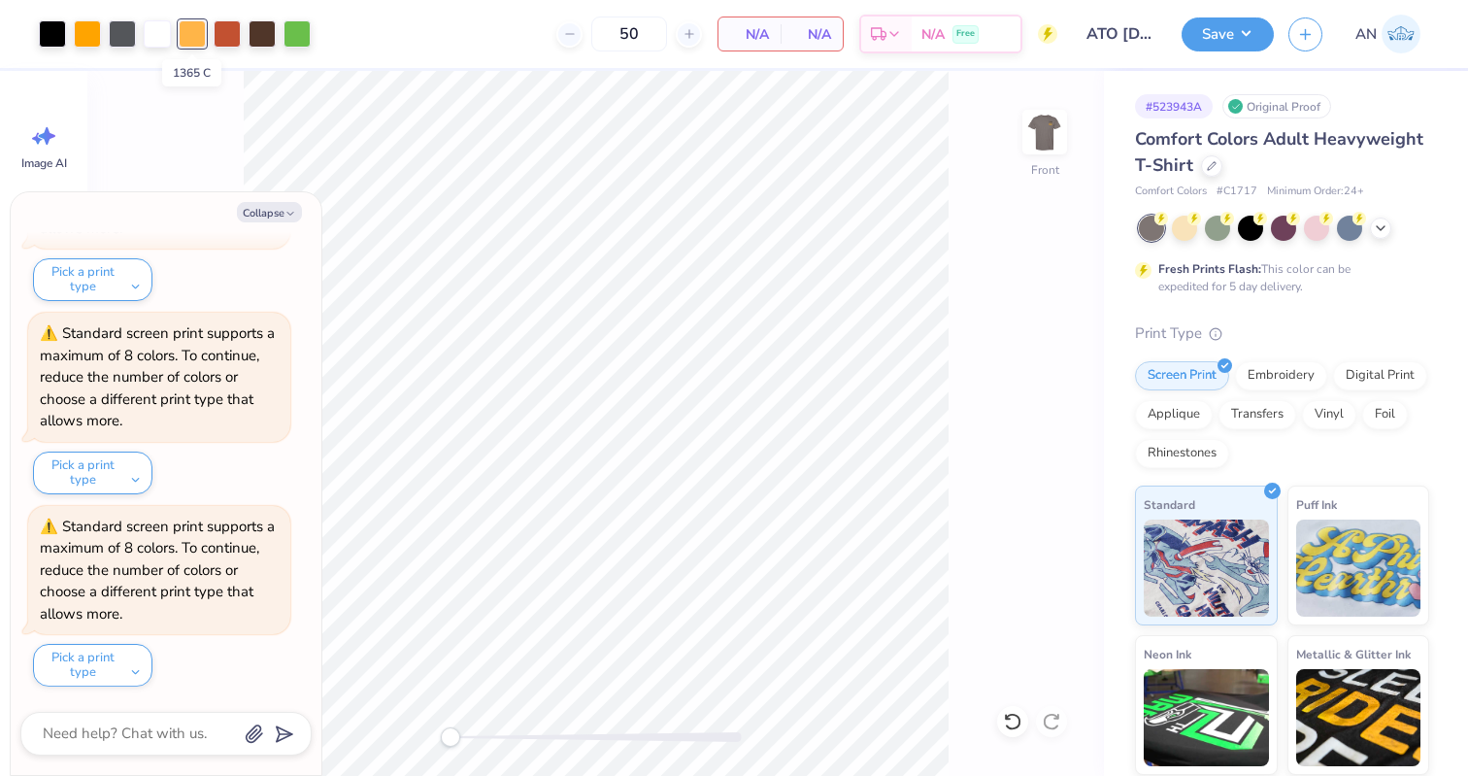
click at [192, 28] on div at bounding box center [192, 33] width 27 height 27
type textarea "x"
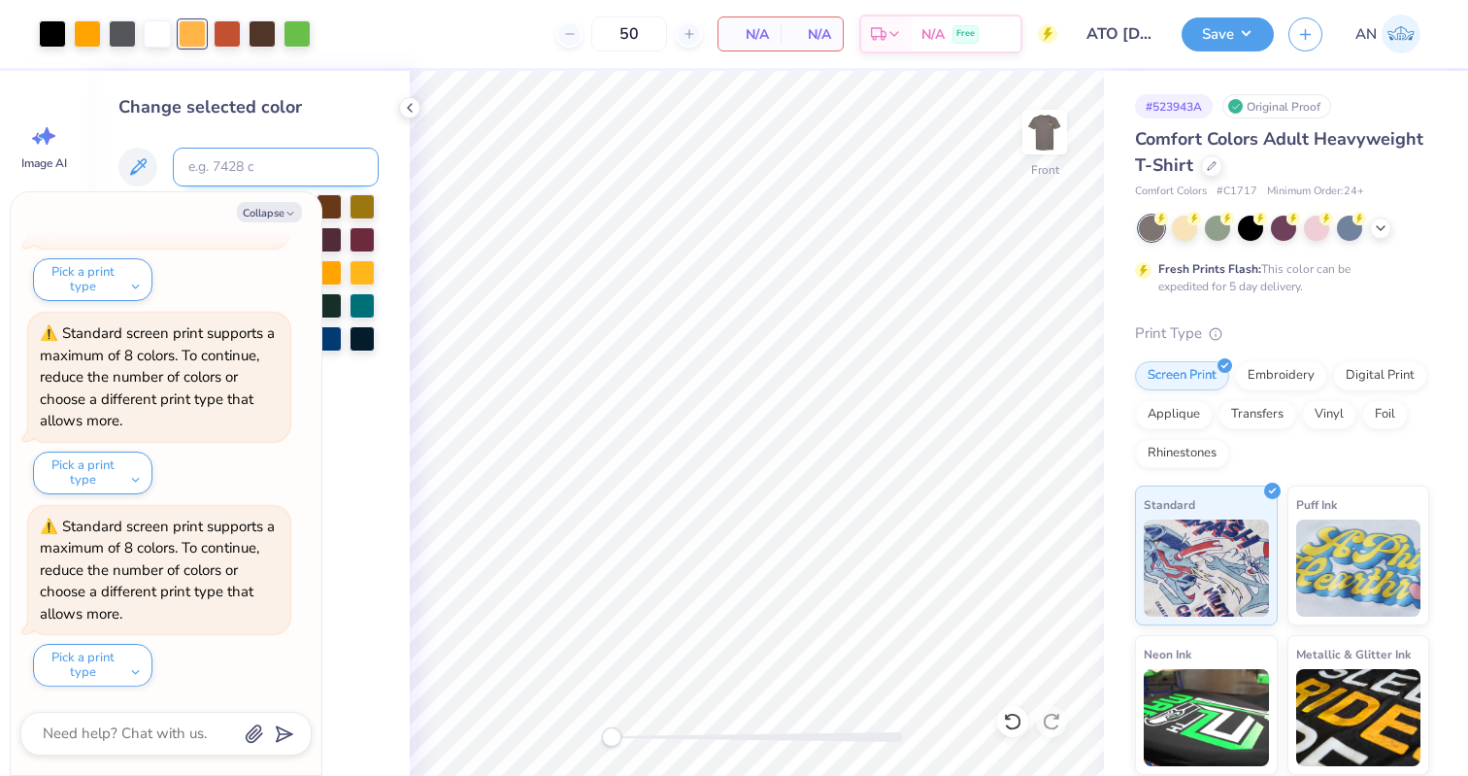
click at [281, 165] on input at bounding box center [276, 167] width 206 height 39
type input "137"
click at [414, 106] on icon at bounding box center [410, 108] width 16 height 16
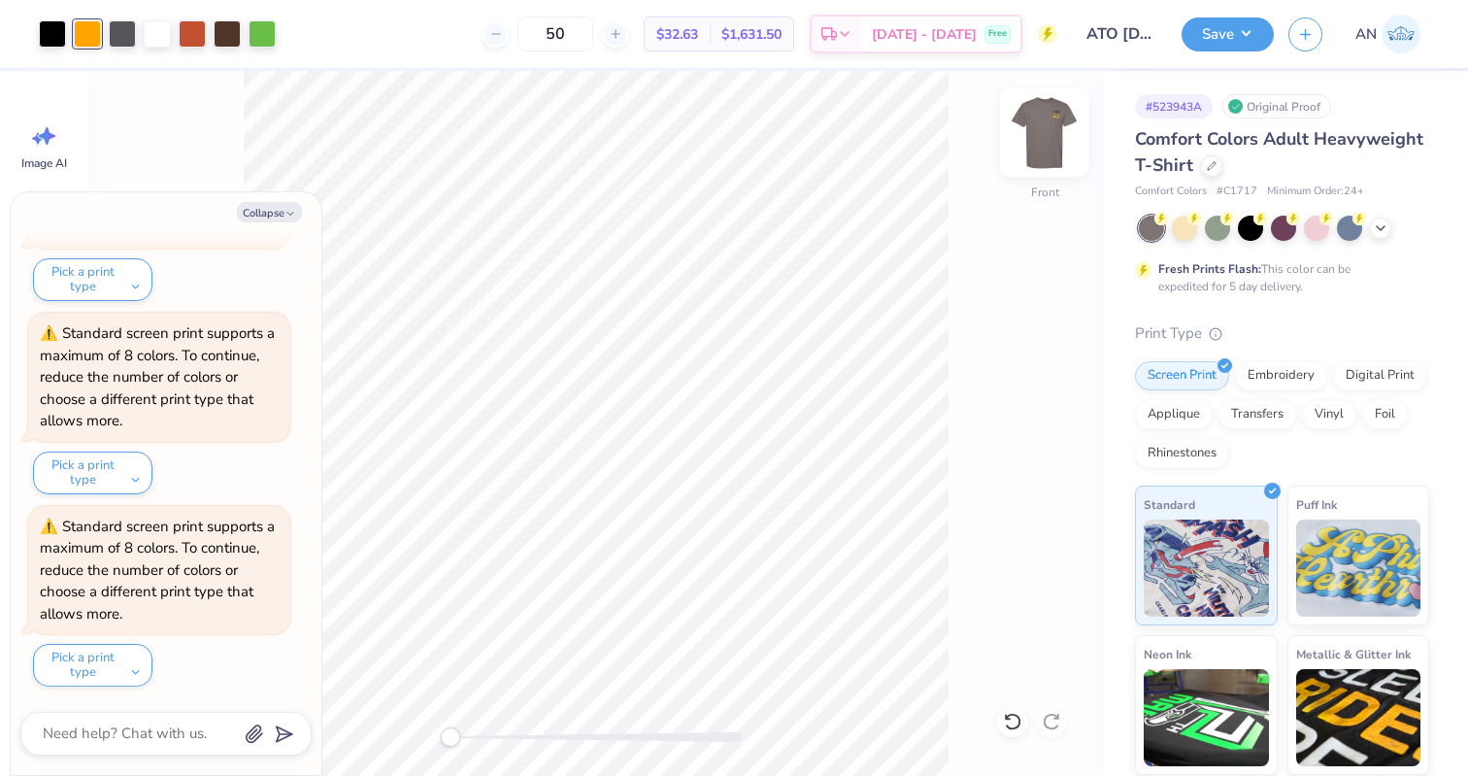
click at [1041, 124] on img at bounding box center [1045, 132] width 78 height 78
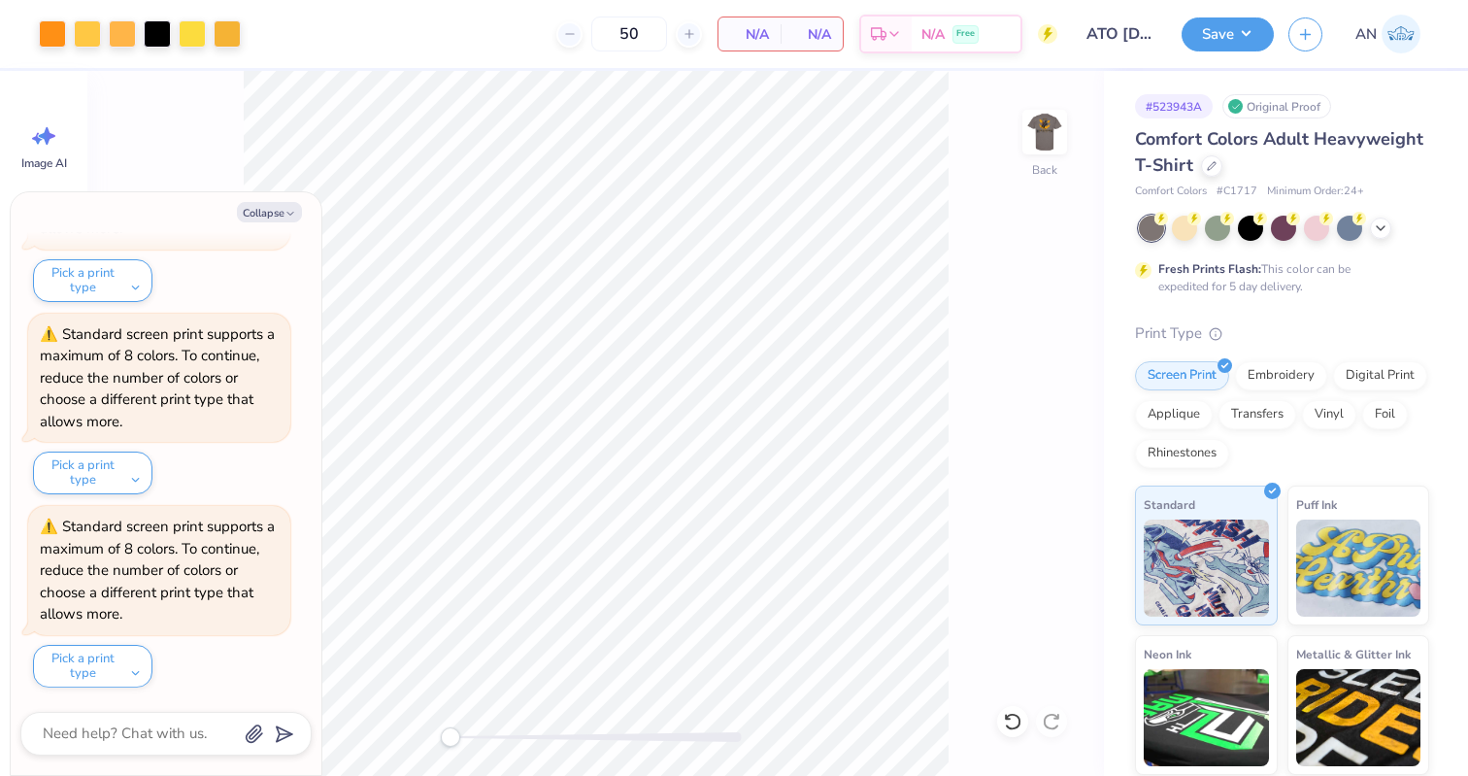
click at [1041, 124] on img at bounding box center [1044, 132] width 39 height 39
click at [246, 206] on button "Collapse" at bounding box center [269, 212] width 65 height 20
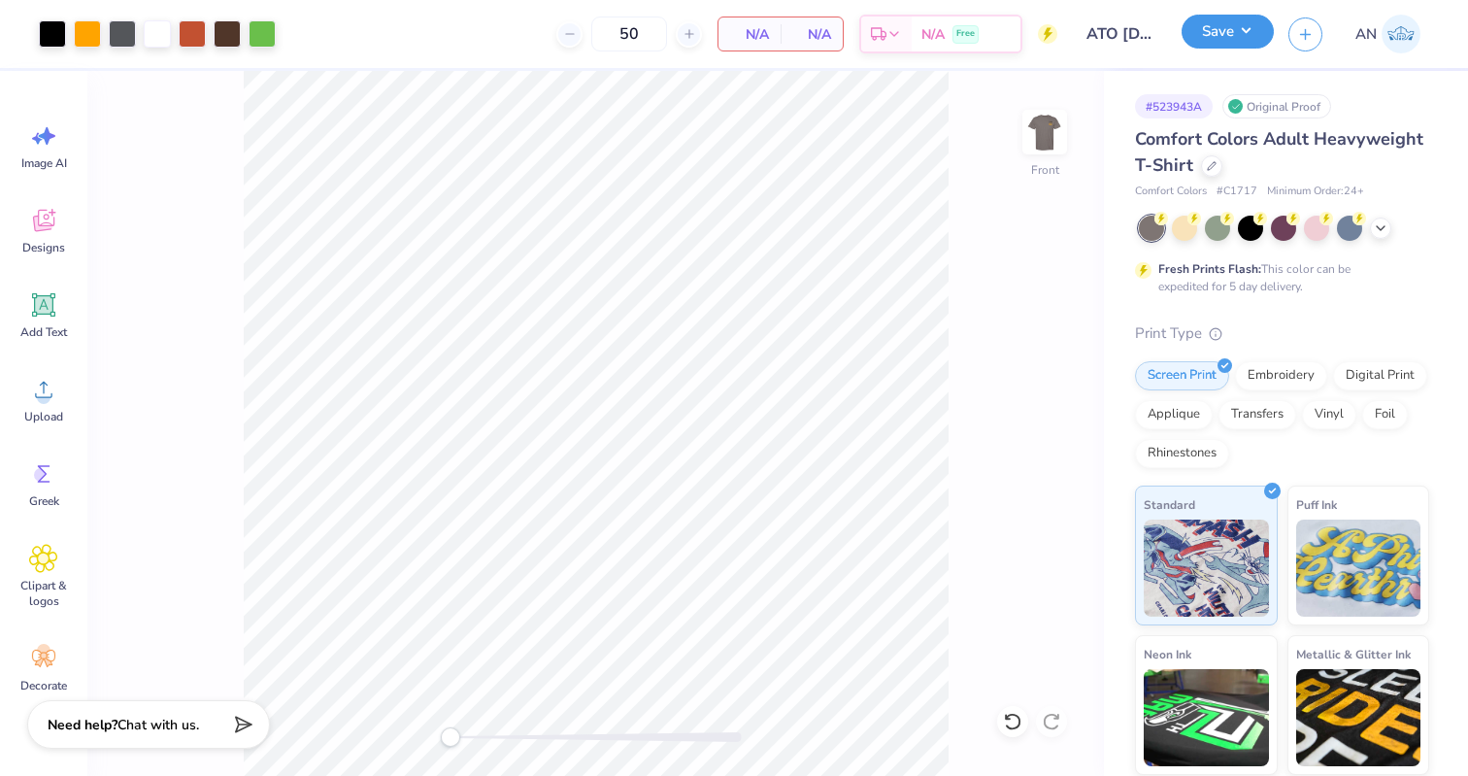
click at [1228, 31] on button "Save" at bounding box center [1228, 32] width 92 height 34
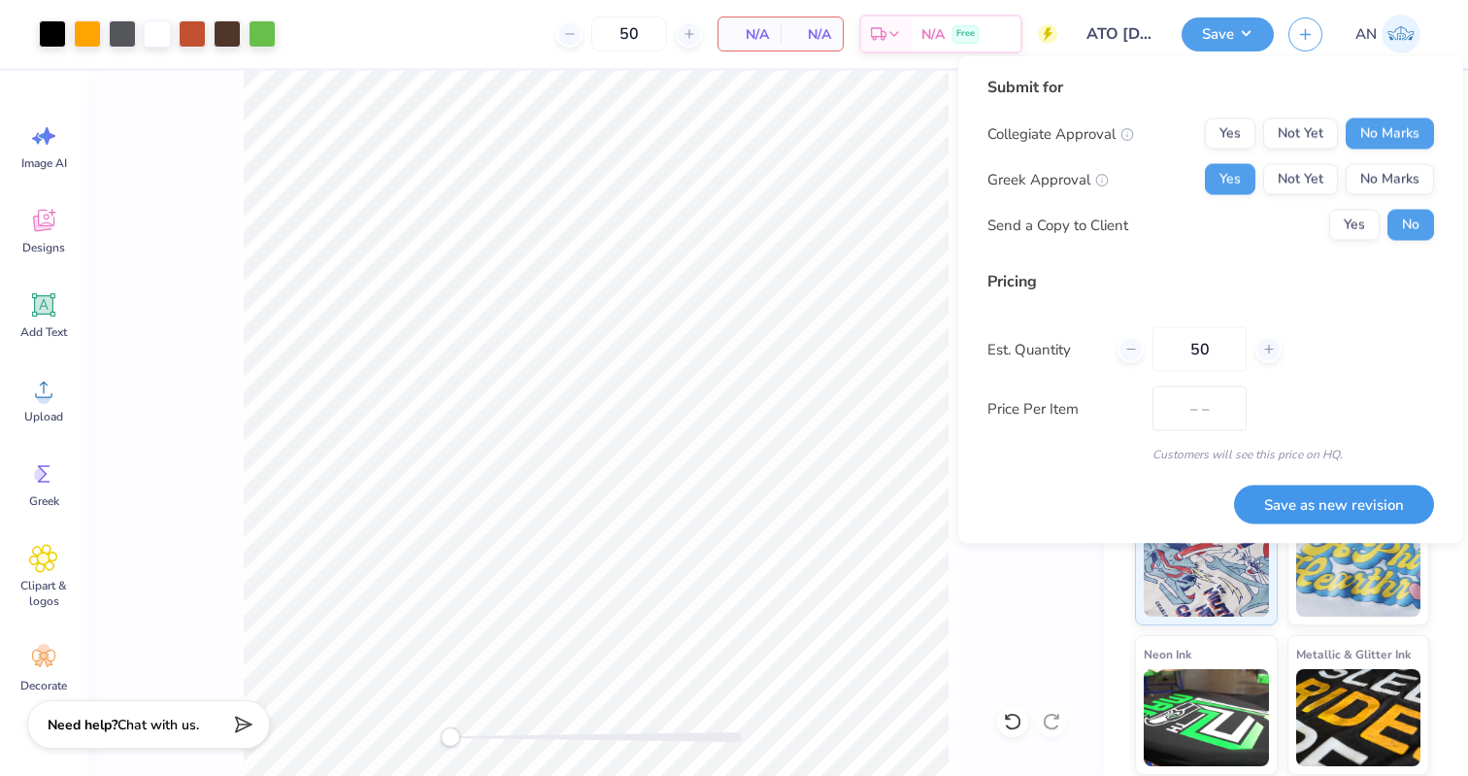
click at [1361, 508] on button "Save as new revision" at bounding box center [1334, 504] width 200 height 40
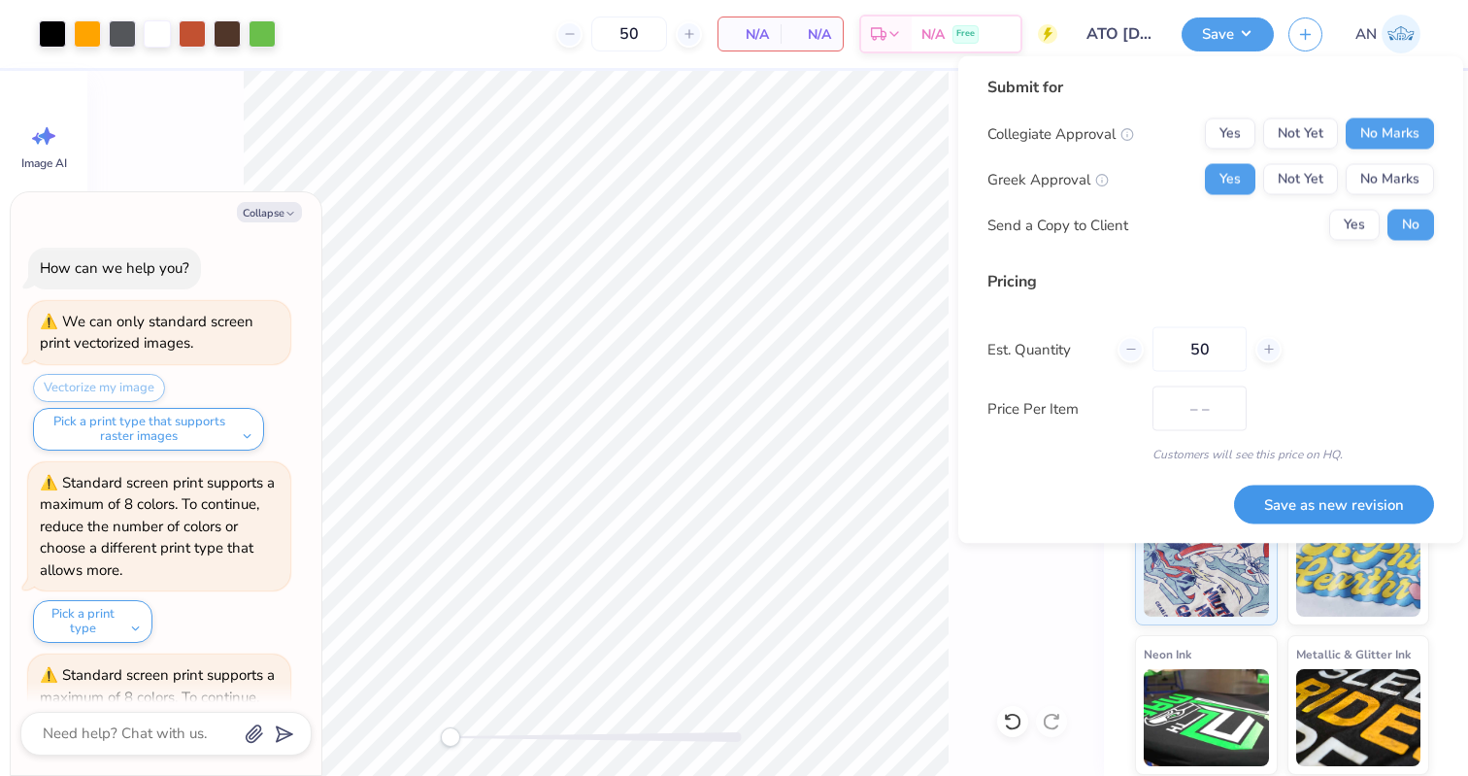
scroll to position [2847, 0]
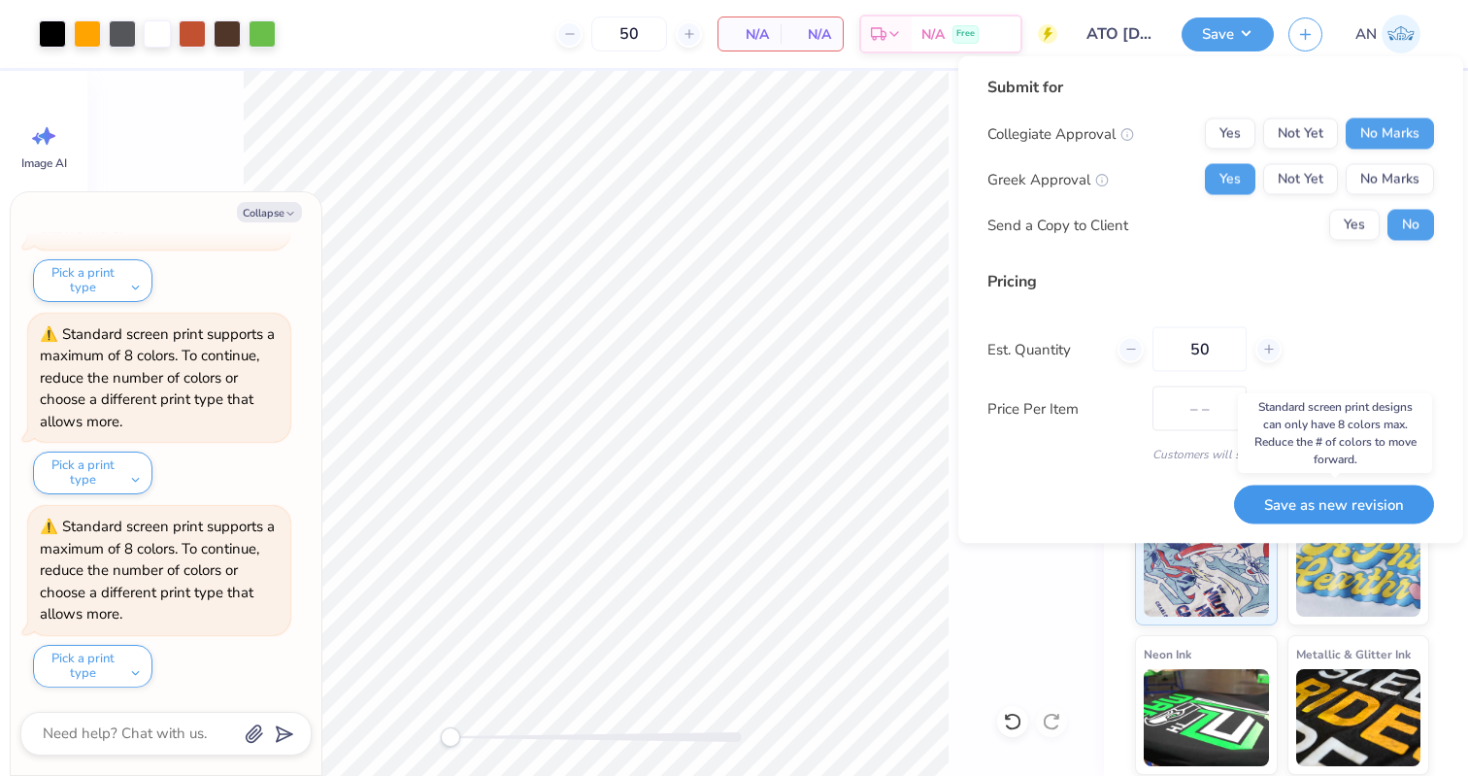
click at [1361, 508] on button "Save as new revision" at bounding box center [1334, 504] width 200 height 40
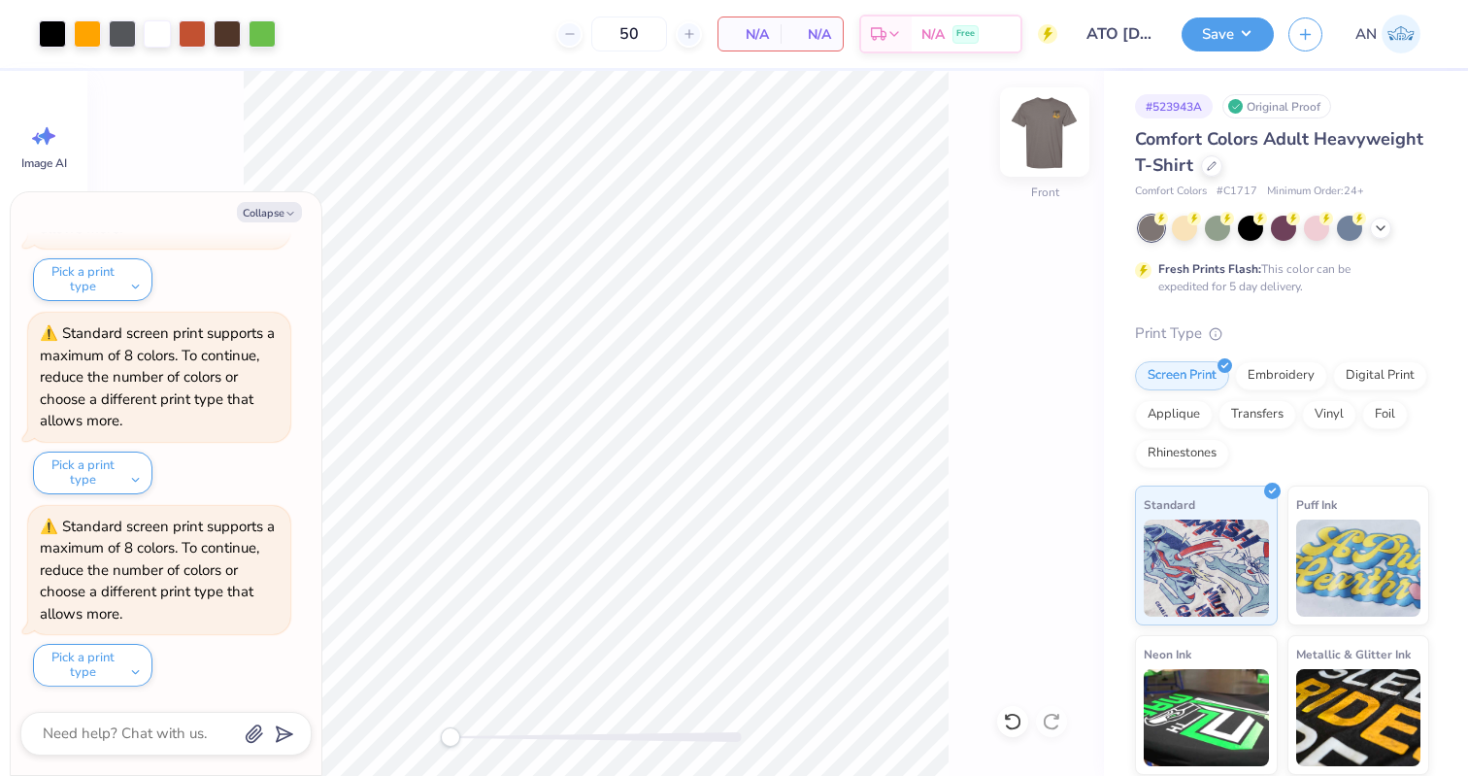
click at [1046, 129] on img at bounding box center [1045, 132] width 78 height 78
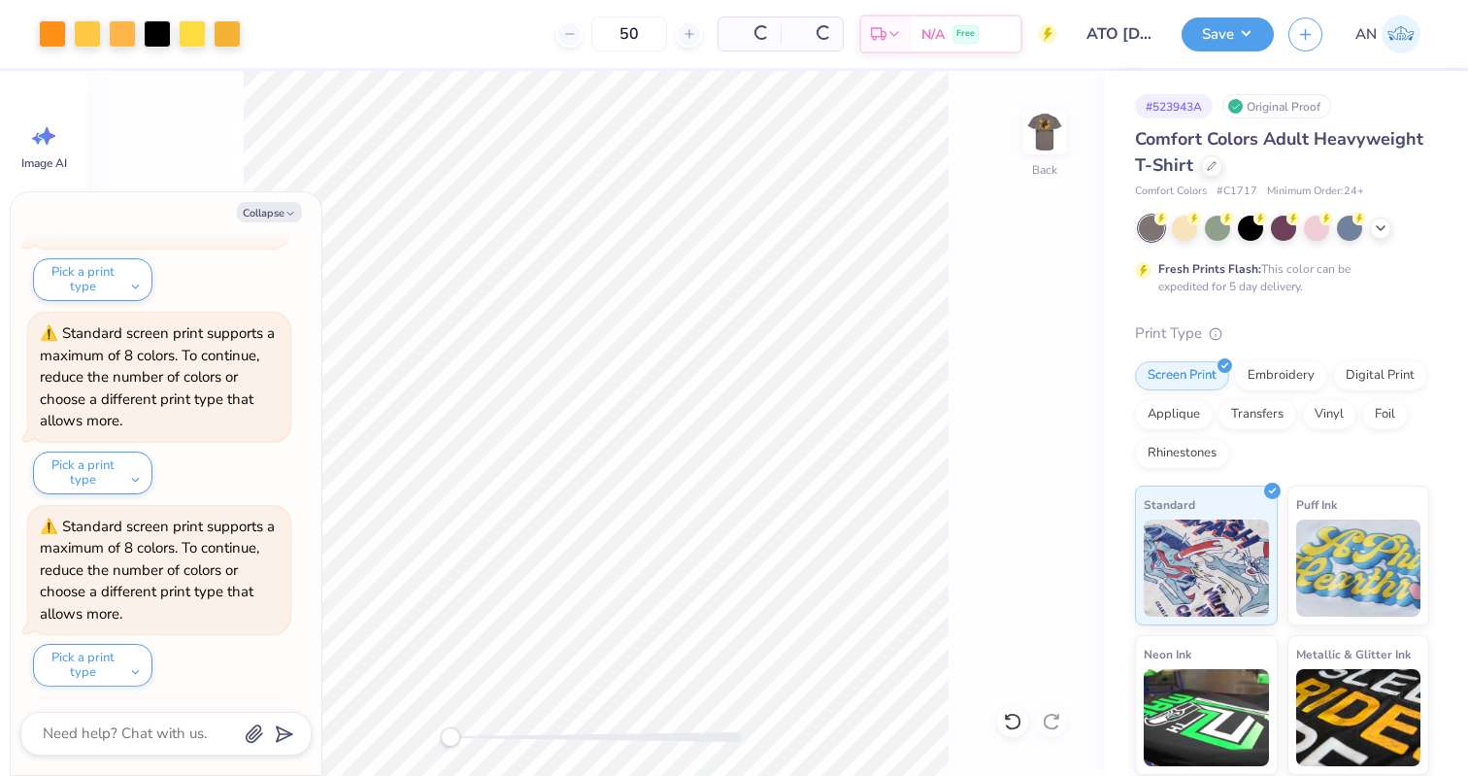
scroll to position [3232, 0]
click at [249, 218] on button "Collapse" at bounding box center [269, 212] width 65 height 20
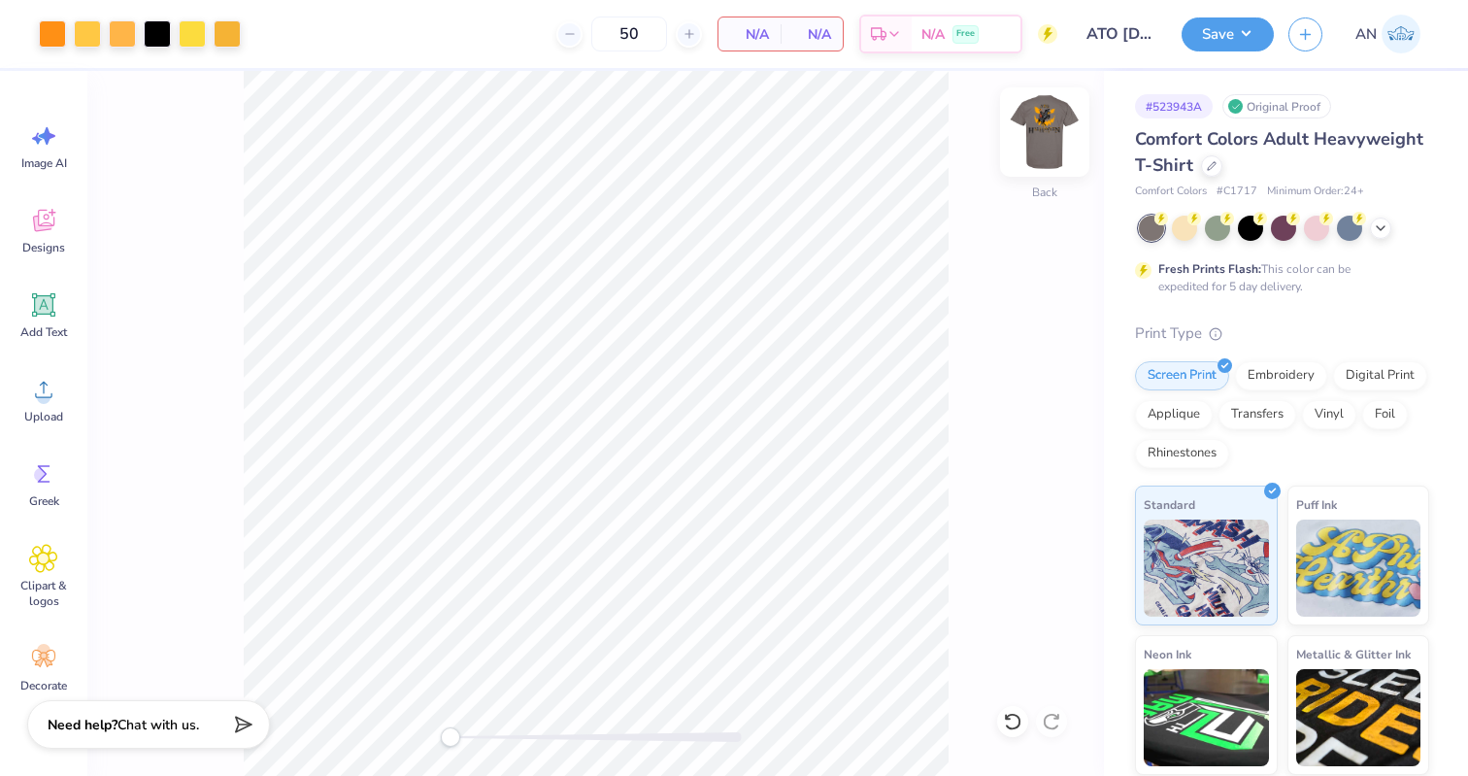
click at [1050, 132] on img at bounding box center [1045, 132] width 78 height 78
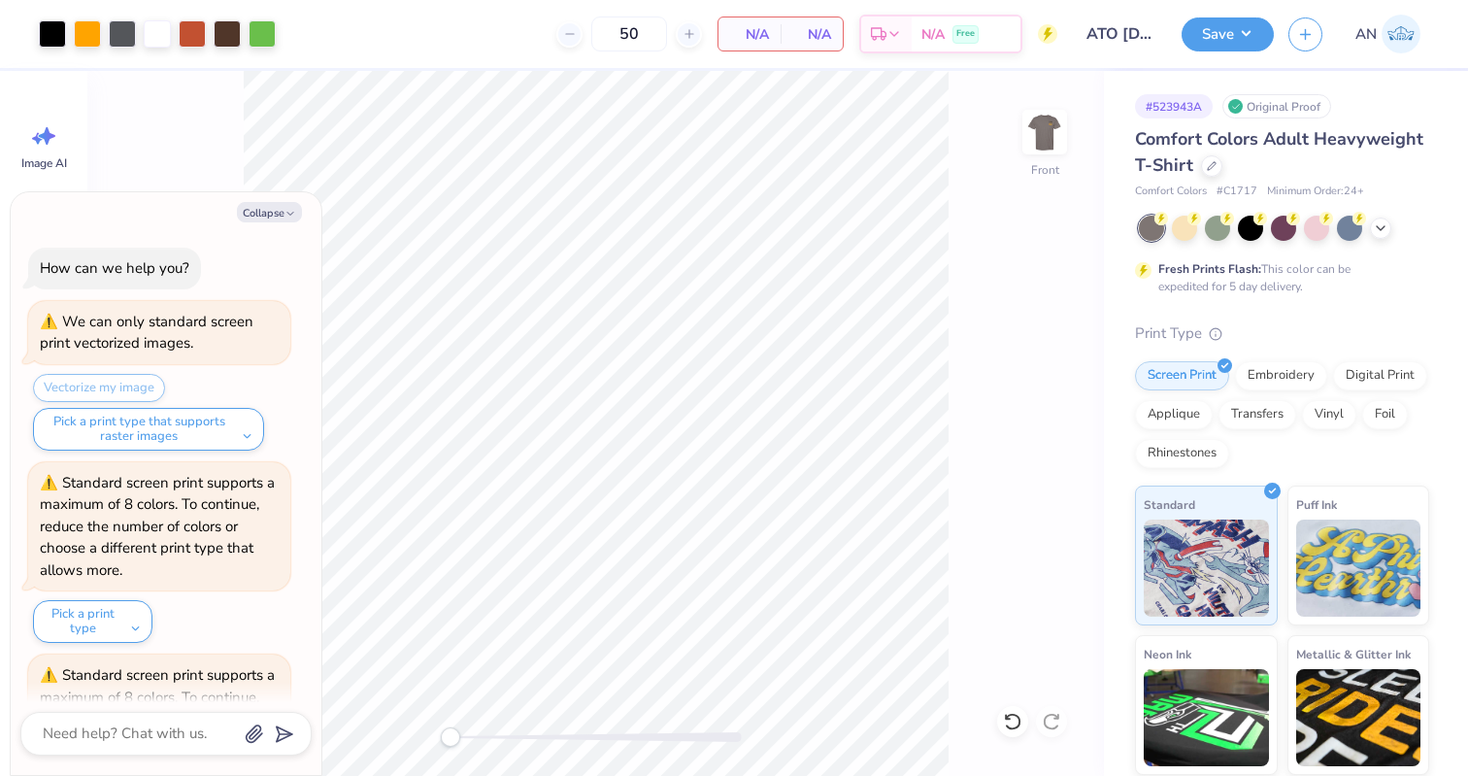
scroll to position [3425, 0]
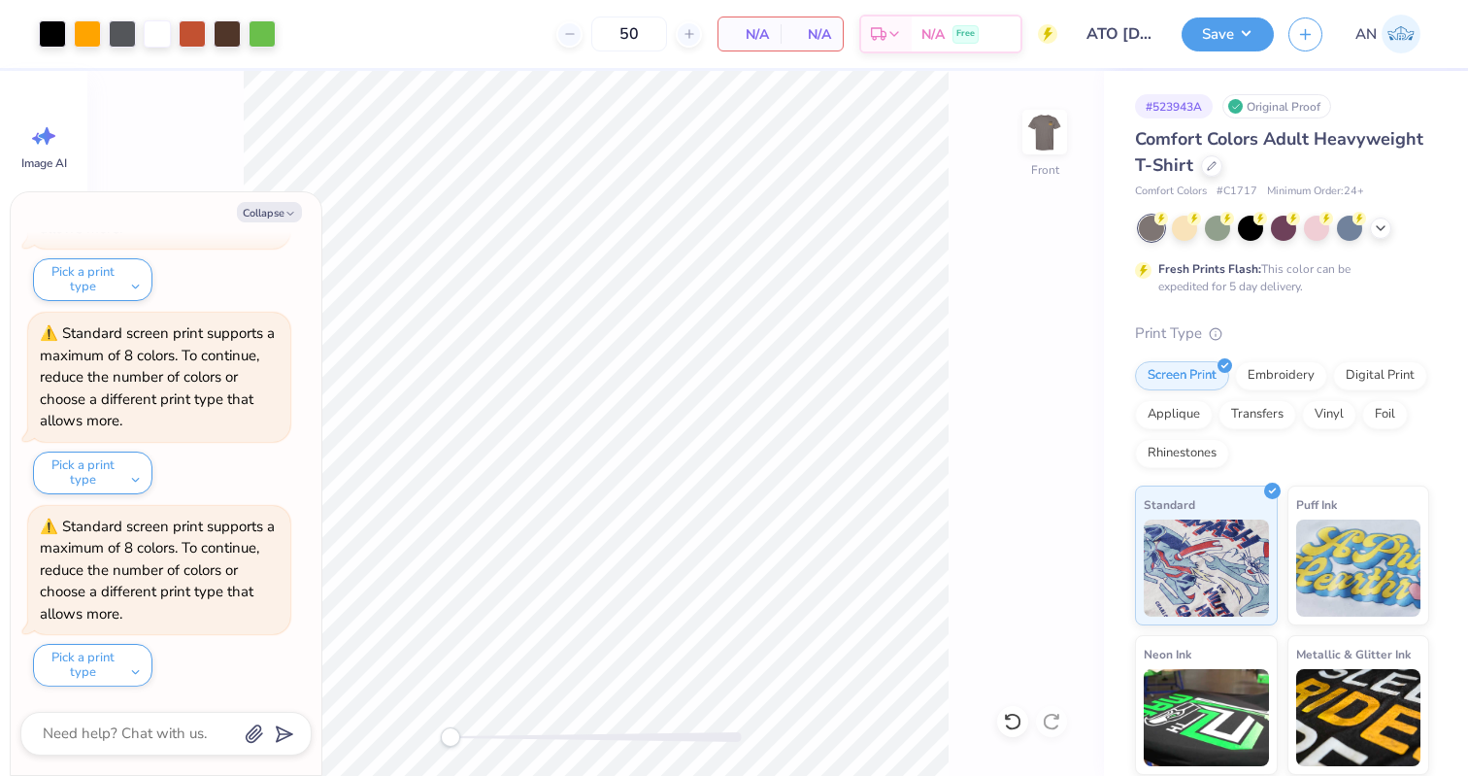
click at [1050, 132] on img at bounding box center [1044, 132] width 39 height 39
click at [1397, 372] on div "Digital Print" at bounding box center [1380, 372] width 94 height 29
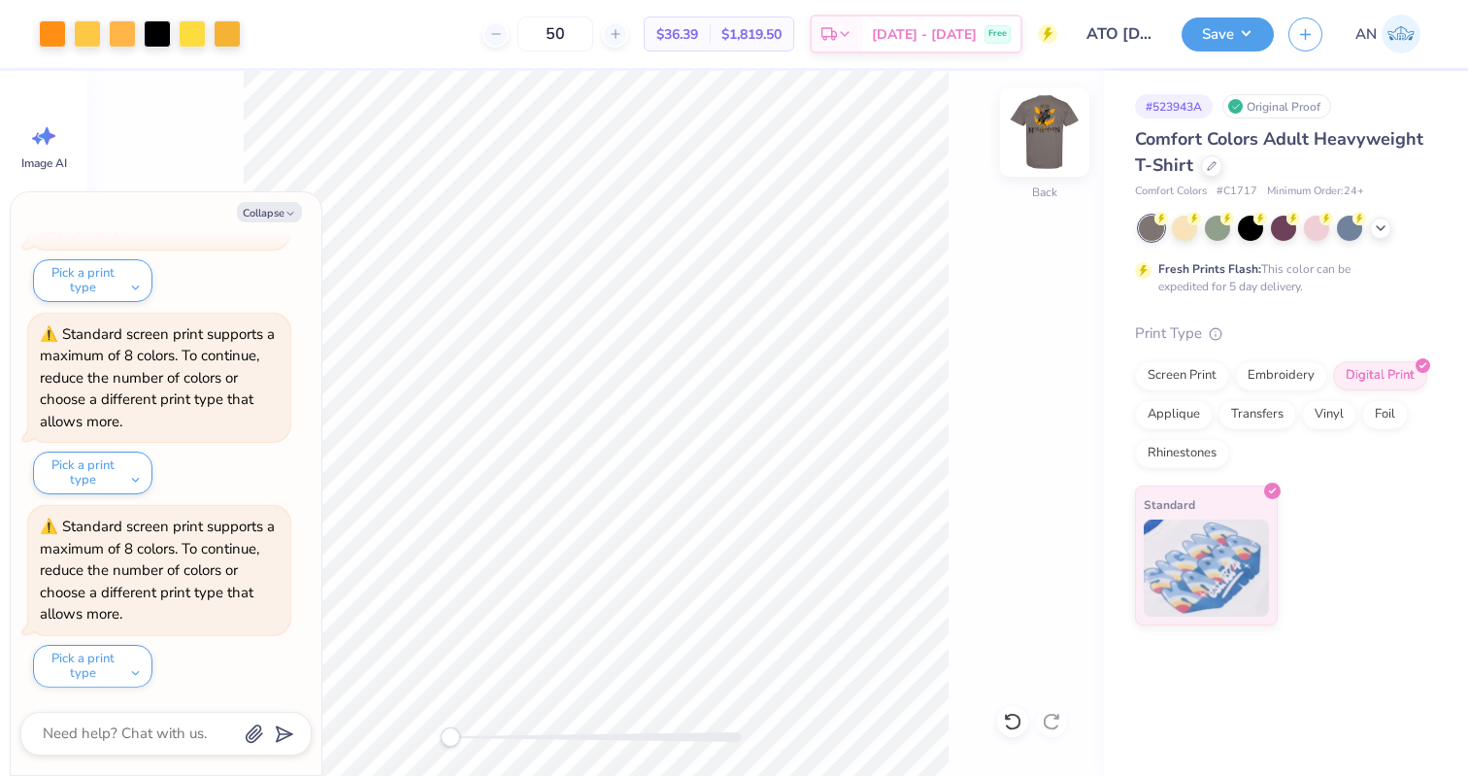
click at [1057, 135] on img at bounding box center [1045, 132] width 78 height 78
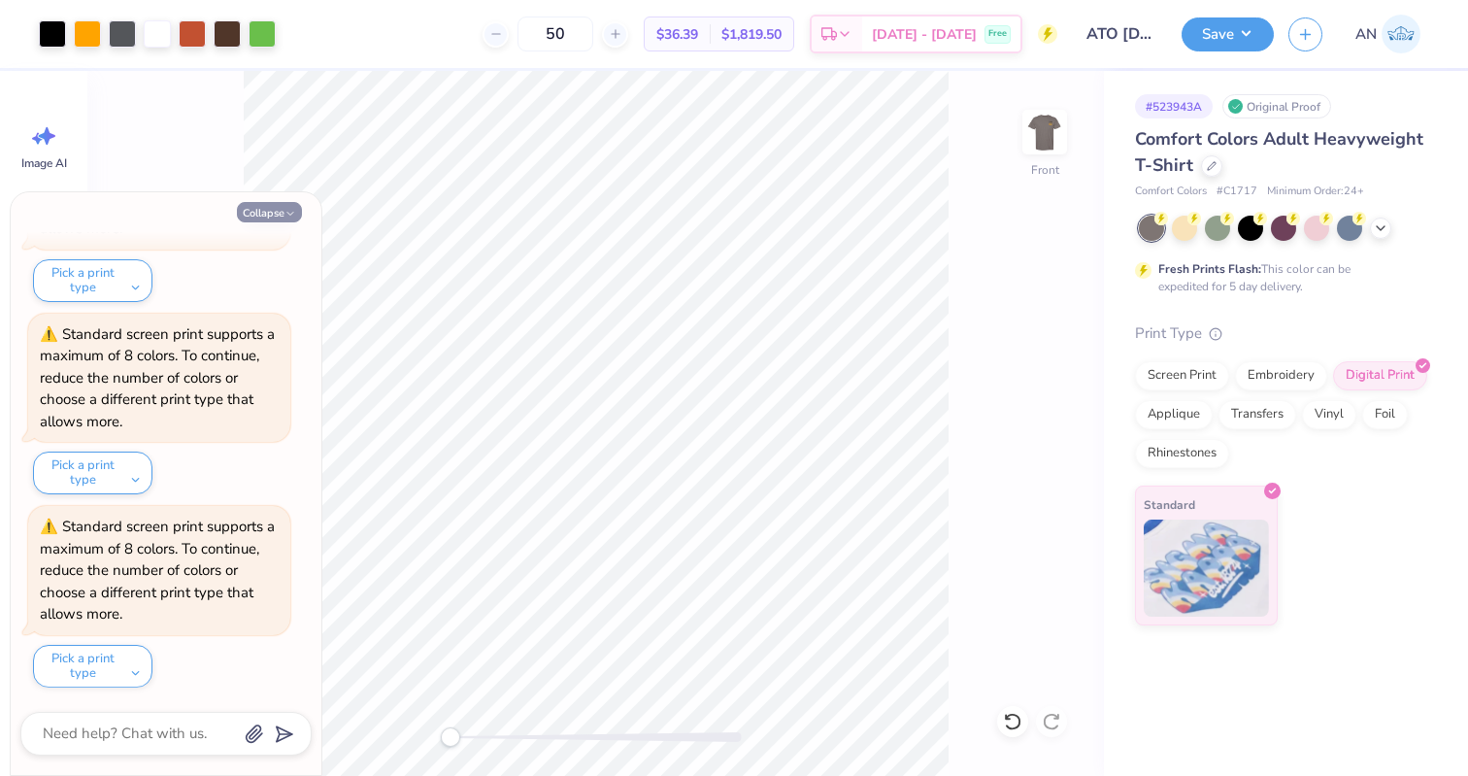
click at [283, 211] on button "Collapse" at bounding box center [269, 212] width 65 height 20
type textarea "x"
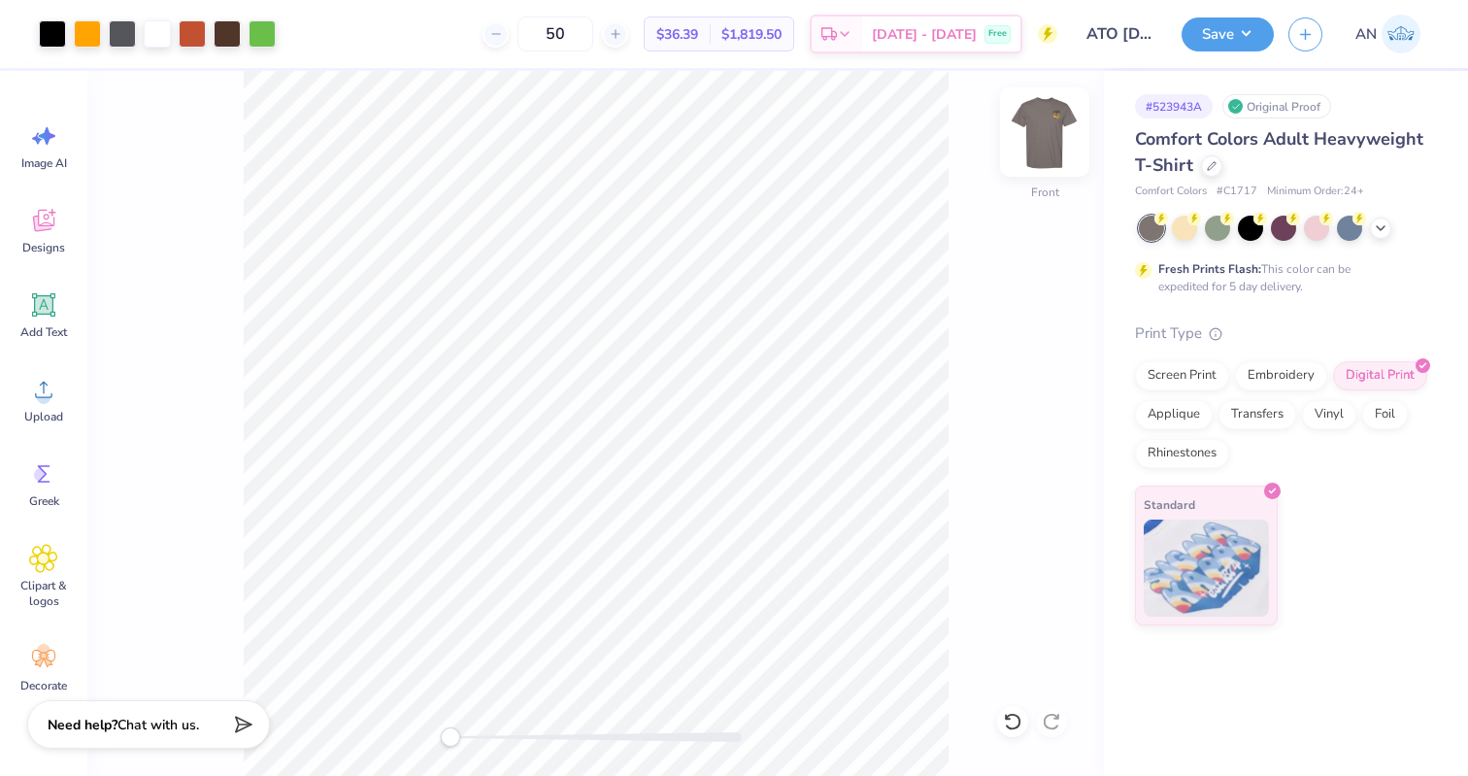
click at [1055, 137] on img at bounding box center [1045, 132] width 78 height 78
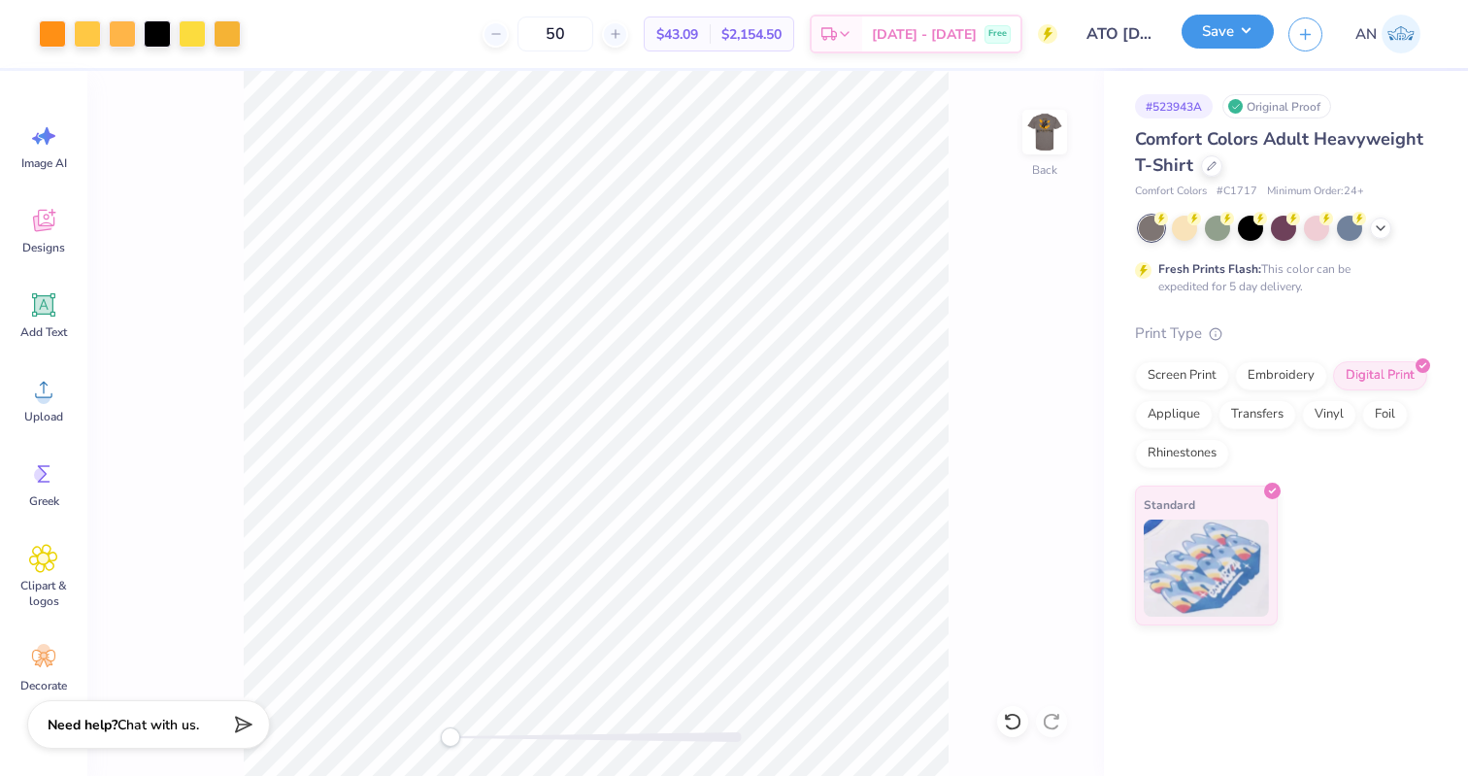
click at [1217, 26] on button "Save" at bounding box center [1228, 32] width 92 height 34
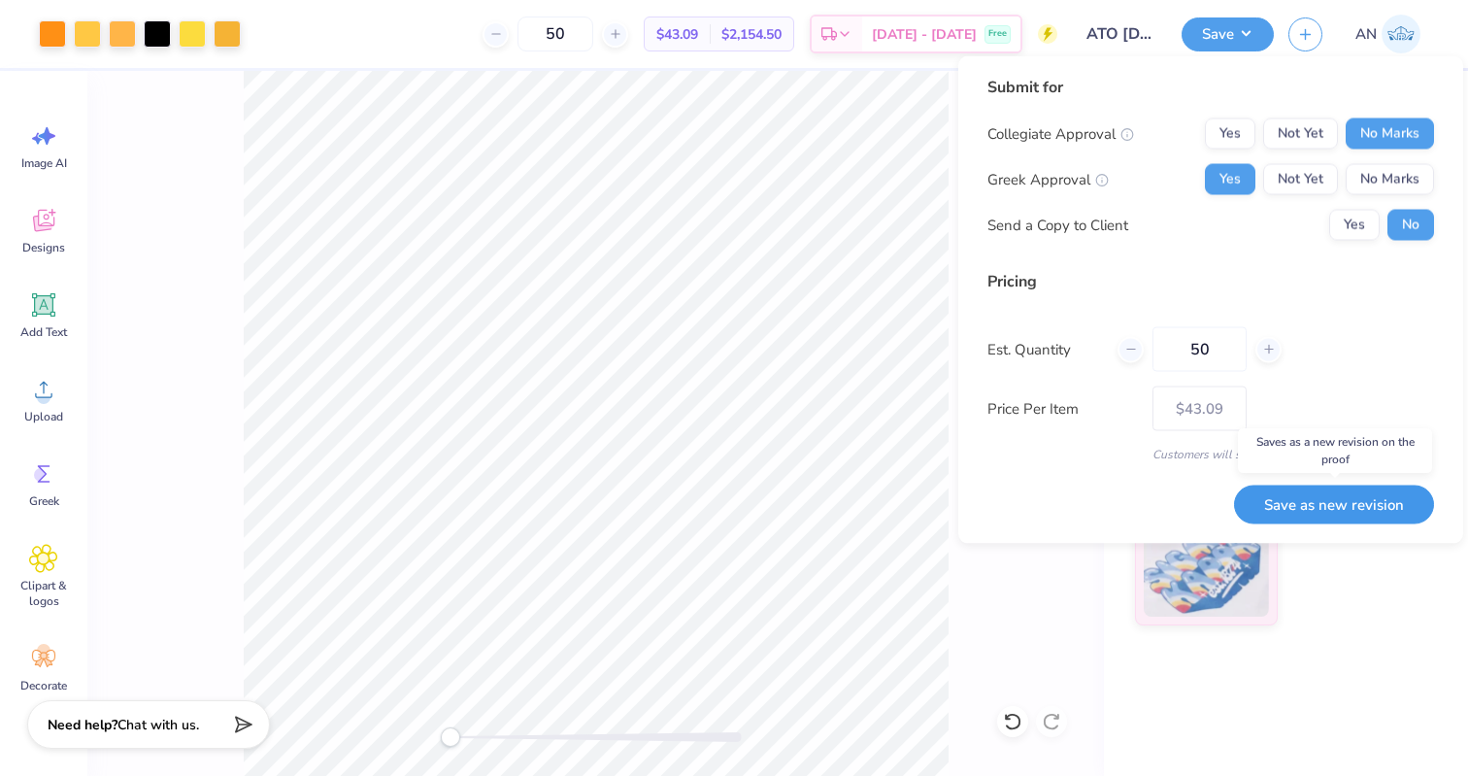
click at [1360, 507] on button "Save as new revision" at bounding box center [1334, 504] width 200 height 40
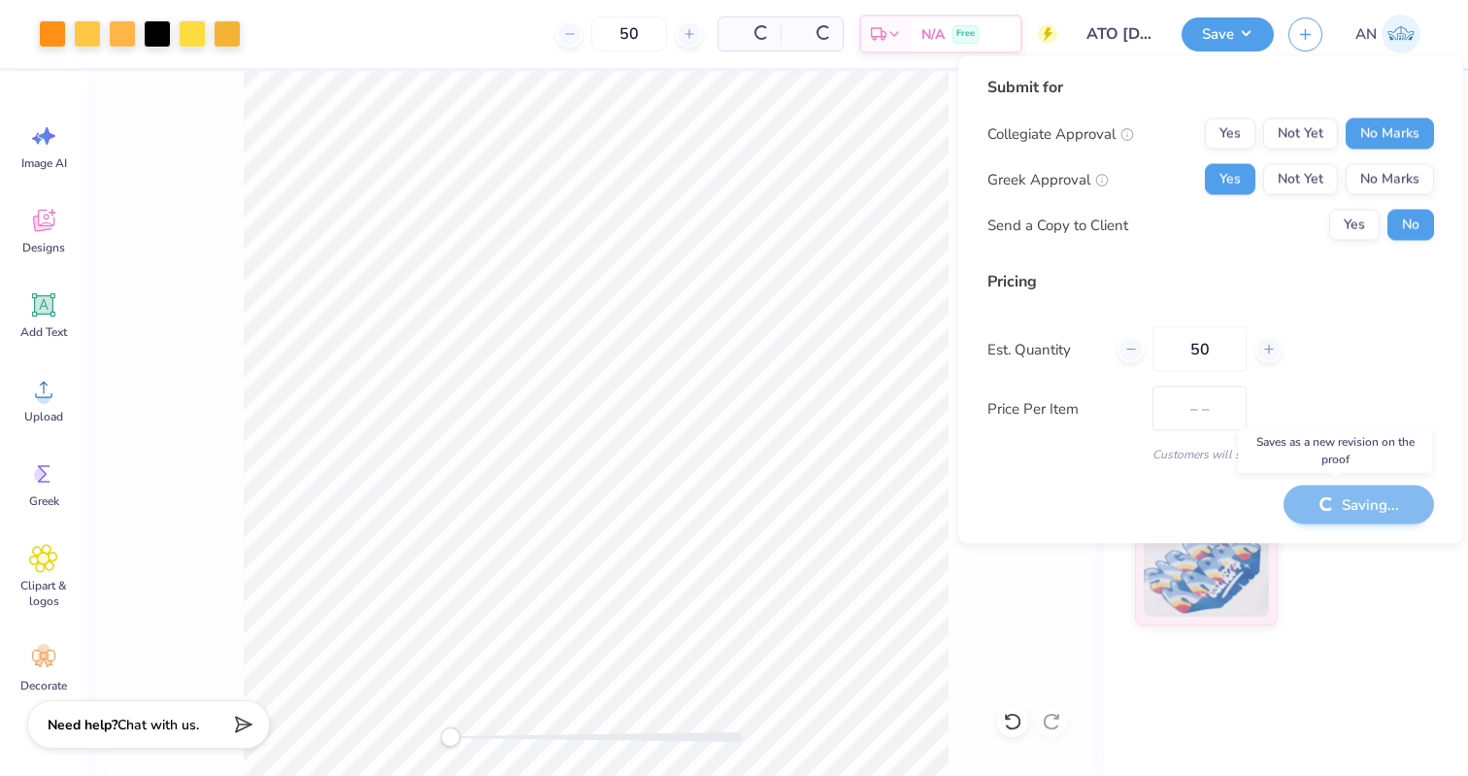
type input "$43.09"
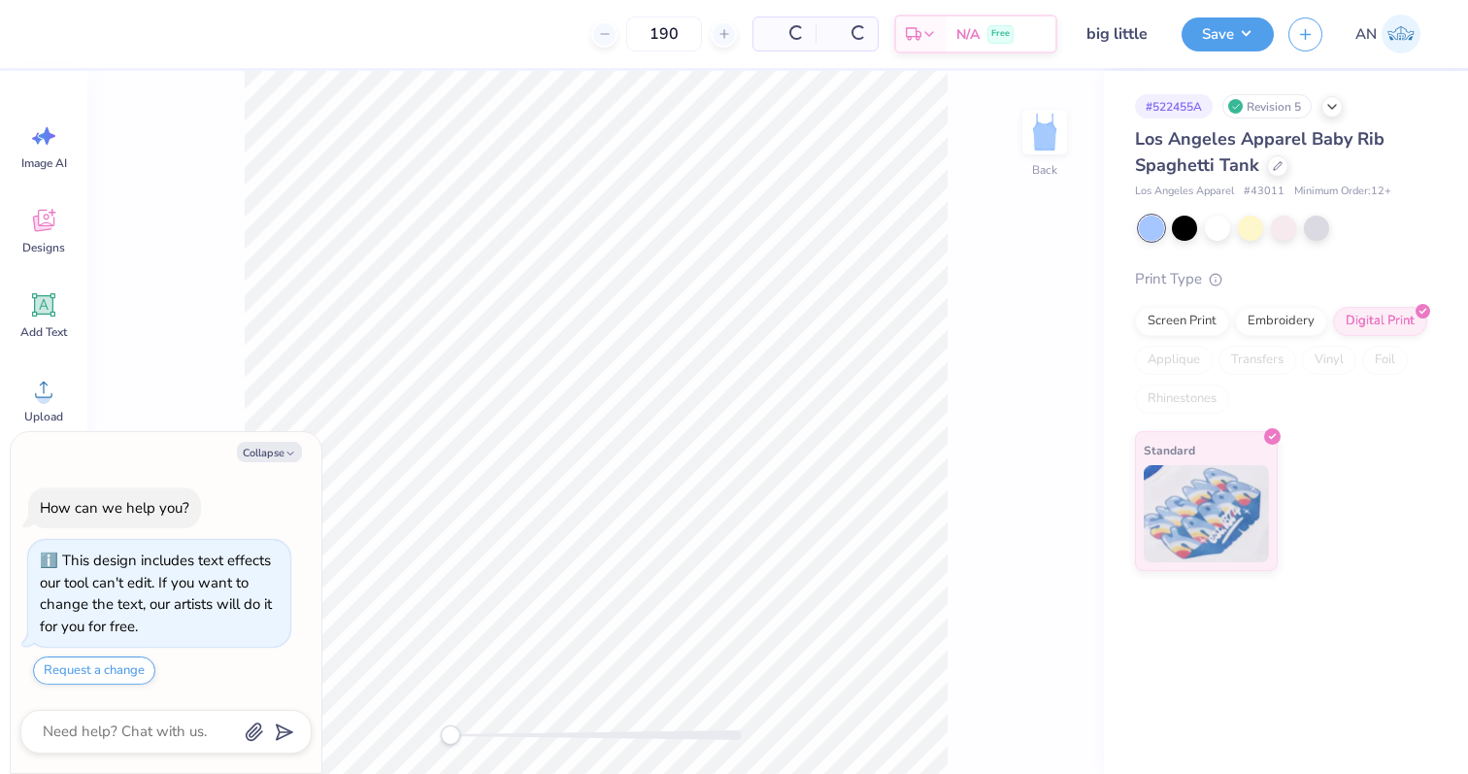
type textarea "x"
click at [628, 37] on input "190" at bounding box center [590, 34] width 76 height 35
type input "19"
type textarea "x"
type input "191"
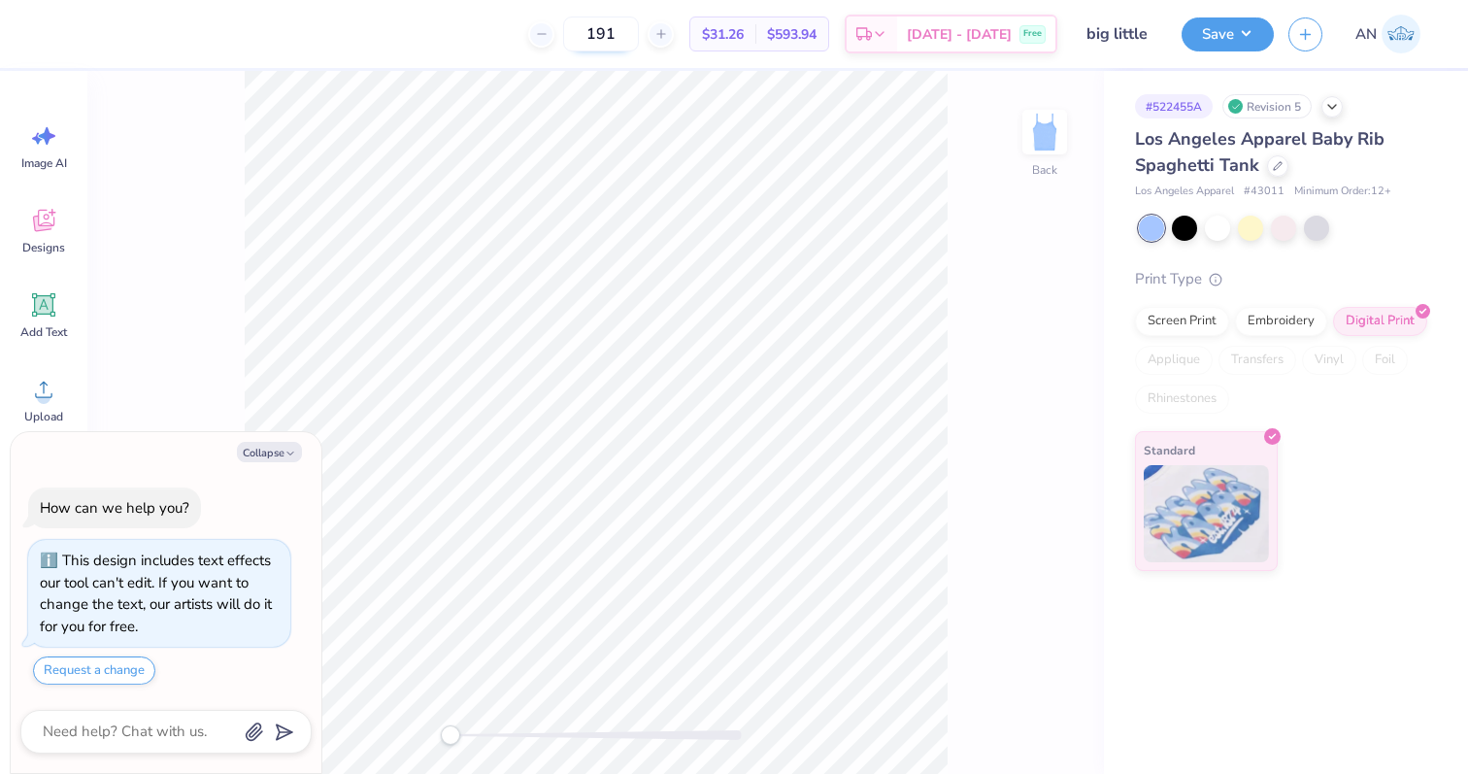
type textarea "x"
type input "191"
click at [1217, 34] on button "Save" at bounding box center [1228, 32] width 92 height 34
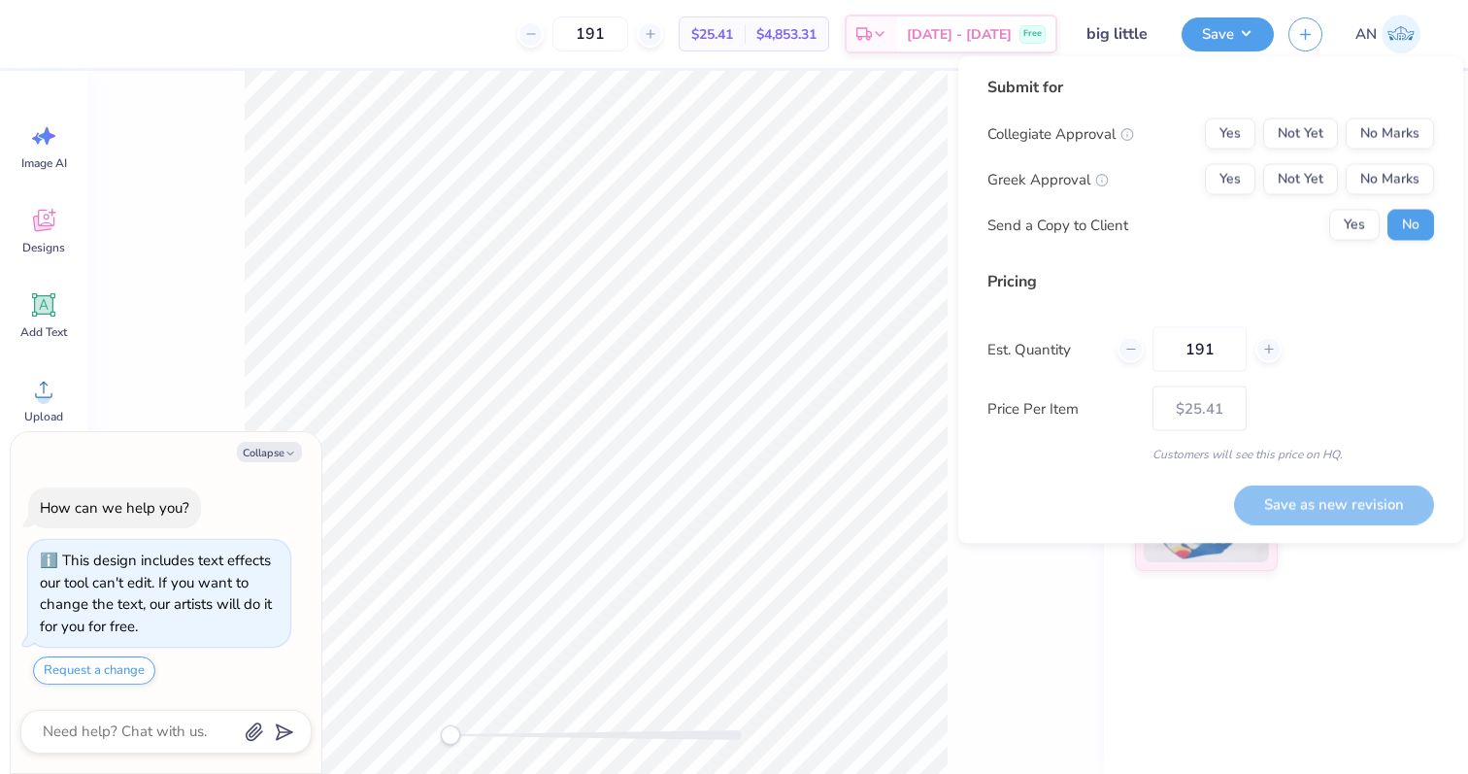
click at [1087, 728] on div "Back" at bounding box center [595, 422] width 1017 height 703
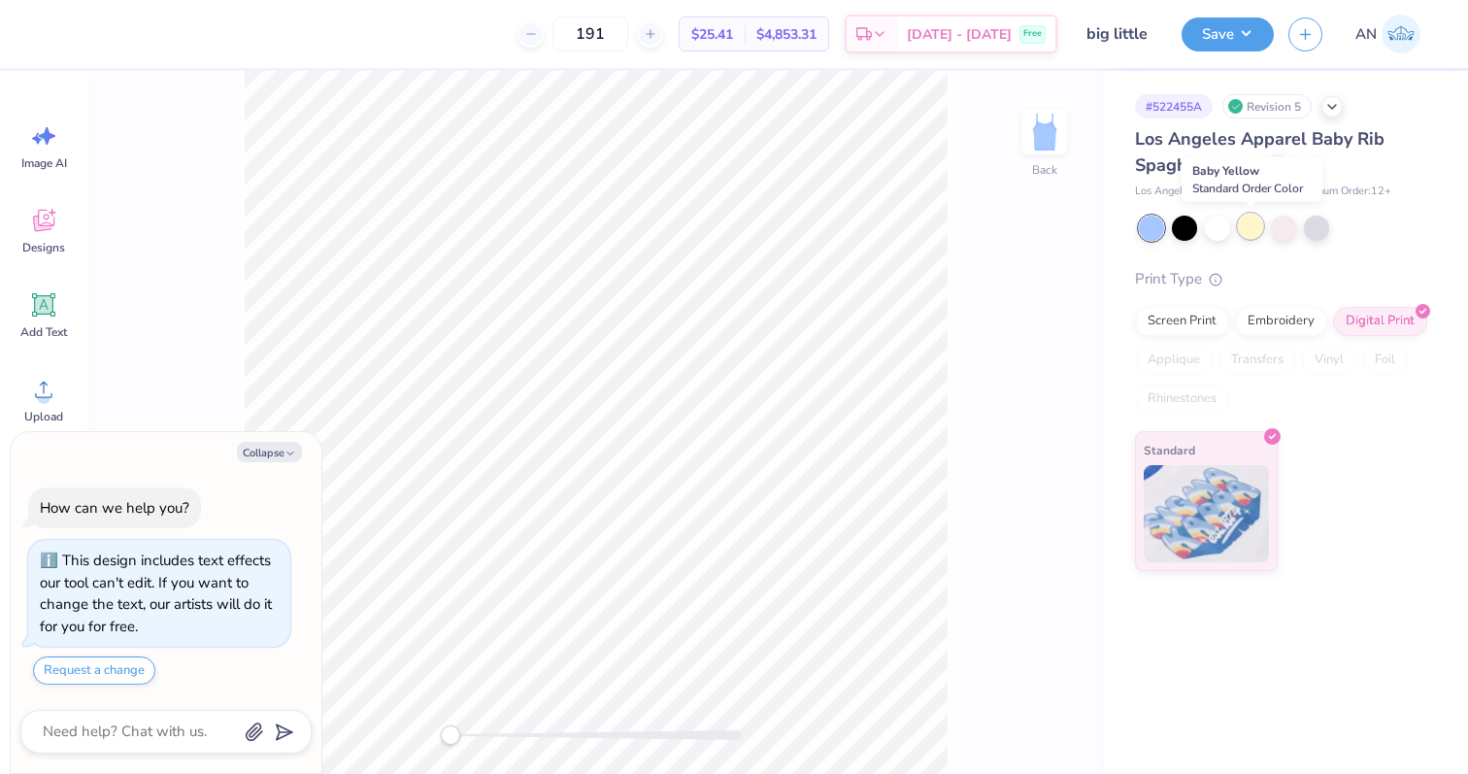
click at [1255, 224] on div at bounding box center [1250, 226] width 25 height 25
click at [1217, 33] on button "Save" at bounding box center [1228, 32] width 92 height 34
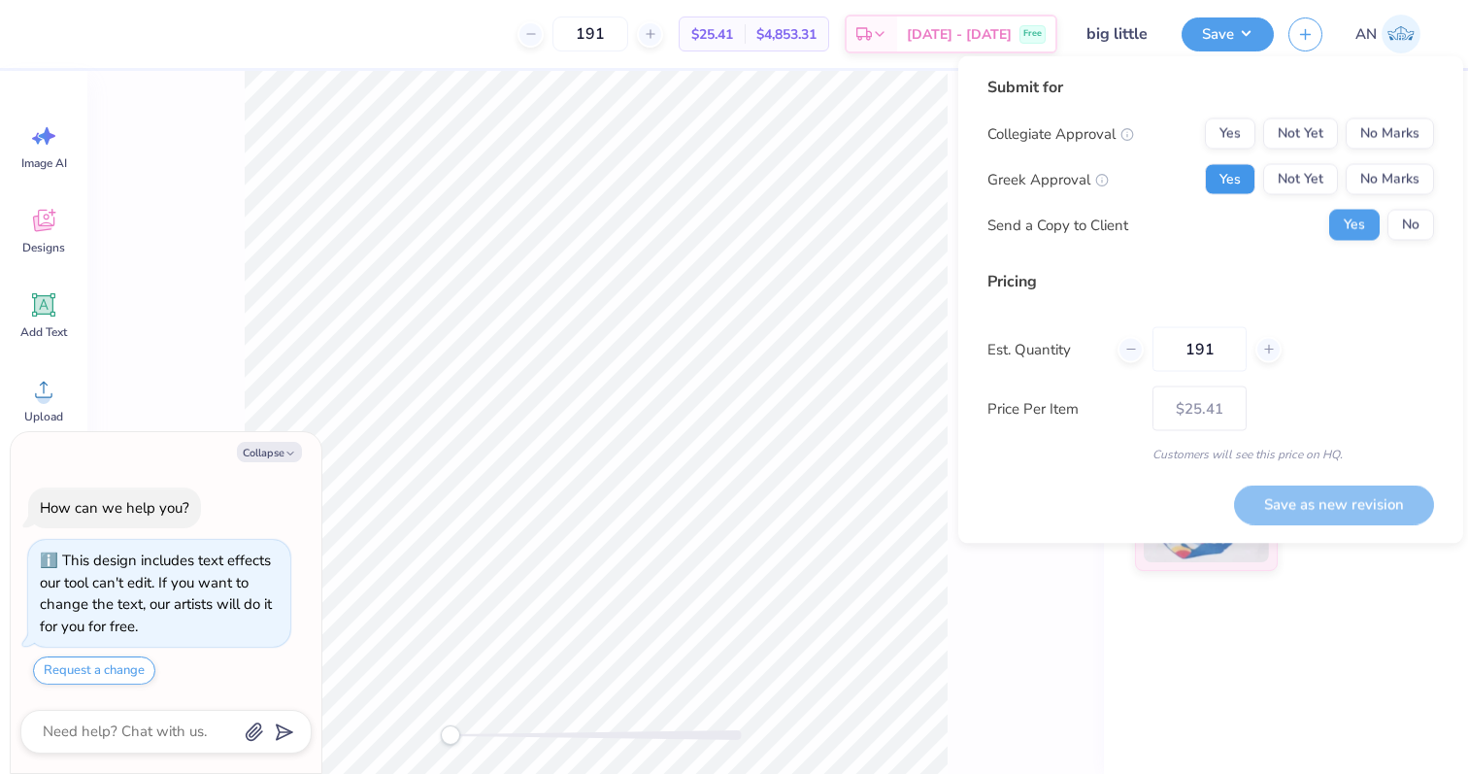
click at [1237, 183] on button "Yes" at bounding box center [1230, 179] width 50 height 31
click at [1400, 120] on button "No Marks" at bounding box center [1390, 133] width 88 height 31
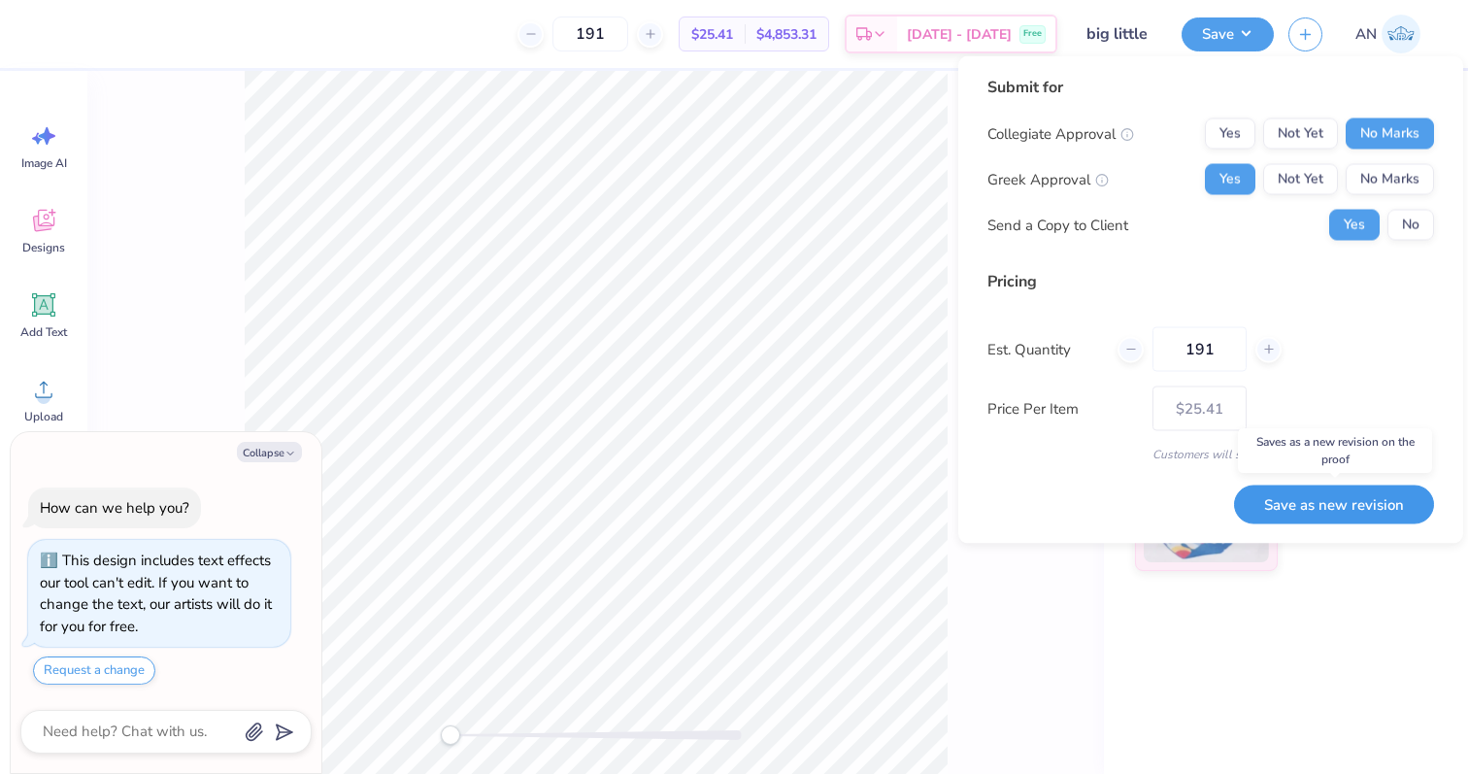
click at [1336, 504] on button "Save as new revision" at bounding box center [1334, 504] width 200 height 40
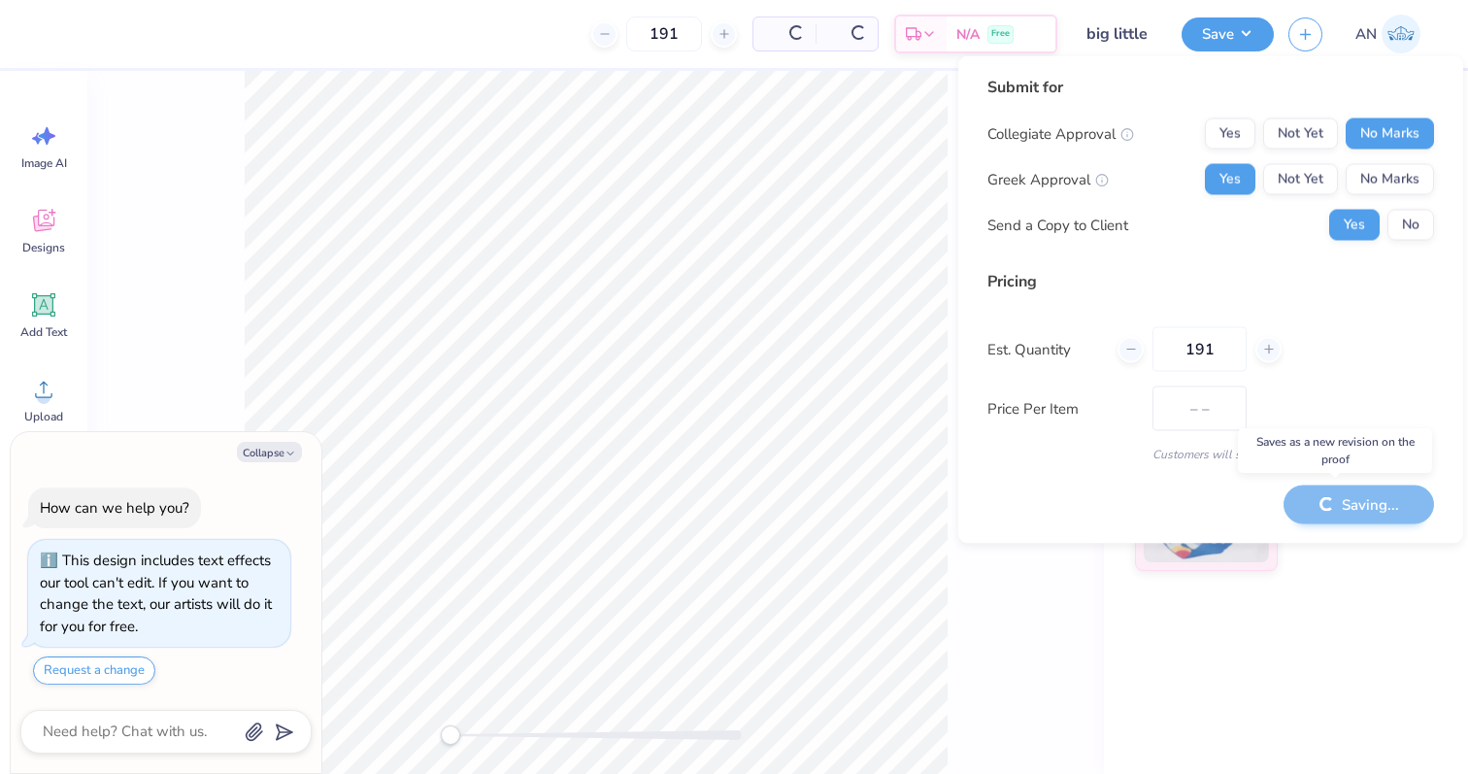
type textarea "x"
type input "– –"
type textarea "x"
type input "$25.41"
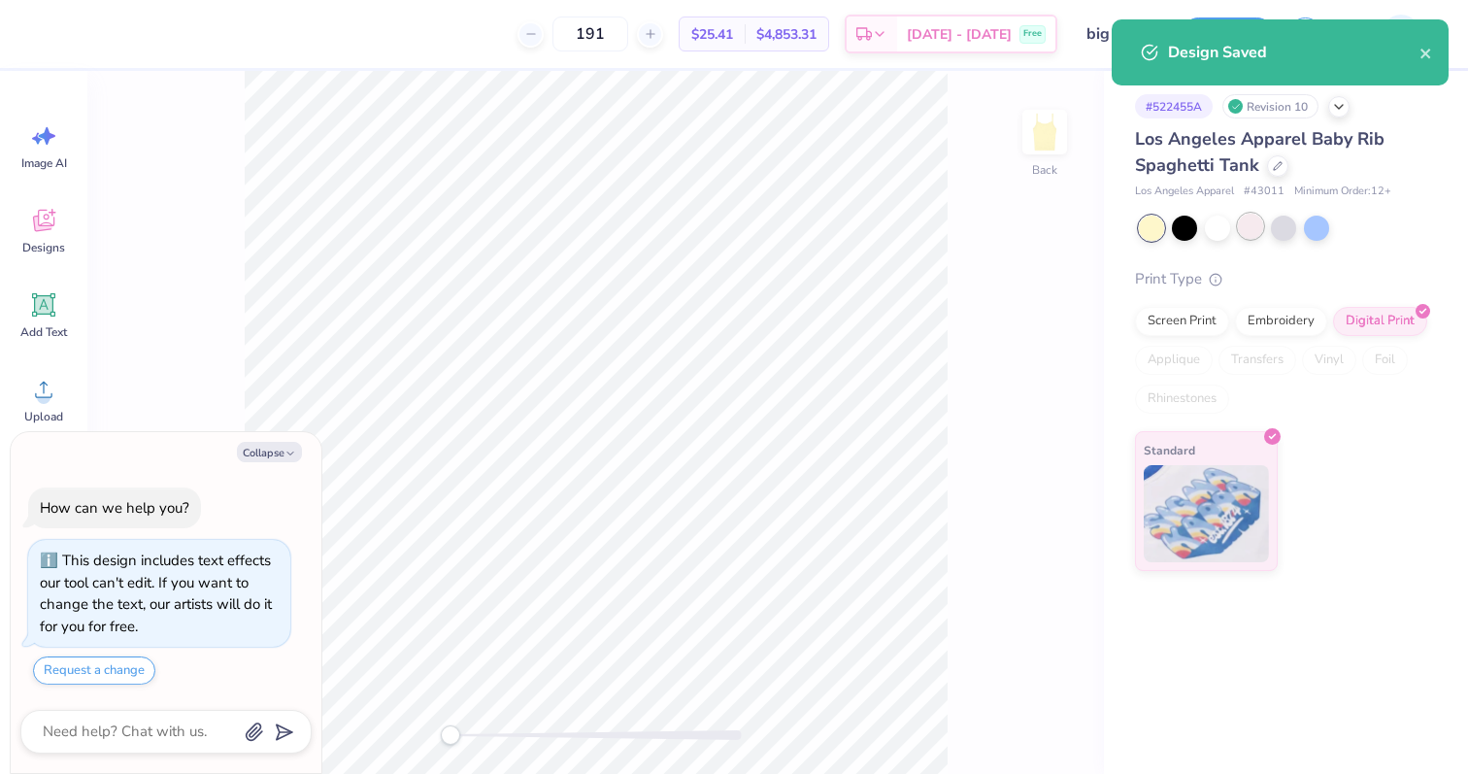
click at [1250, 231] on div at bounding box center [1250, 226] width 25 height 25
click at [1420, 49] on icon "close" at bounding box center [1426, 54] width 14 height 16
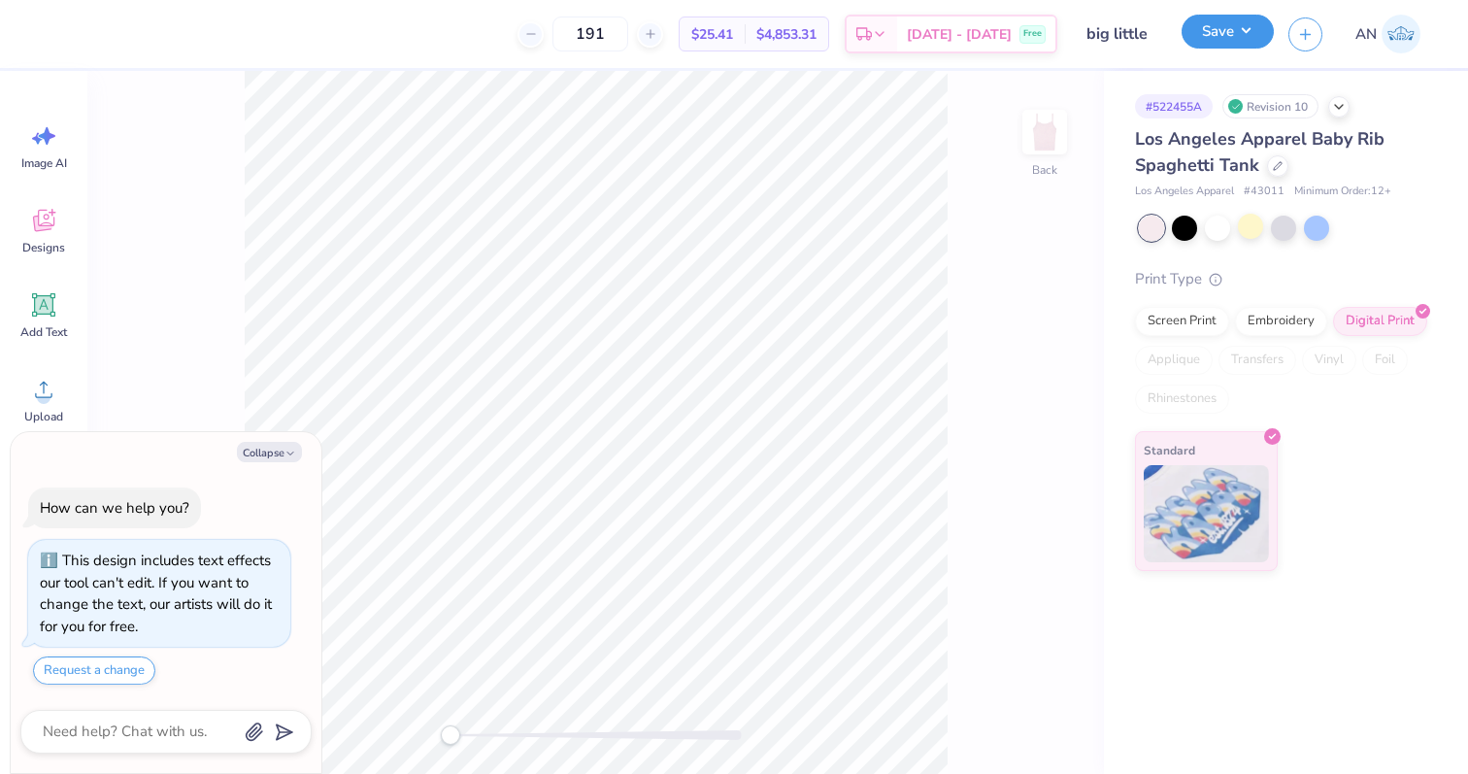
click at [1241, 35] on button "Save" at bounding box center [1228, 32] width 92 height 34
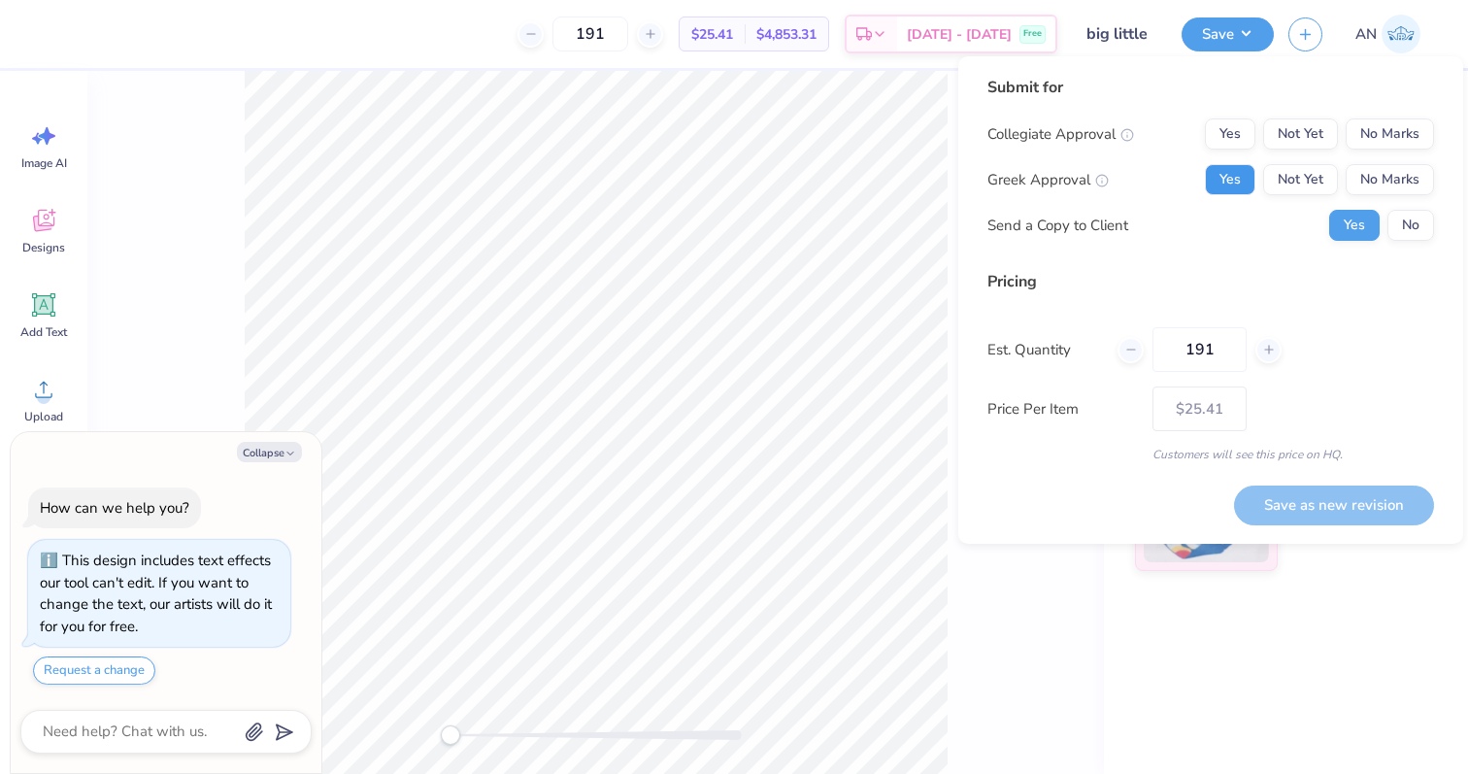
click at [1238, 178] on button "Yes" at bounding box center [1230, 179] width 50 height 31
click at [1391, 116] on div "Submit for Collegiate Approval Yes Not Yet No Marks Greek Approval Yes Not Yet …" at bounding box center [1210, 166] width 447 height 180
click at [1391, 130] on button "No Marks" at bounding box center [1390, 133] width 88 height 31
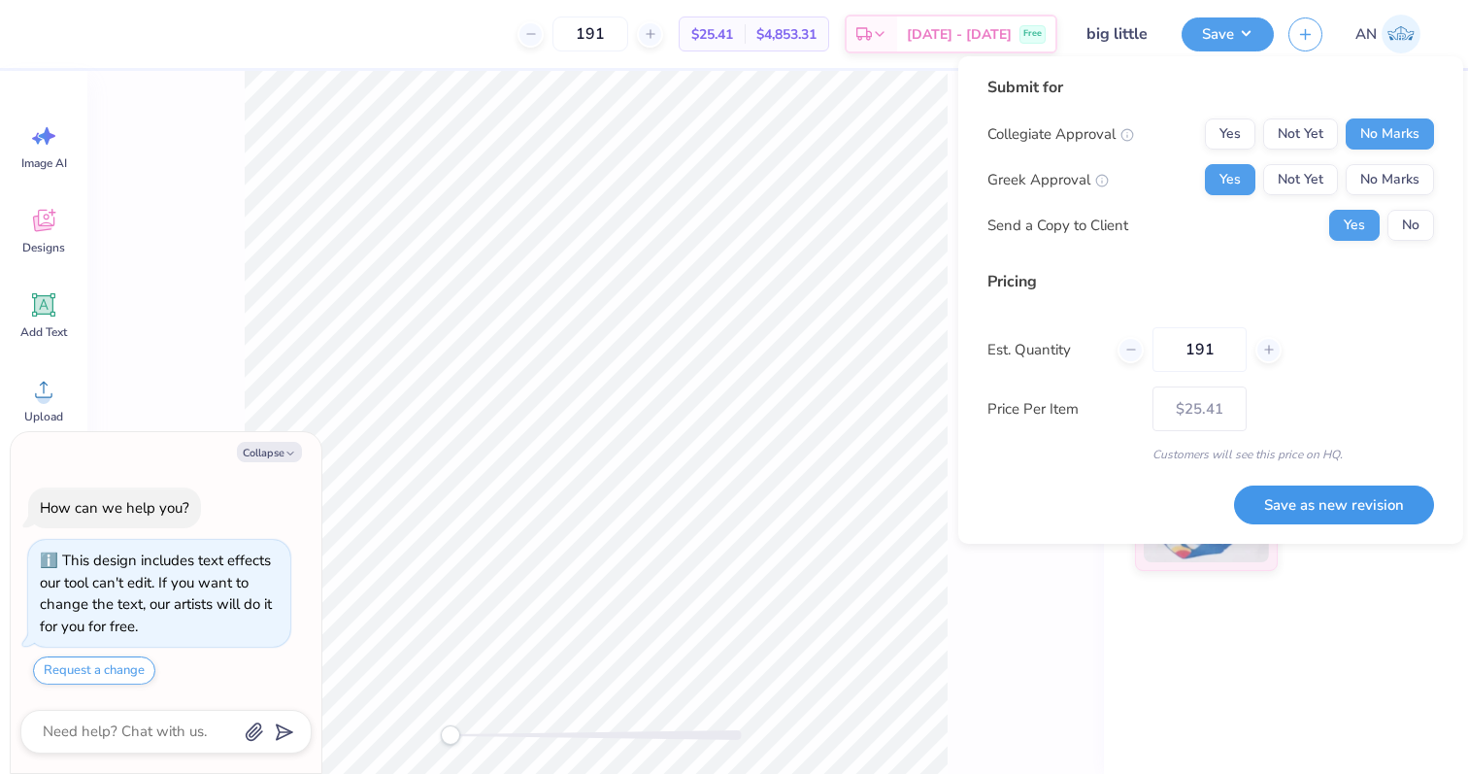
click at [1334, 509] on button "Save as new revision" at bounding box center [1334, 505] width 200 height 40
type textarea "x"
type input "– –"
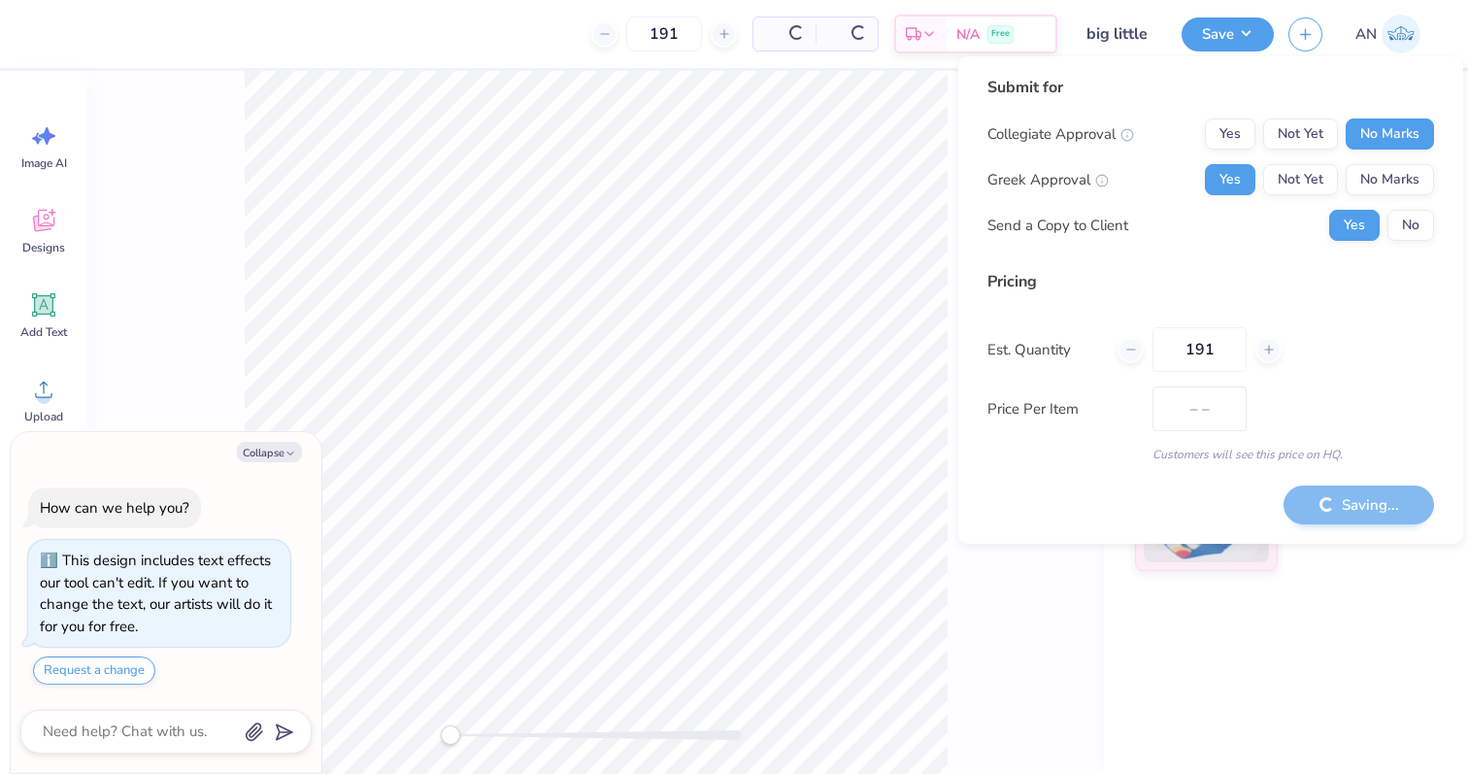
type textarea "x"
type input "$25.41"
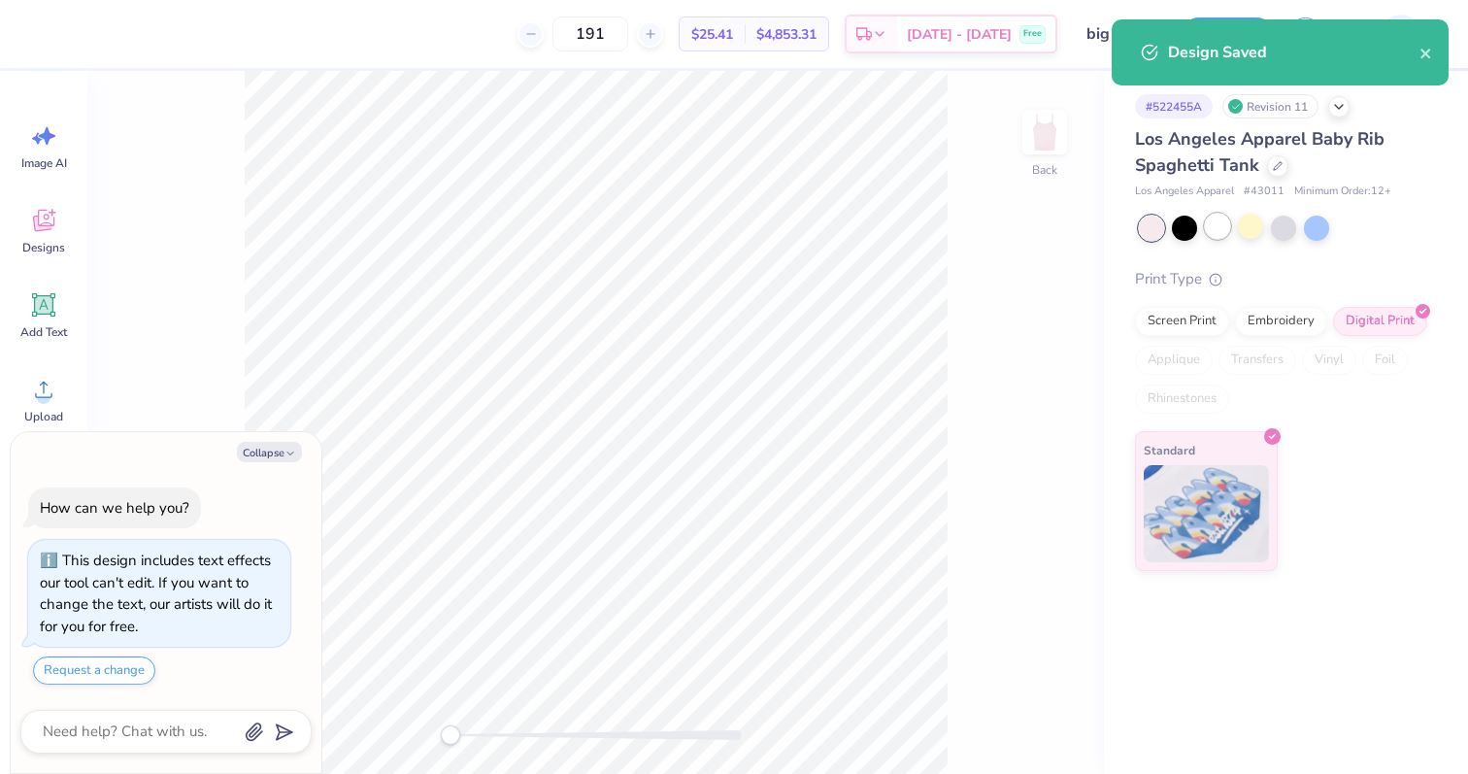
click at [1209, 228] on div at bounding box center [1217, 226] width 25 height 25
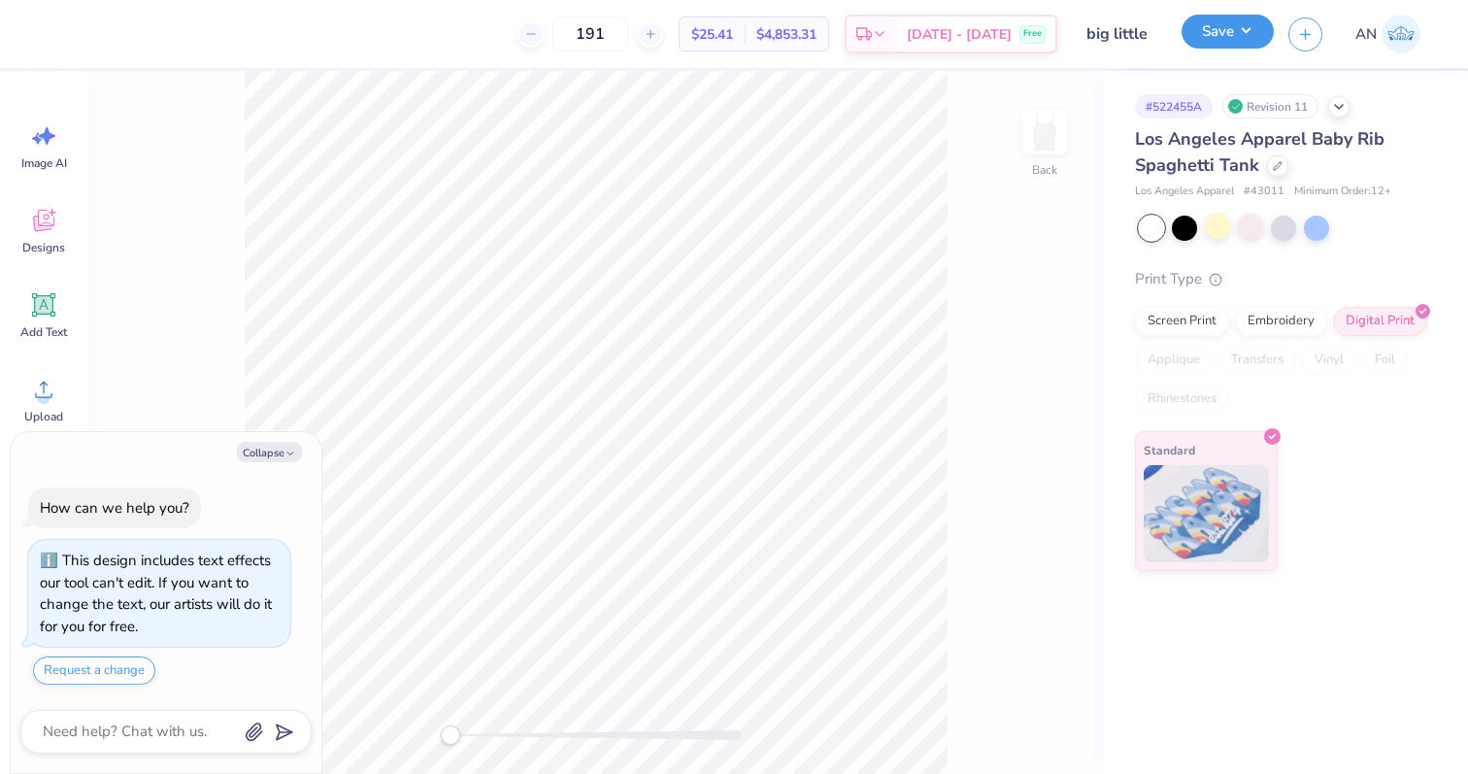
click at [1222, 40] on button "Save" at bounding box center [1228, 32] width 92 height 34
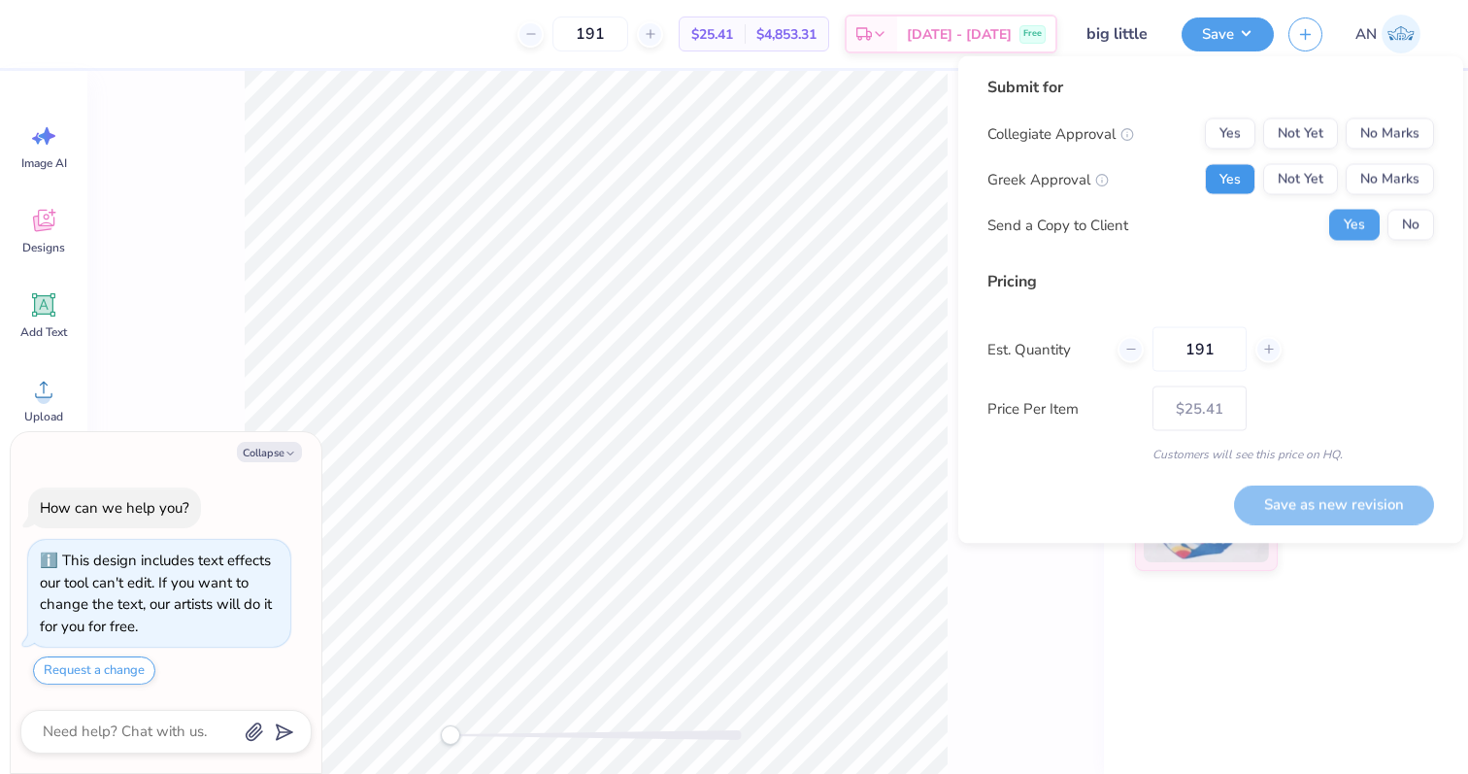
click at [1218, 169] on button "Yes" at bounding box center [1230, 179] width 50 height 31
click at [1367, 133] on button "No Marks" at bounding box center [1390, 133] width 88 height 31
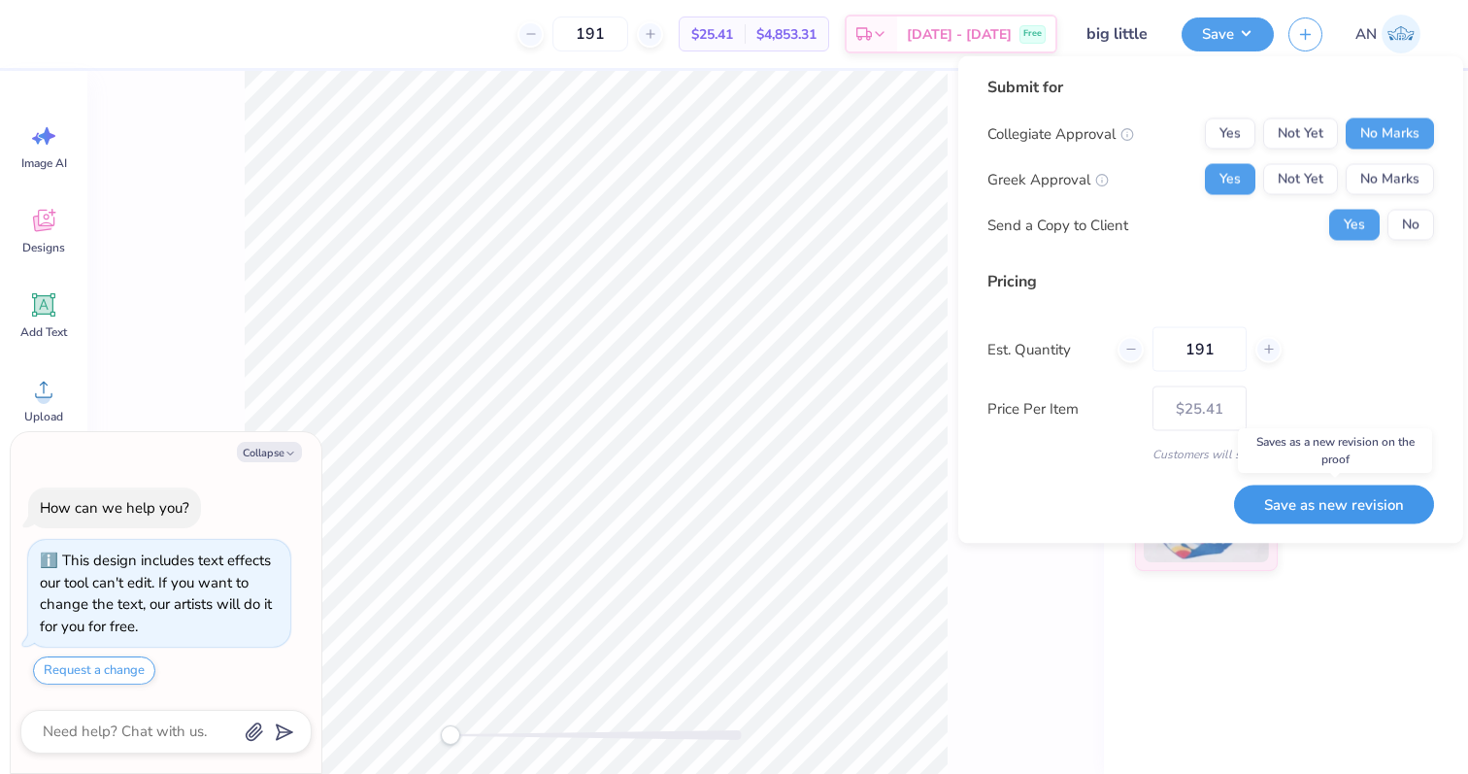
click at [1336, 511] on button "Save as new revision" at bounding box center [1334, 504] width 200 height 40
type textarea "x"
type input "– –"
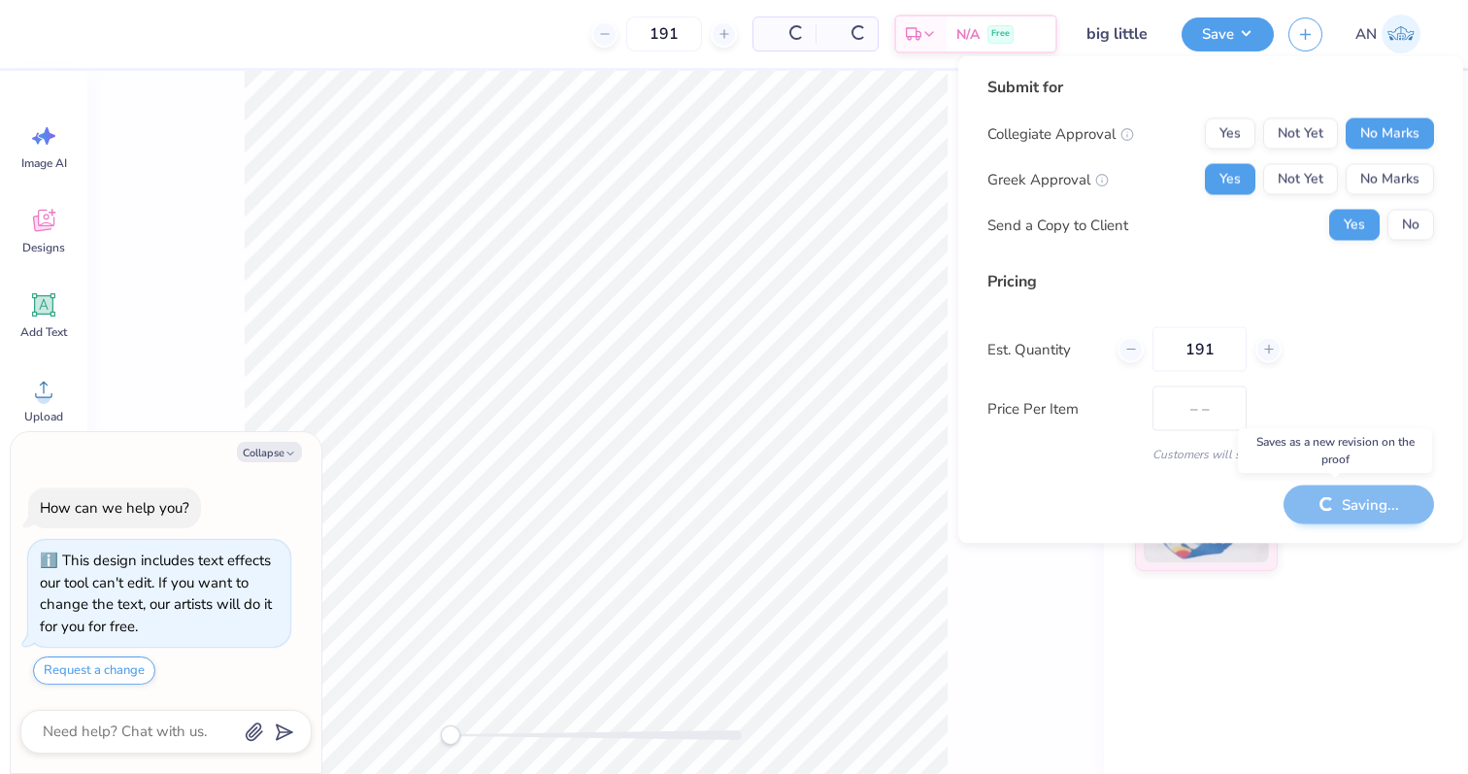
type textarea "x"
type input "$25.41"
type textarea "x"
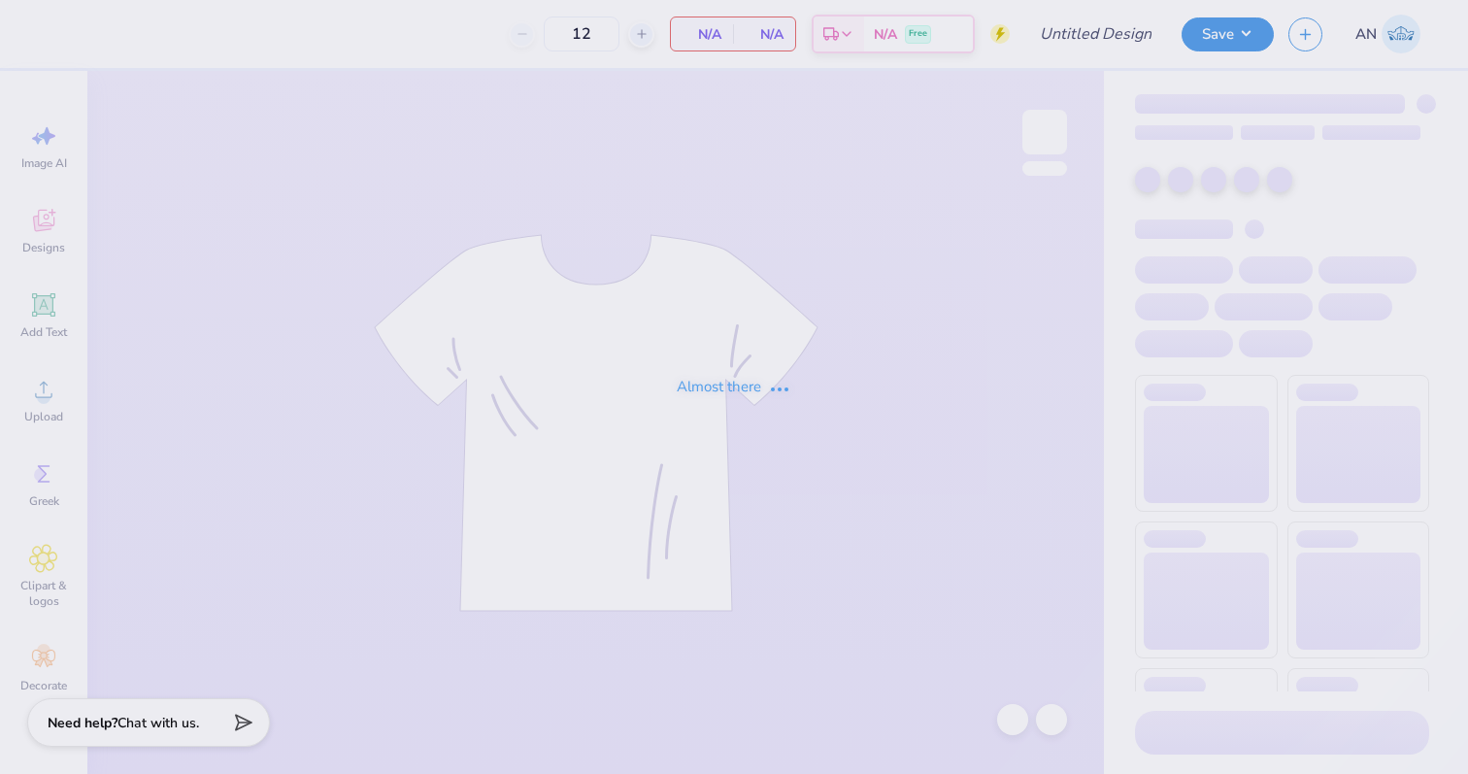
type input "ATO [DATE] Formal 2025"
type input "50"
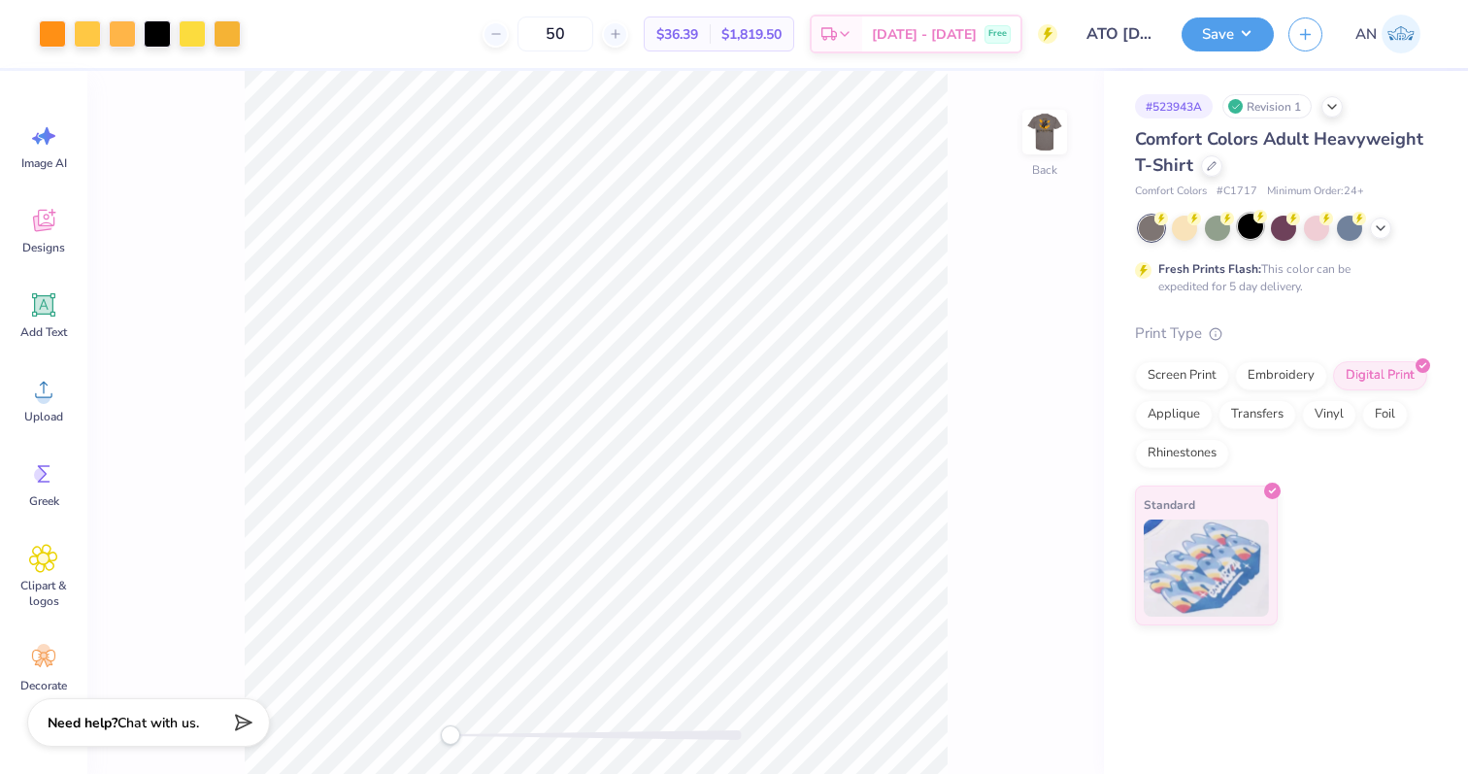
click at [1248, 220] on div at bounding box center [1250, 226] width 25 height 25
click at [1035, 135] on img at bounding box center [1045, 132] width 78 height 78
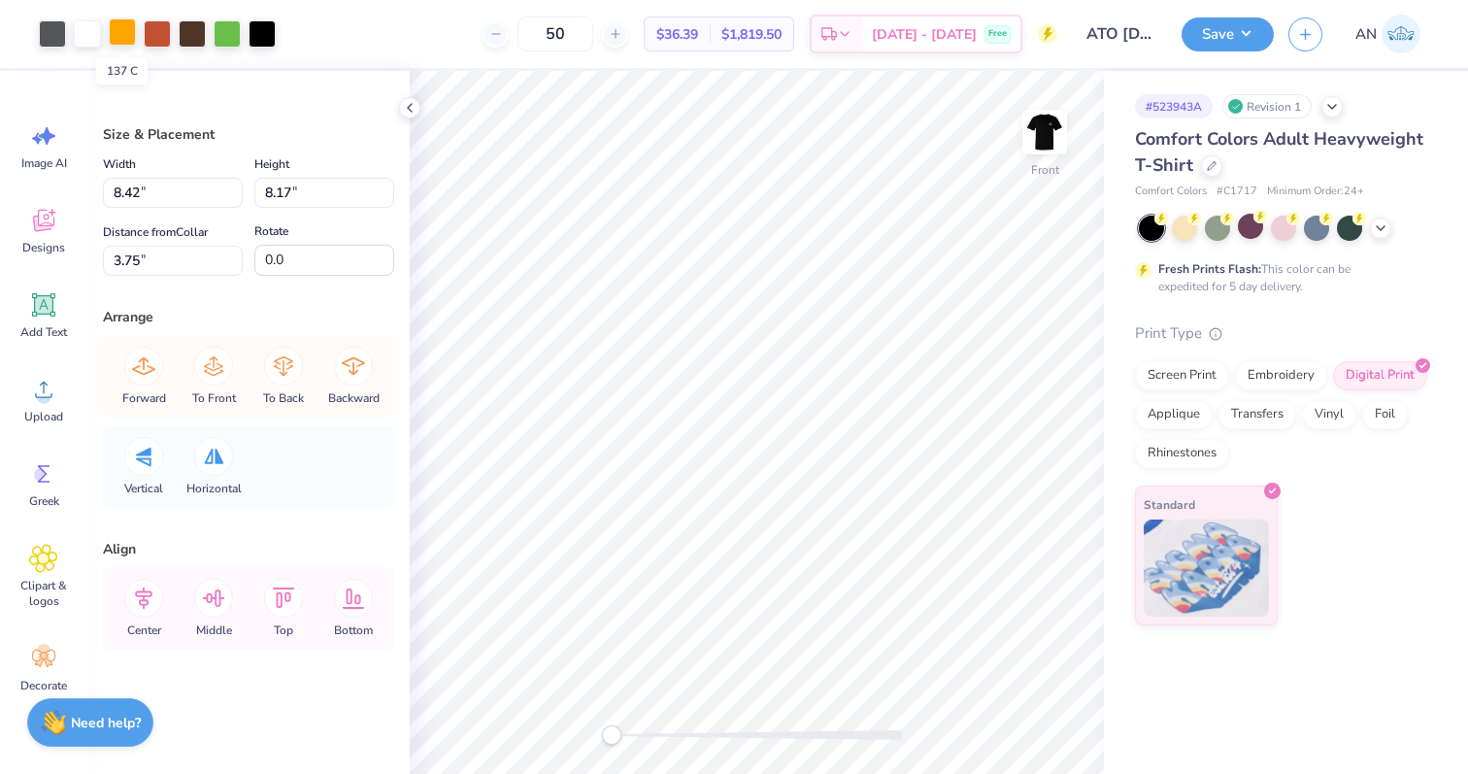
click at [122, 34] on div at bounding box center [122, 31] width 27 height 27
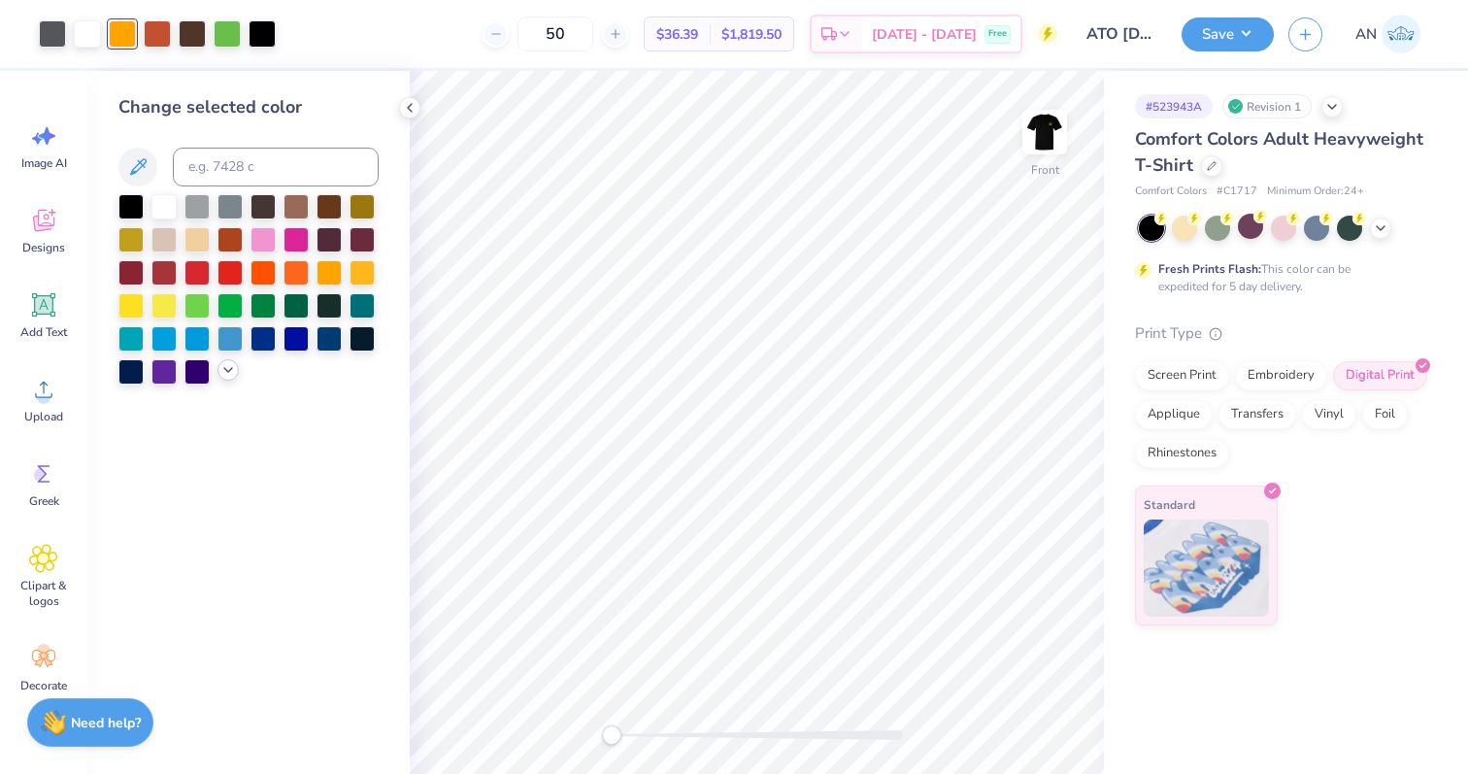
click at [226, 379] on div at bounding box center [227, 369] width 21 height 21
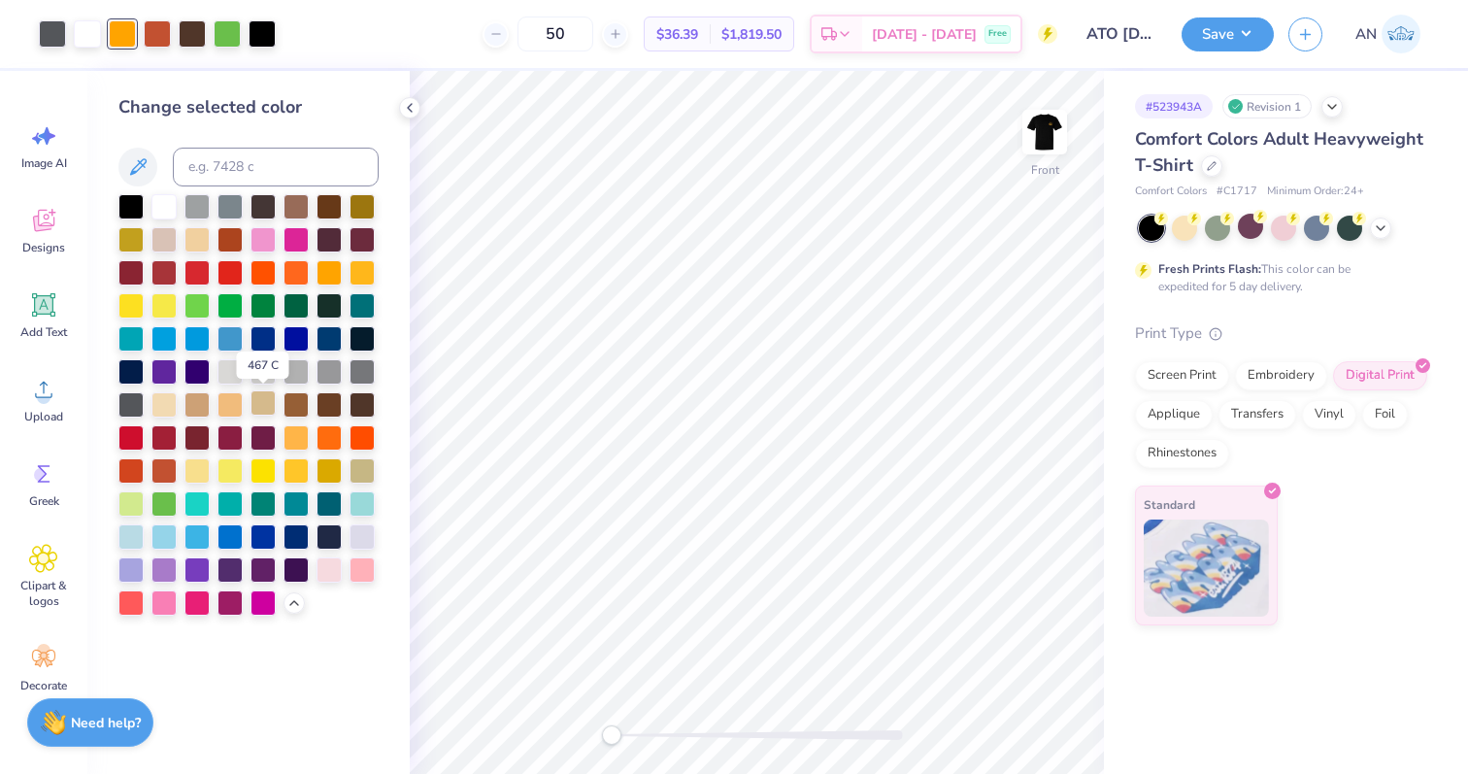
click at [260, 401] on div at bounding box center [262, 402] width 25 height 25
click at [203, 406] on div at bounding box center [196, 402] width 25 height 25
click at [299, 202] on div at bounding box center [295, 204] width 25 height 25
click at [202, 406] on div at bounding box center [196, 402] width 25 height 25
click at [411, 106] on icon at bounding box center [410, 108] width 16 height 16
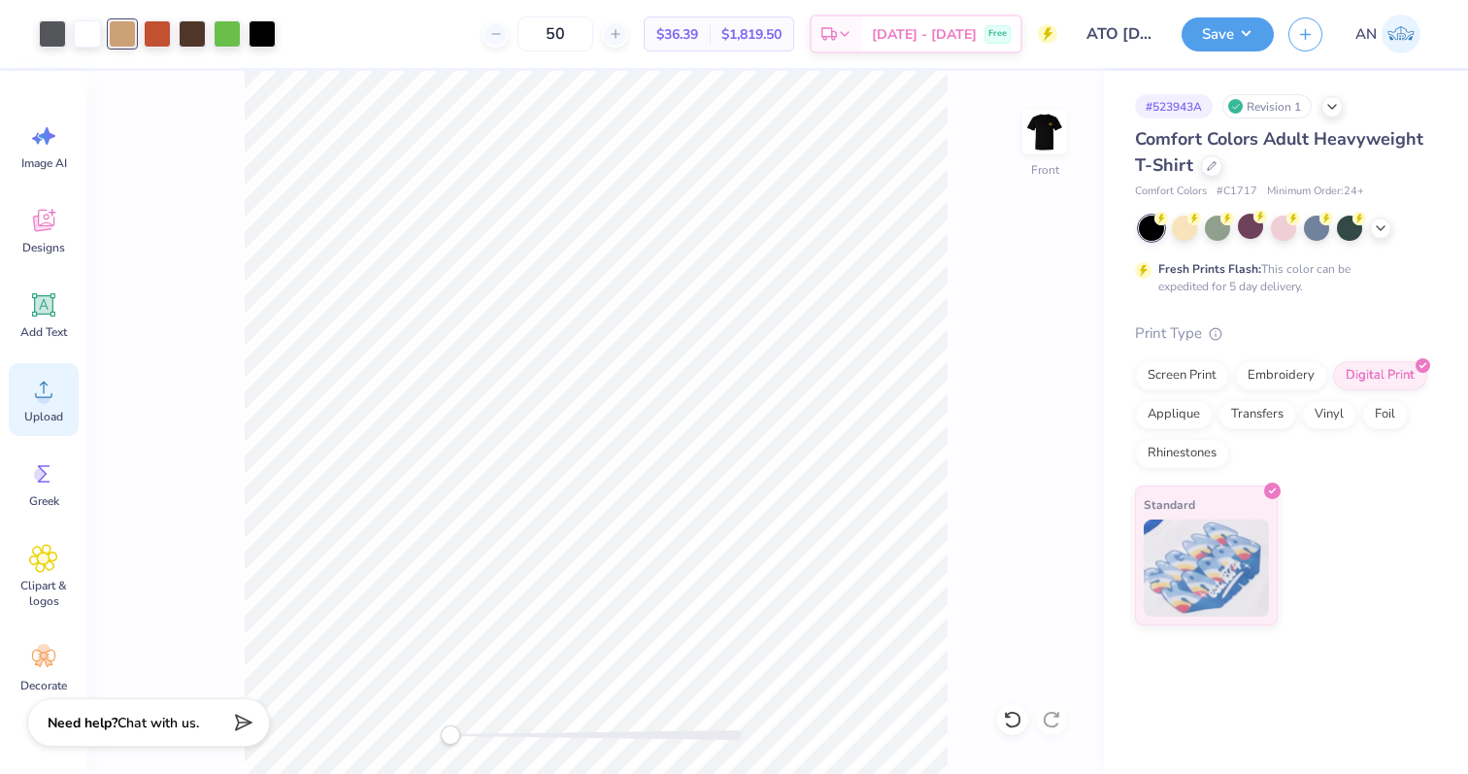
click at [47, 394] on circle at bounding box center [44, 397] width 14 height 14
click at [31, 394] on icon at bounding box center [43, 389] width 29 height 29
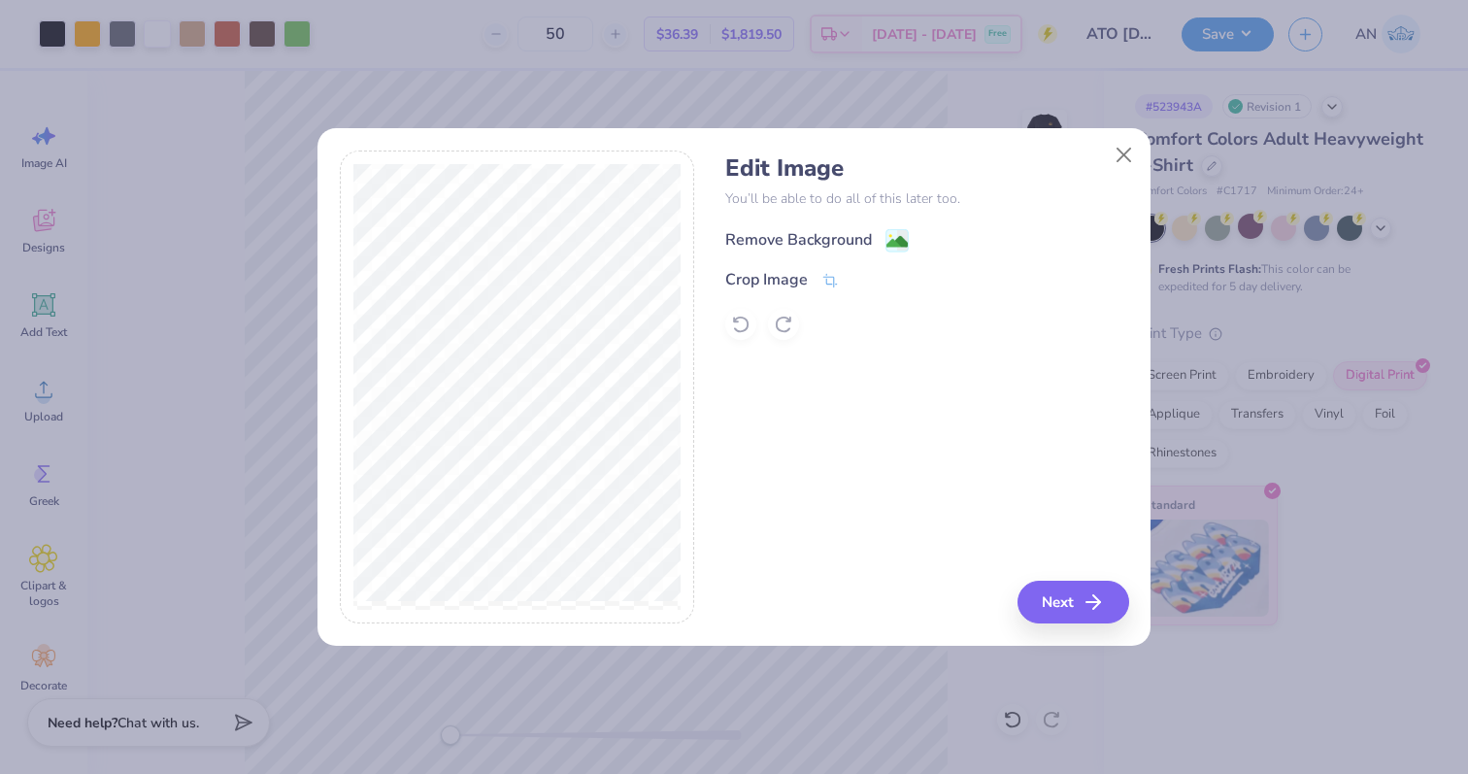
click at [898, 237] on image at bounding box center [896, 241] width 21 height 21
click at [1128, 167] on button "Close" at bounding box center [1124, 155] width 37 height 37
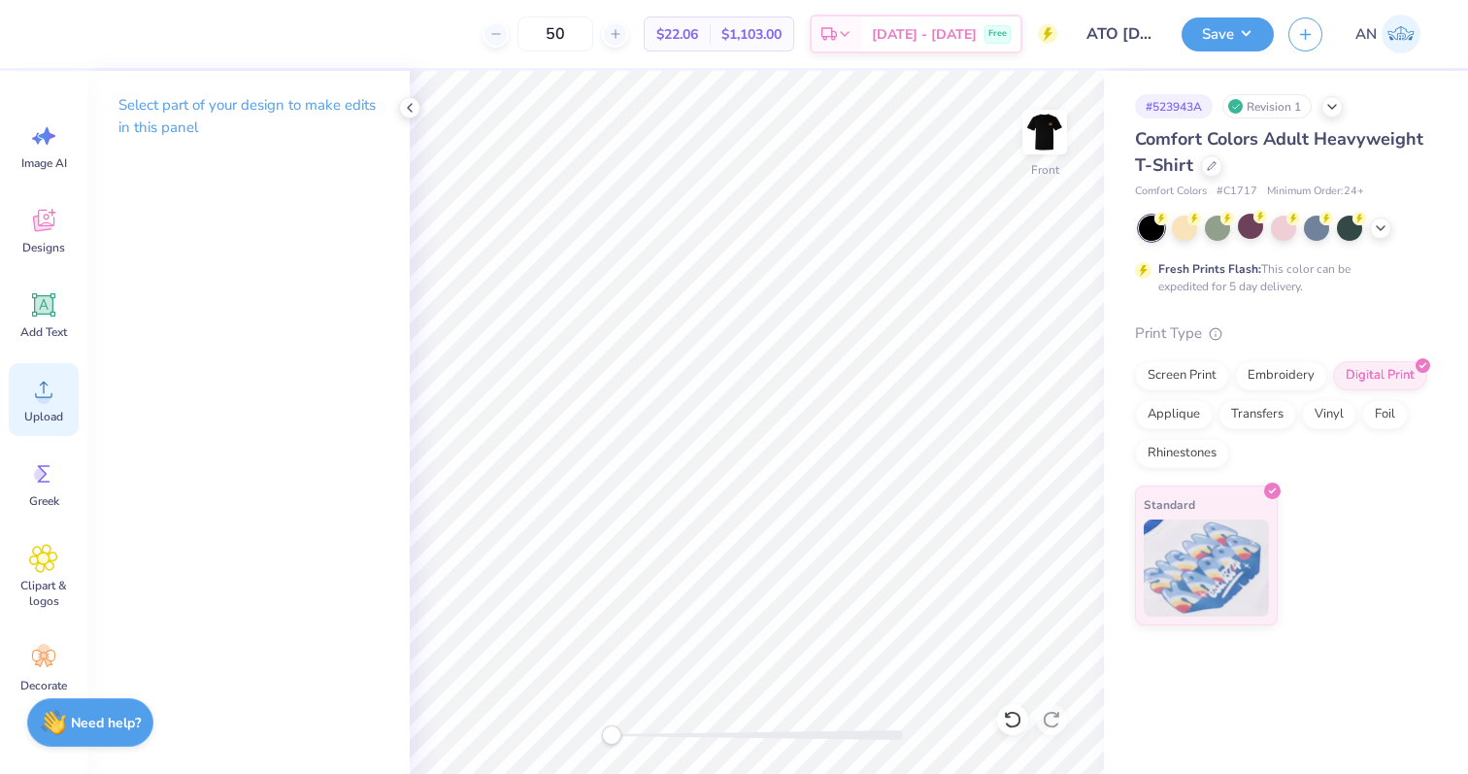
click at [48, 406] on div "Upload" at bounding box center [44, 399] width 70 height 73
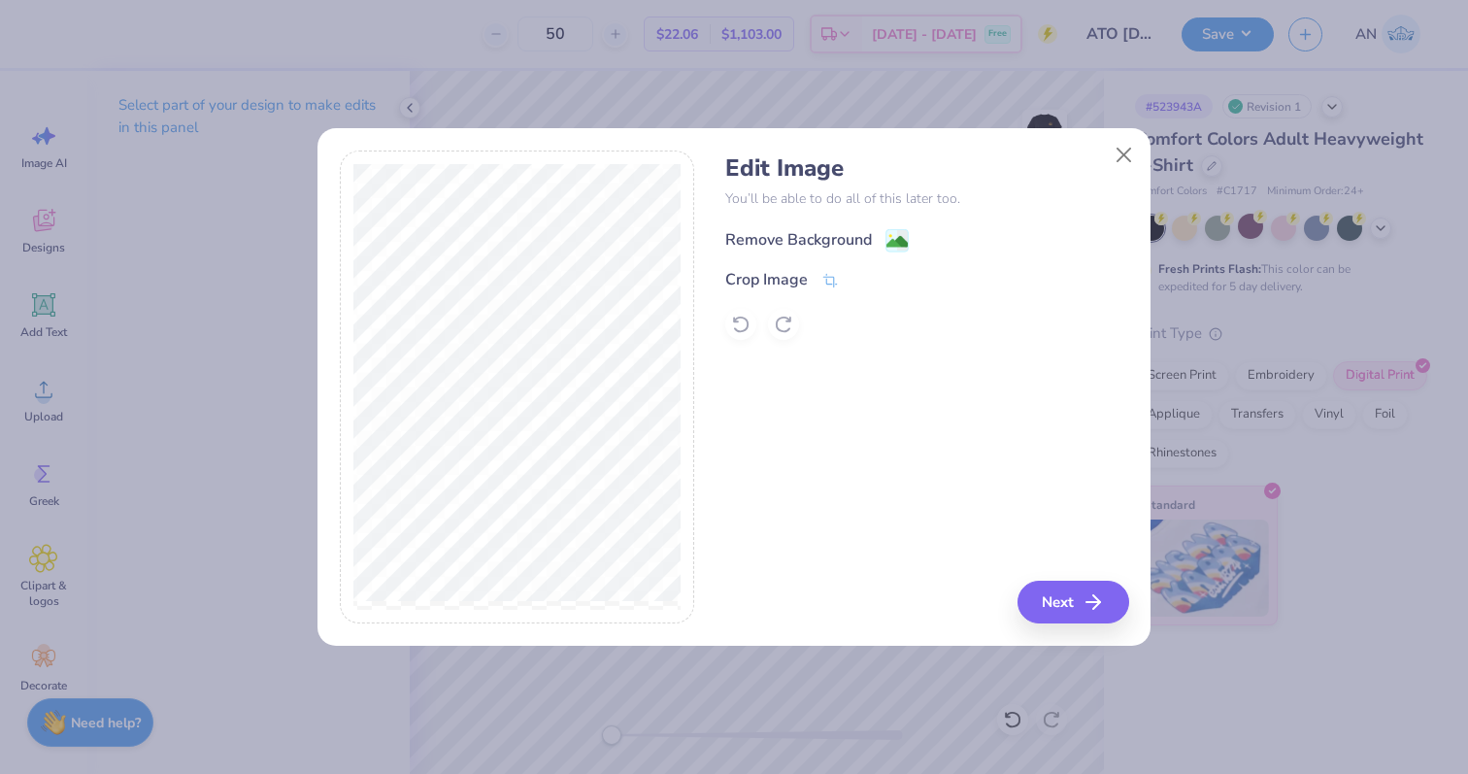
click at [891, 238] on image at bounding box center [896, 241] width 21 height 21
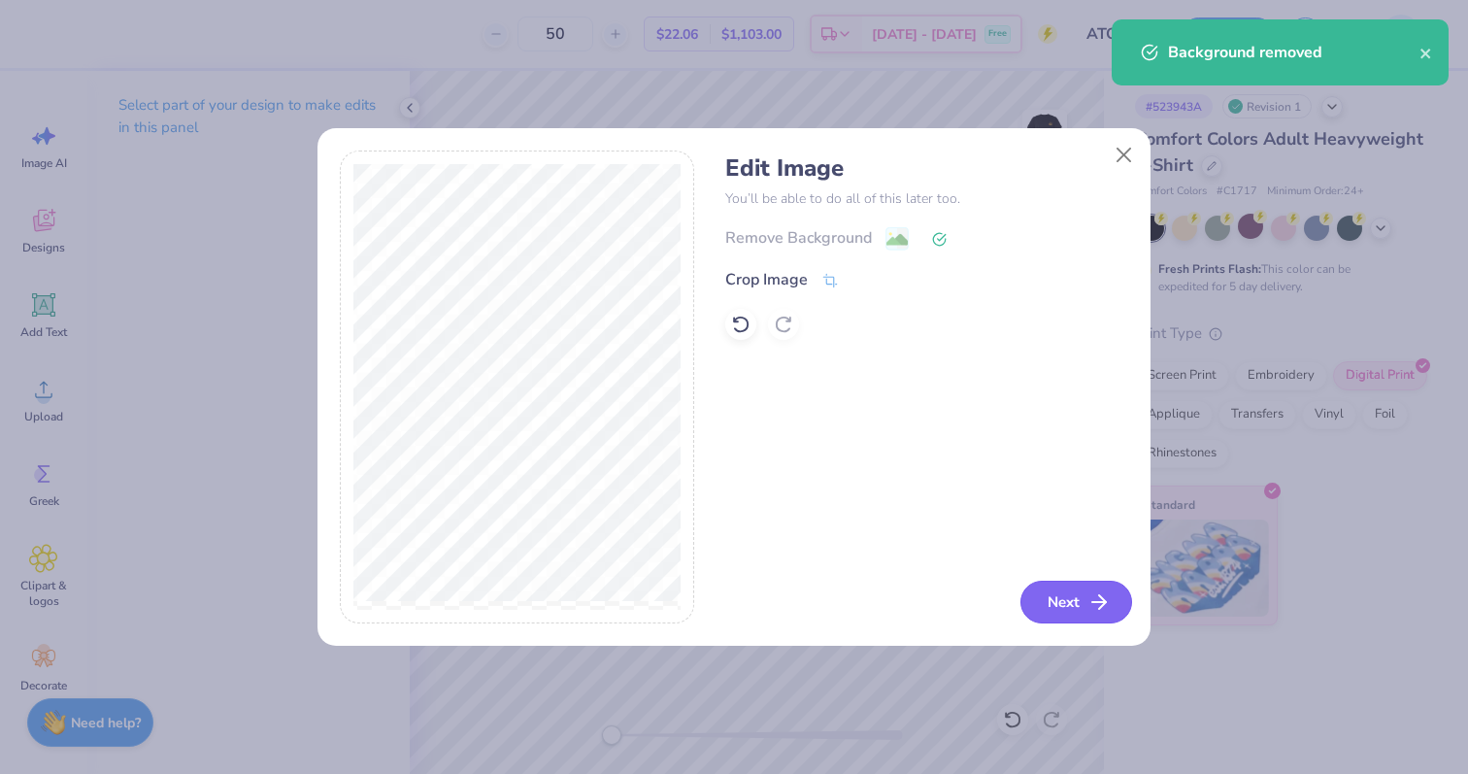
click at [1081, 600] on button "Next" at bounding box center [1076, 602] width 112 height 43
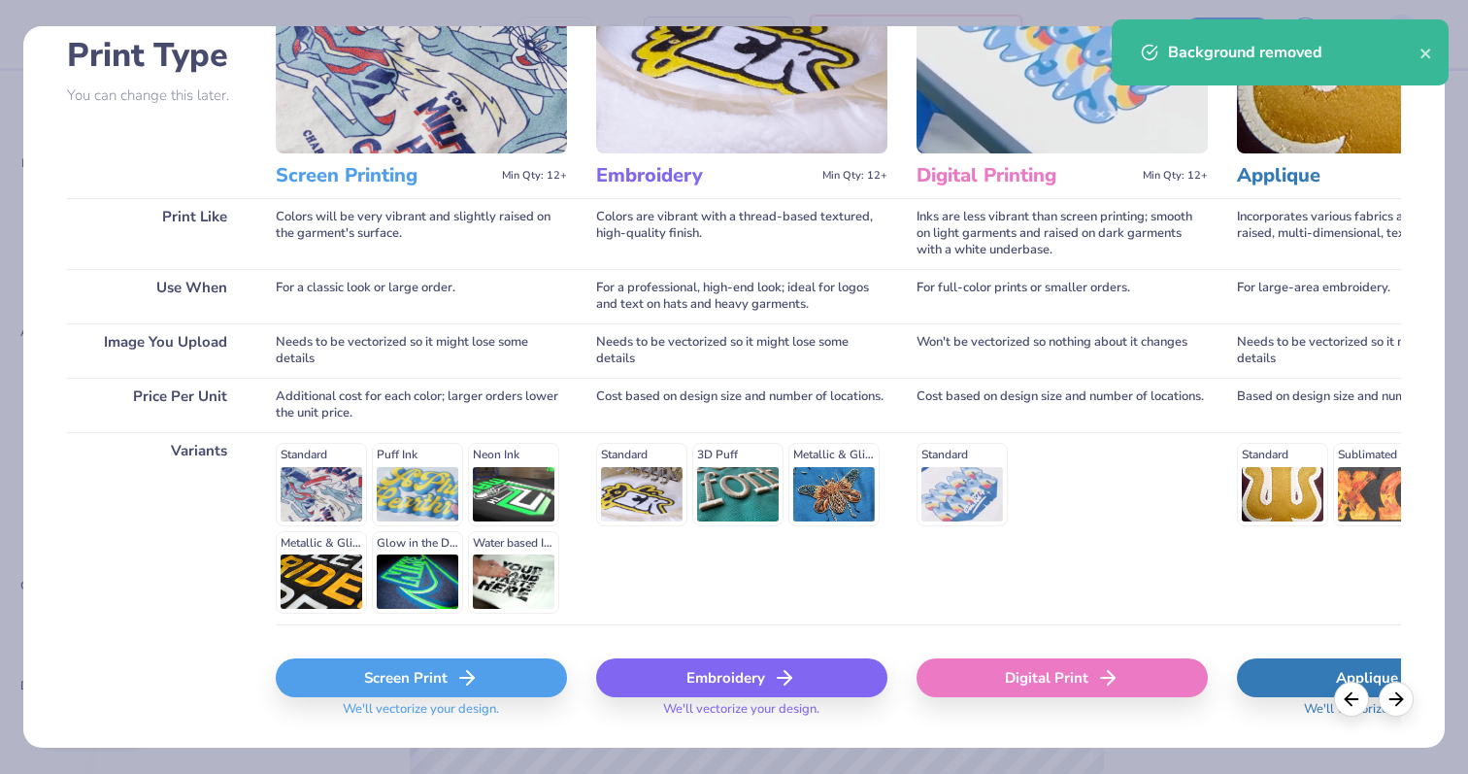
scroll to position [194, 0]
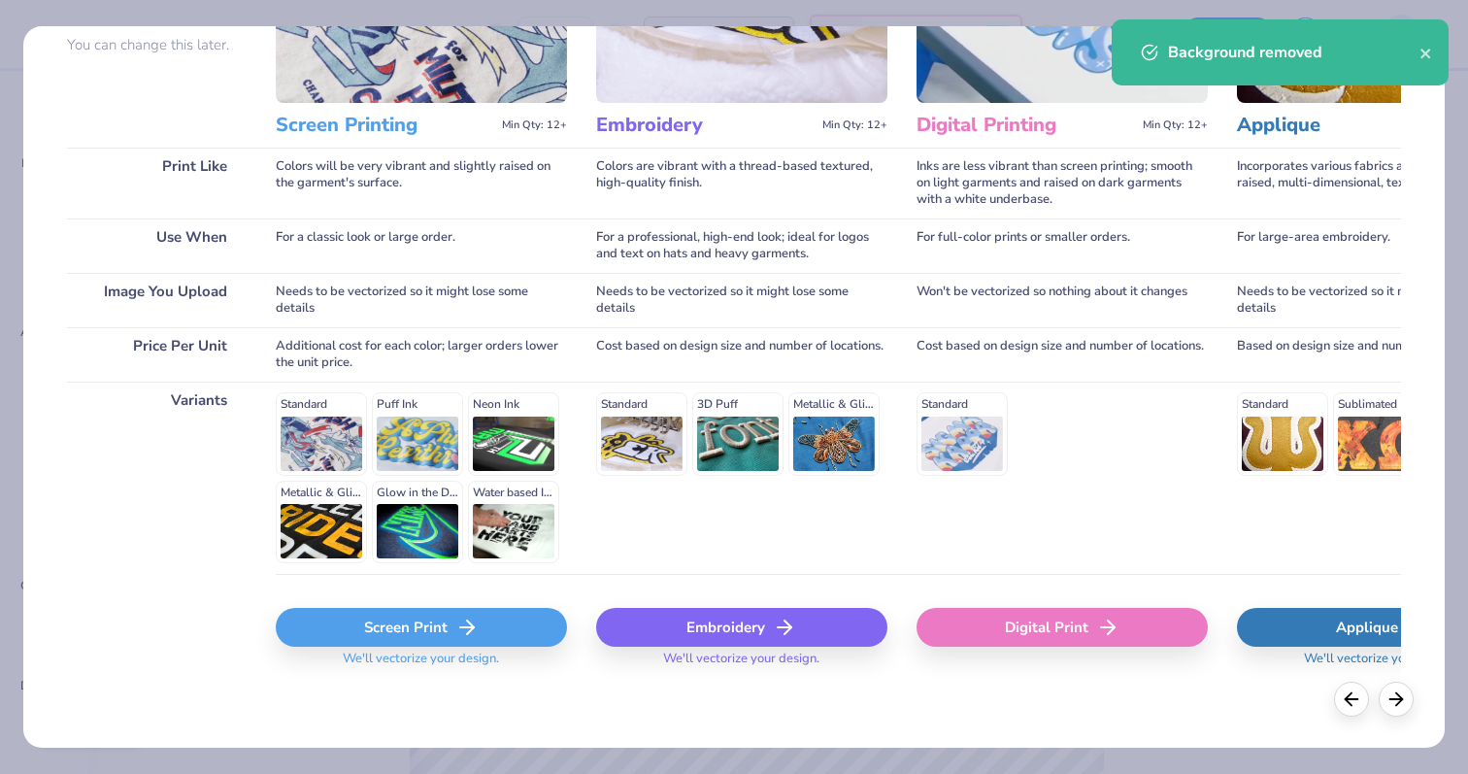
click at [388, 630] on div "Screen Print" at bounding box center [421, 627] width 291 height 39
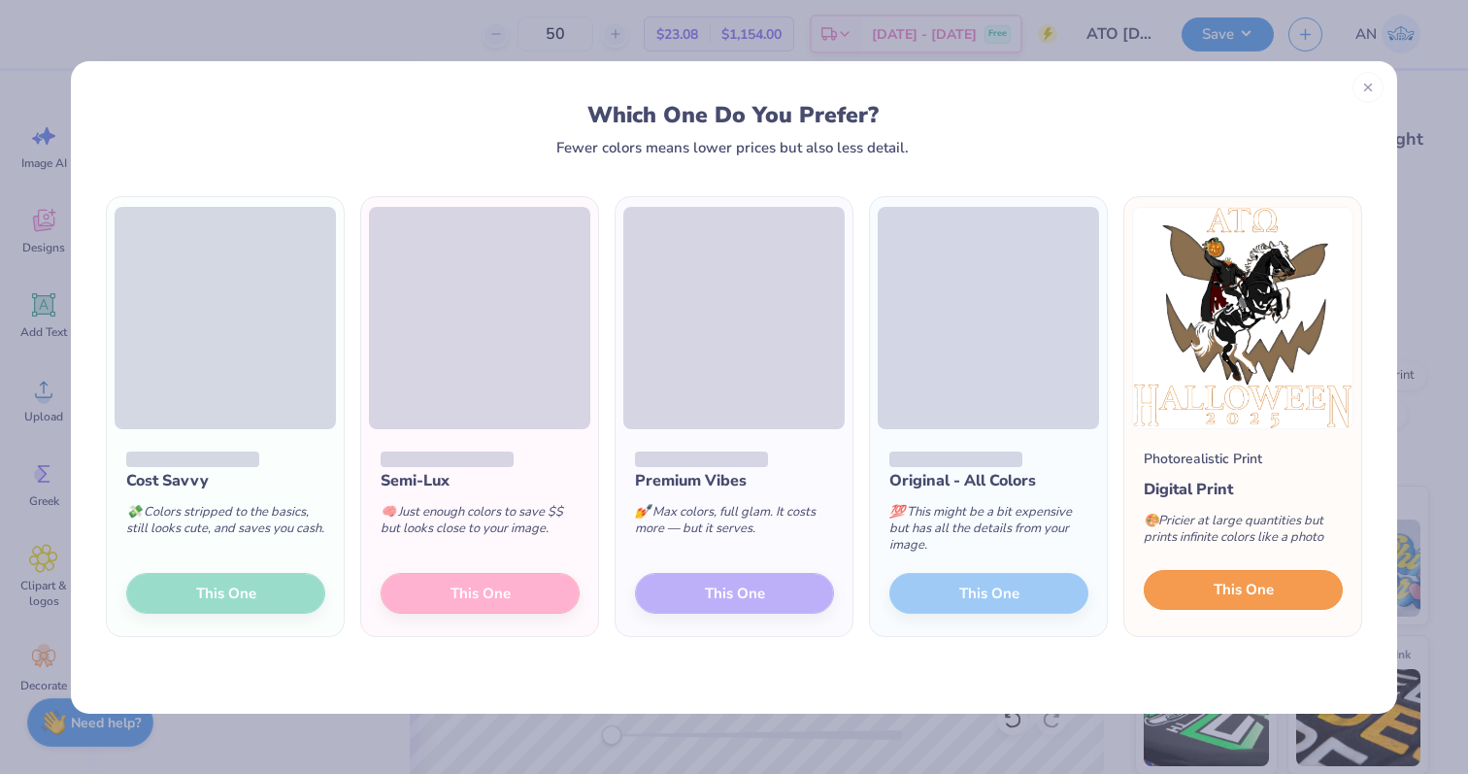
click at [1278, 590] on button "This One" at bounding box center [1243, 590] width 199 height 41
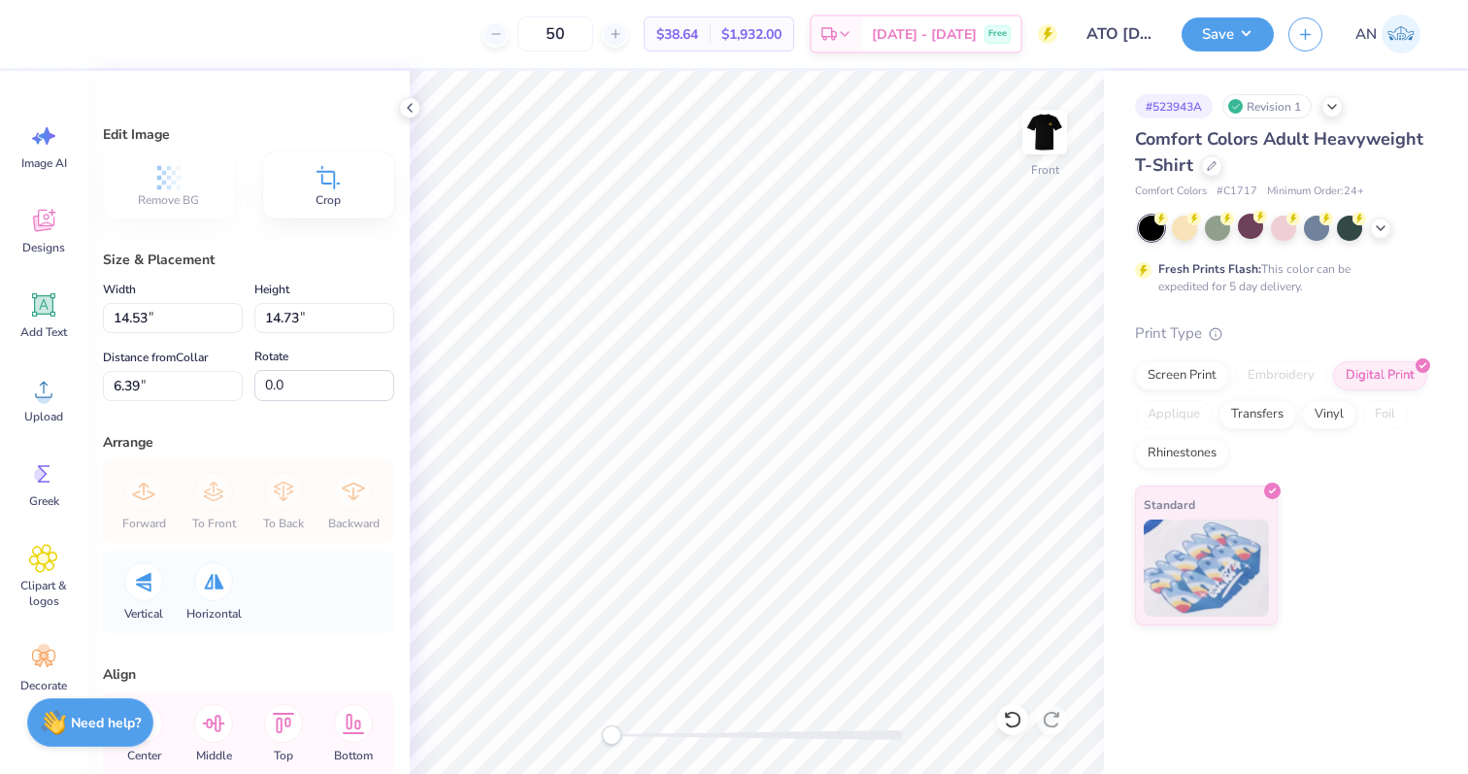
type input "12.62"
type input "12.79"
type input "3.00"
click at [1044, 131] on img at bounding box center [1045, 132] width 78 height 78
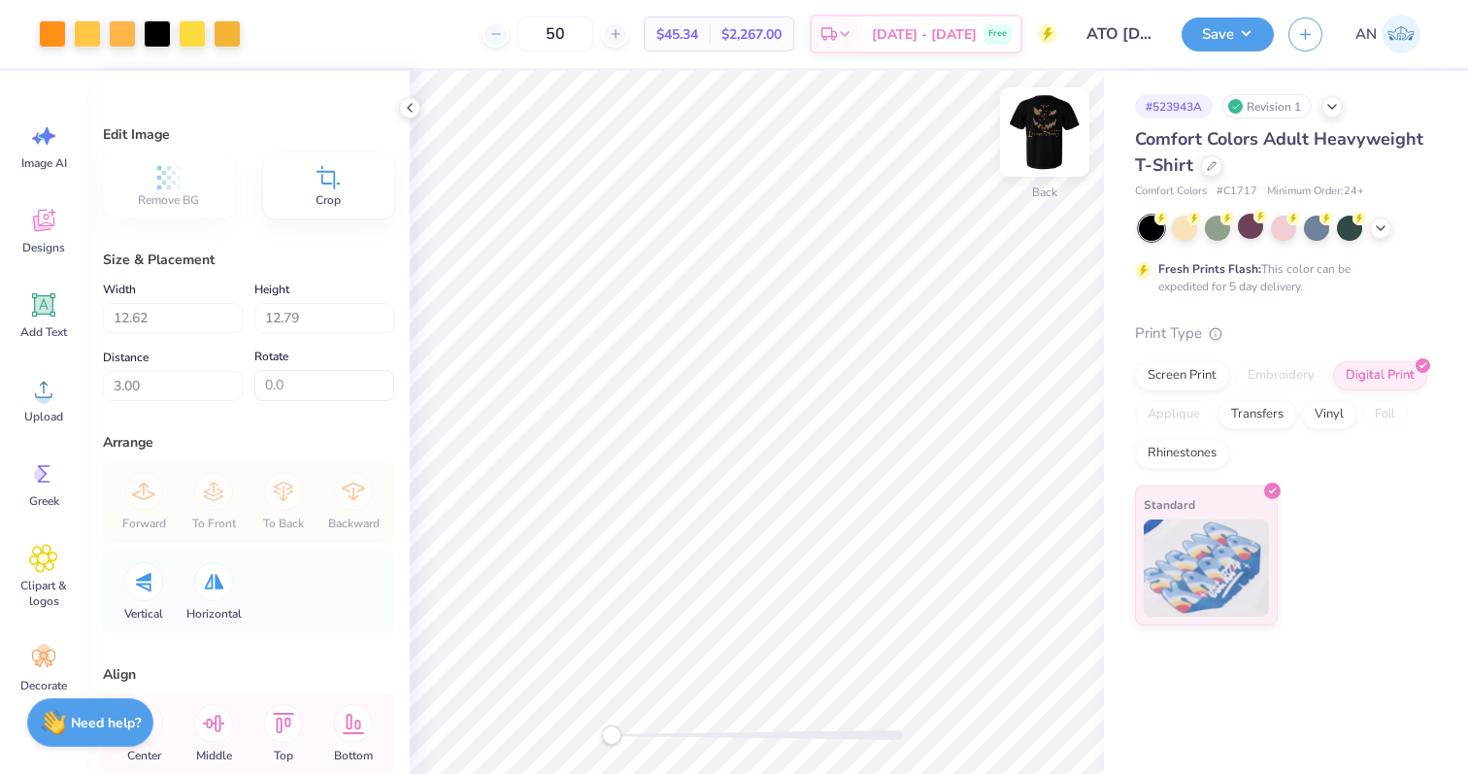
click at [1032, 132] on img at bounding box center [1045, 132] width 78 height 78
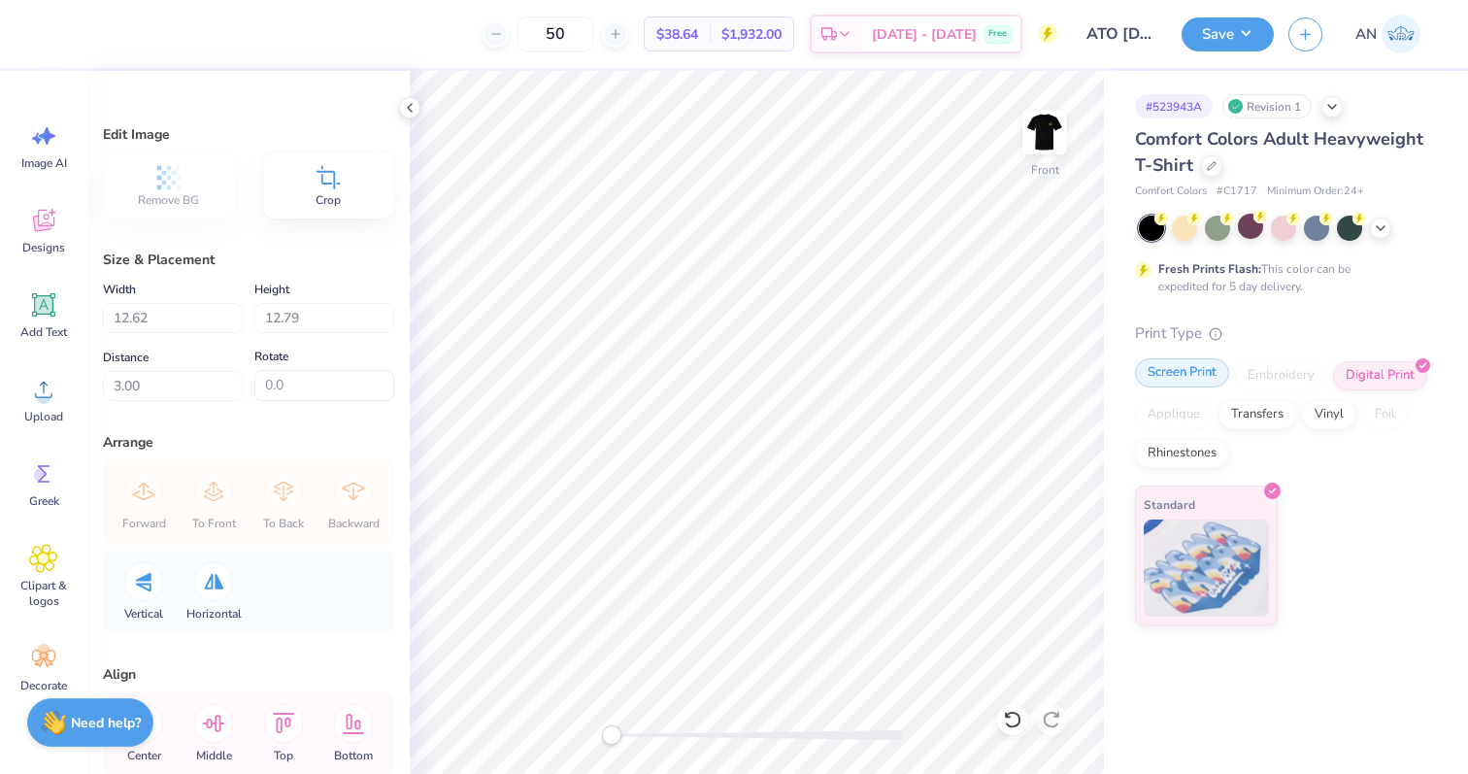
click at [1182, 377] on div "Screen Print" at bounding box center [1182, 372] width 94 height 29
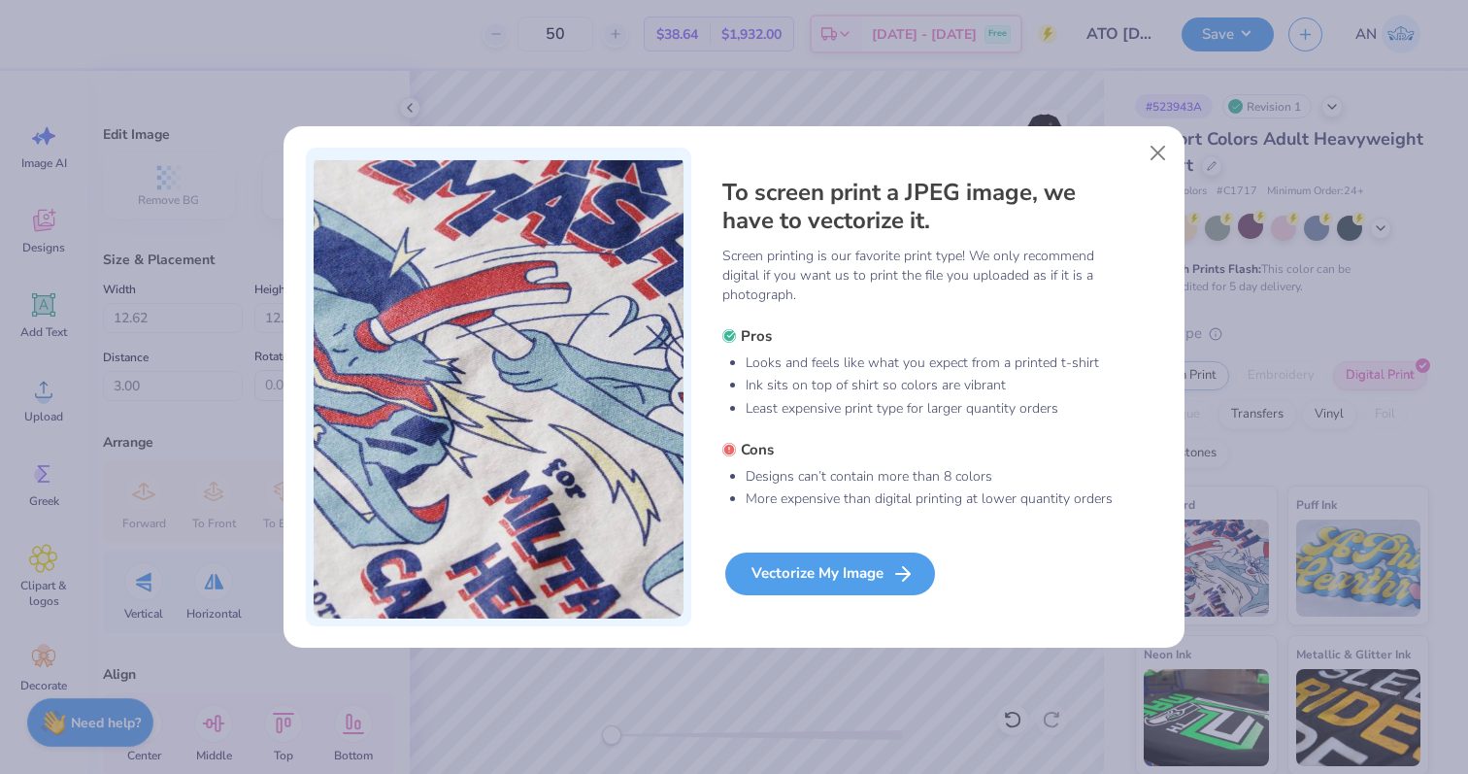
click at [834, 564] on div "Vectorize My Image" at bounding box center [830, 573] width 210 height 43
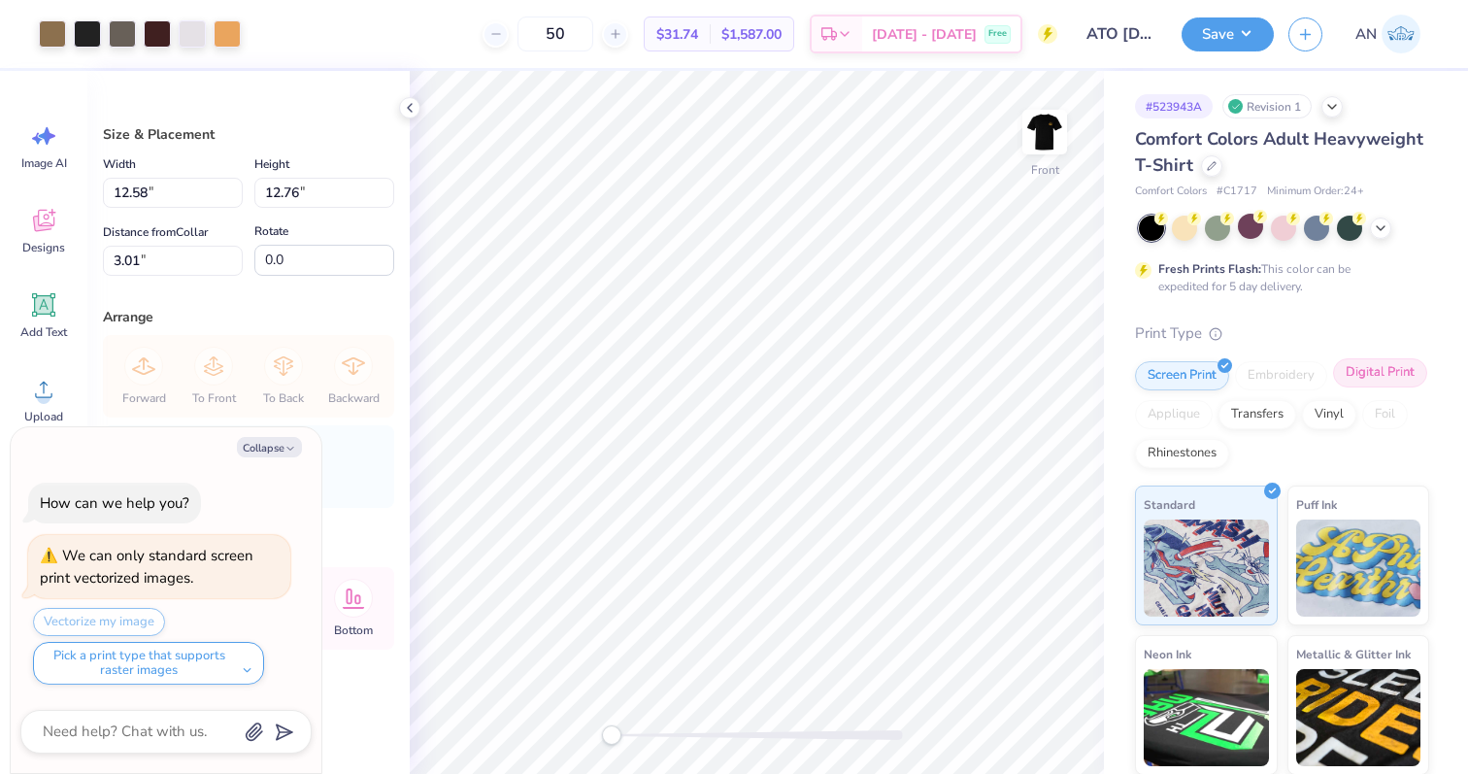
click at [1401, 379] on div "Digital Print" at bounding box center [1380, 372] width 94 height 29
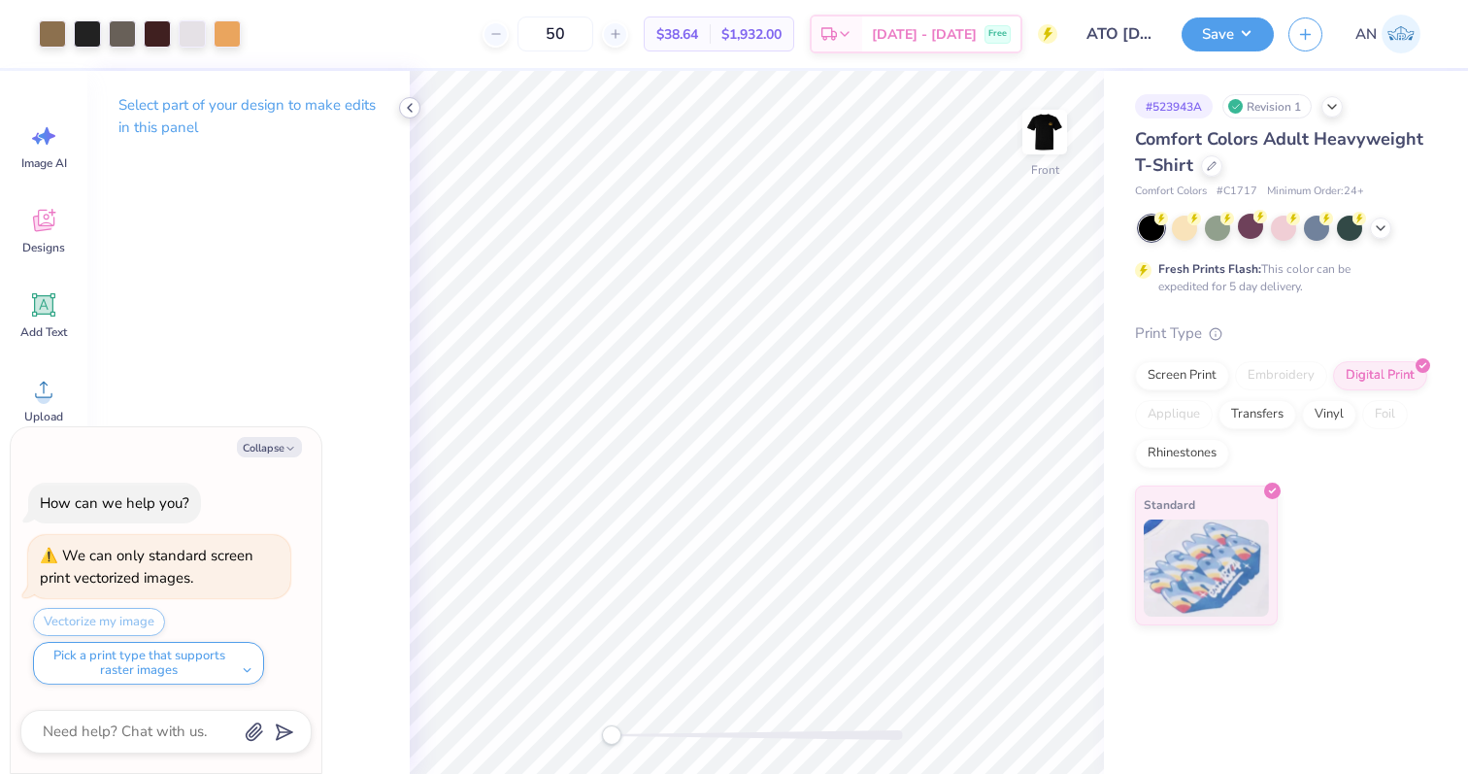
click at [410, 101] on icon at bounding box center [410, 108] width 16 height 16
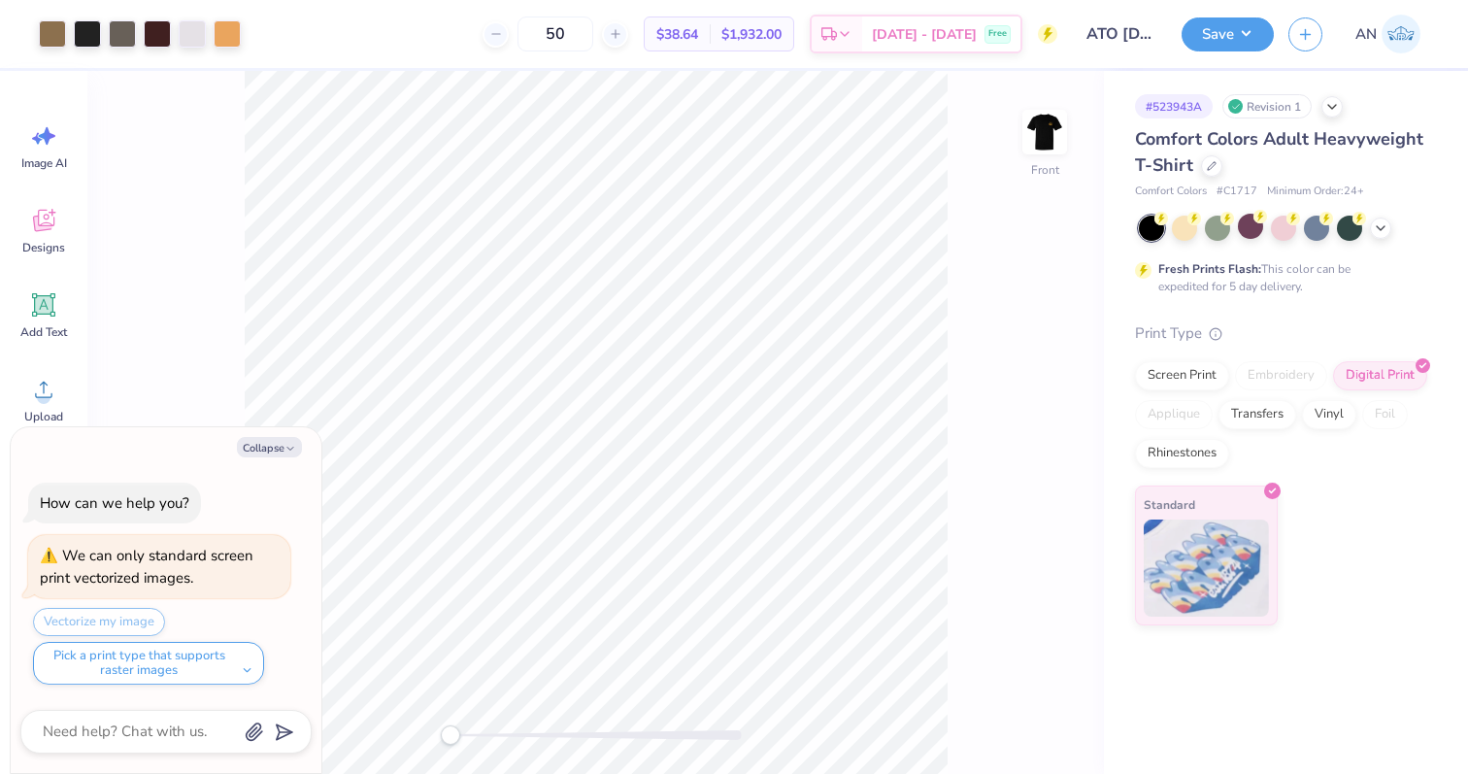
click at [1047, 691] on div "Front" at bounding box center [595, 422] width 1017 height 703
click at [1006, 512] on div "Front" at bounding box center [595, 422] width 1017 height 703
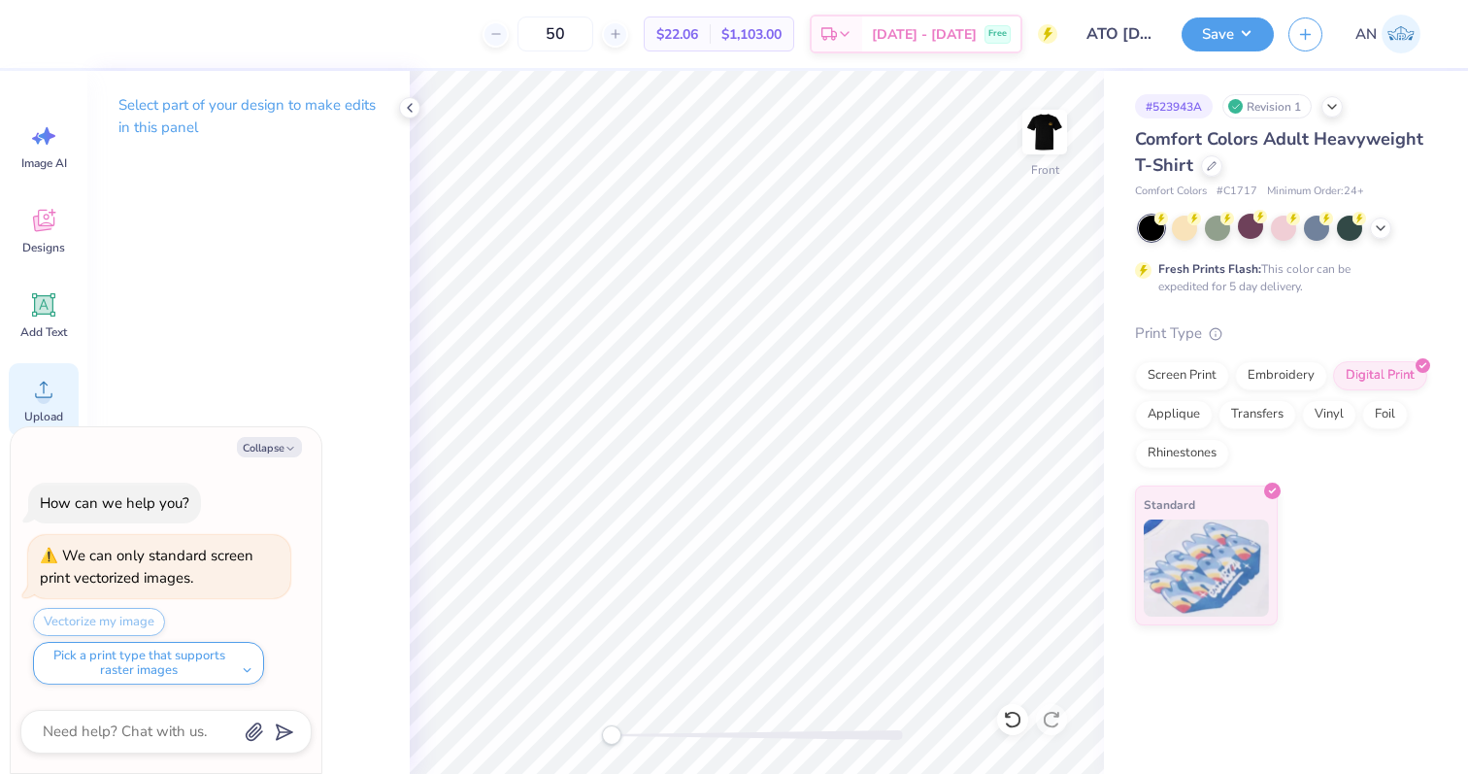
click at [41, 390] on icon at bounding box center [43, 389] width 29 height 29
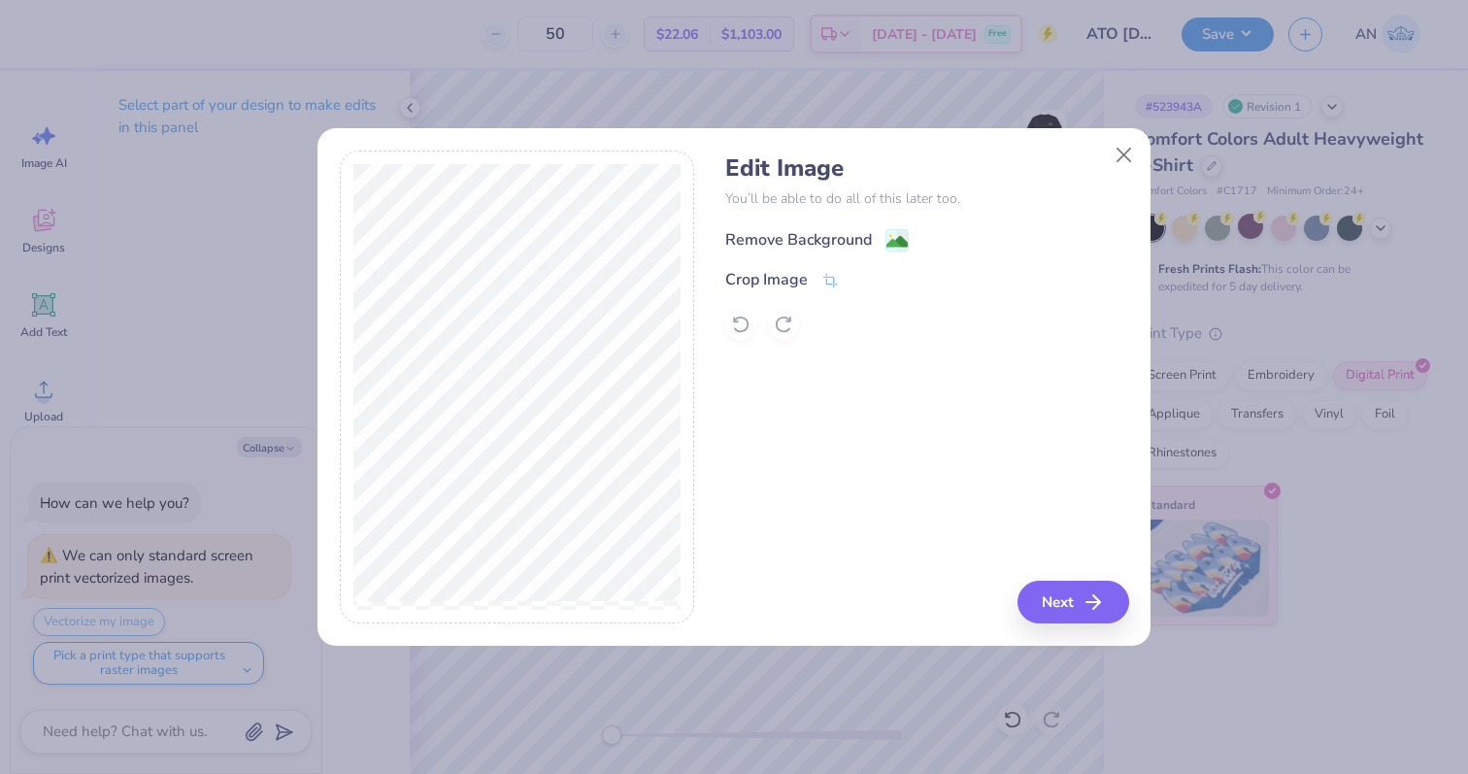
click at [897, 240] on image at bounding box center [896, 241] width 21 height 21
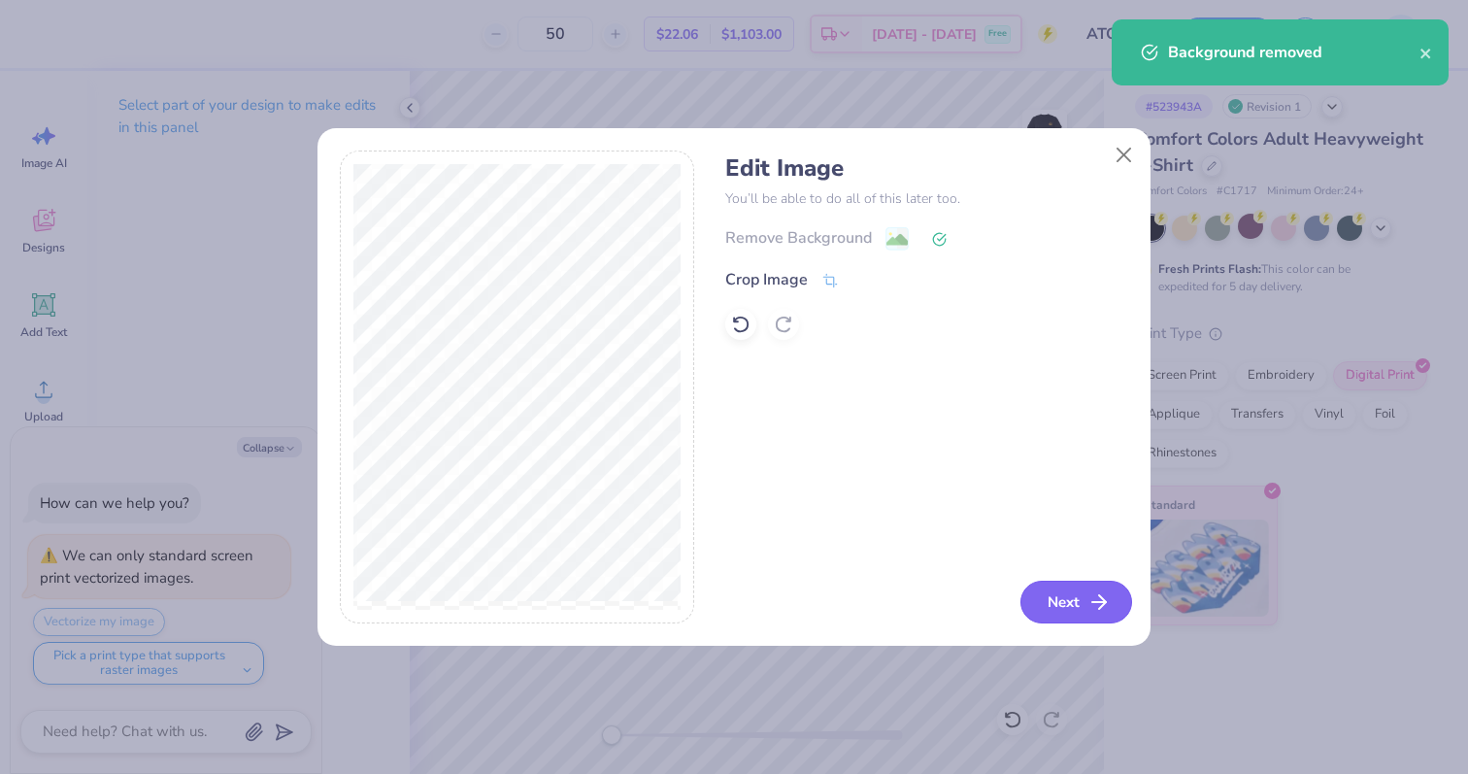
click at [1049, 603] on button "Next" at bounding box center [1076, 602] width 112 height 43
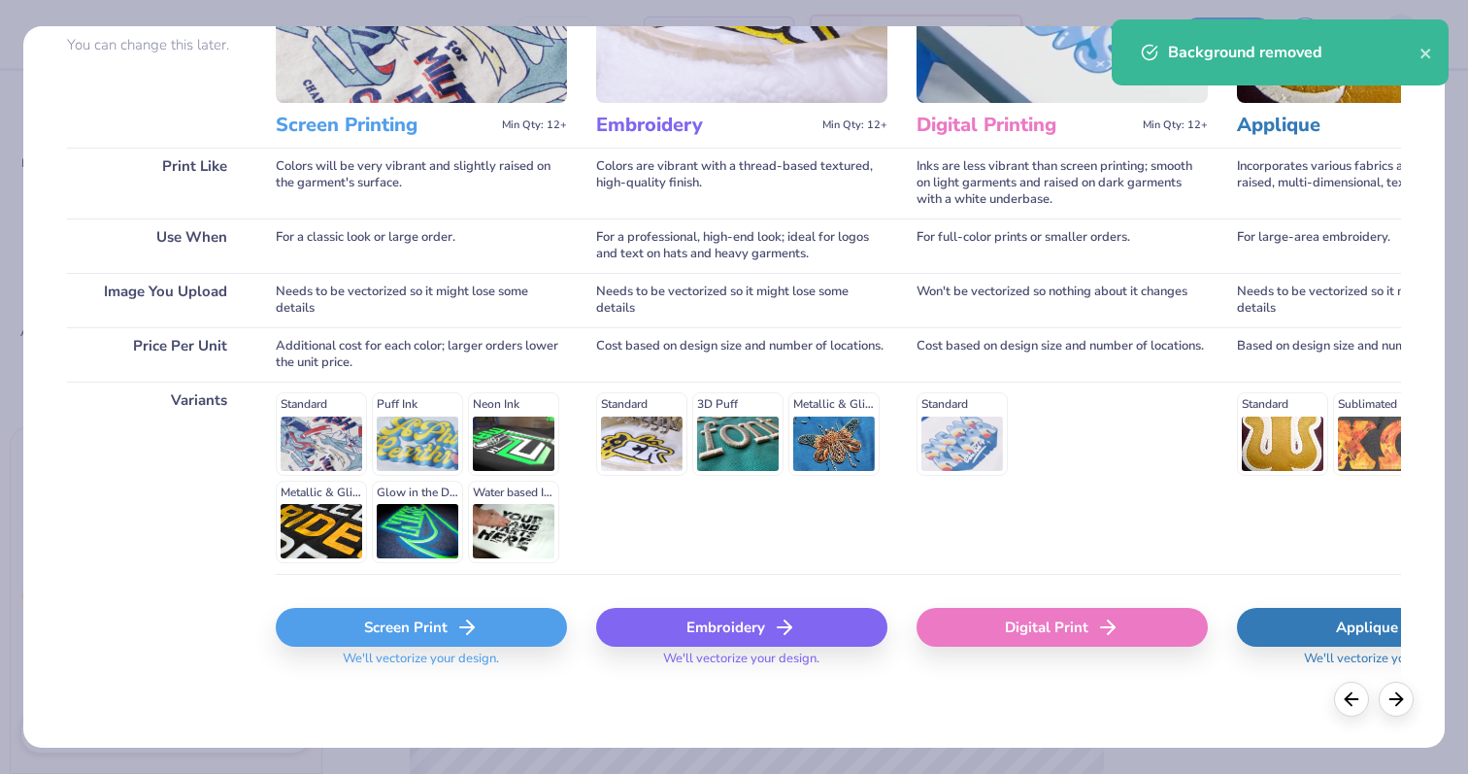
click at [476, 628] on icon at bounding box center [466, 627] width 23 height 23
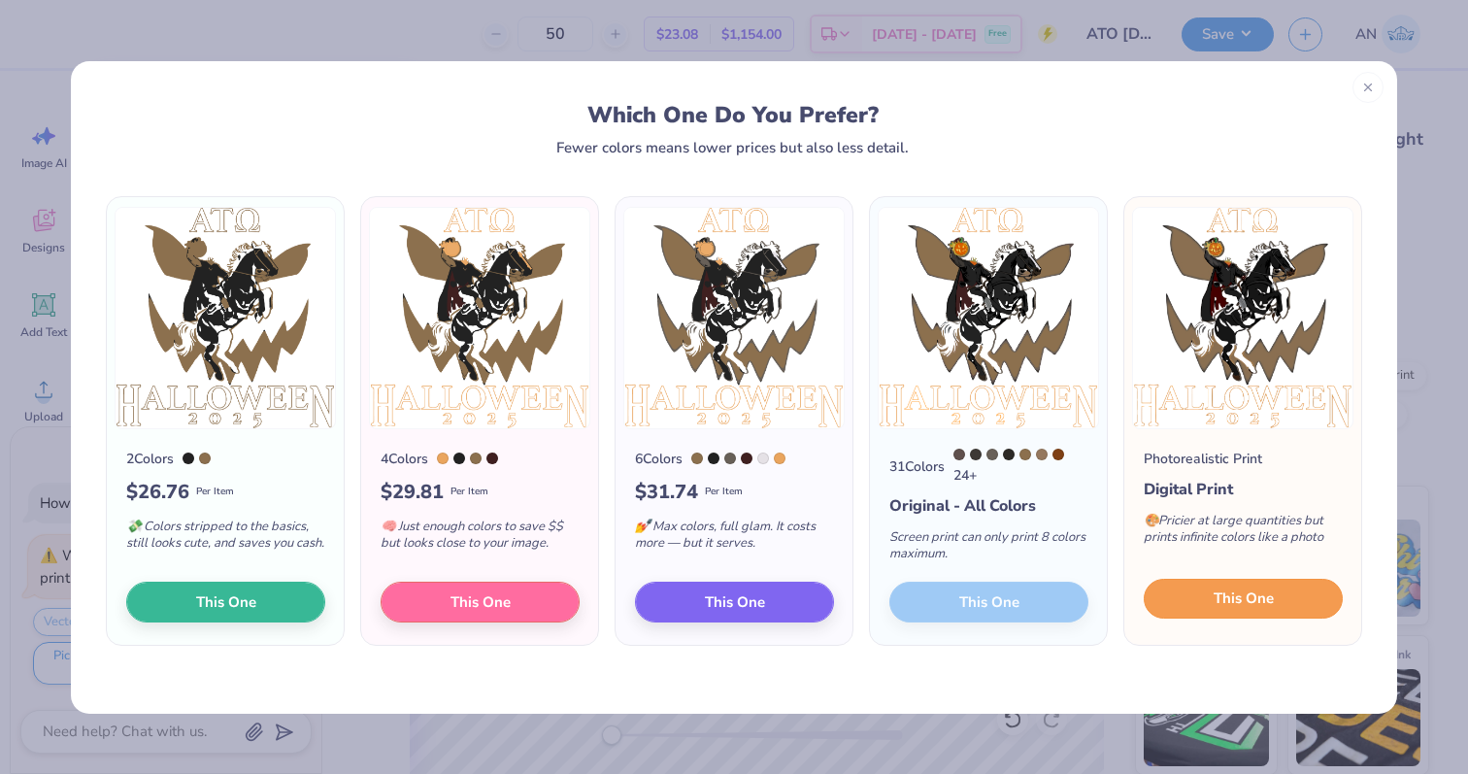
click at [1275, 606] on button "This One" at bounding box center [1243, 599] width 199 height 41
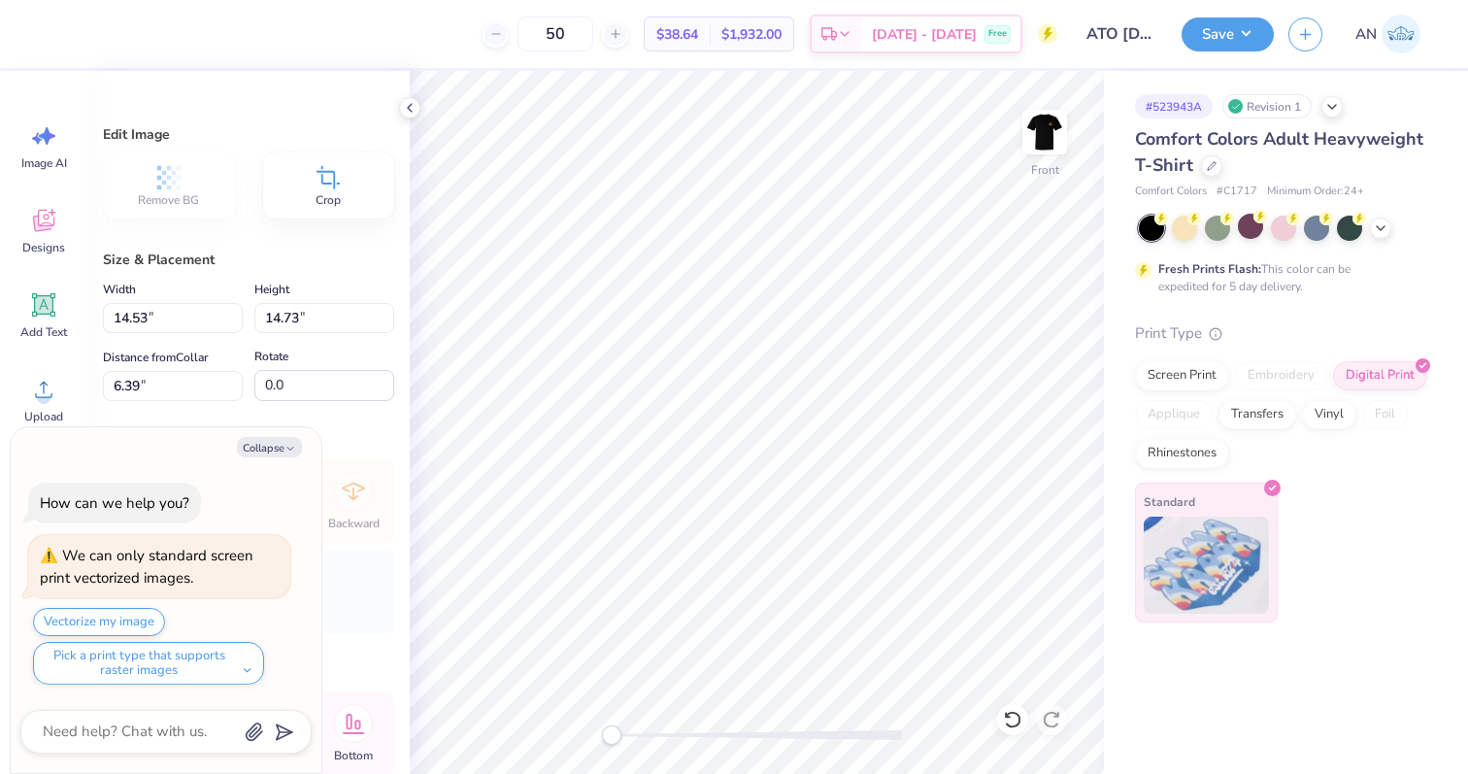
type textarea "x"
type input "10.44"
type input "10.58"
type textarea "x"
type input "11.60"
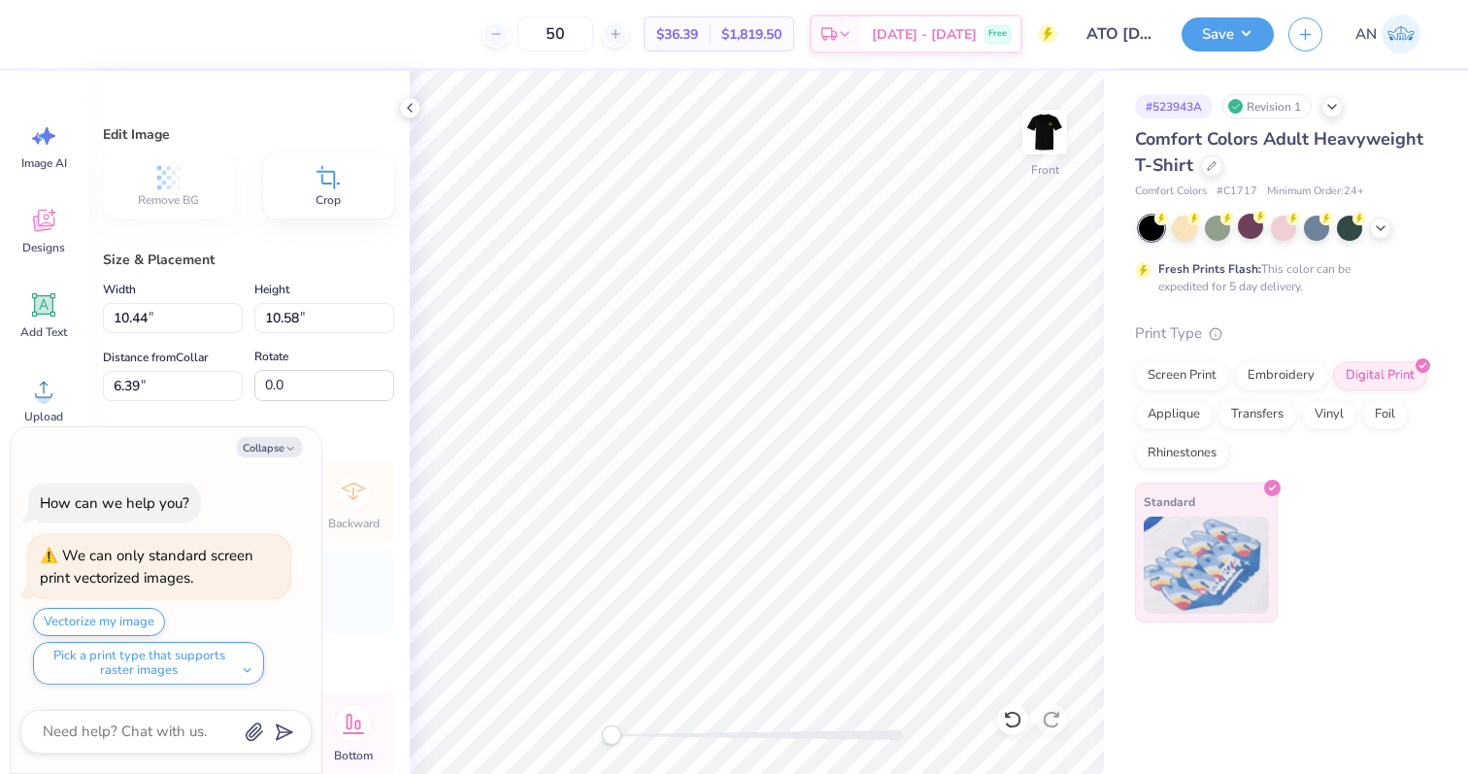
type input "11.76"
type textarea "x"
type input "3.00"
type textarea "x"
type input "12.27"
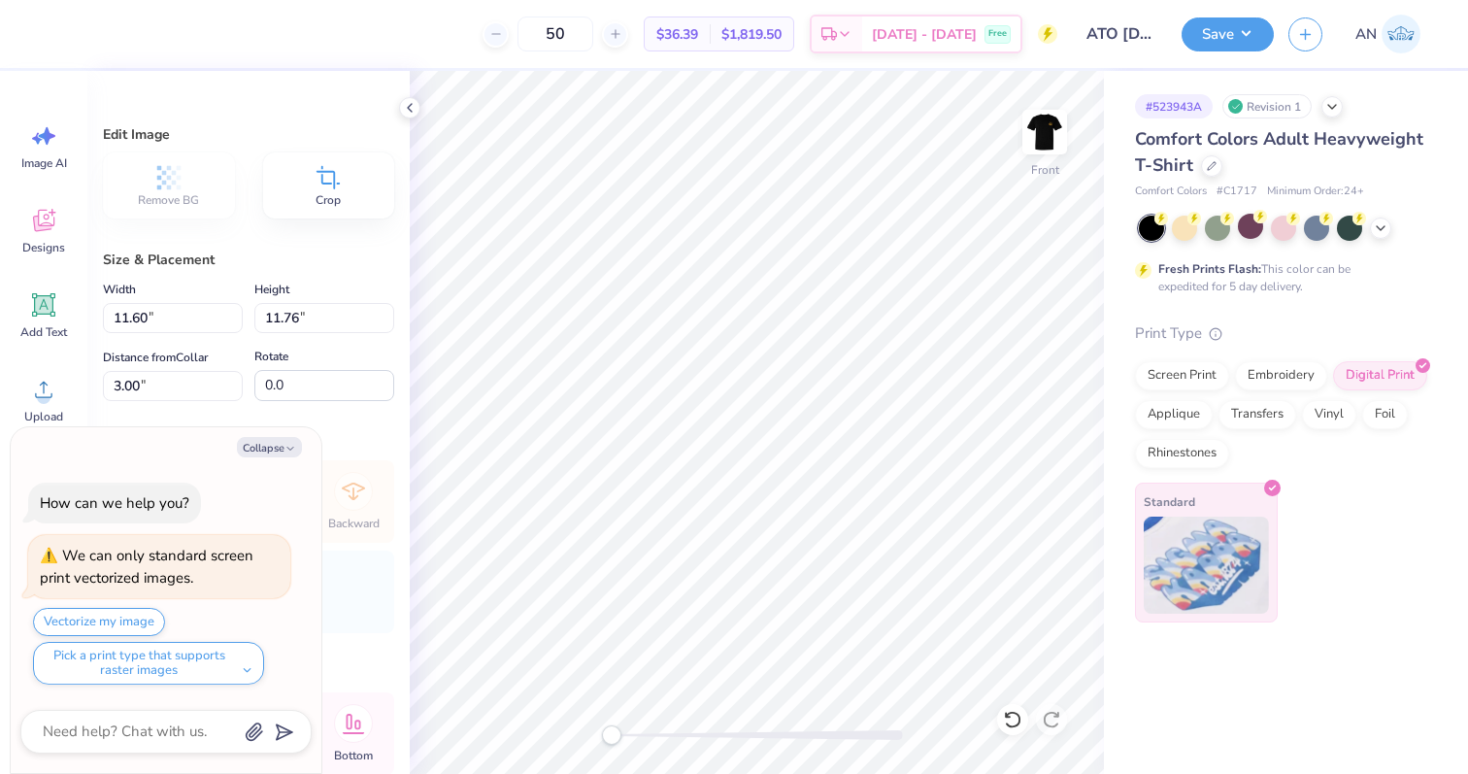
type input "12.44"
click at [1048, 134] on img at bounding box center [1045, 132] width 78 height 78
click at [1213, 33] on button "Save" at bounding box center [1228, 32] width 92 height 34
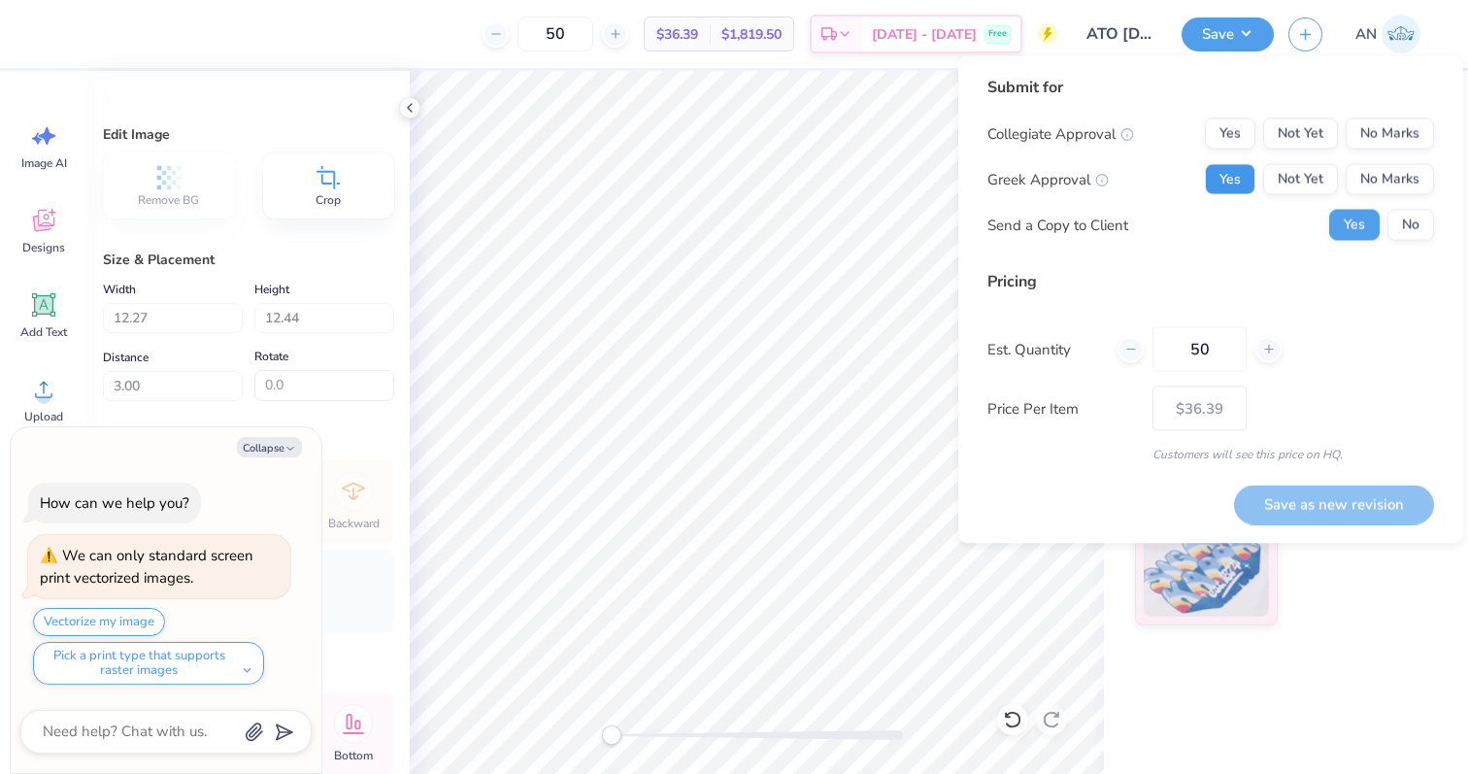
click at [1223, 175] on button "Yes" at bounding box center [1230, 179] width 50 height 31
click at [1395, 129] on button "No Marks" at bounding box center [1390, 133] width 88 height 31
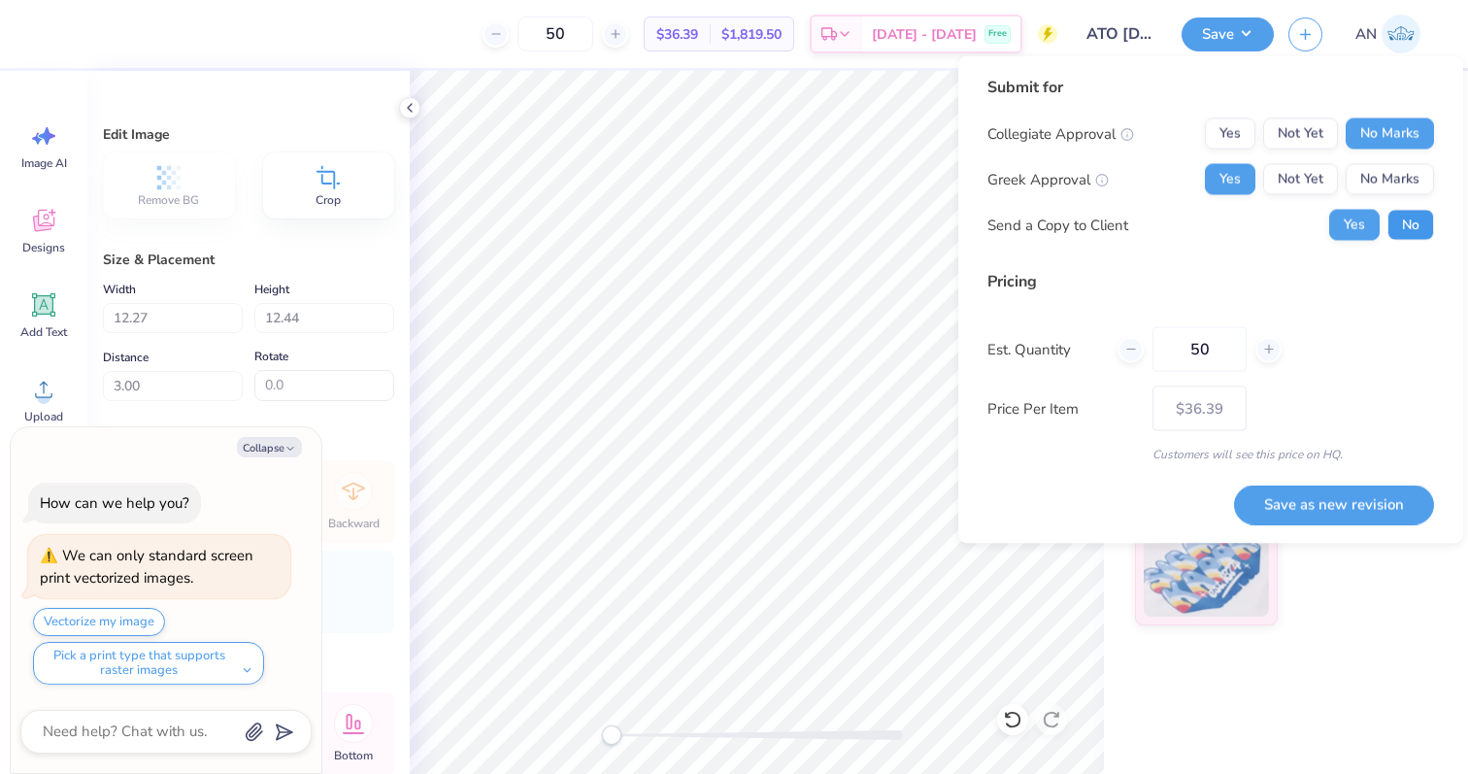
click at [1404, 213] on button "No" at bounding box center [1410, 225] width 47 height 31
click at [1344, 507] on button "Save as new revision" at bounding box center [1334, 504] width 200 height 40
type textarea "x"
type input "– –"
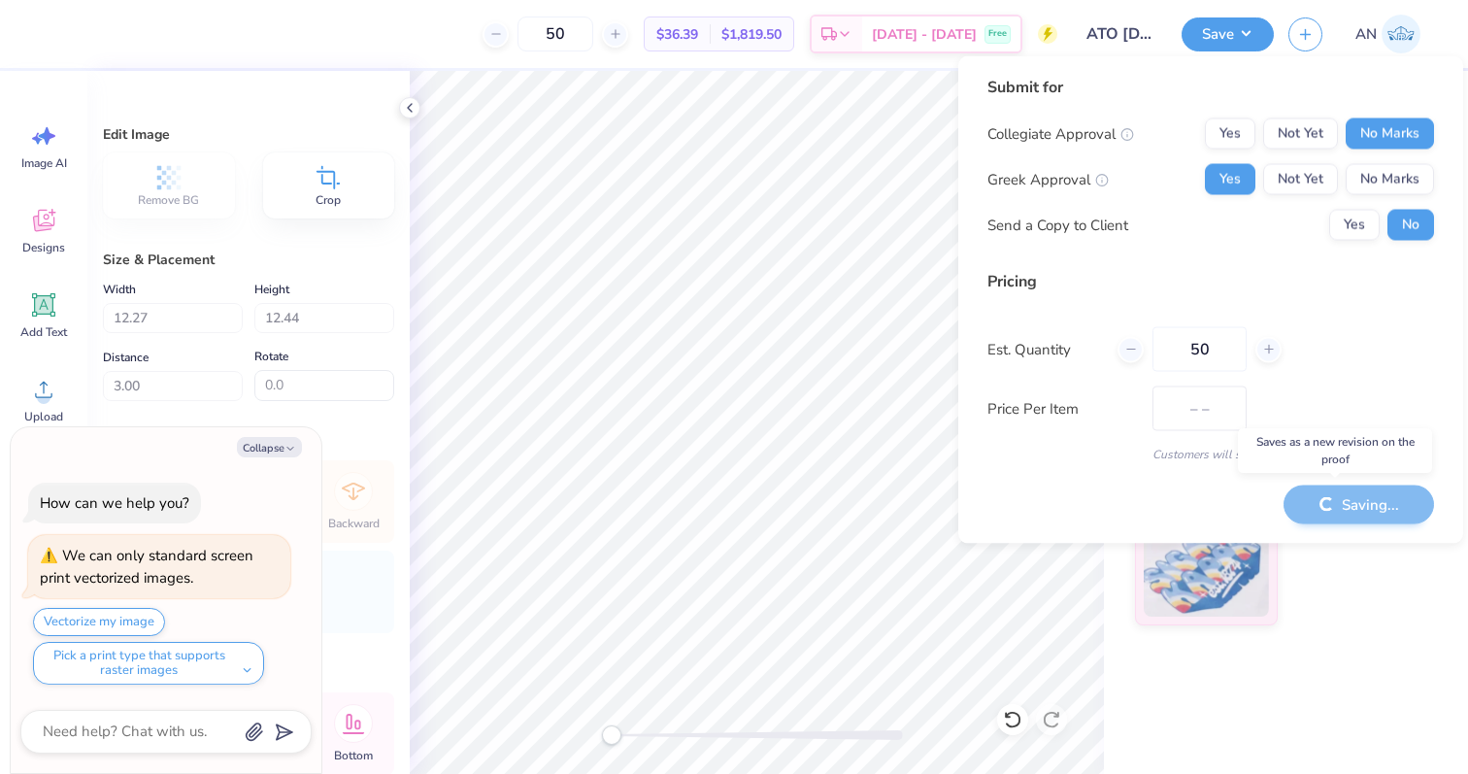
type textarea "x"
type input "$36.39"
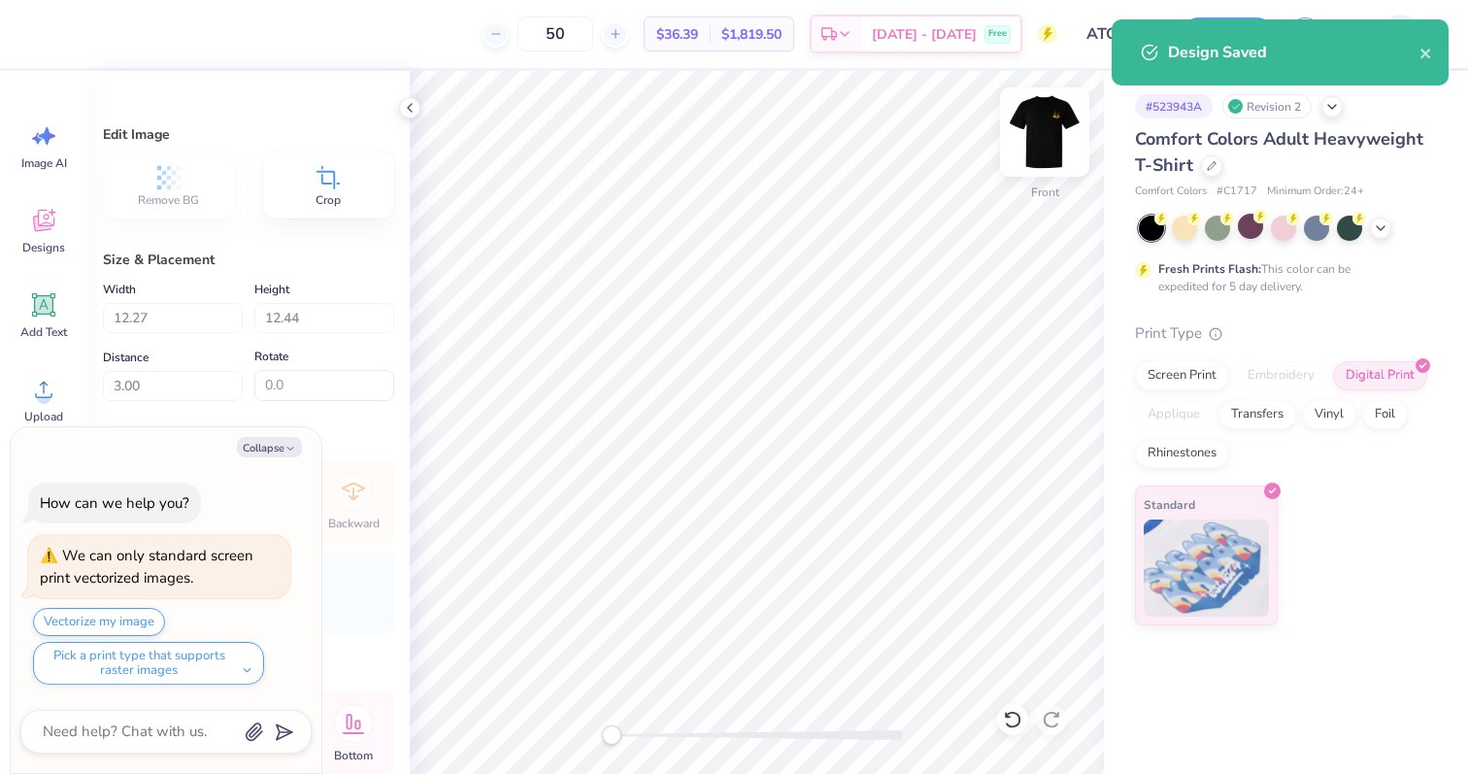
click at [1046, 121] on img at bounding box center [1045, 132] width 78 height 78
click at [1421, 50] on div "Design Saved" at bounding box center [1280, 52] width 337 height 66
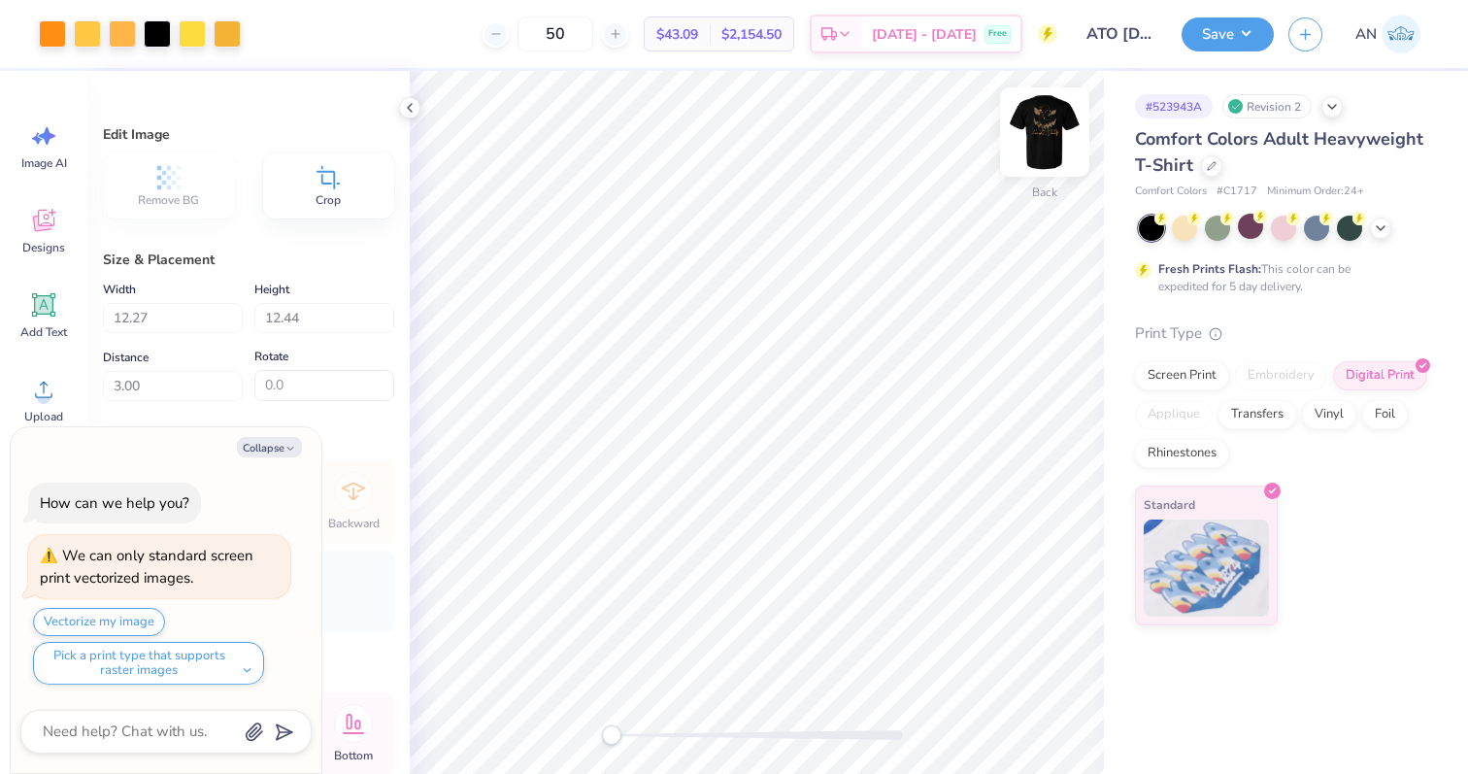
click at [1044, 123] on img at bounding box center [1045, 132] width 78 height 78
click at [1044, 123] on img at bounding box center [1044, 132] width 39 height 39
click at [401, 109] on div at bounding box center [409, 107] width 21 height 21
type textarea "x"
